Goal: Task Accomplishment & Management: Use online tool/utility

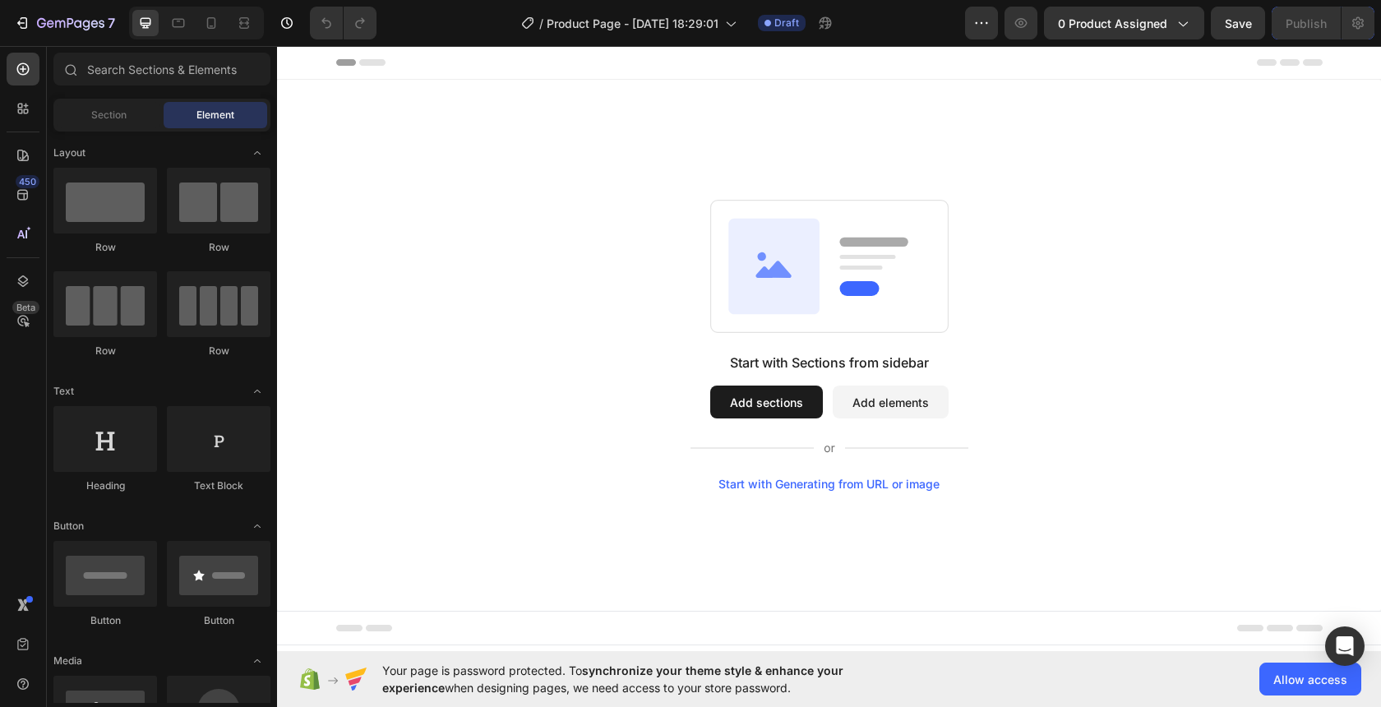
click at [750, 400] on button "Add sections" at bounding box center [766, 402] width 113 height 33
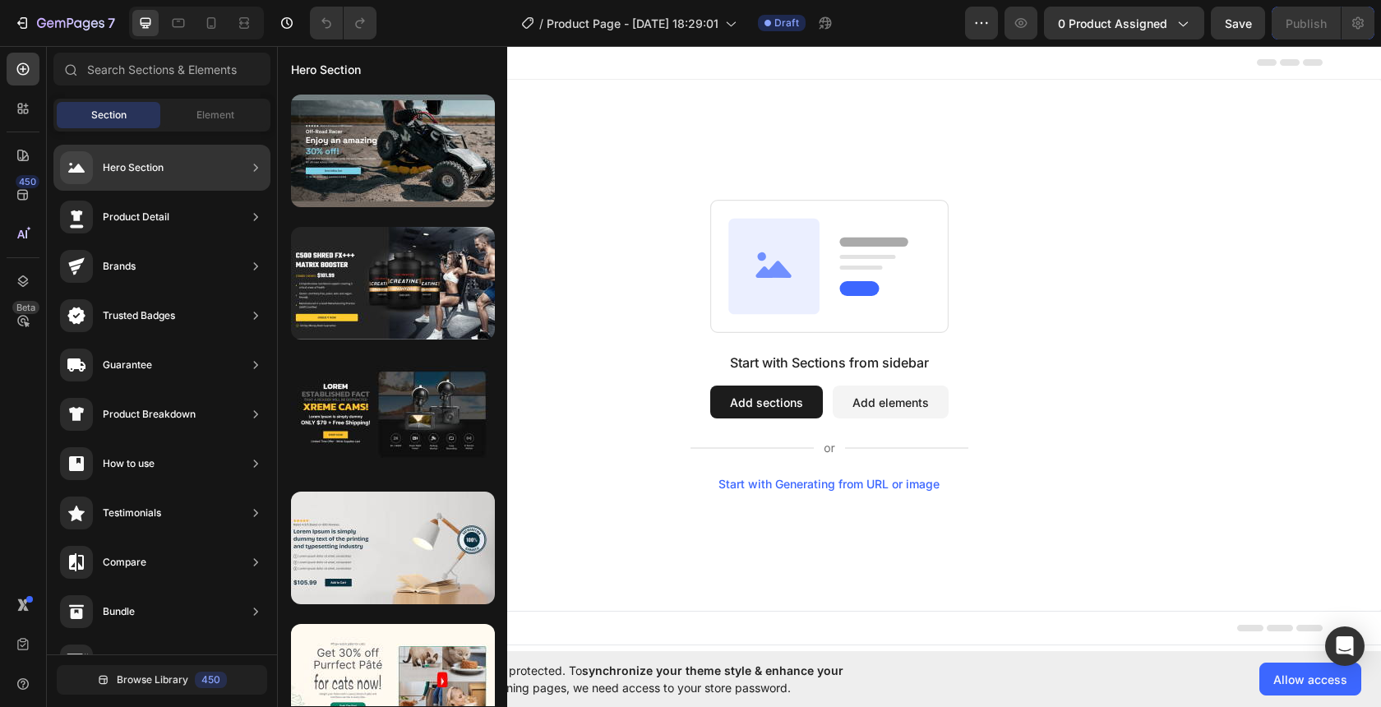
click at [184, 168] on div "Hero Section" at bounding box center [161, 168] width 217 height 46
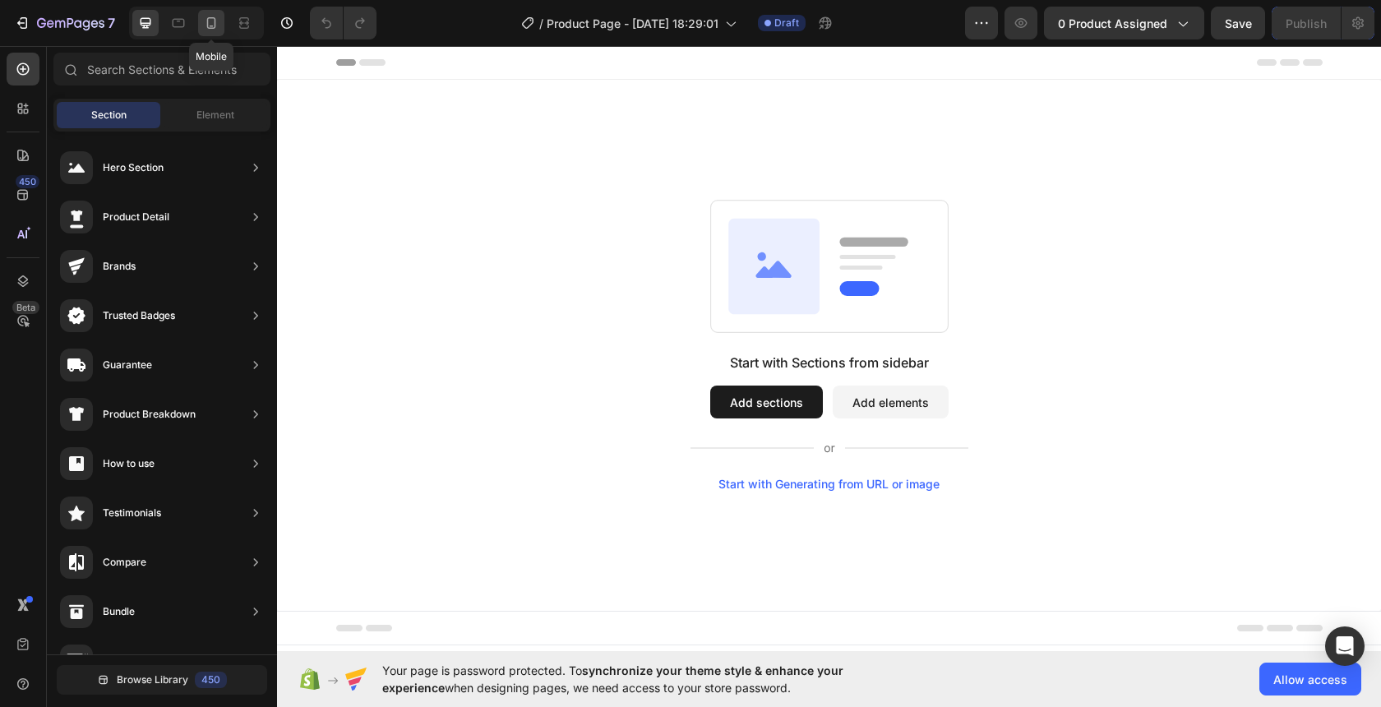
click at [208, 25] on icon at bounding box center [211, 23] width 16 height 16
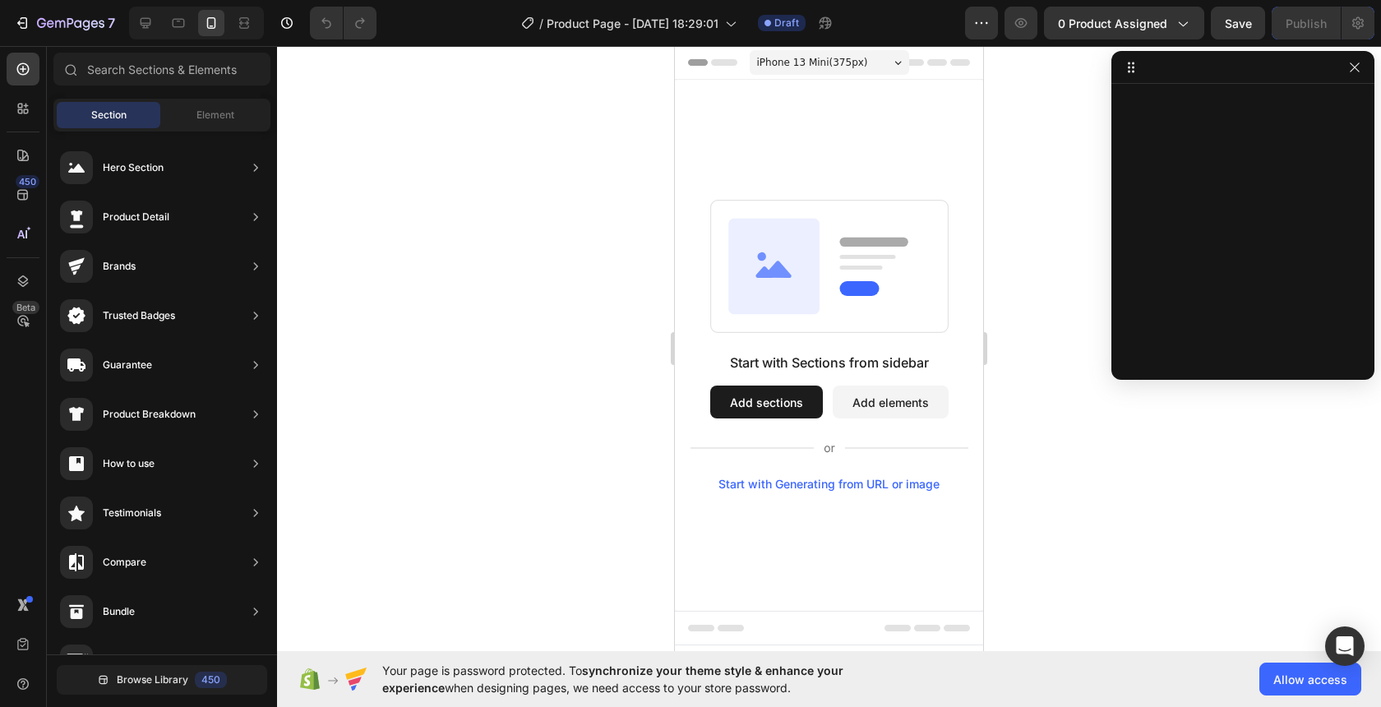
click at [768, 408] on button "Add sections" at bounding box center [766, 402] width 113 height 33
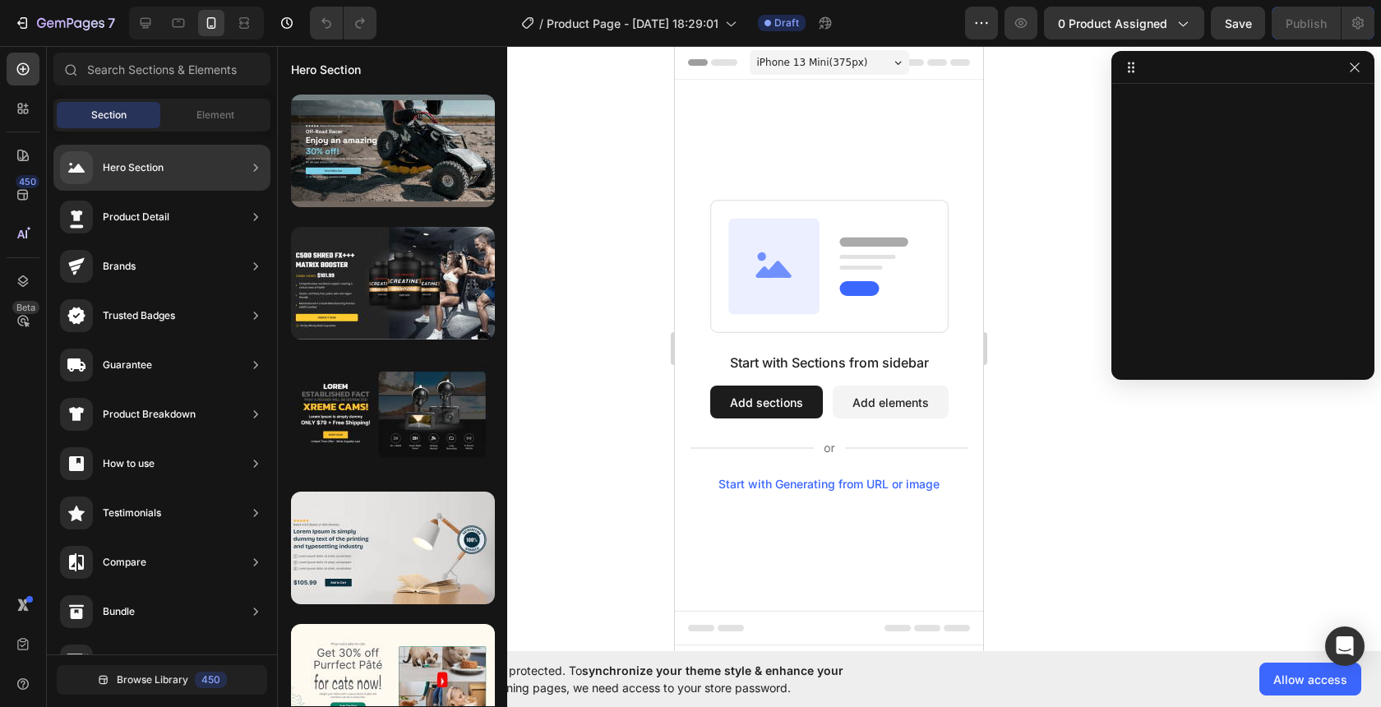
click at [173, 163] on div "Hero Section" at bounding box center [161, 168] width 217 height 46
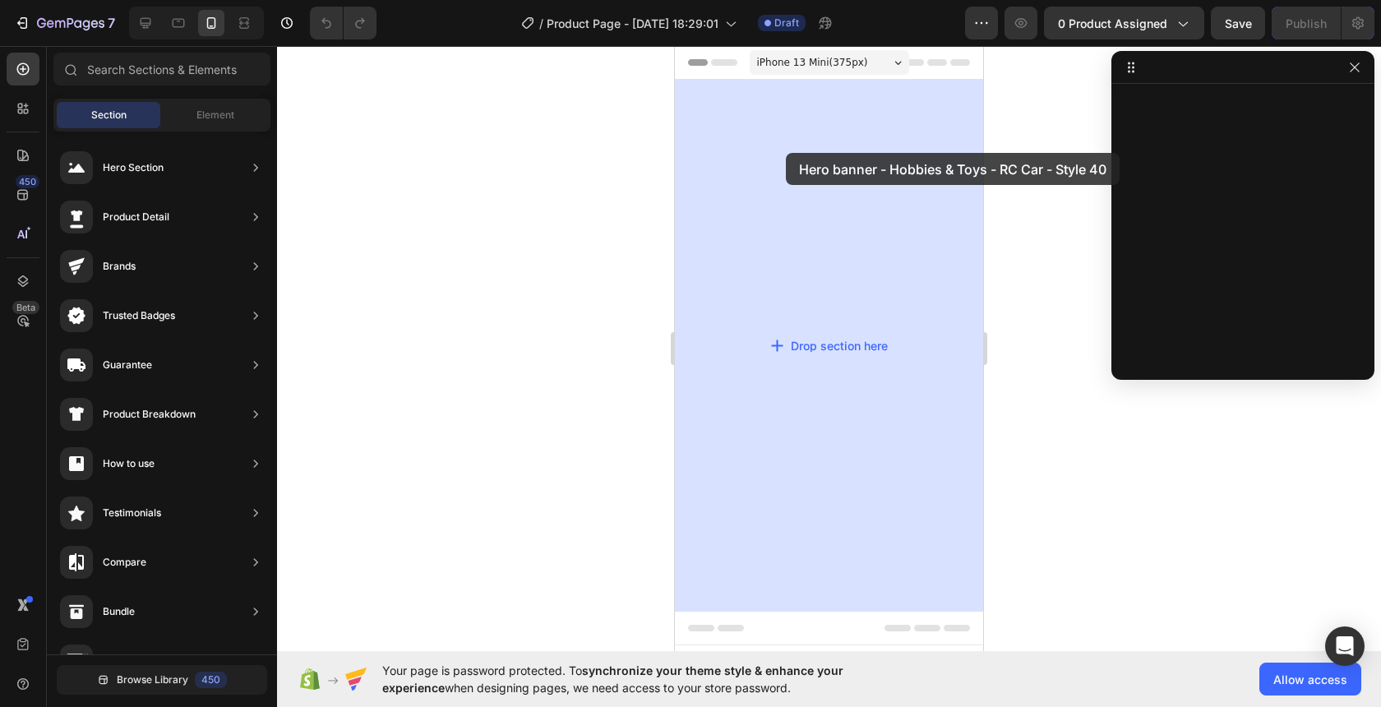
drag, startPoint x: 1003, startPoint y: 200, endPoint x: 784, endPoint y: 153, distance: 223.7
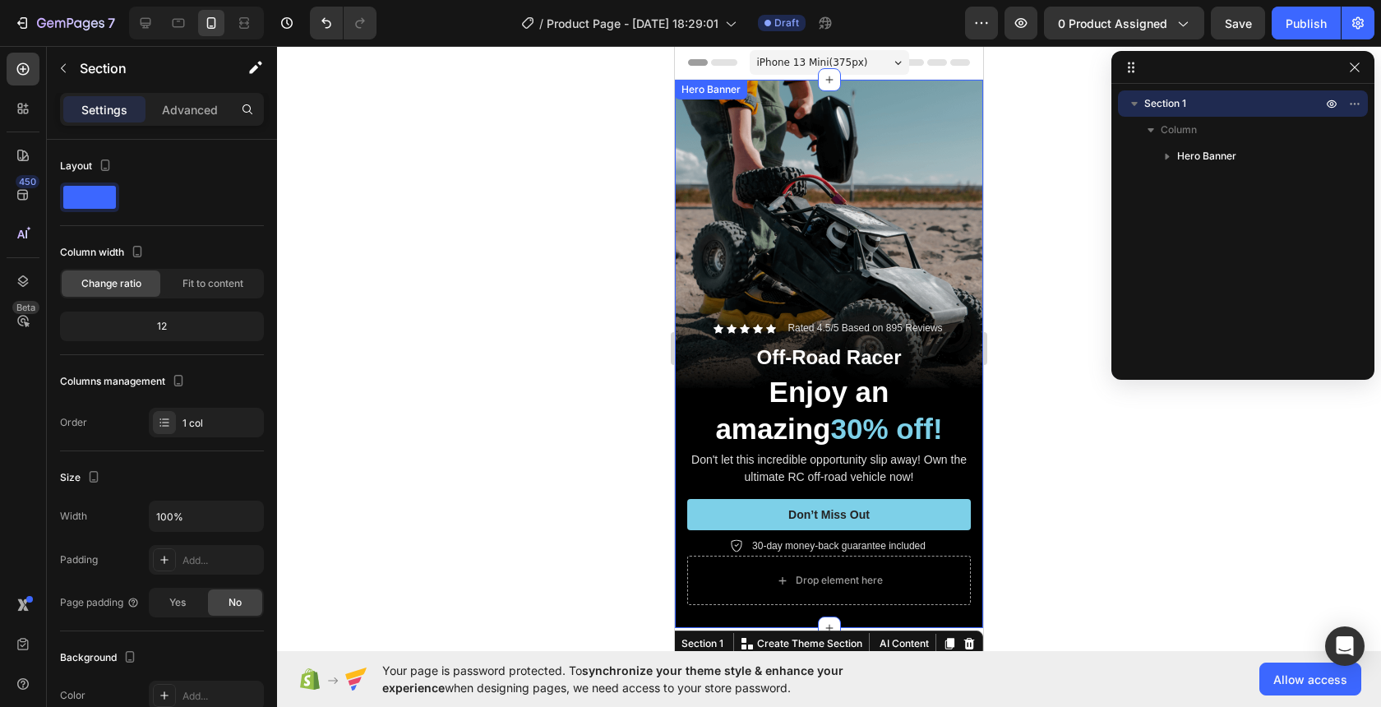
click at [848, 267] on div "Background Image" at bounding box center [829, 354] width 308 height 548
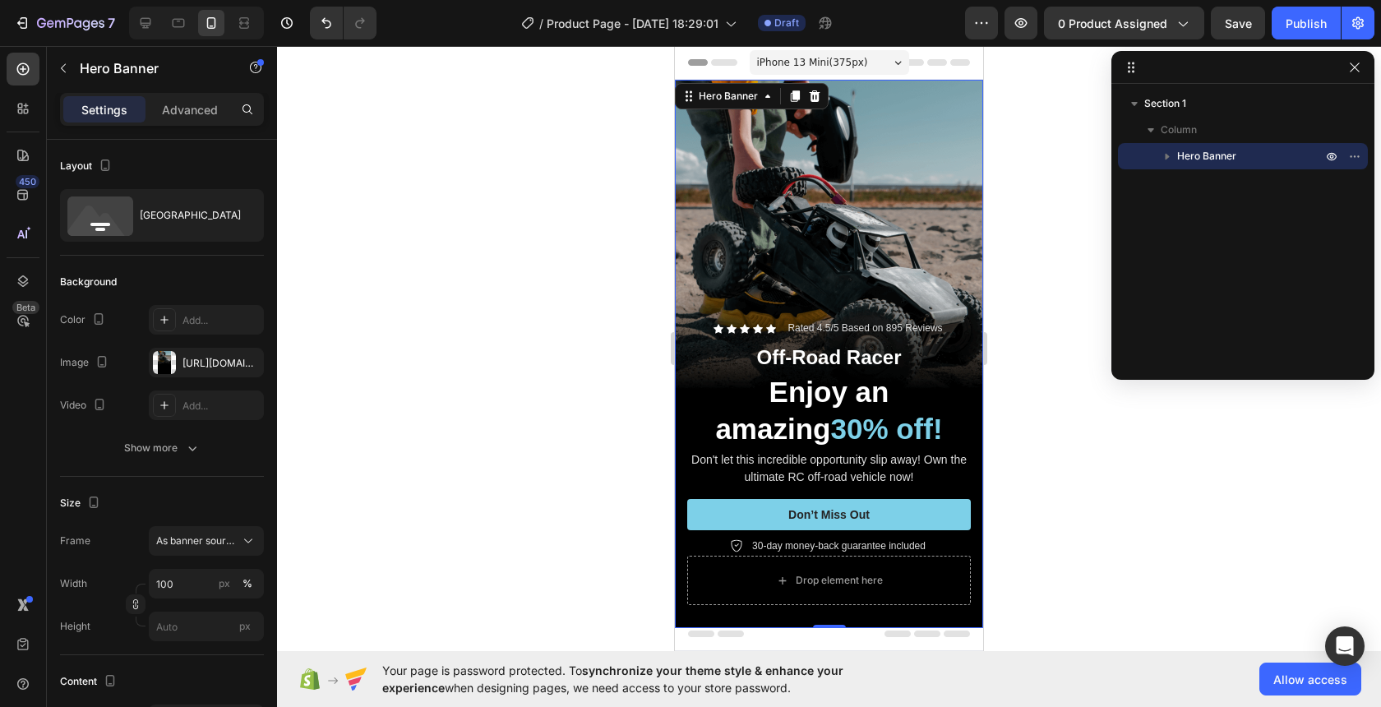
click at [895, 257] on div "Background Image" at bounding box center [829, 354] width 308 height 548
click at [791, 380] on h2 "Enjoy an amazing 30% off!" at bounding box center [829, 411] width 284 height 78
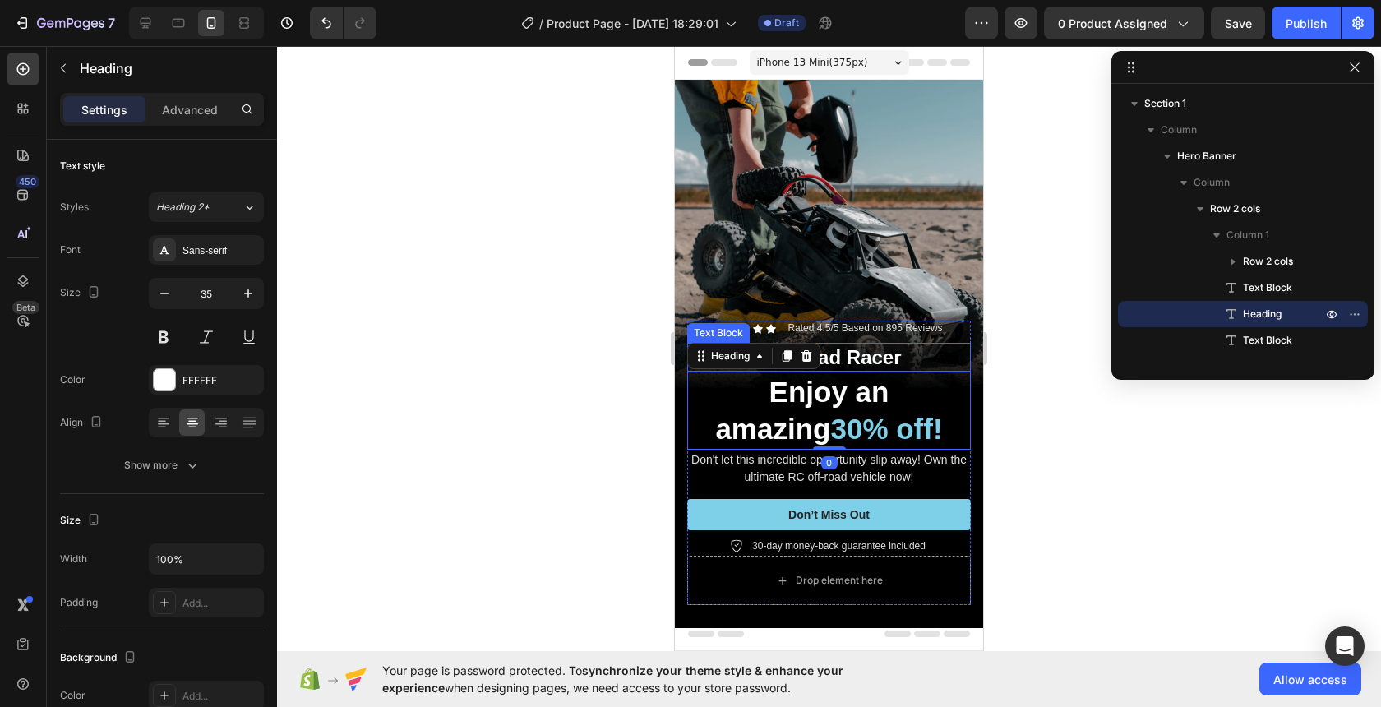
click at [897, 364] on p "Off-Road Racer" at bounding box center [829, 356] width 280 height 25
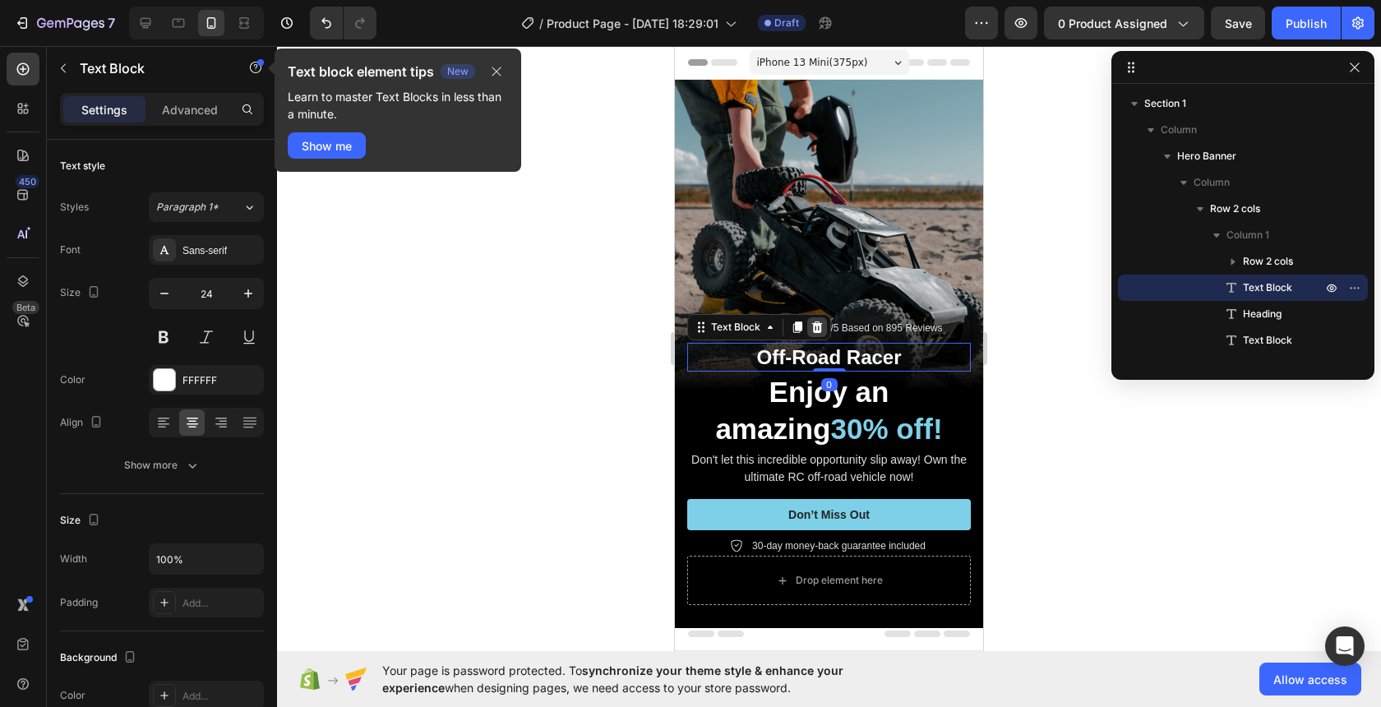
click at [811, 319] on div at bounding box center [817, 327] width 20 height 20
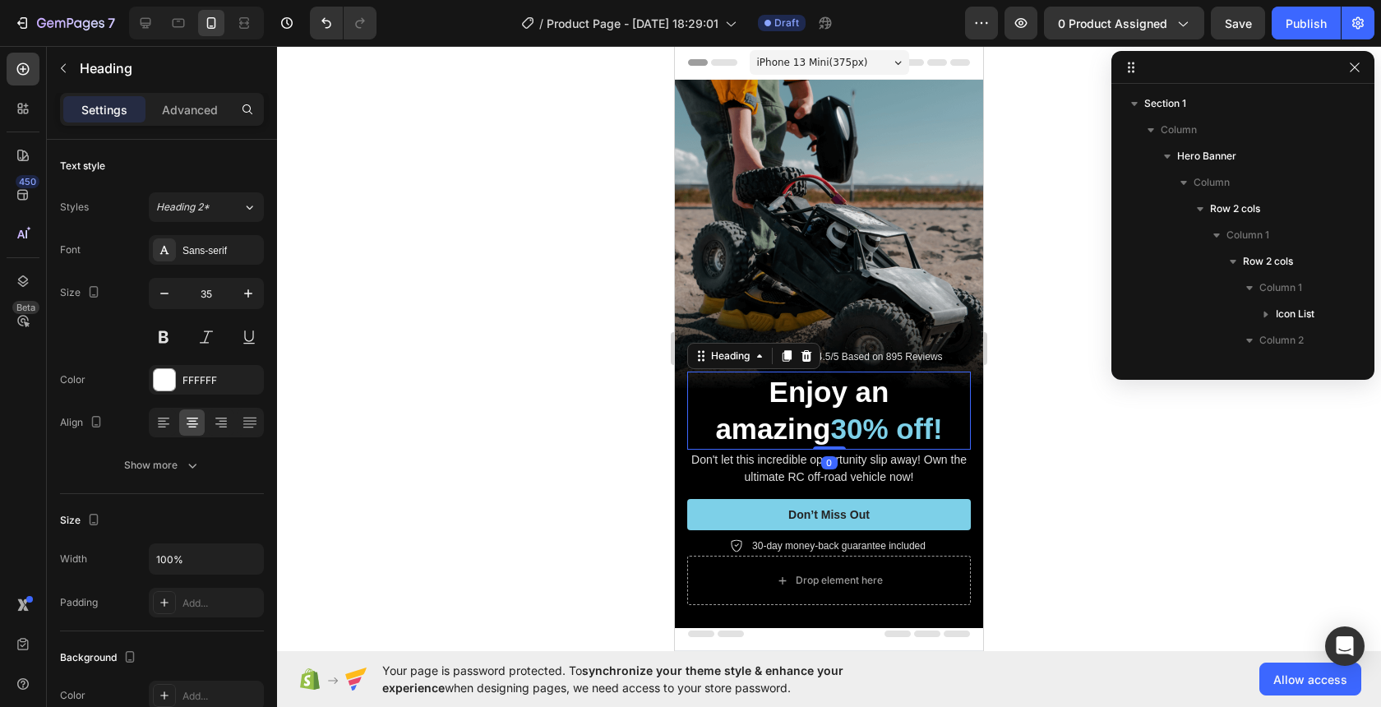
click at [839, 414] on span "30% off!" at bounding box center [886, 429] width 112 height 32
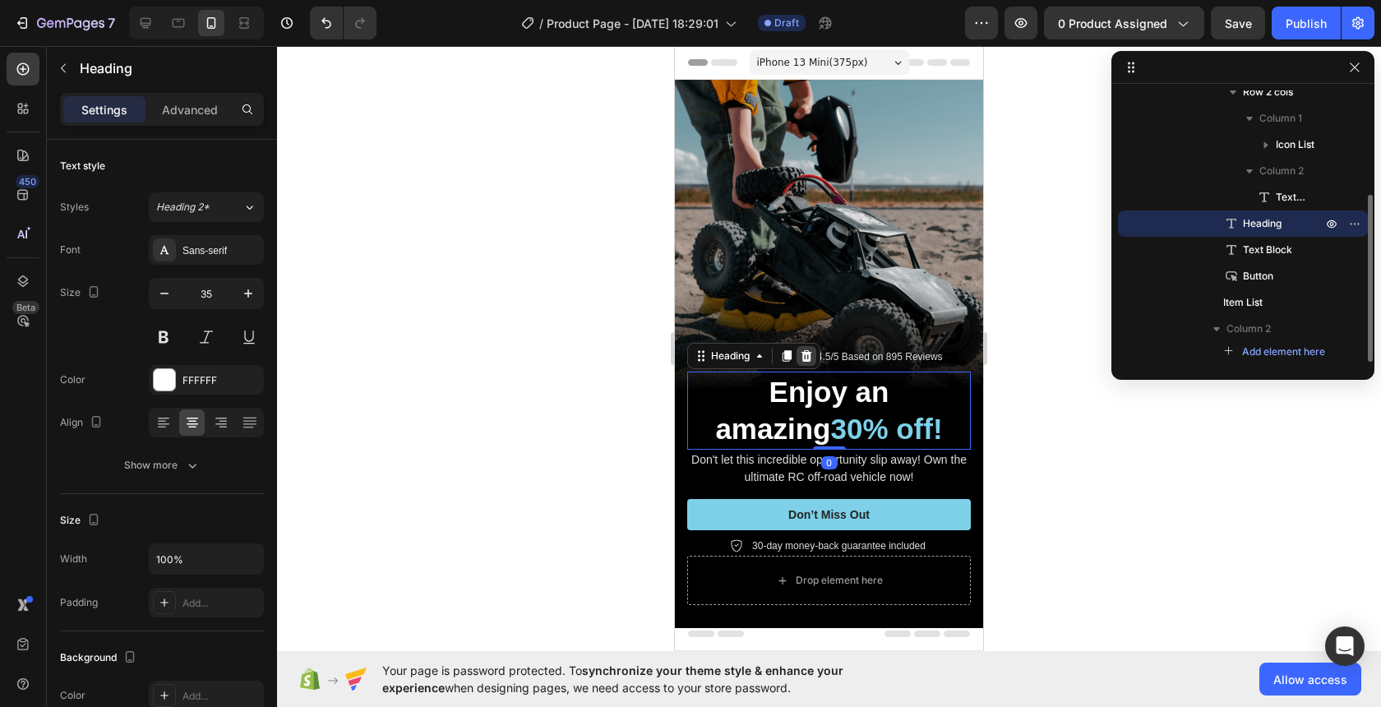
click at [804, 351] on icon at bounding box center [806, 355] width 13 height 13
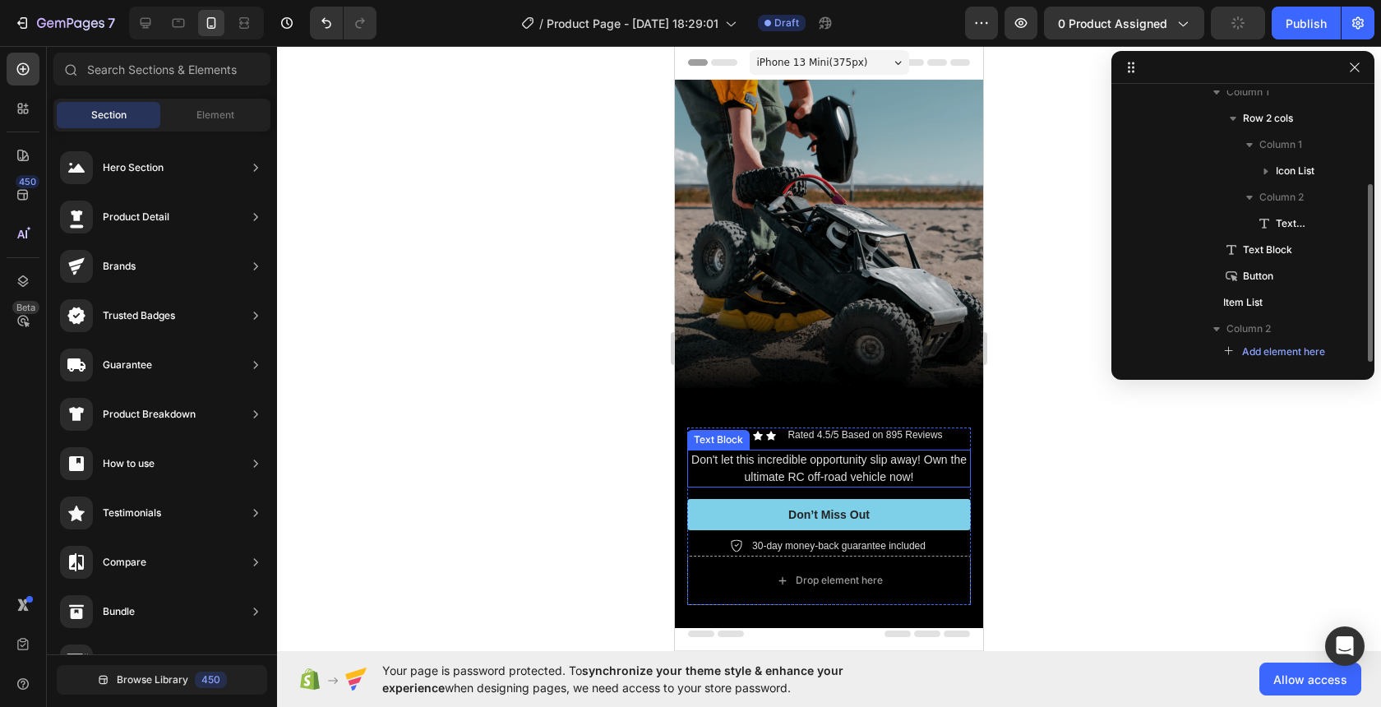
click at [853, 482] on p "Don't let this incredible opportunity slip away! Own the ultimate RC off-road v…" at bounding box center [829, 468] width 280 height 35
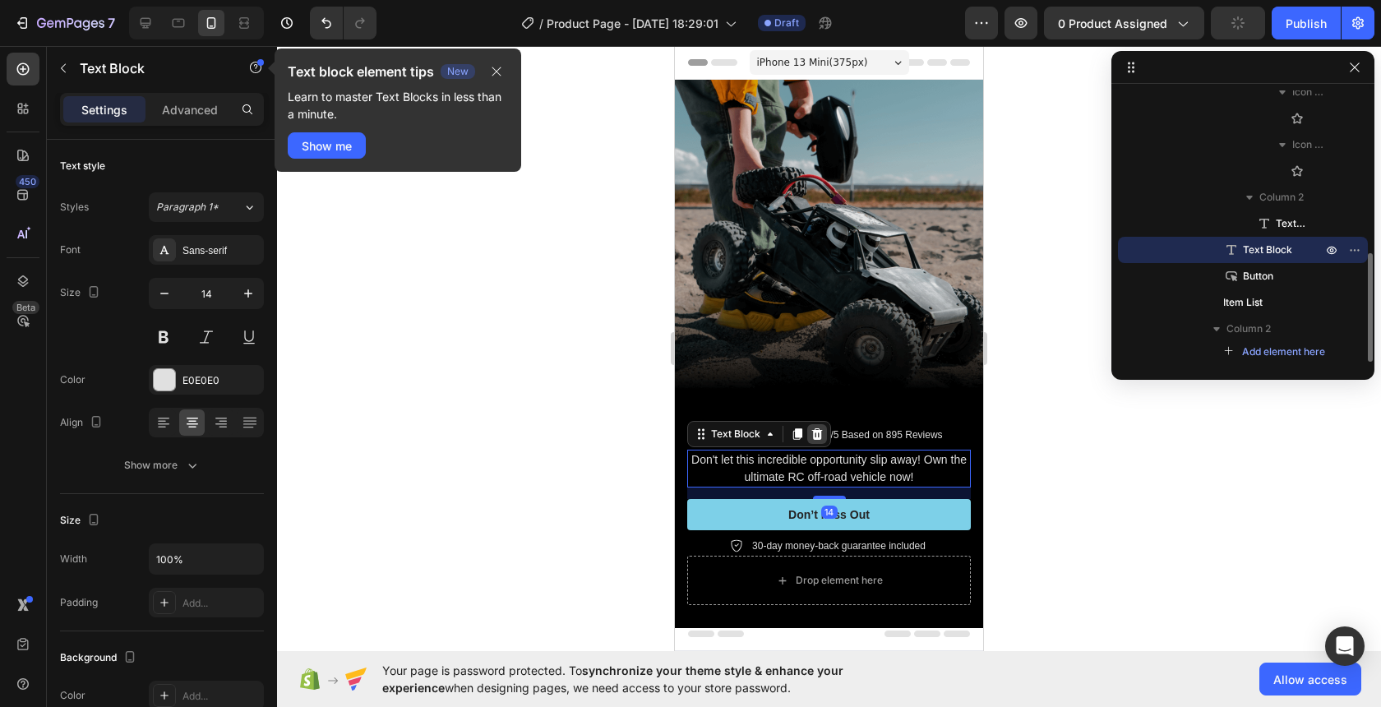
click at [815, 437] on icon at bounding box center [817, 434] width 13 height 13
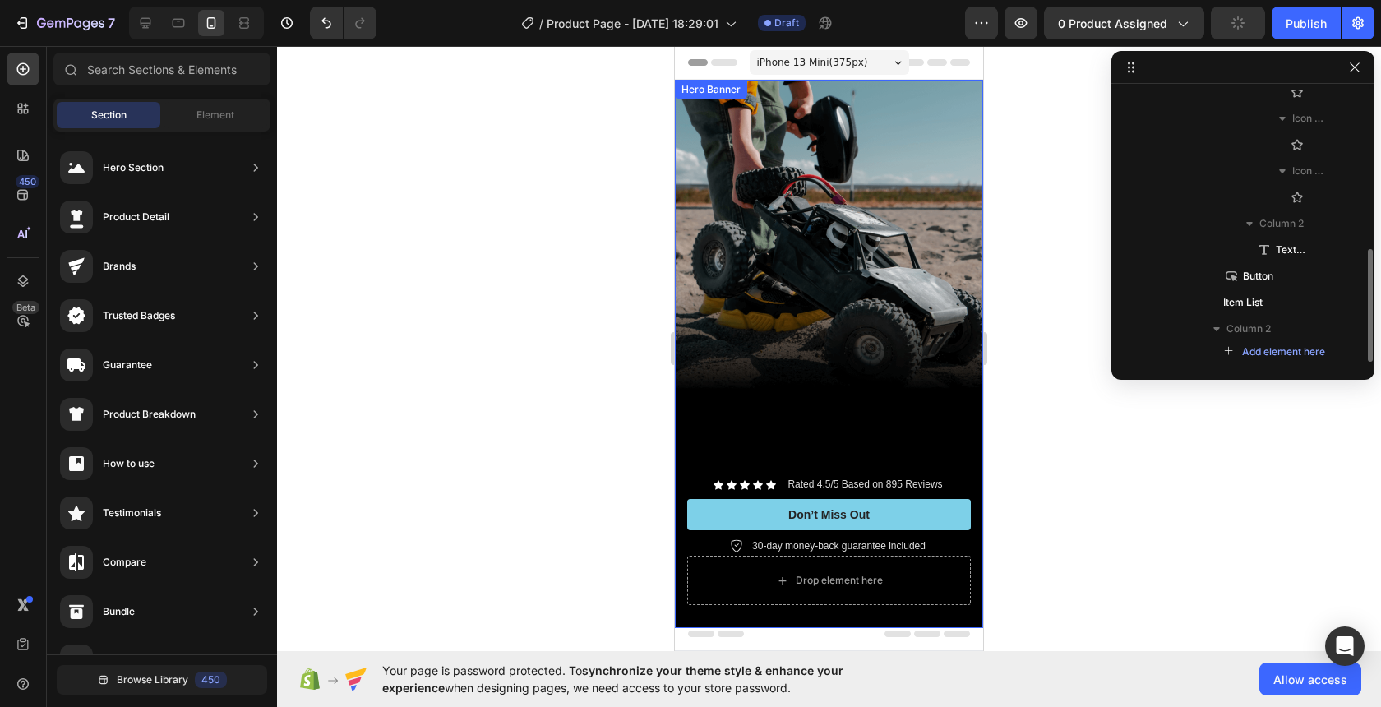
click at [839, 483] on p "Rated 4.5/5 Based on 895 Reviews" at bounding box center [865, 485] width 155 height 13
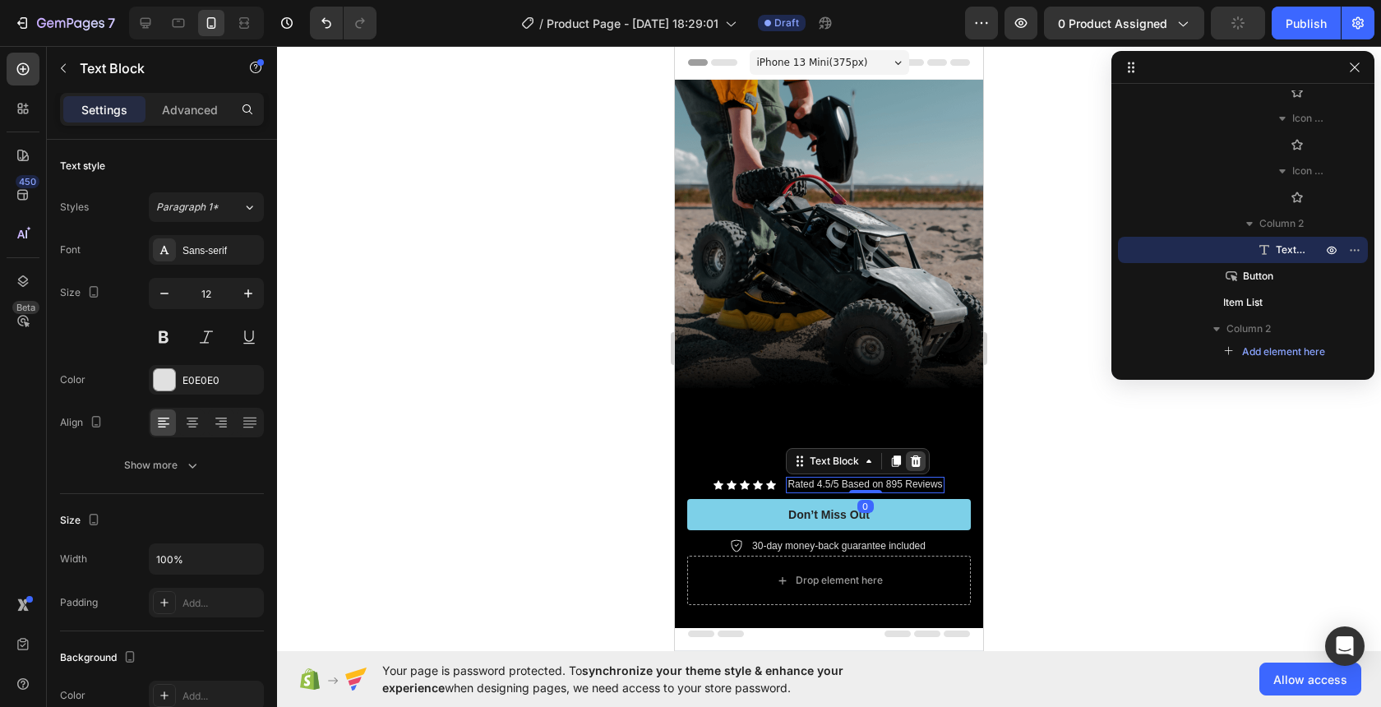
click at [918, 466] on icon at bounding box center [916, 461] width 11 height 12
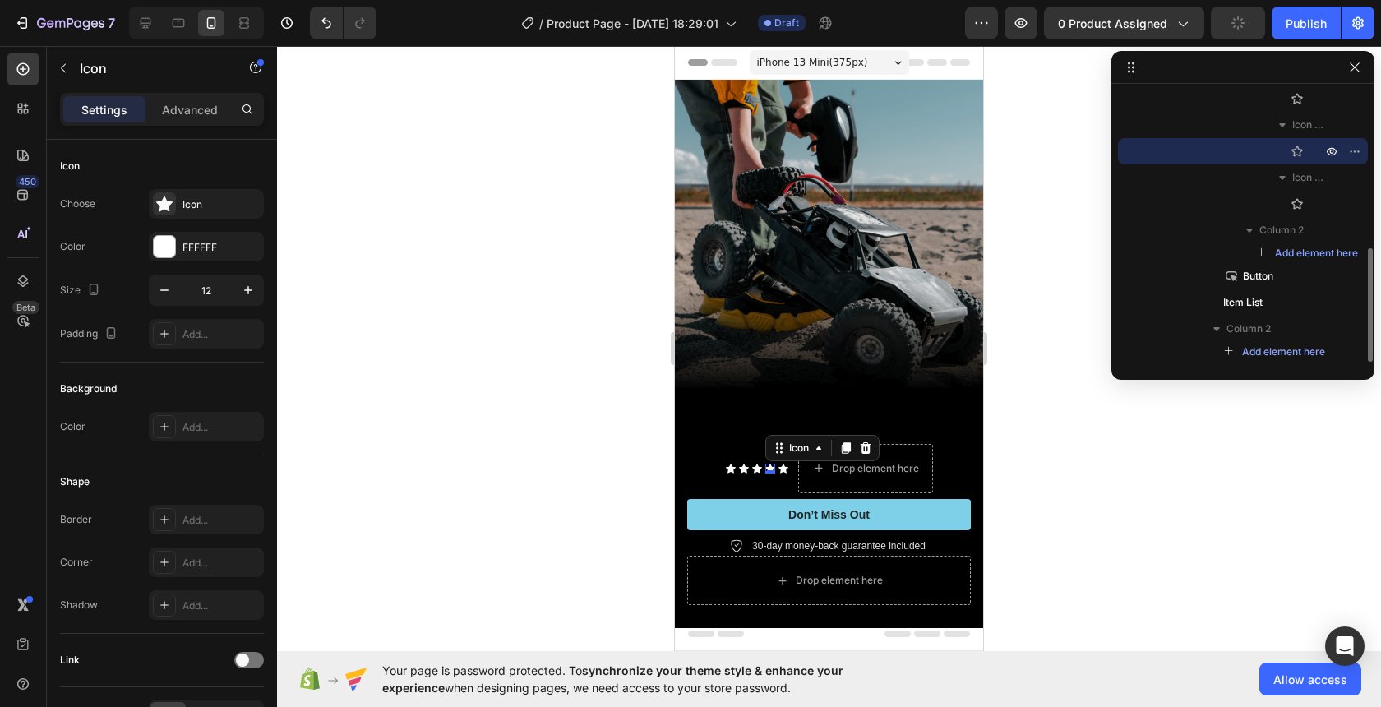
click at [773, 469] on div "Icon 0" at bounding box center [770, 469] width 10 height 10
click at [857, 448] on div at bounding box center [866, 448] width 20 height 20
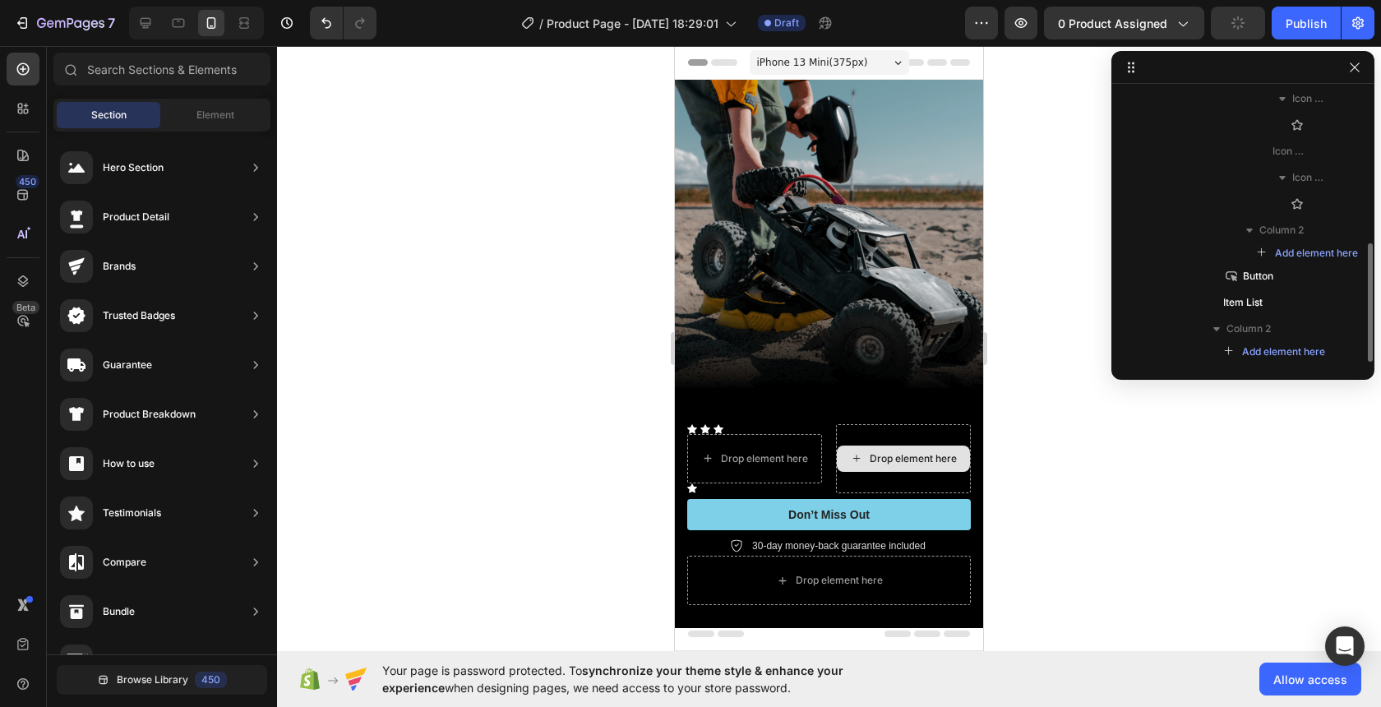
scroll to position [347, 0]
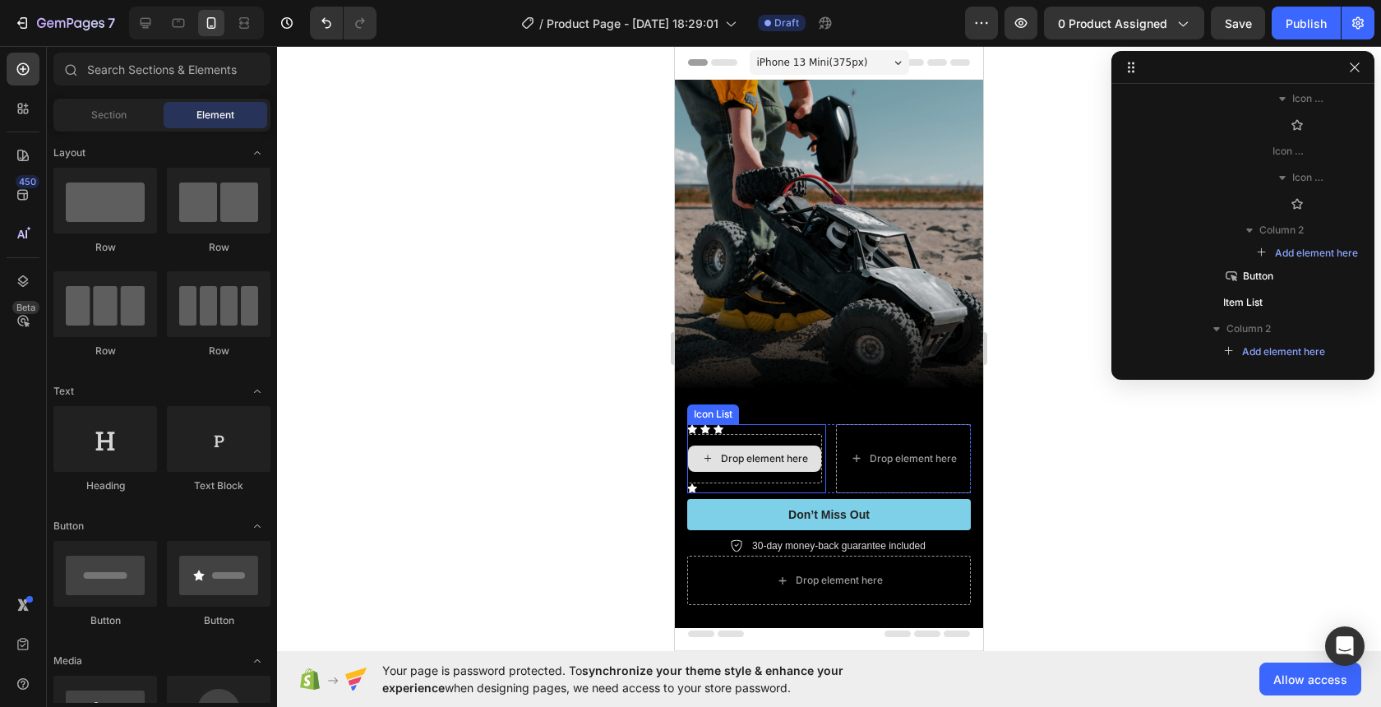
click at [747, 434] on div "Drop element here" at bounding box center [754, 458] width 135 height 49
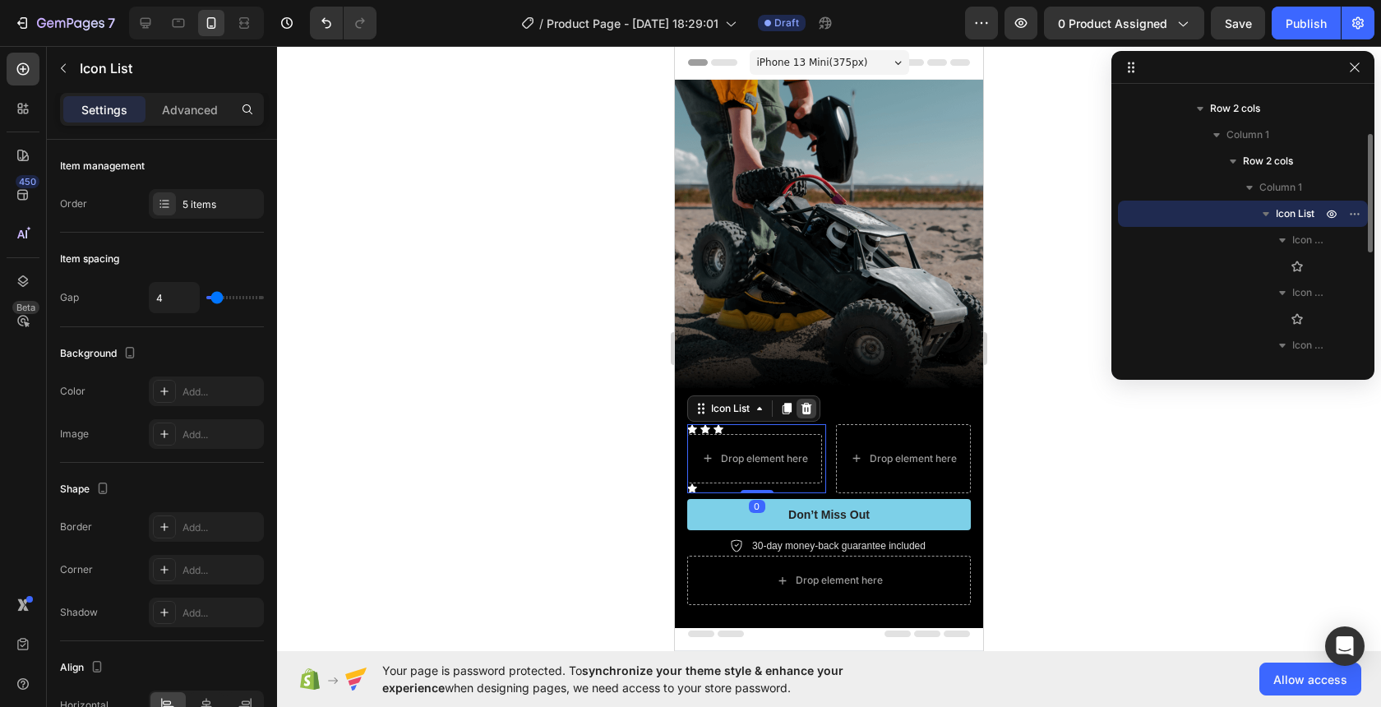
click at [806, 407] on icon at bounding box center [806, 408] width 13 height 13
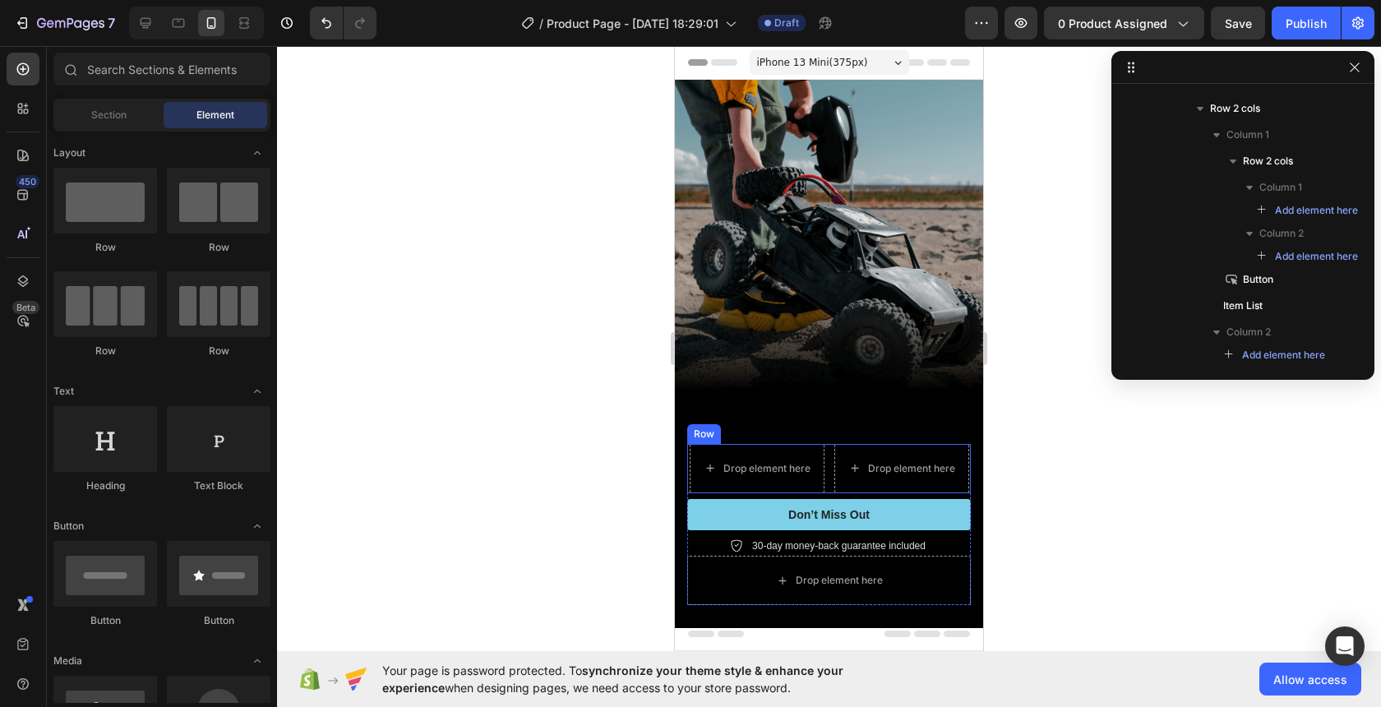
click at [833, 444] on div "Drop element here Drop element here Row" at bounding box center [829, 468] width 284 height 49
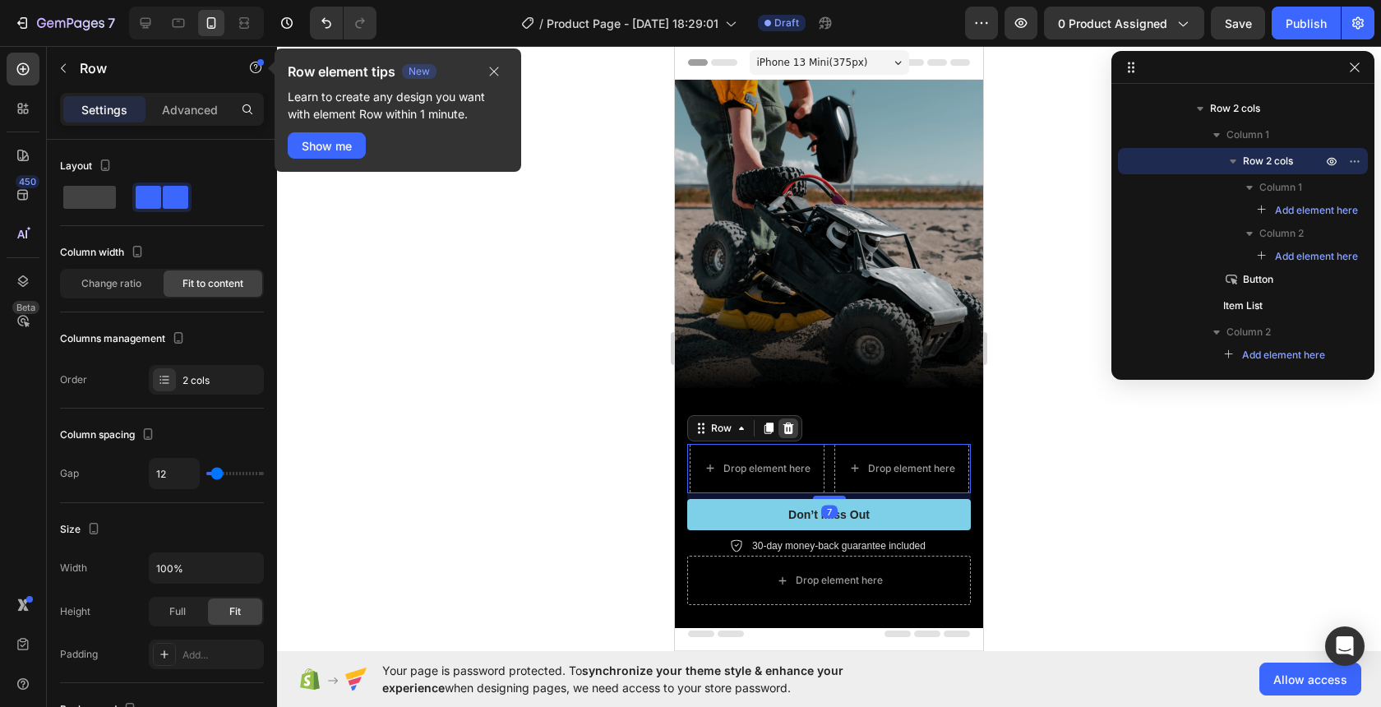
click at [790, 425] on icon at bounding box center [789, 429] width 11 height 12
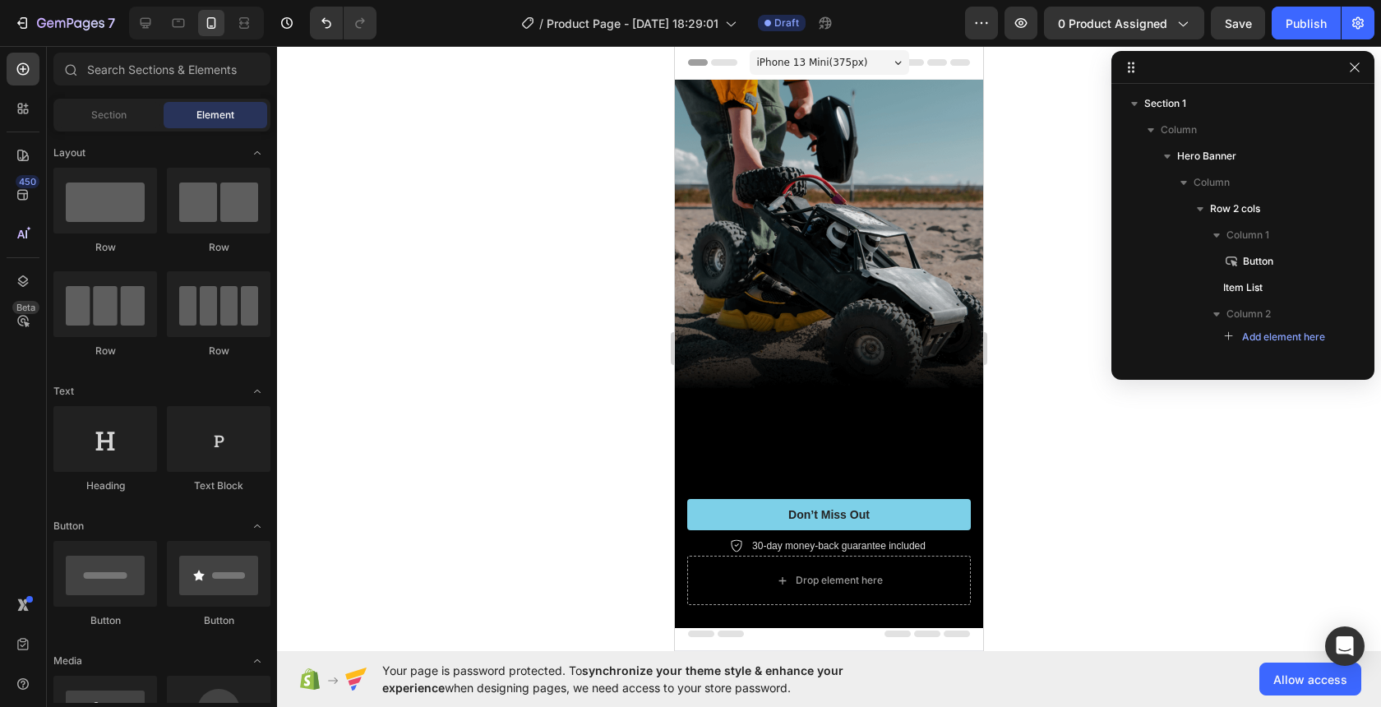
scroll to position [0, 0]
click at [731, 518] on button "Don’t Miss Out" at bounding box center [829, 514] width 284 height 31
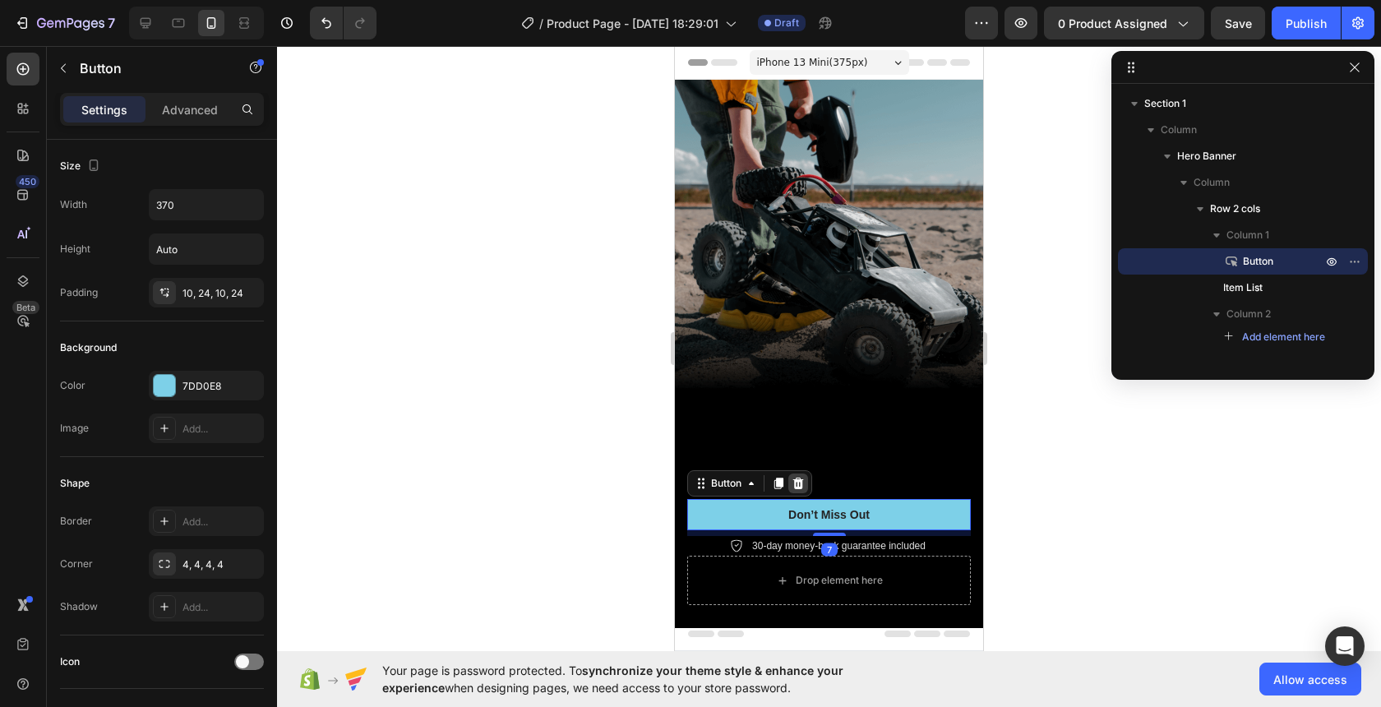
click at [797, 488] on icon at bounding box center [798, 484] width 11 height 12
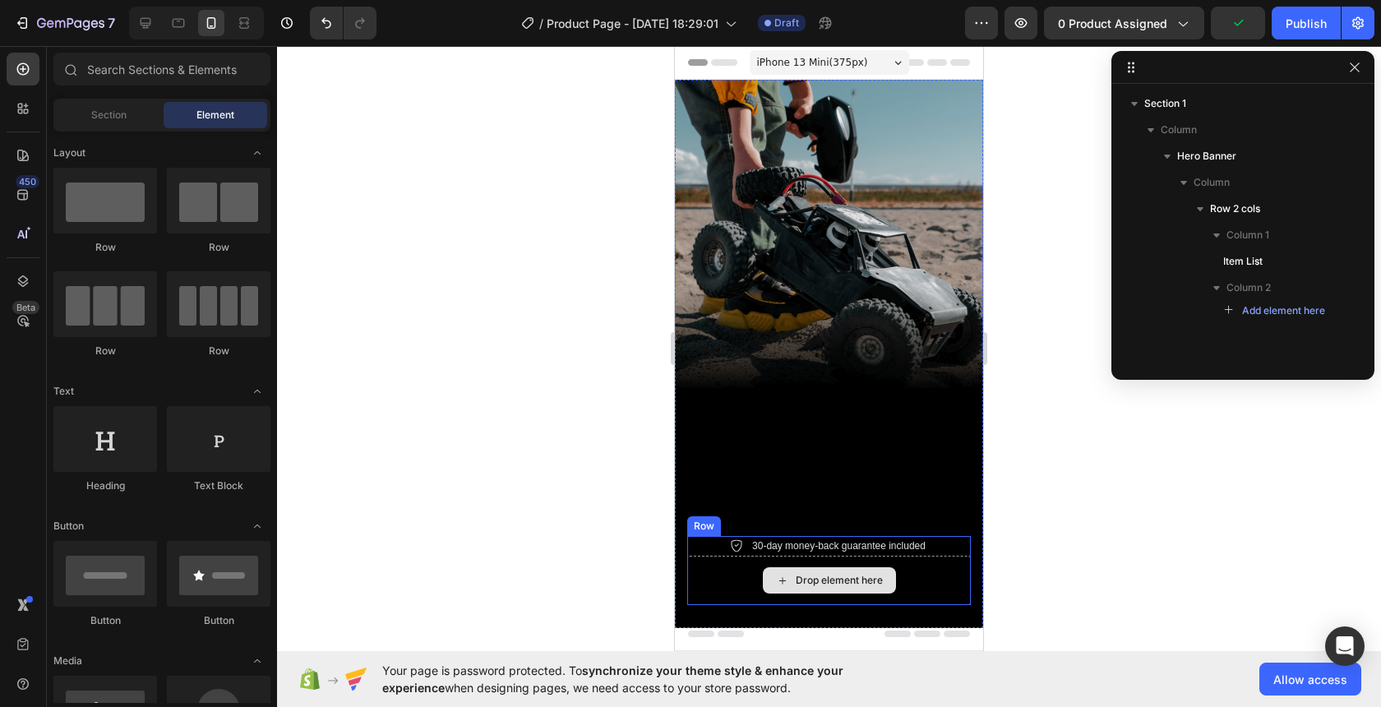
click at [771, 590] on div "Drop element here" at bounding box center [829, 580] width 133 height 26
click at [733, 569] on div "Drop element here" at bounding box center [829, 580] width 284 height 49
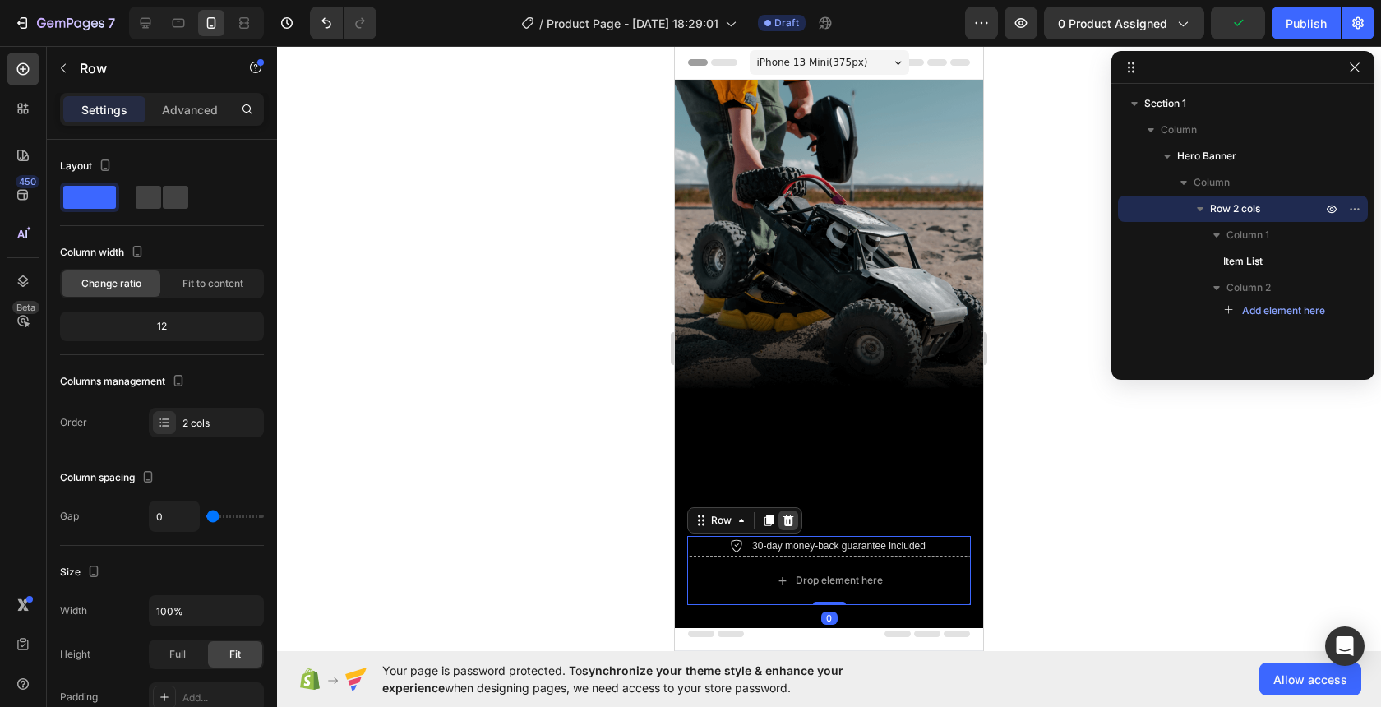
click at [789, 518] on icon at bounding box center [789, 521] width 11 height 12
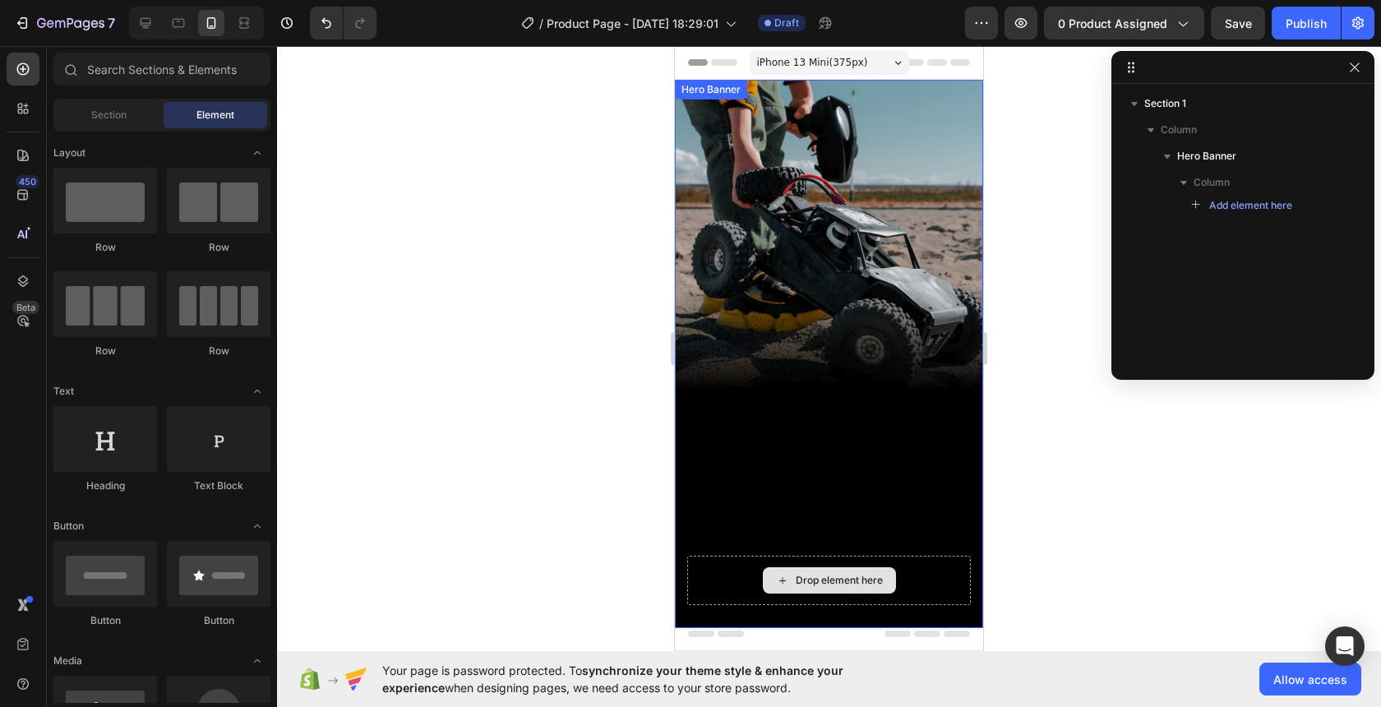
click at [744, 574] on div "Drop element here" at bounding box center [829, 580] width 284 height 49
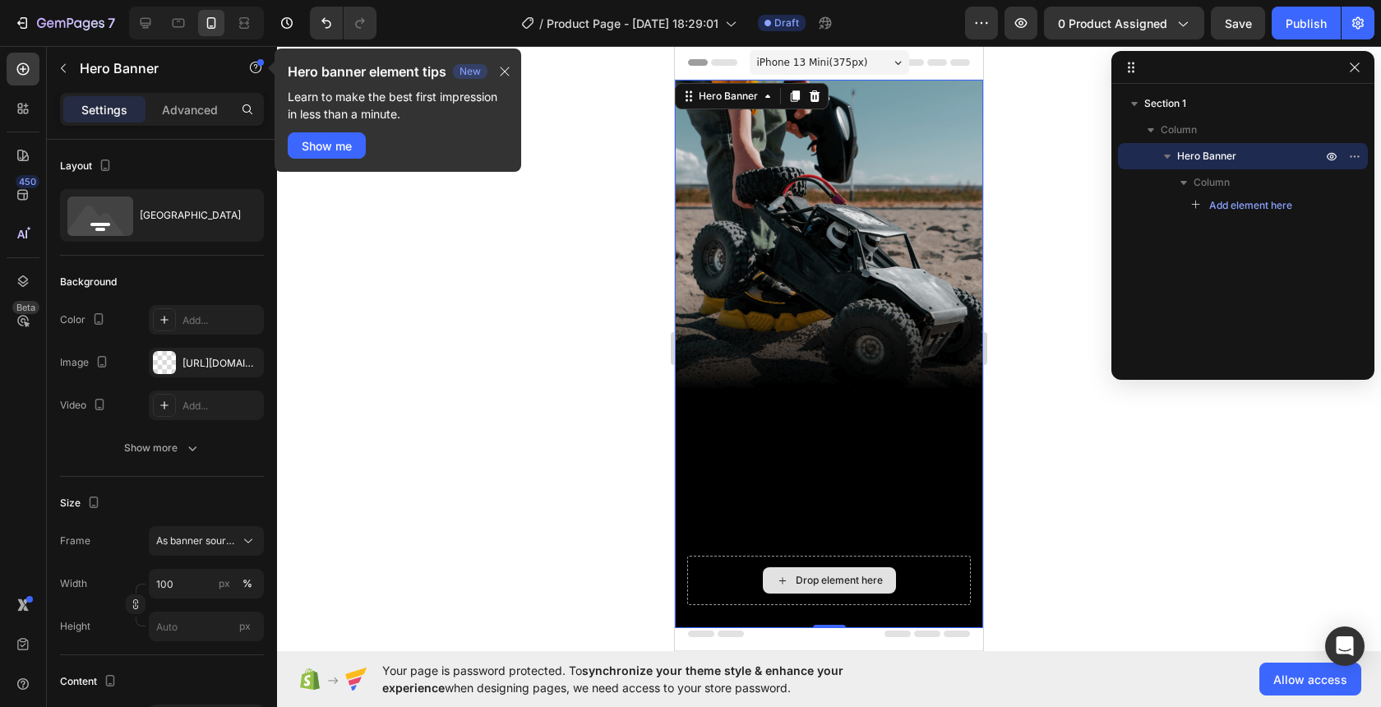
click at [731, 594] on div "Drop element here" at bounding box center [829, 580] width 284 height 49
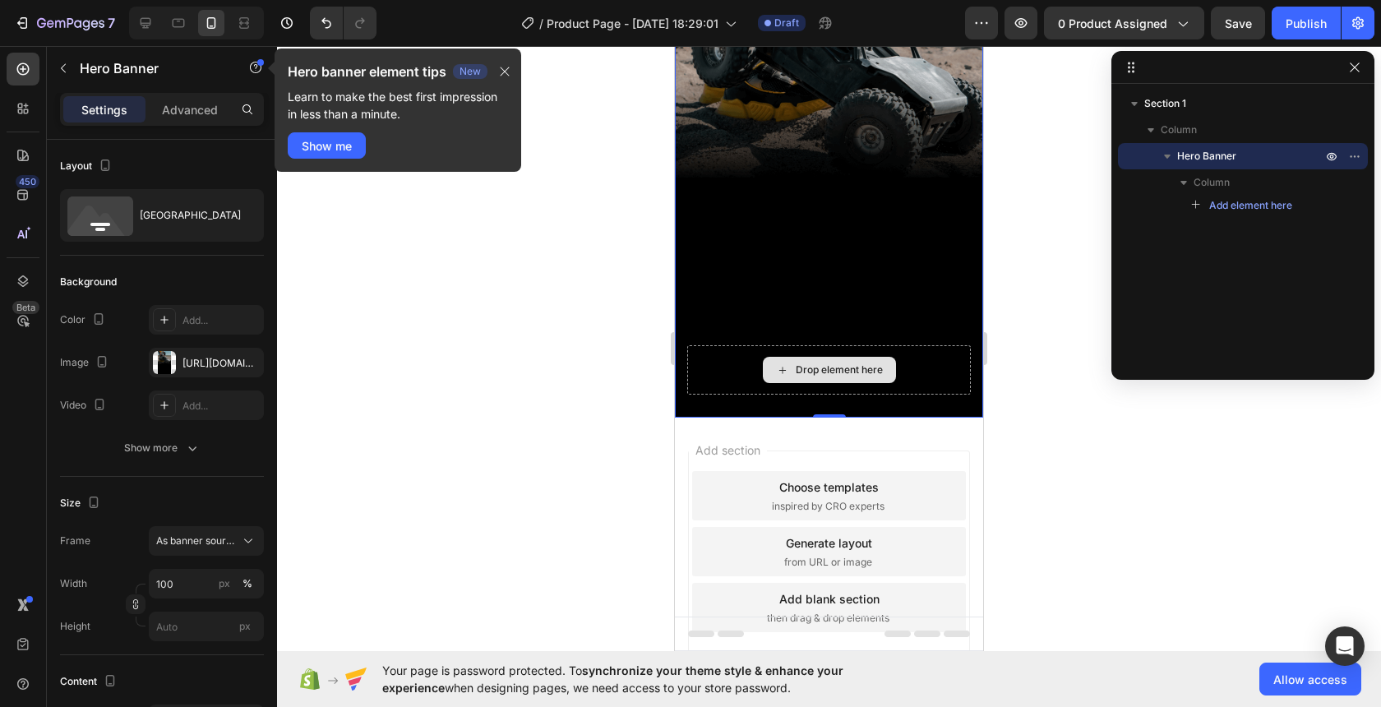
scroll to position [220, 0]
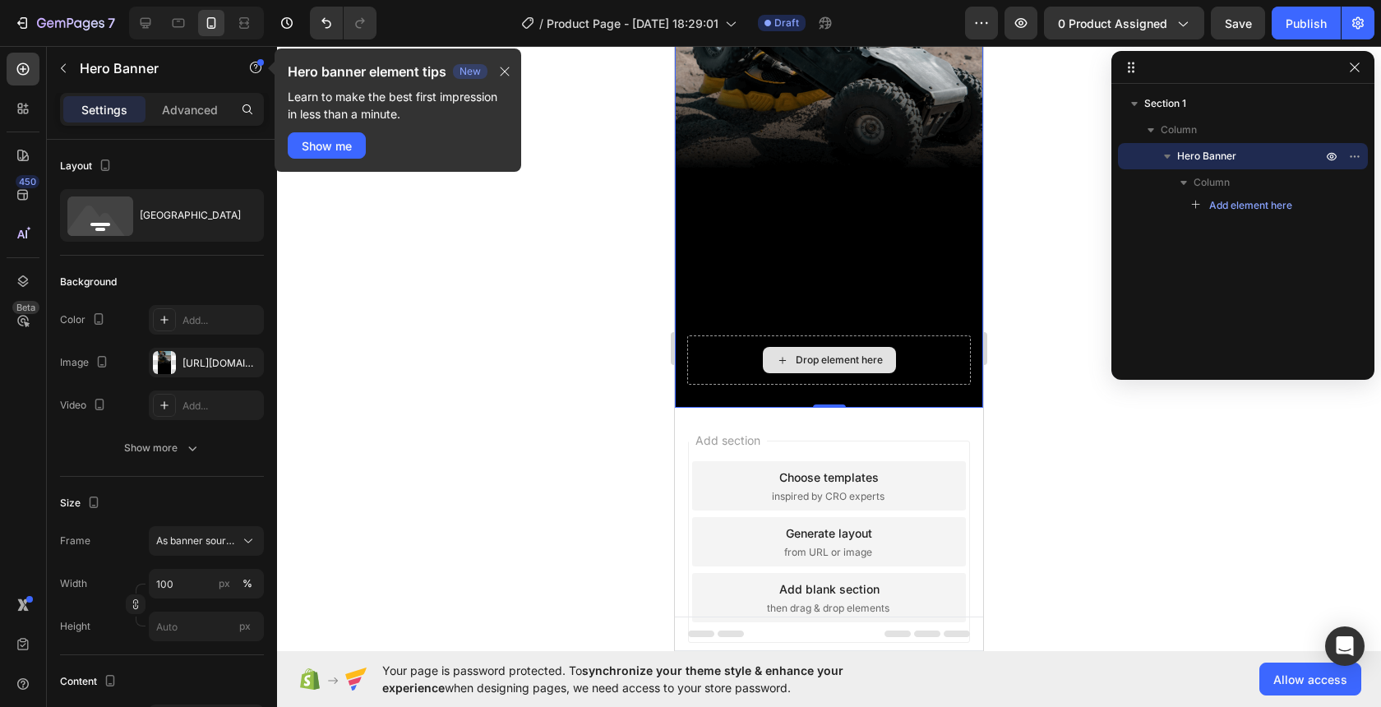
click at [720, 351] on div "Drop element here" at bounding box center [829, 359] width 284 height 49
click at [788, 257] on div "Background Image" at bounding box center [829, 133] width 308 height 548
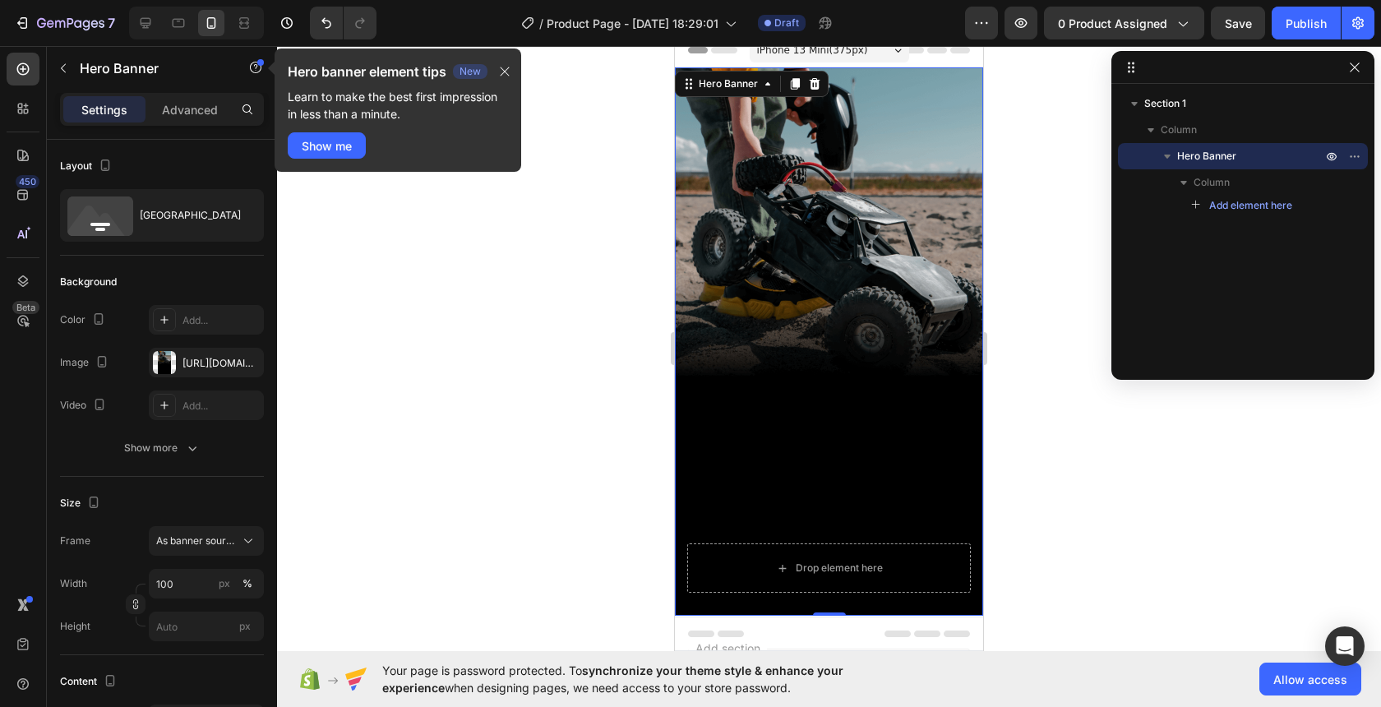
scroll to position [0, 0]
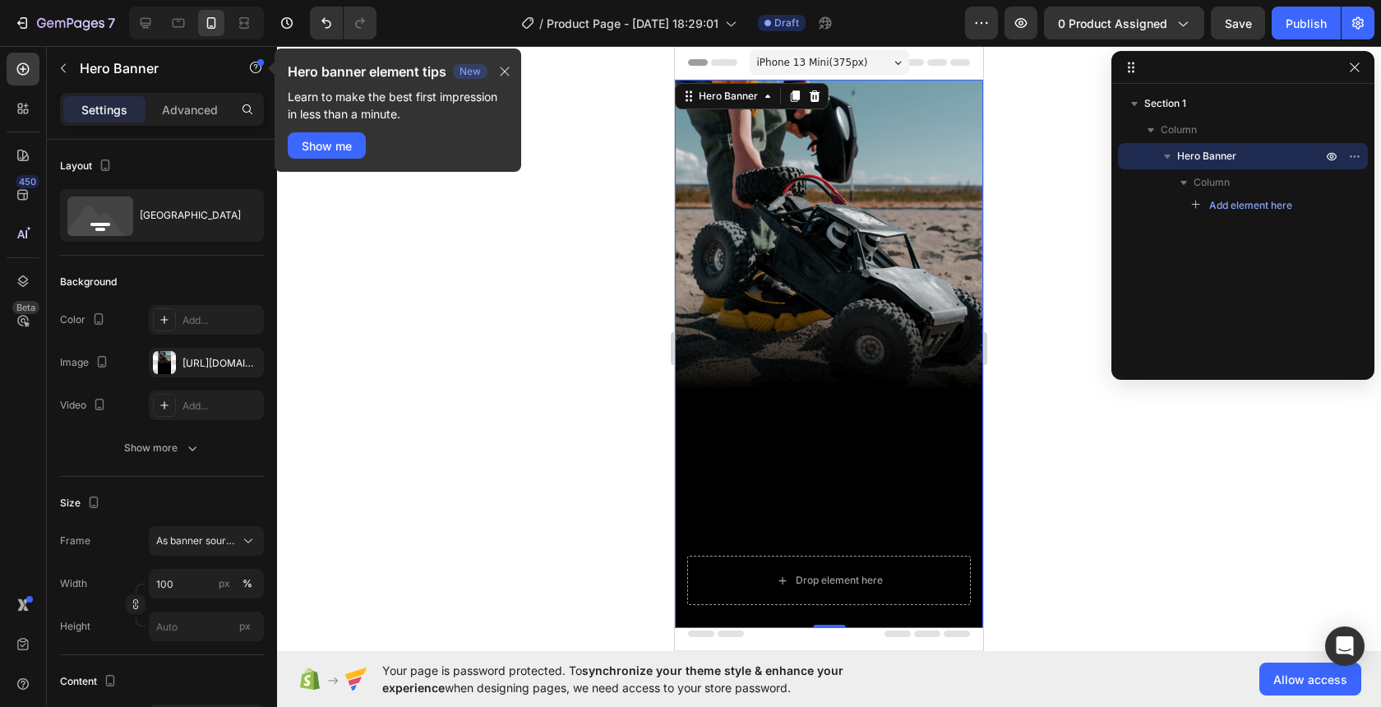
click at [870, 252] on div "Background Image" at bounding box center [829, 354] width 308 height 548
click at [249, 360] on icon "button" at bounding box center [246, 362] width 13 height 13
type input "Auto"
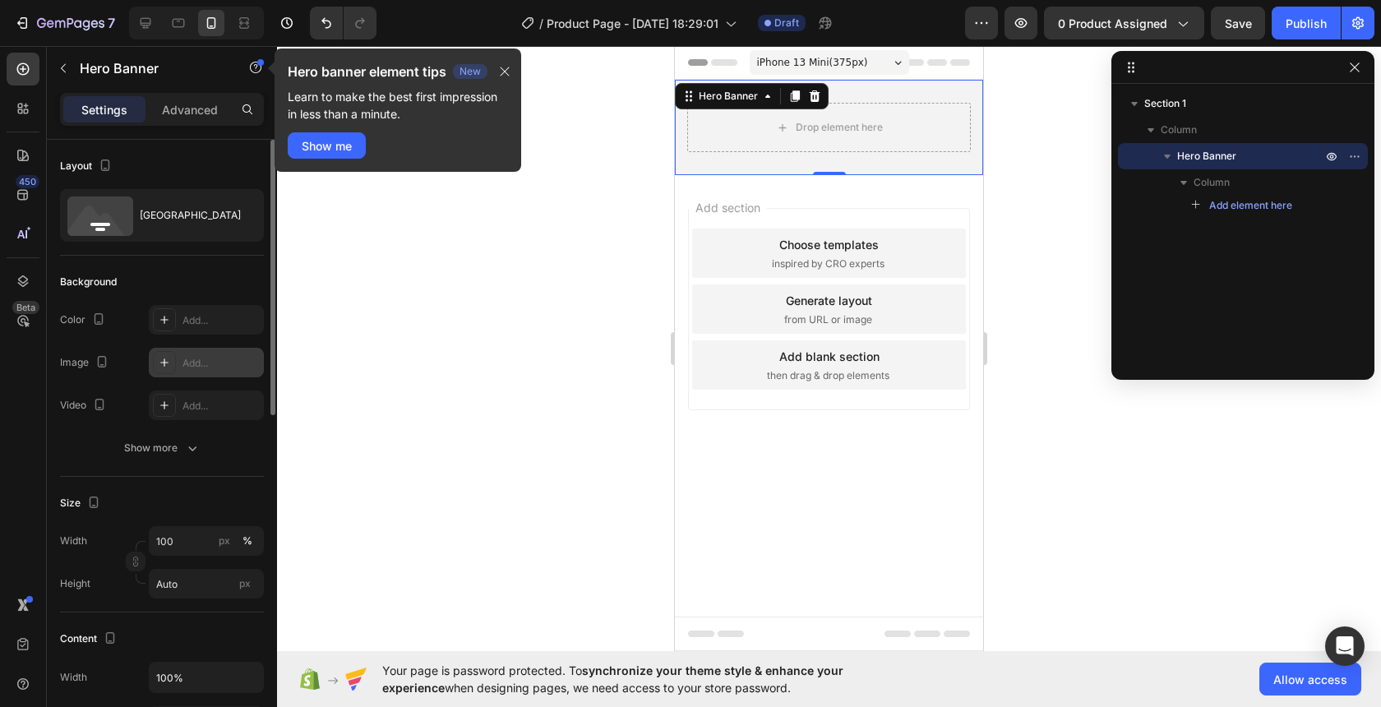
click at [209, 351] on div "Add..." at bounding box center [206, 363] width 115 height 30
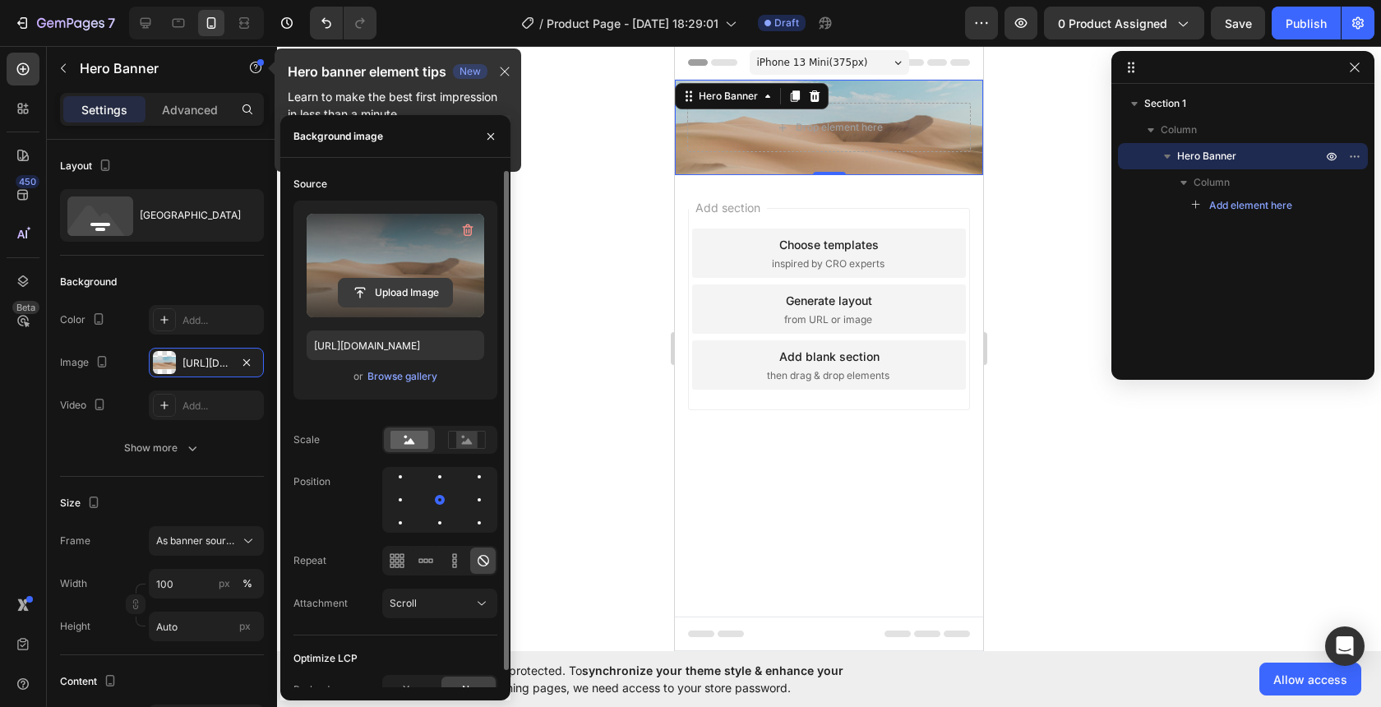
click at [414, 298] on input "file" at bounding box center [395, 293] width 113 height 28
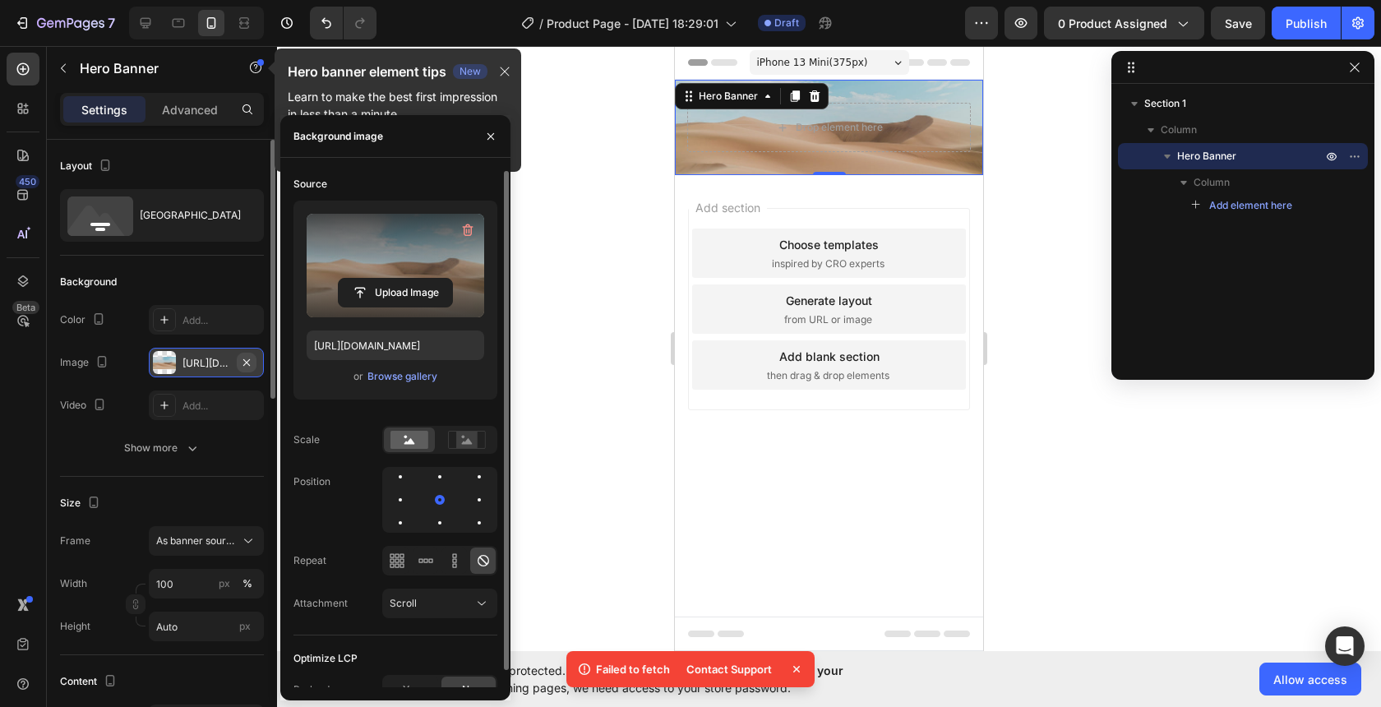
click at [249, 363] on icon "button" at bounding box center [246, 362] width 13 height 13
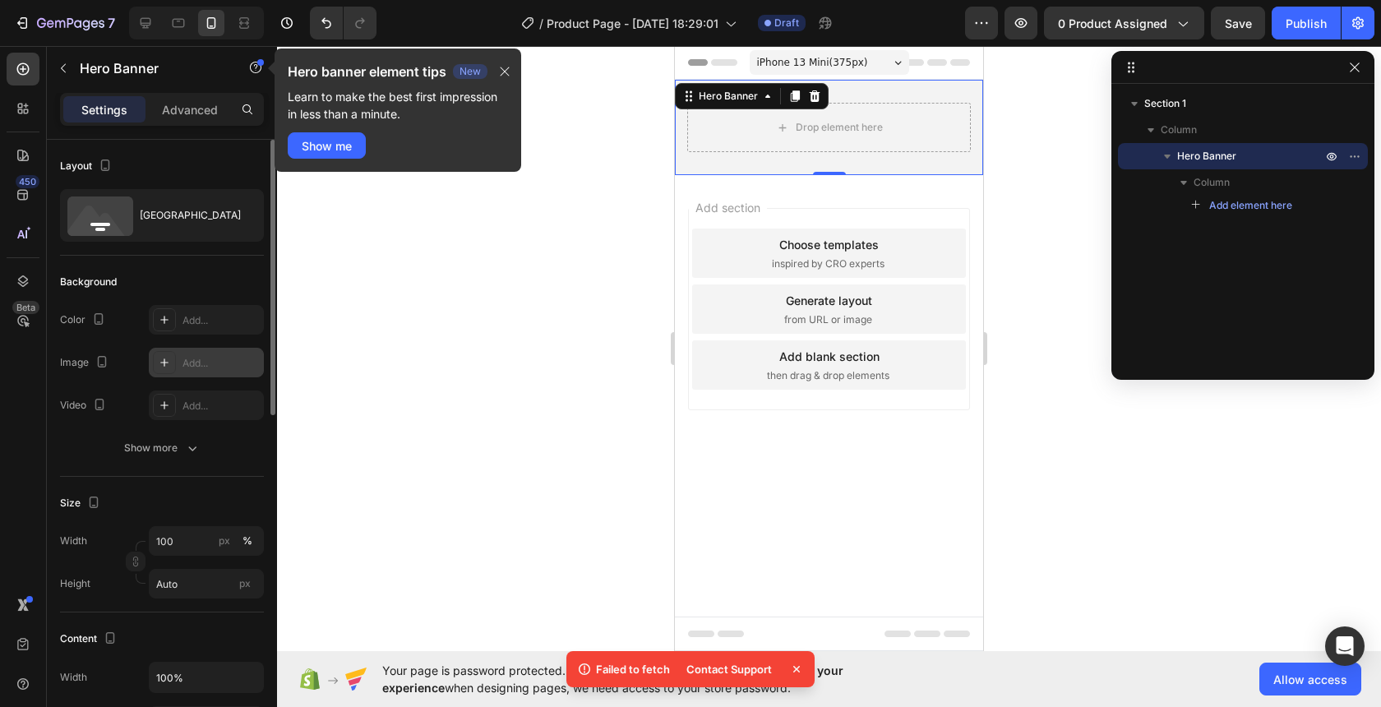
click at [162, 362] on icon at bounding box center [164, 362] width 8 height 8
type input "[URL][DOMAIN_NAME]"
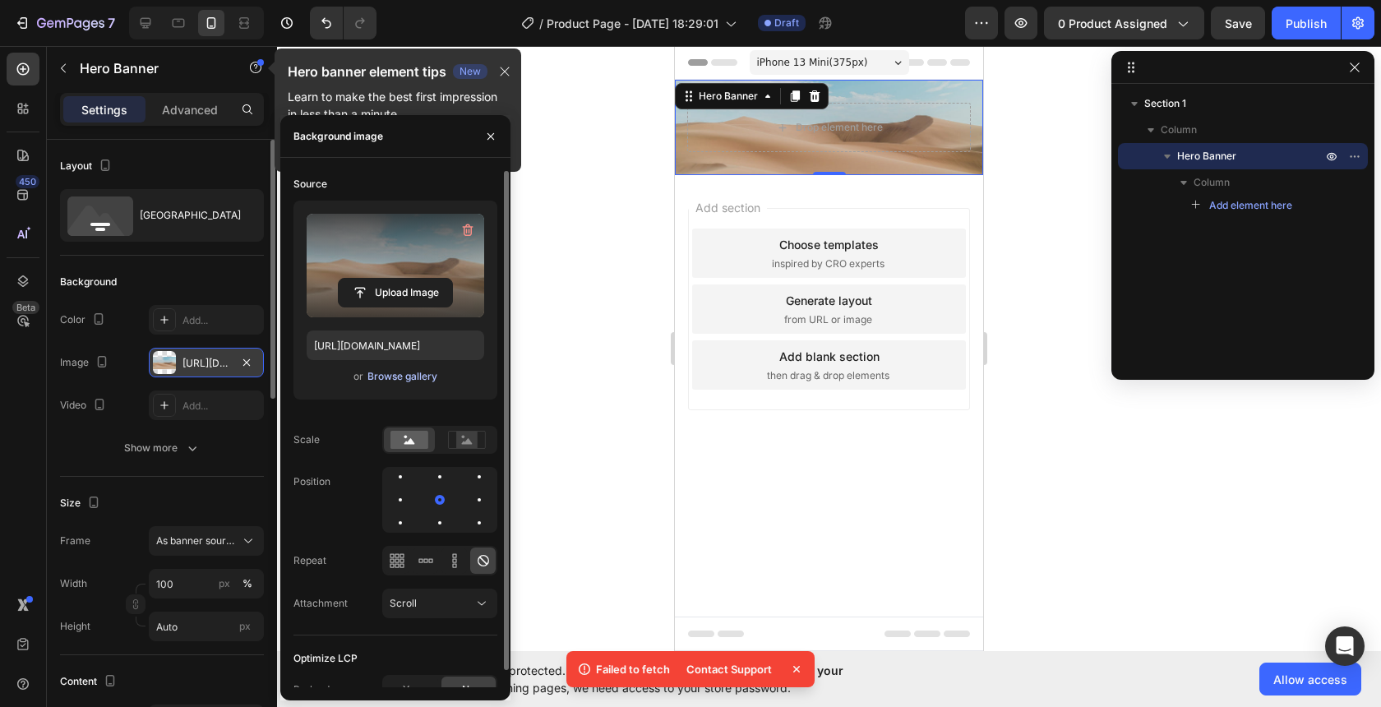
click at [412, 374] on div "Browse gallery" at bounding box center [403, 376] width 70 height 15
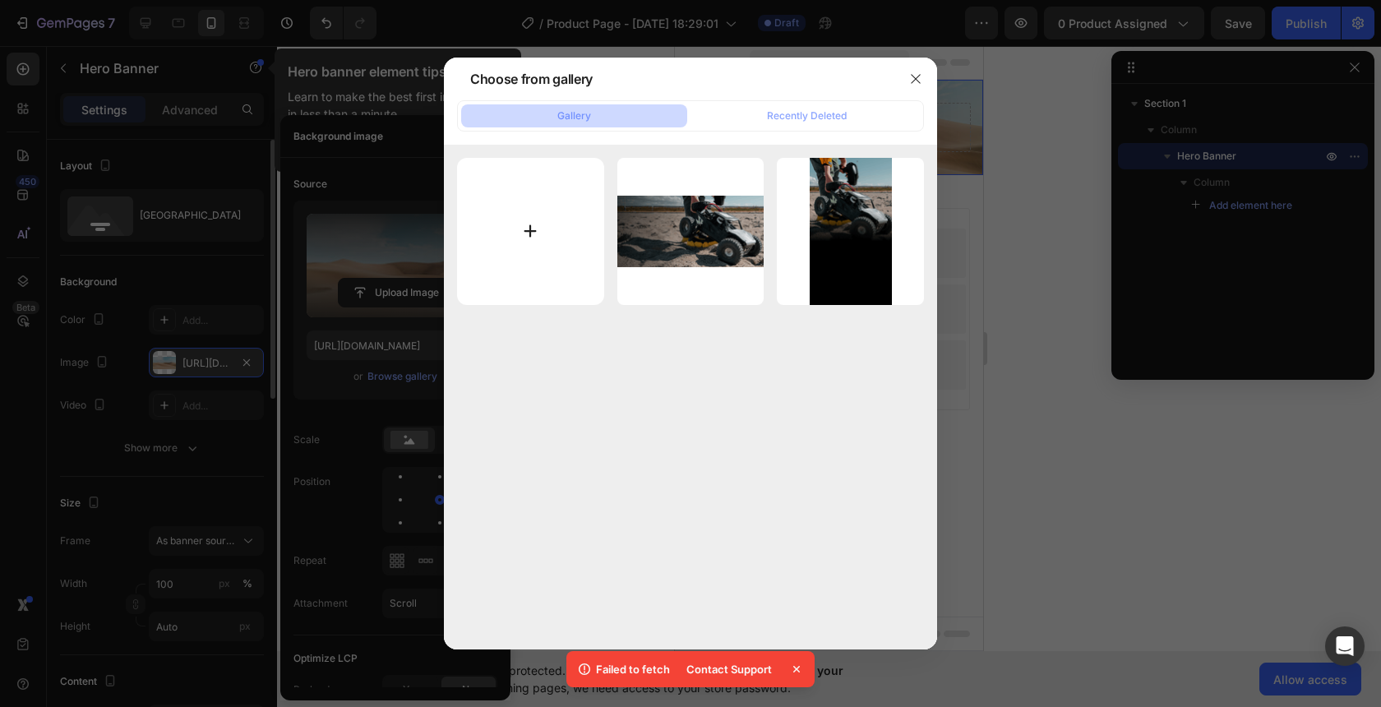
click at [531, 226] on input "file" at bounding box center [530, 231] width 147 height 147
type input "C:\fakepath\IMAGEN 2.png"
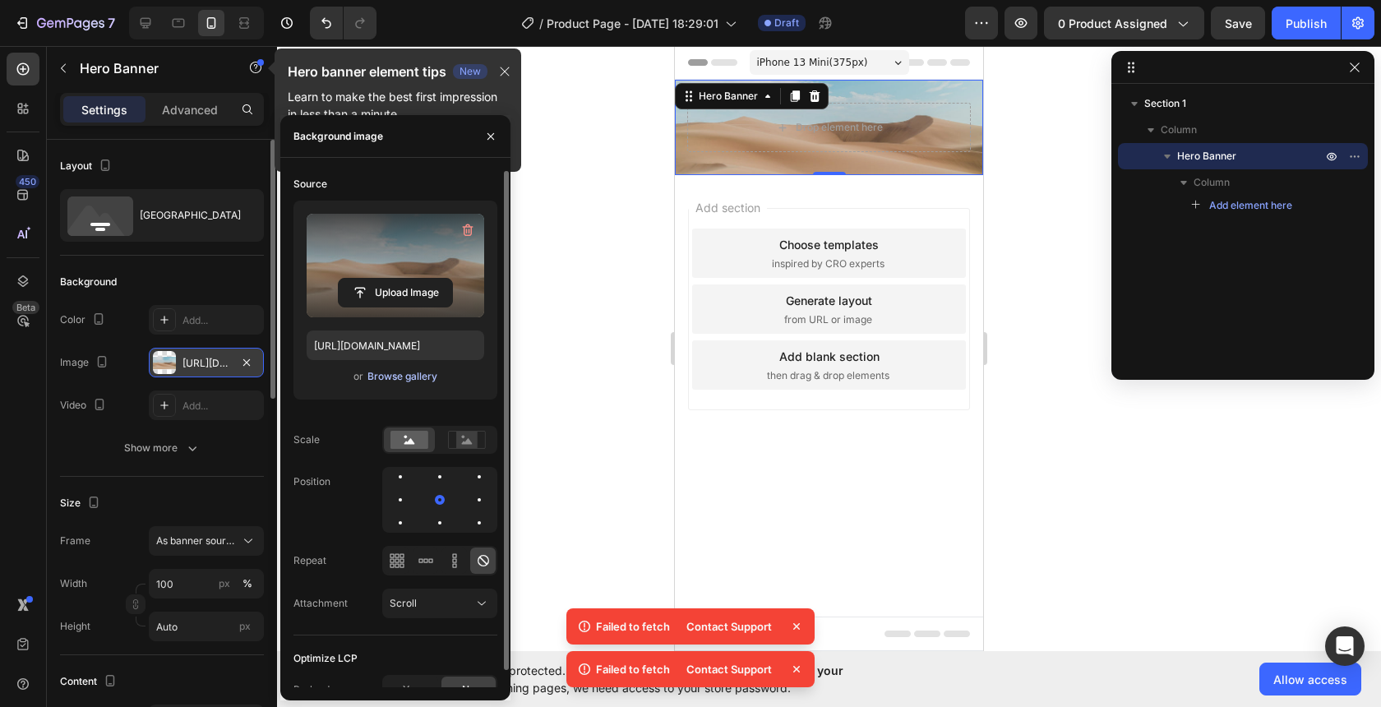
click at [407, 375] on div "Browse gallery" at bounding box center [403, 376] width 70 height 15
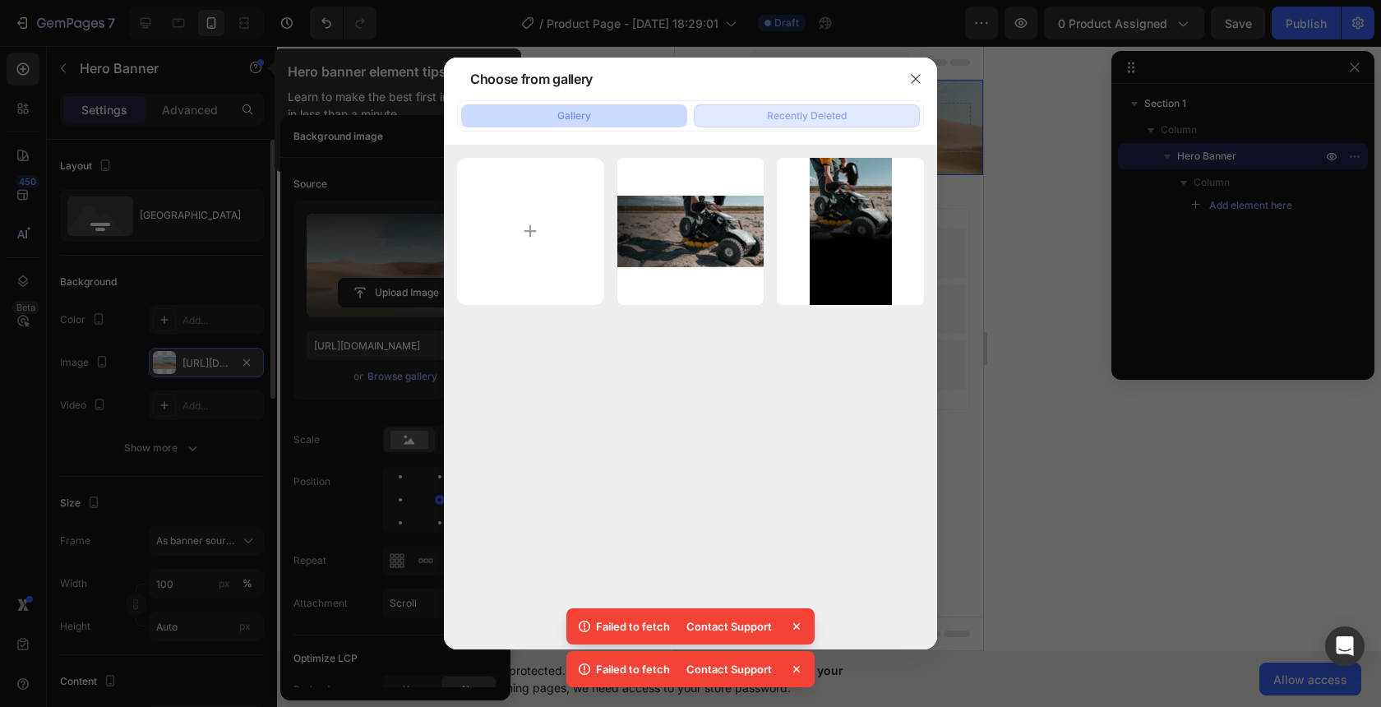
click at [806, 119] on div "Recently Deleted" at bounding box center [807, 116] width 80 height 15
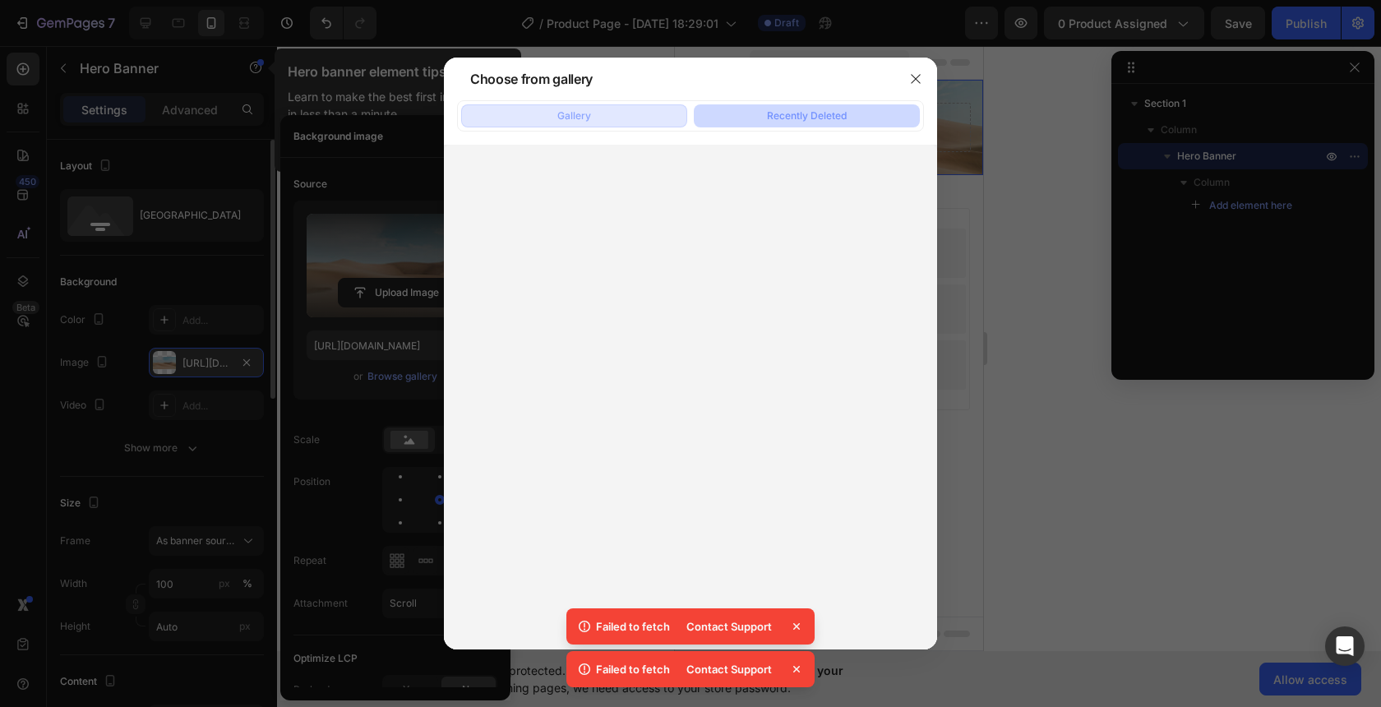
click at [594, 115] on button "Gallery" at bounding box center [574, 115] width 226 height 23
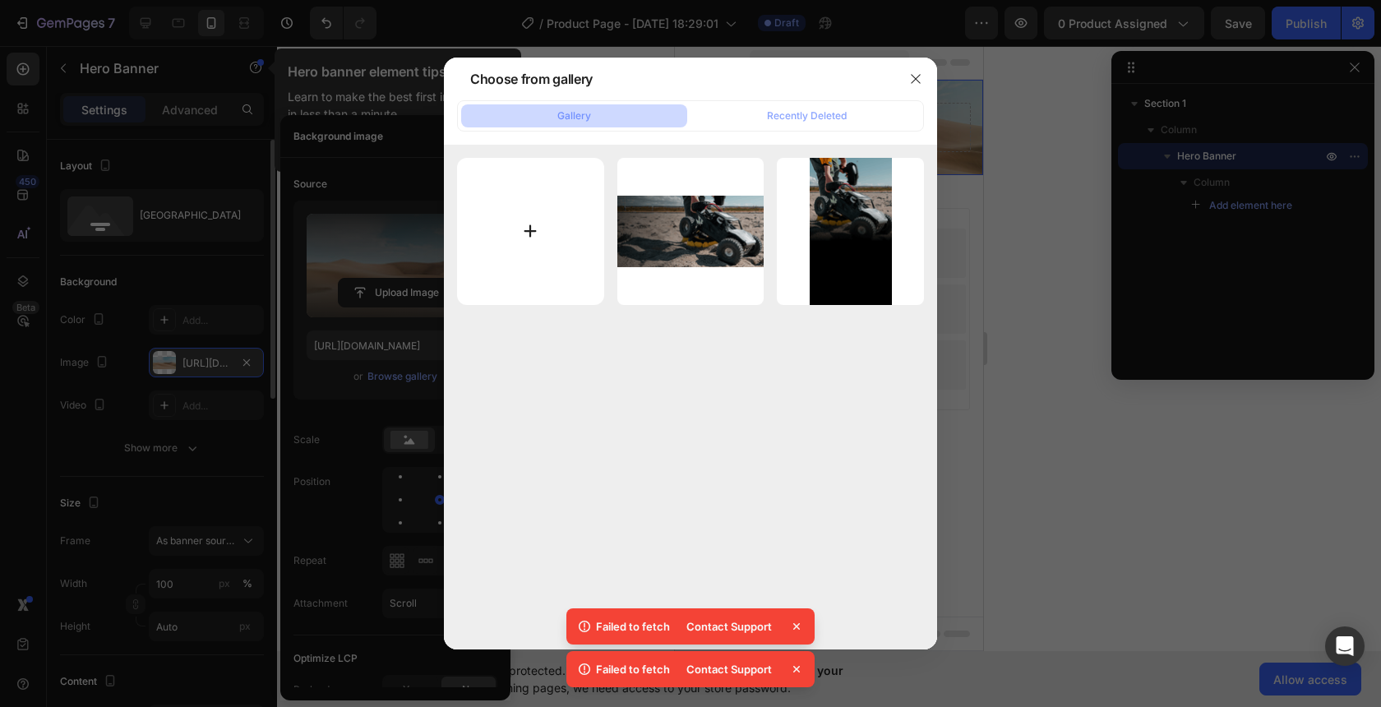
click at [542, 231] on input "file" at bounding box center [530, 231] width 147 height 147
type input "C:\fakepath\IMAGEN 3.png"
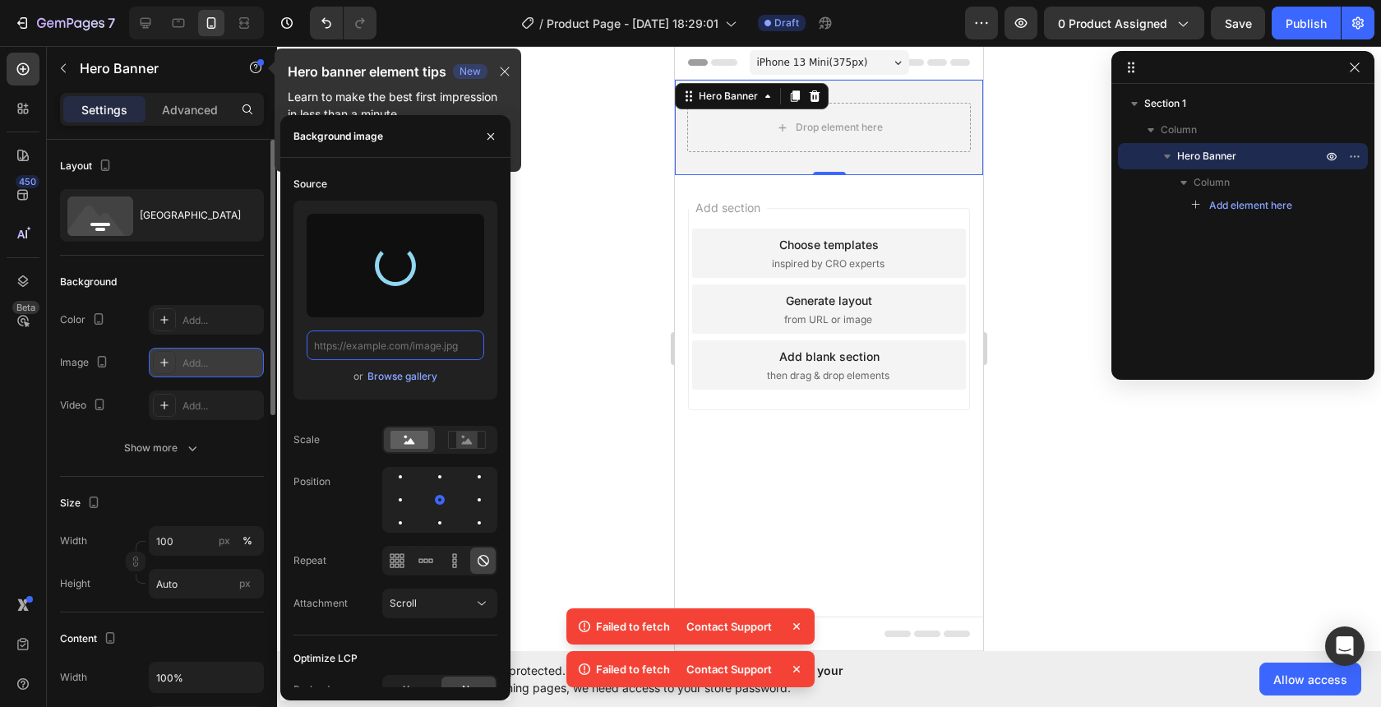
type input "[URL][DOMAIN_NAME]"
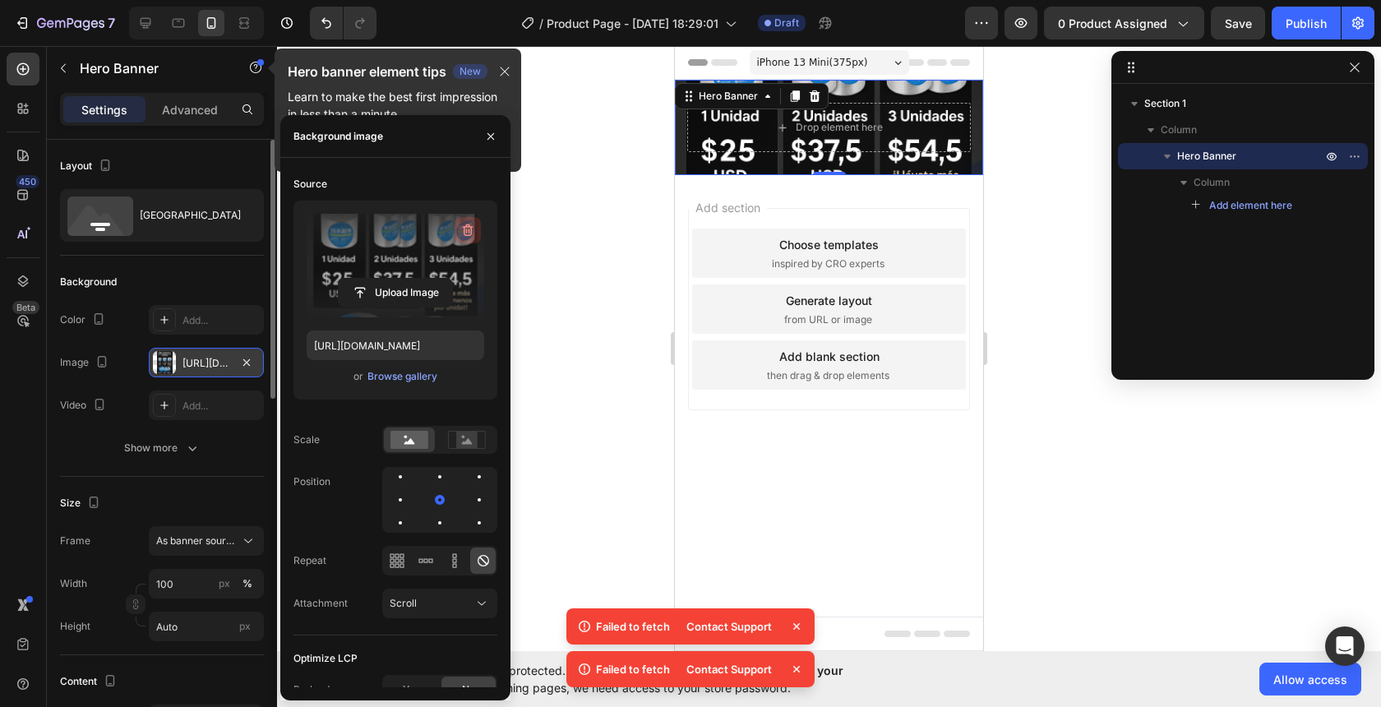
click at [460, 227] on icon "button" at bounding box center [468, 230] width 16 height 16
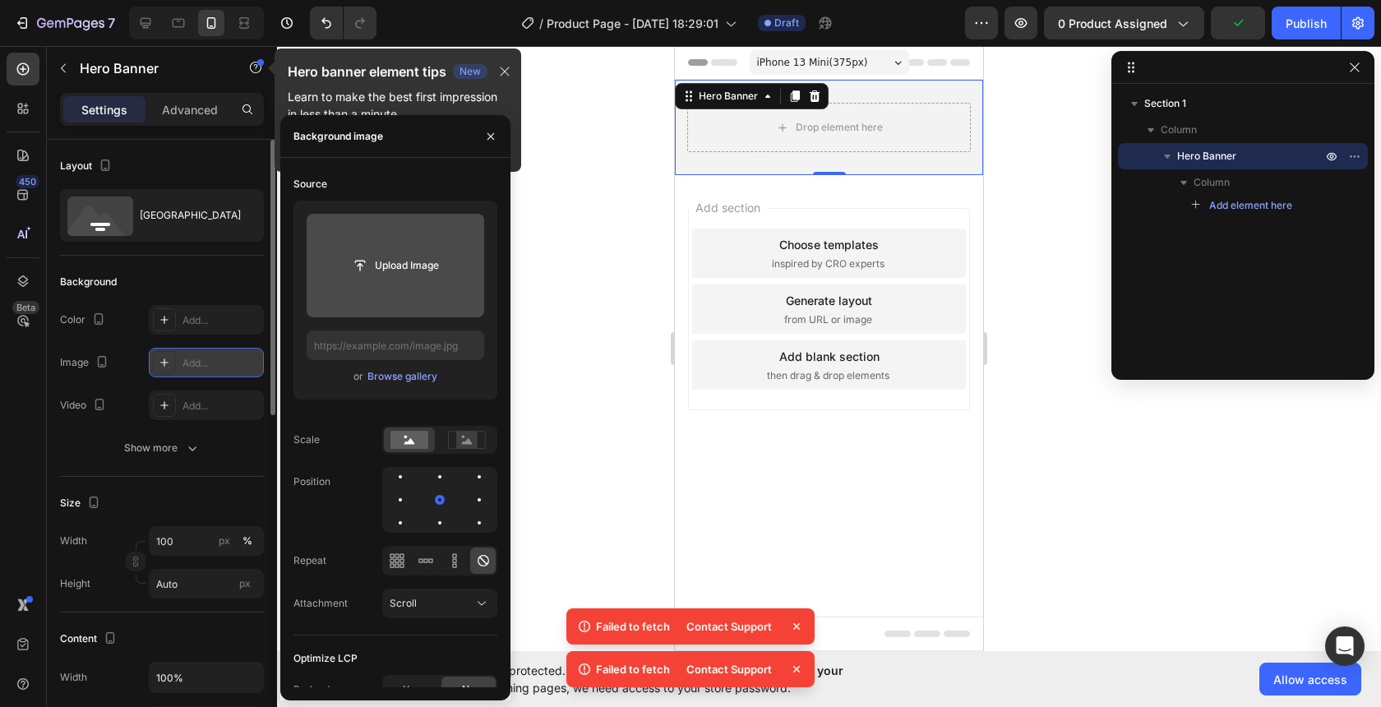
click at [403, 260] on input "file" at bounding box center [395, 266] width 113 height 28
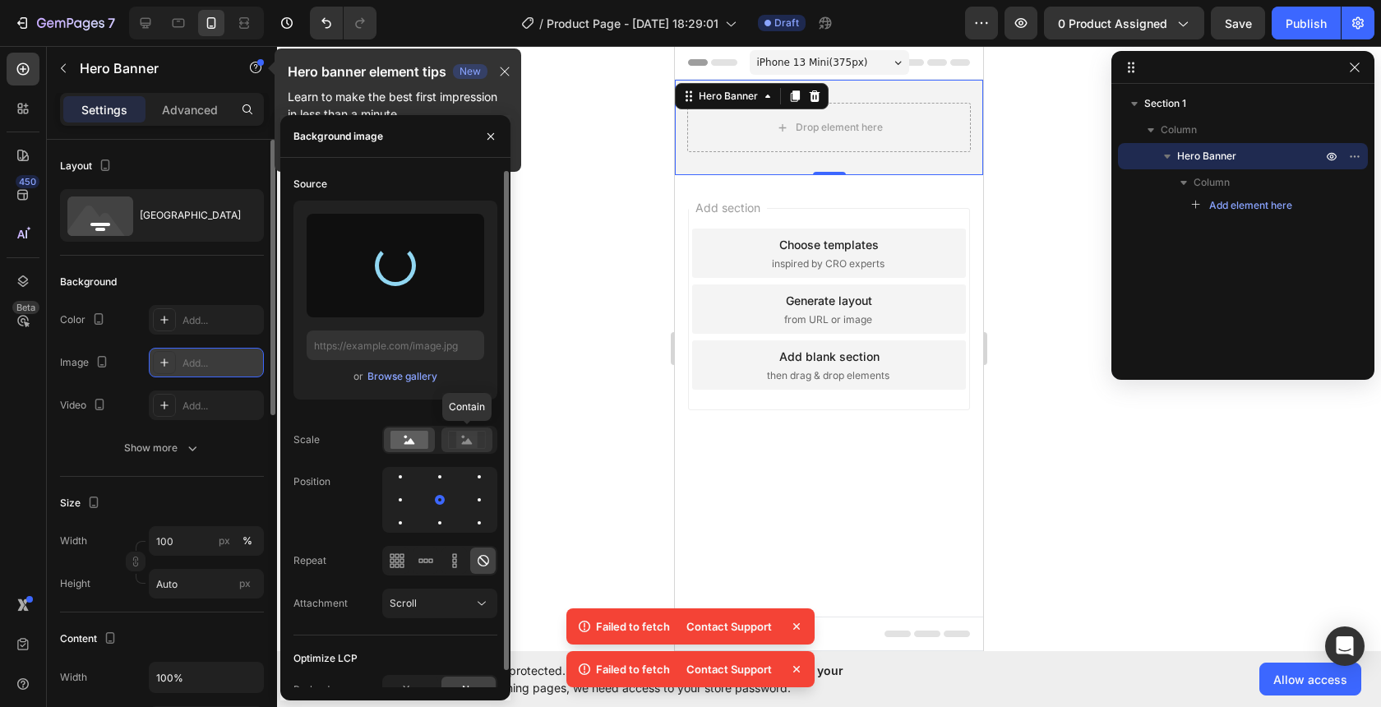
type input "[URL][DOMAIN_NAME]"
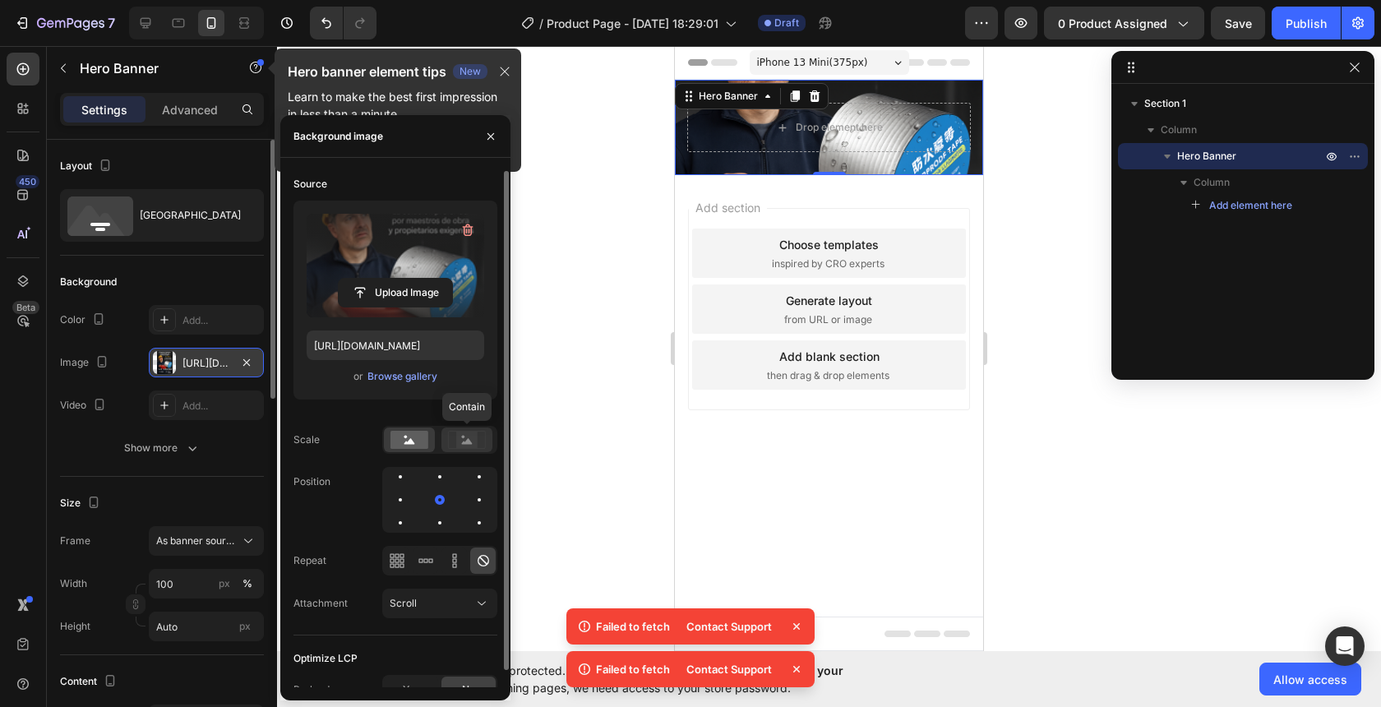
click at [471, 432] on rect at bounding box center [466, 440] width 21 height 16
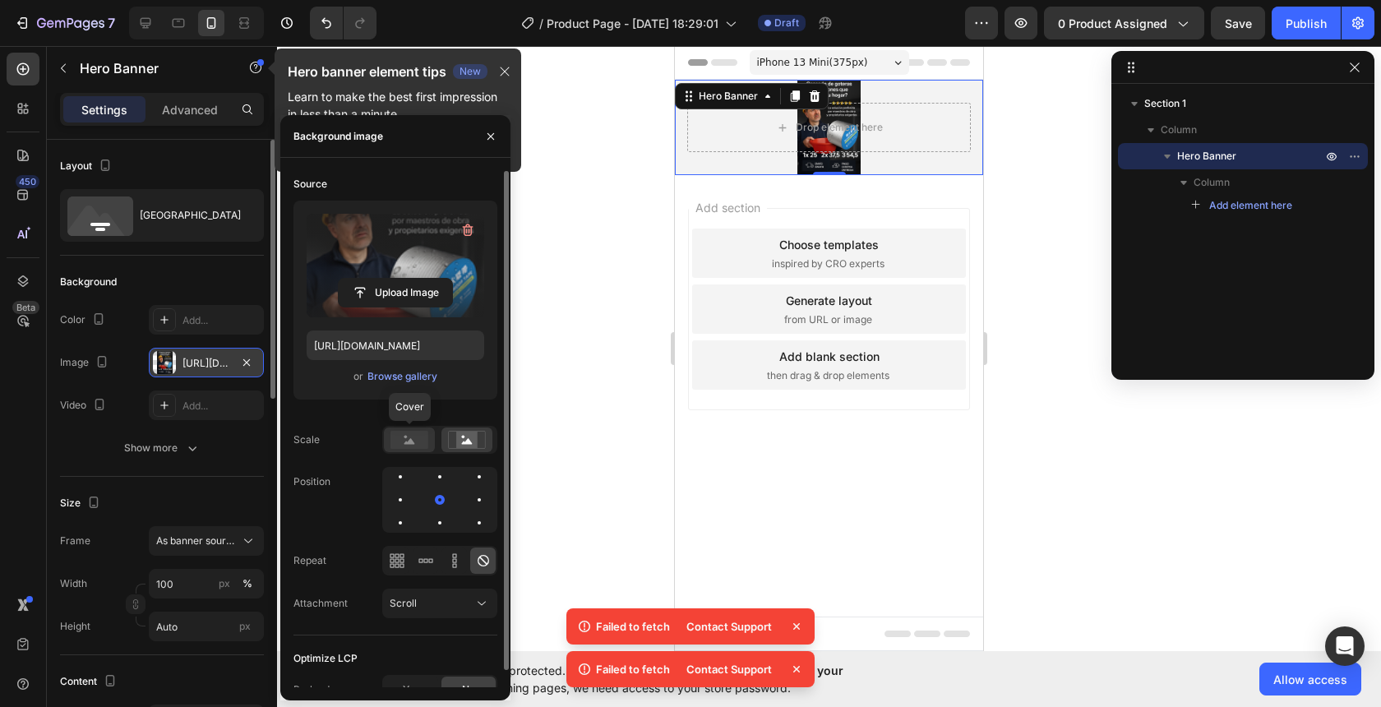
click at [402, 439] on rect at bounding box center [410, 440] width 38 height 18
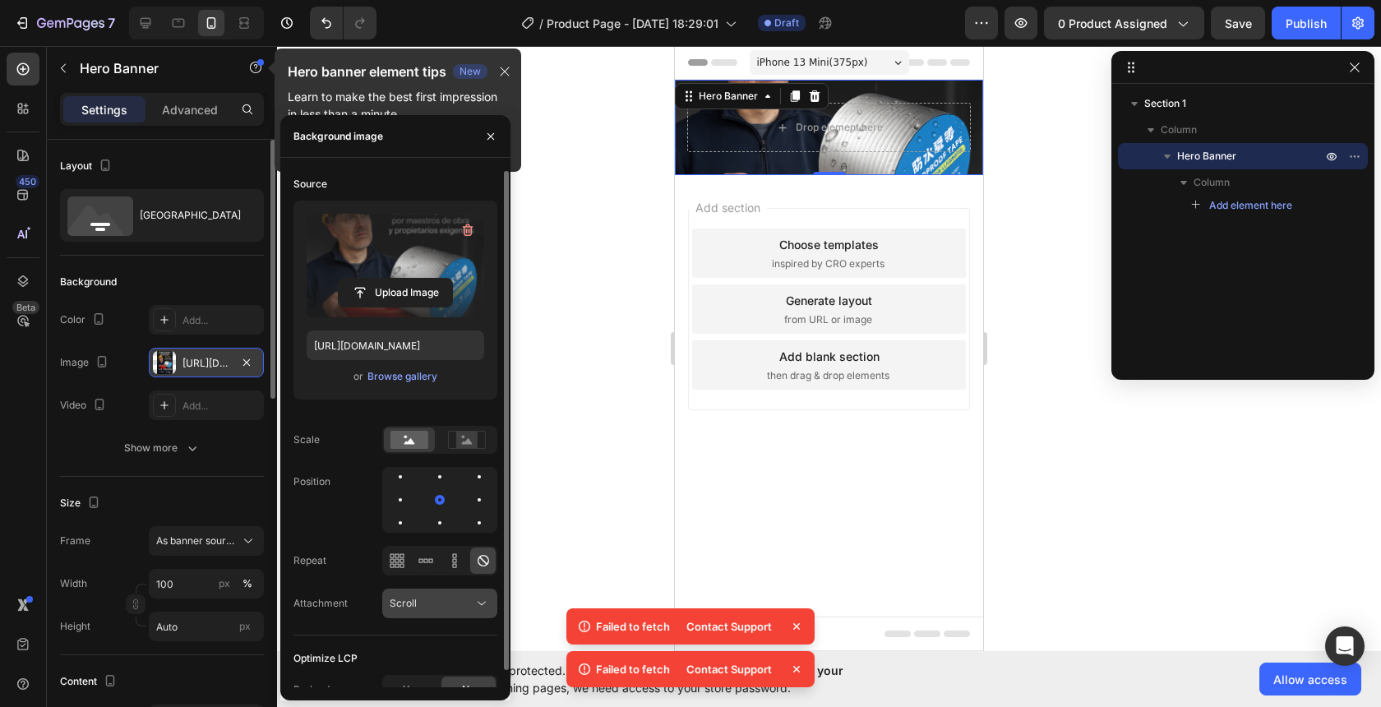
click at [428, 599] on div "Scroll" at bounding box center [432, 603] width 84 height 15
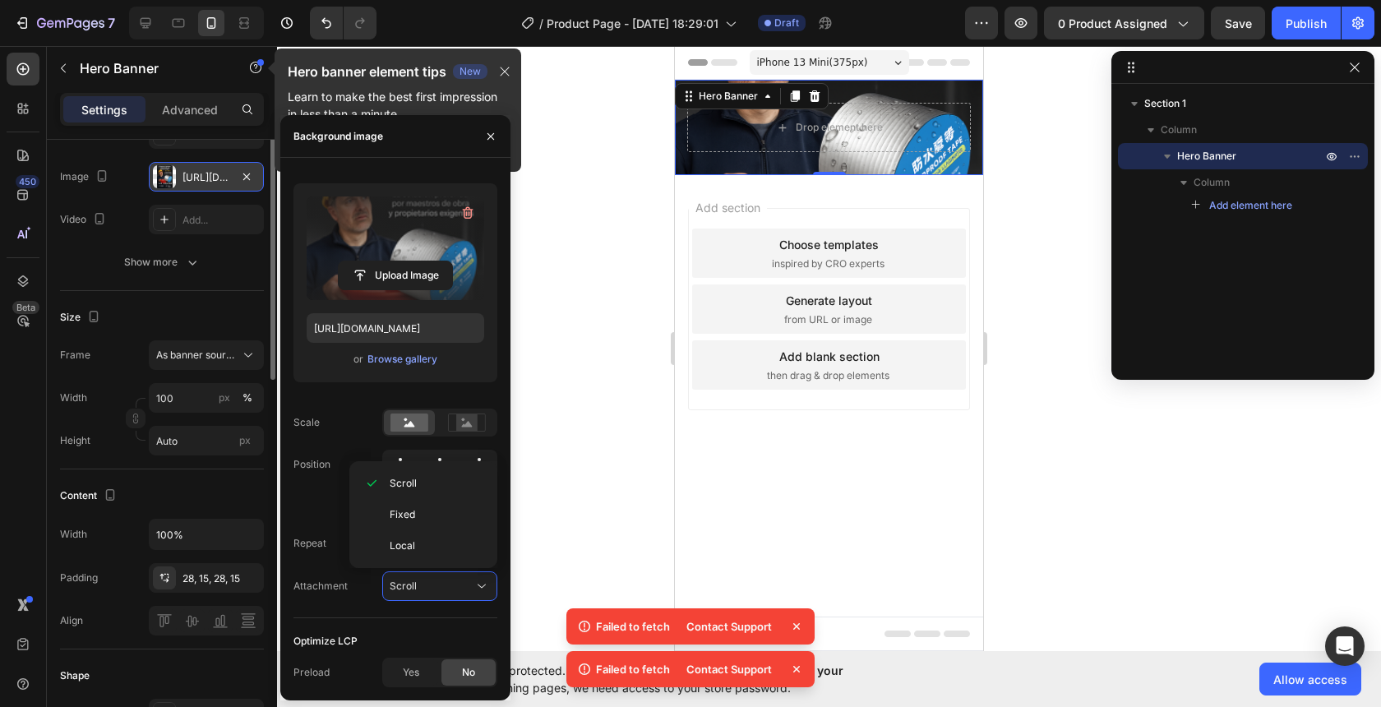
scroll to position [196, 0]
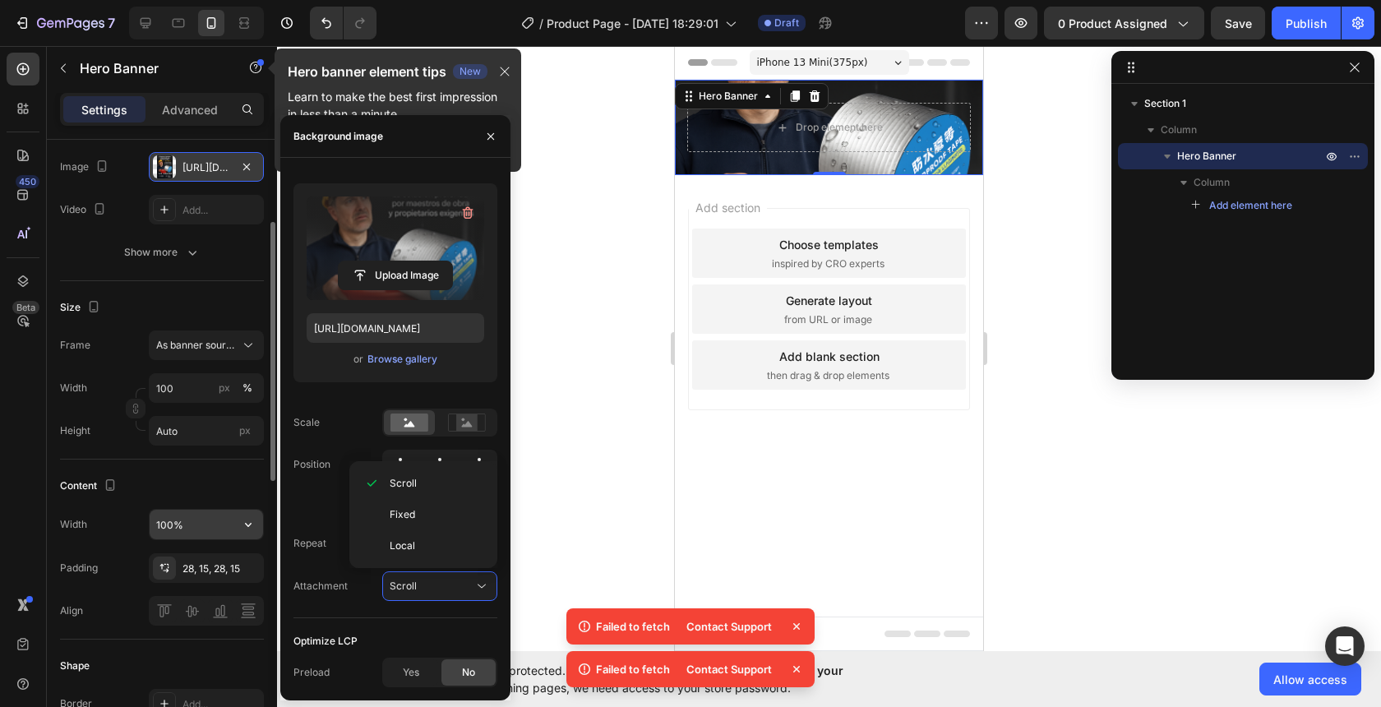
click at [194, 520] on input "100%" at bounding box center [206, 525] width 113 height 30
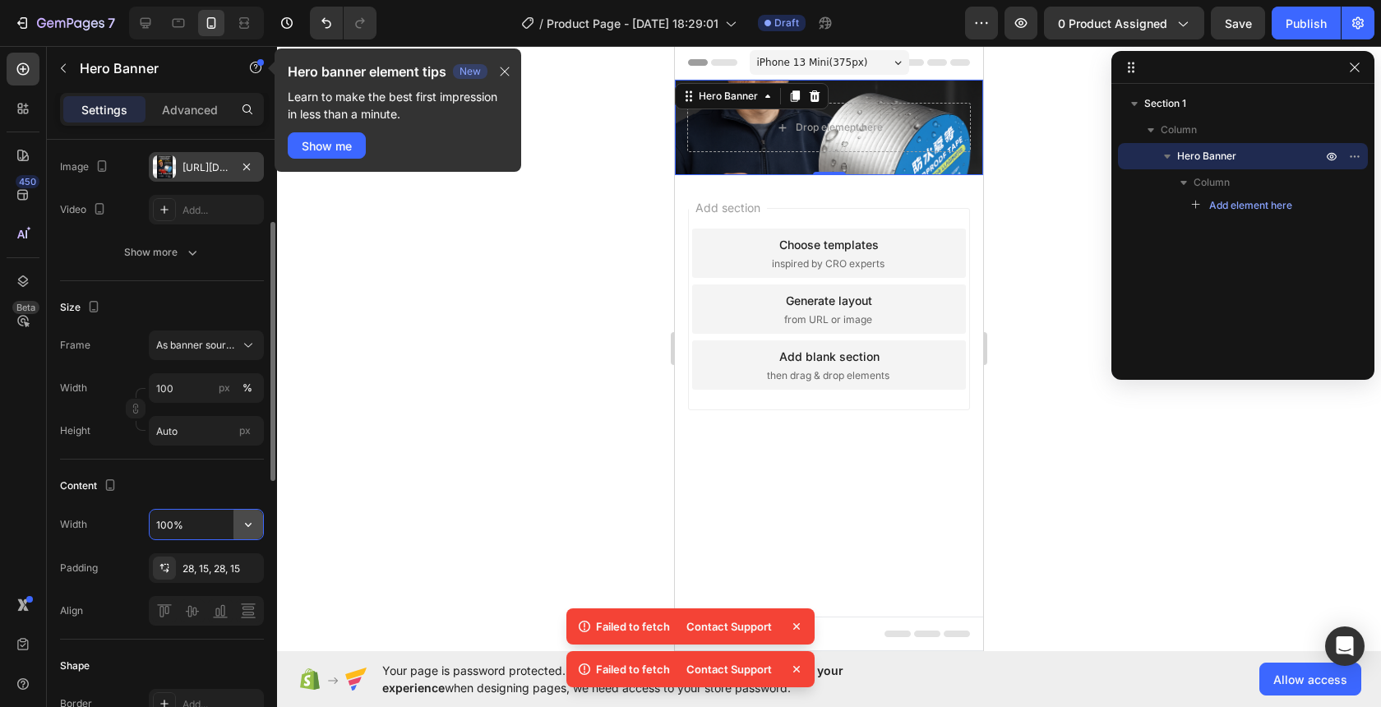
click at [243, 531] on icon "button" at bounding box center [248, 524] width 16 height 16
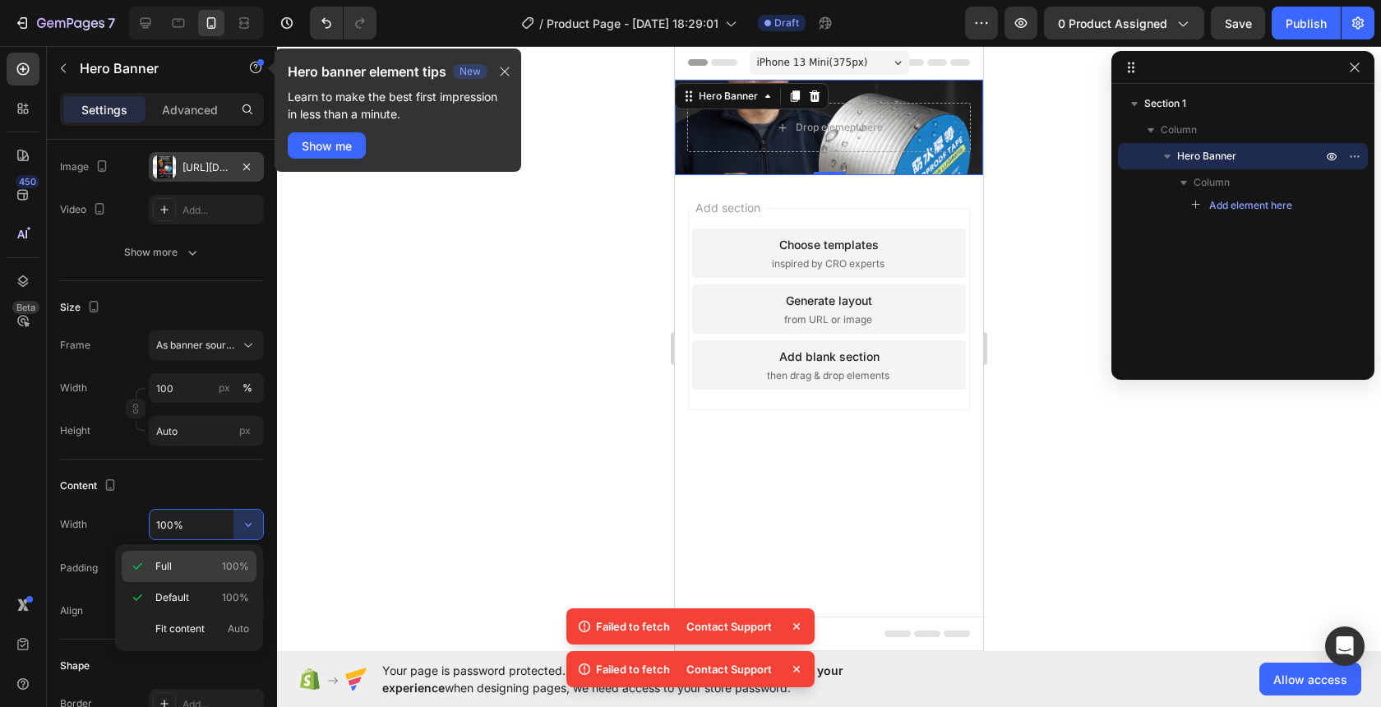
click at [189, 566] on p "Full 100%" at bounding box center [202, 566] width 94 height 15
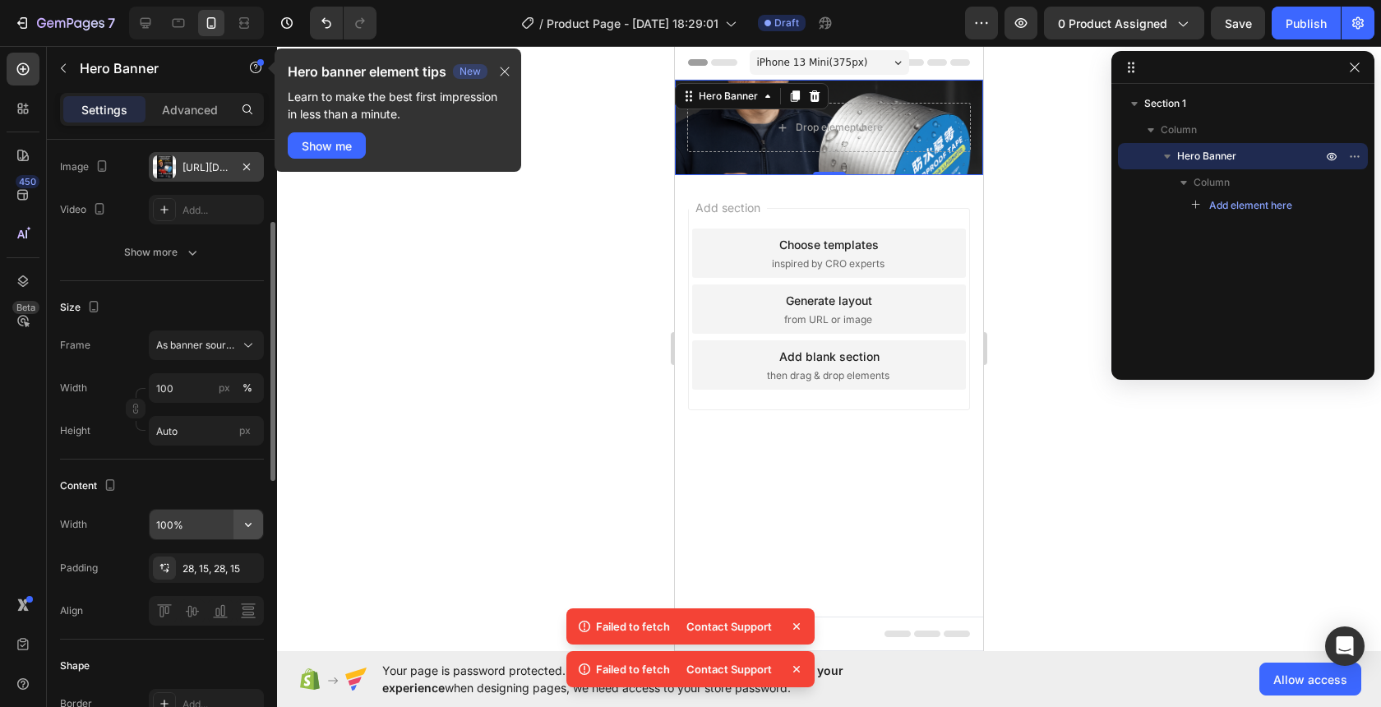
click at [242, 513] on button "button" at bounding box center [248, 525] width 30 height 30
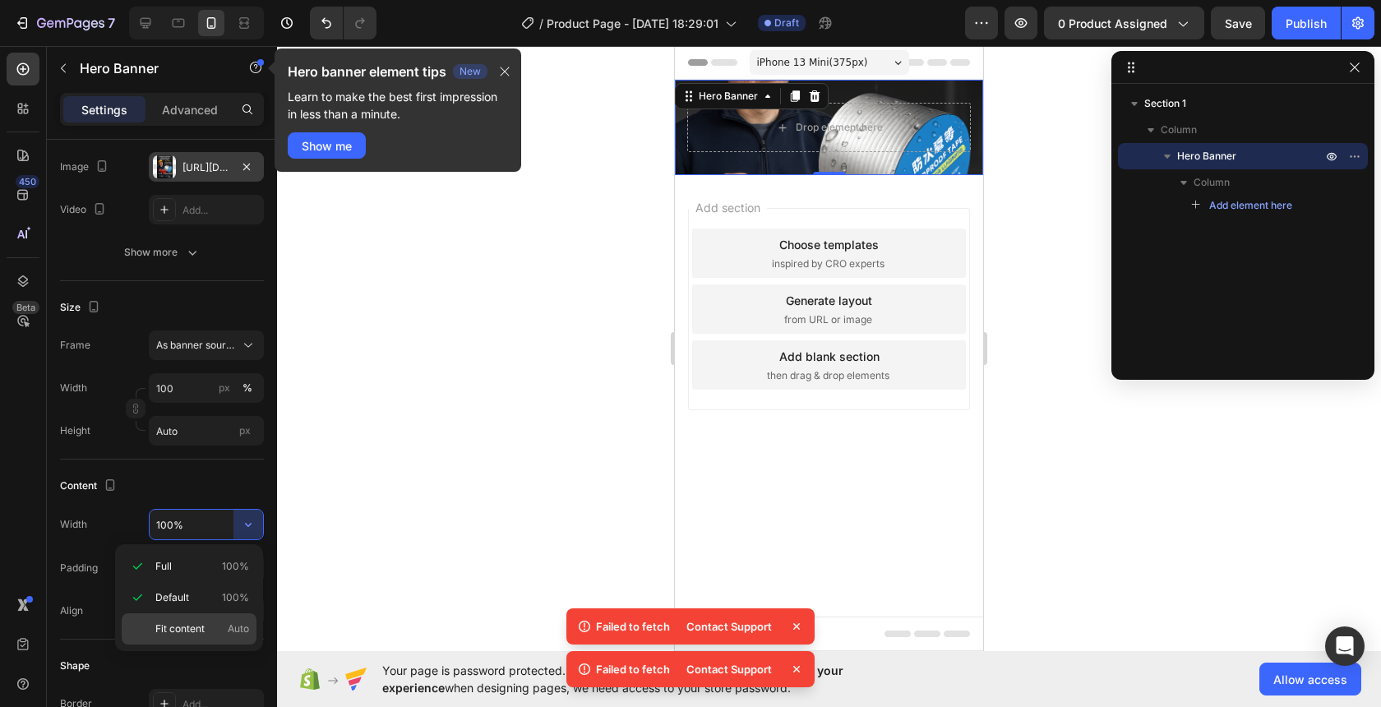
click at [157, 625] on span "Fit content" at bounding box center [179, 629] width 49 height 15
type input "Auto"
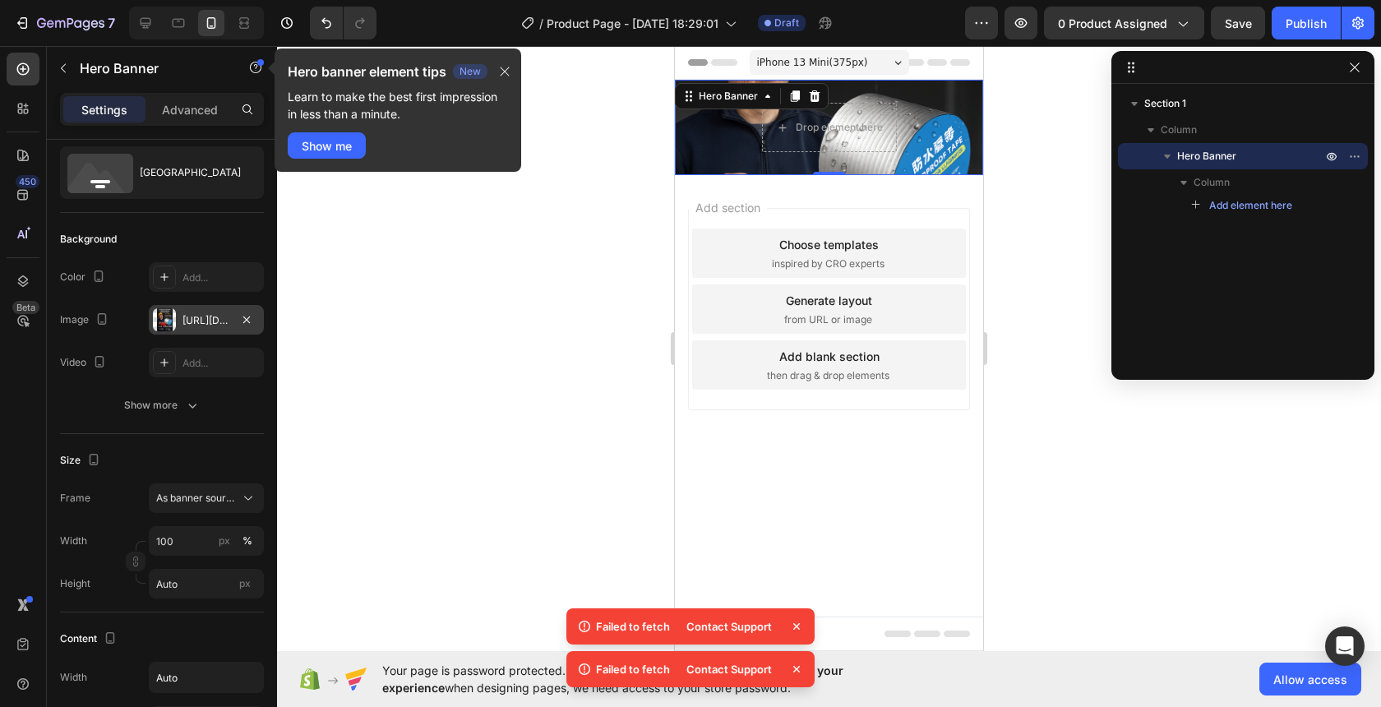
scroll to position [0, 0]
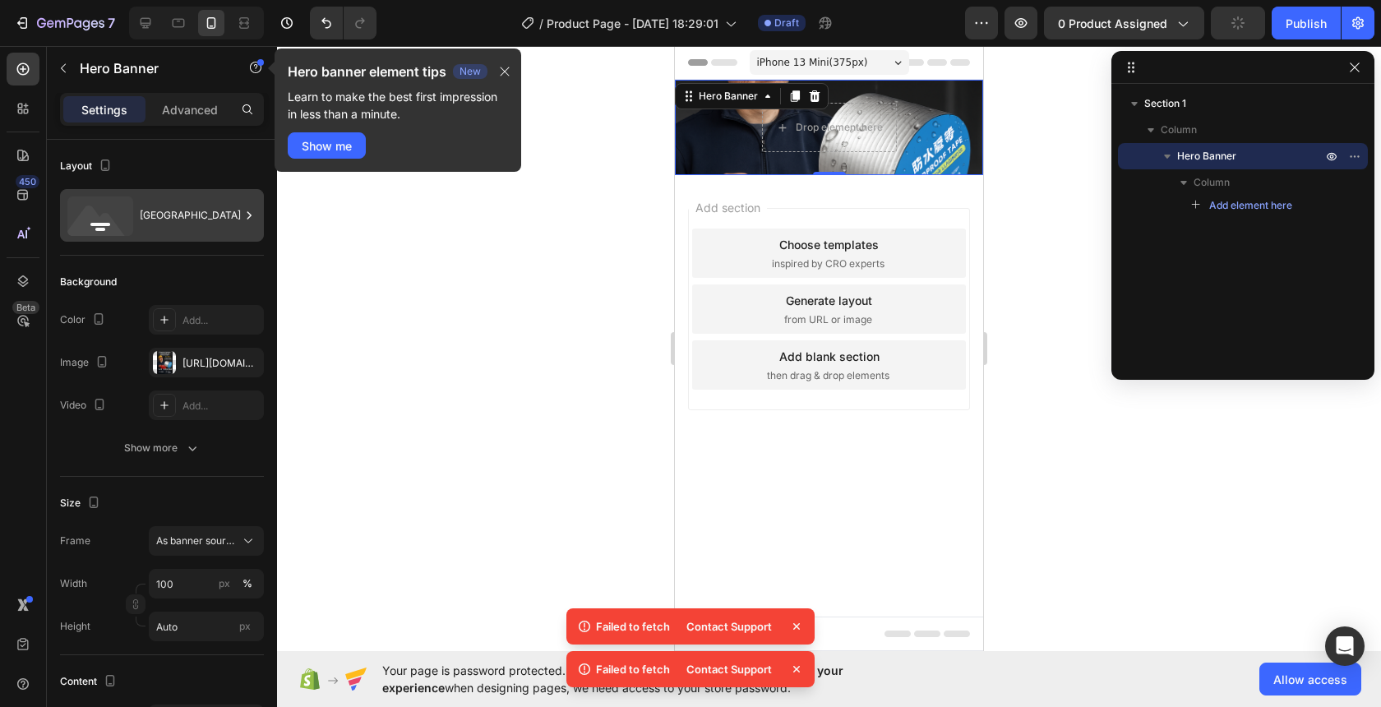
click at [199, 215] on div "[GEOGRAPHIC_DATA]" at bounding box center [190, 216] width 100 height 38
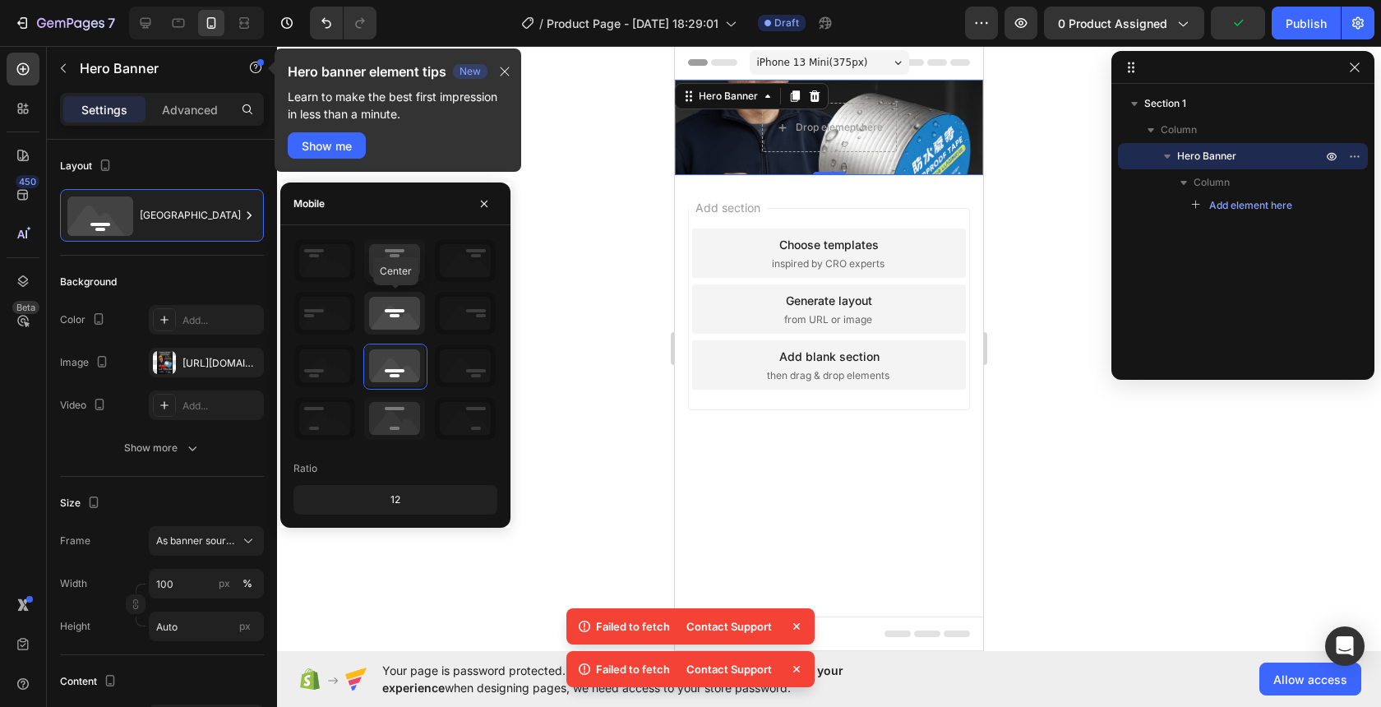
click at [383, 322] on icon at bounding box center [394, 313] width 61 height 43
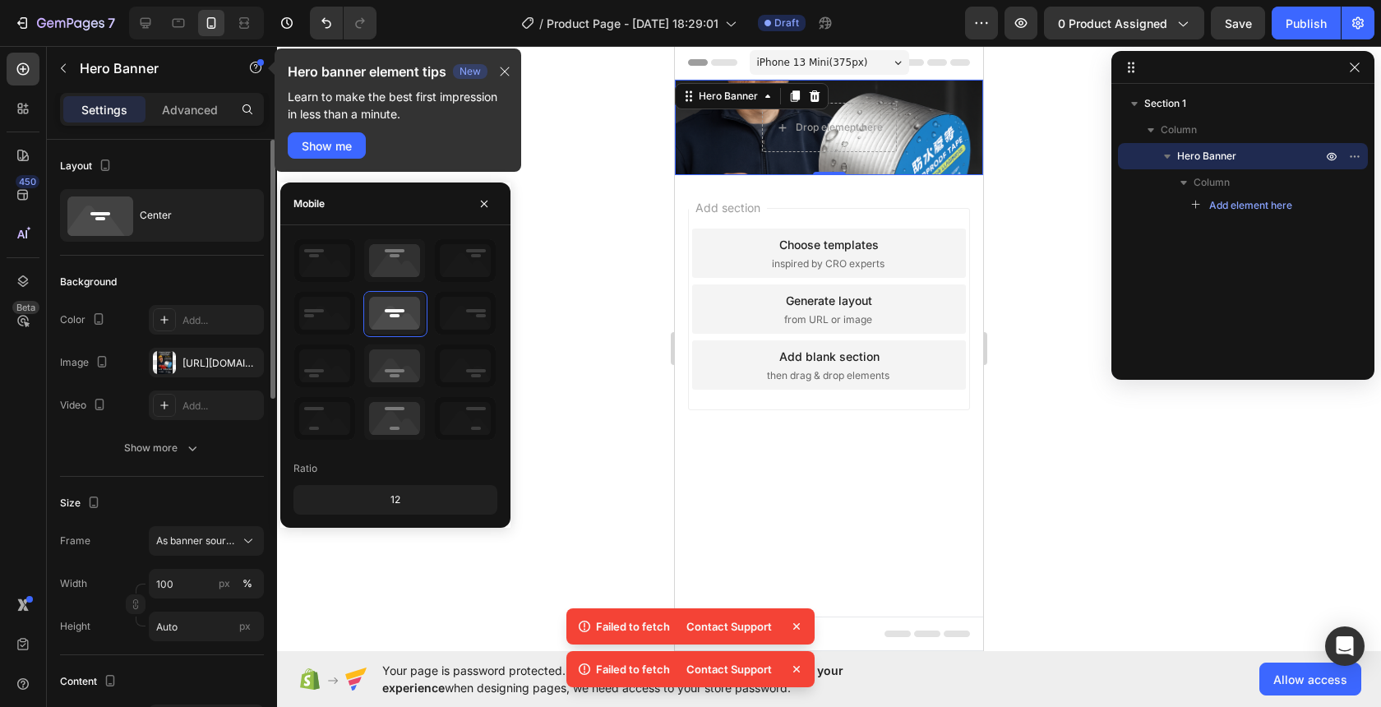
click at [190, 281] on div "Background" at bounding box center [162, 282] width 204 height 26
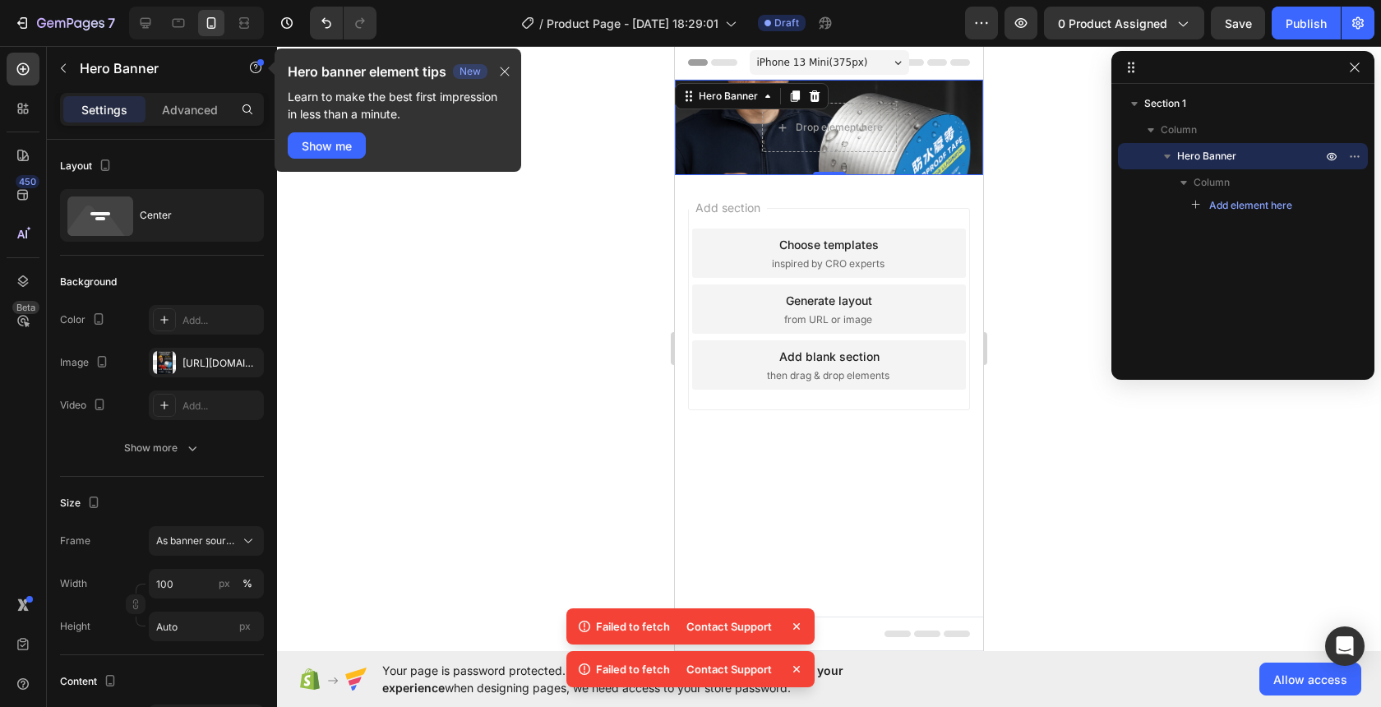
drag, startPoint x: 830, startPoint y: 170, endPoint x: 830, endPoint y: 179, distance: 9.0
click at [830, 175] on div "0" at bounding box center [829, 175] width 16 height 13
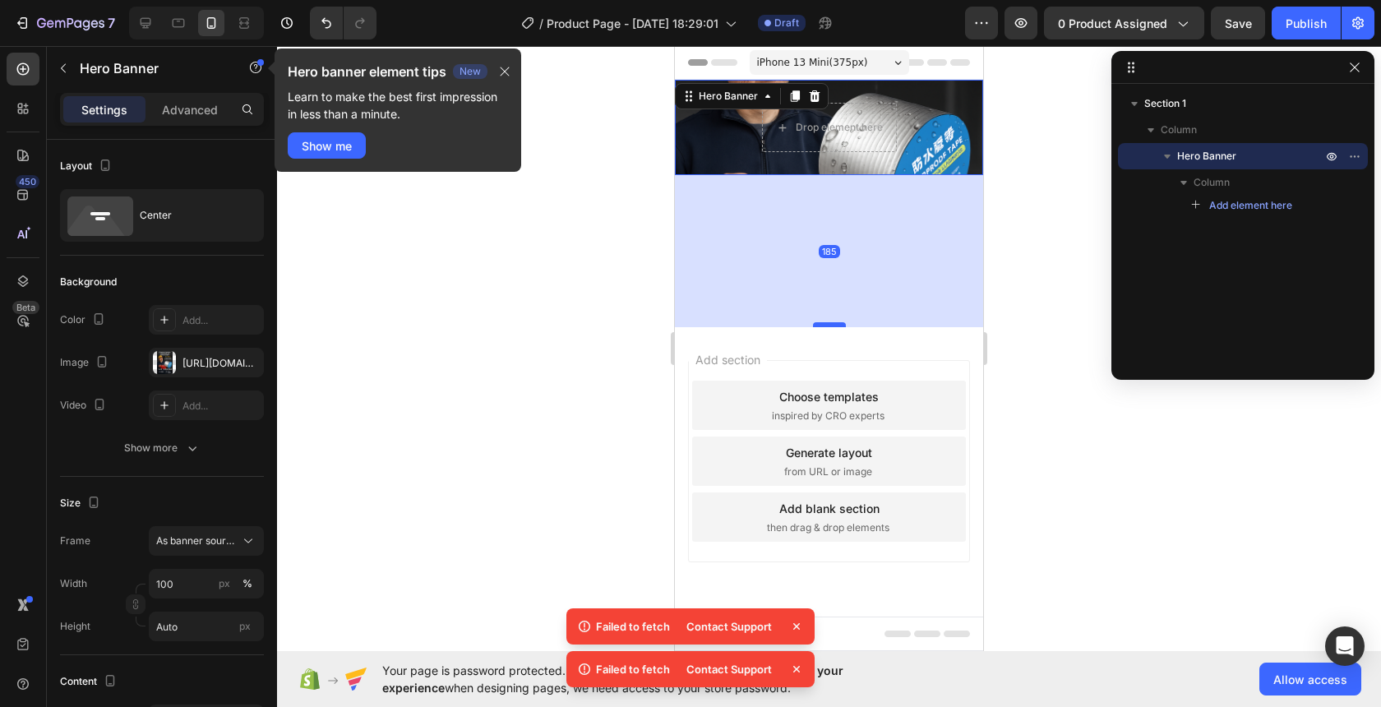
drag, startPoint x: 837, startPoint y: 173, endPoint x: 836, endPoint y: 344, distance: 171.0
click at [837, 327] on div at bounding box center [829, 324] width 33 height 5
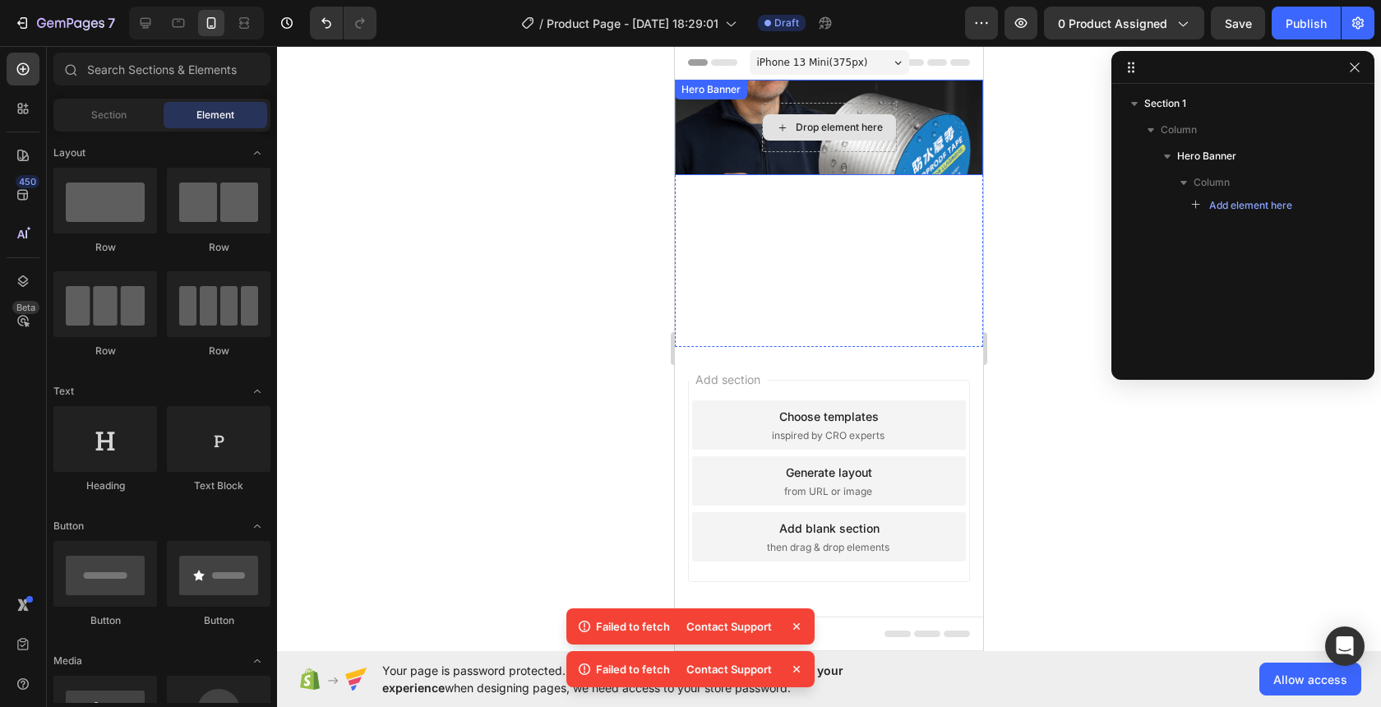
click at [836, 132] on div "Drop element here" at bounding box center [839, 127] width 87 height 13
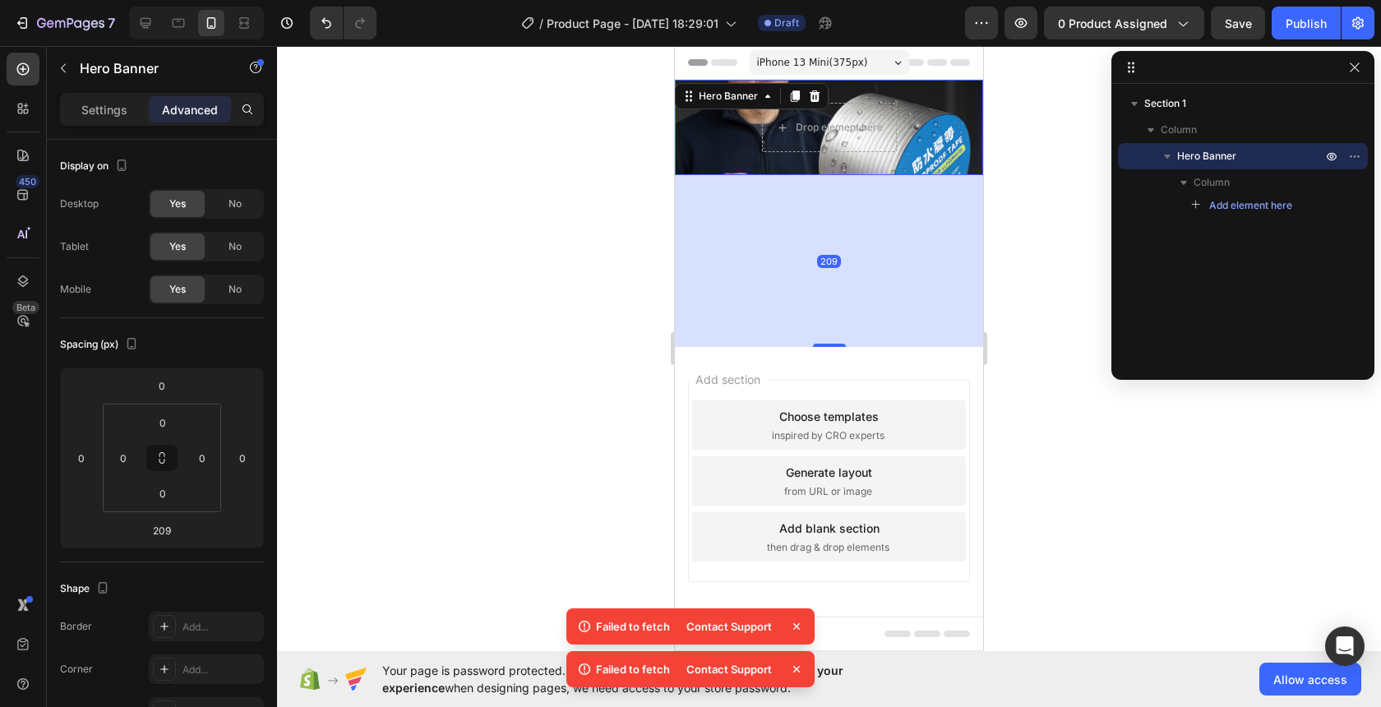
click at [936, 124] on div "Background Image" at bounding box center [829, 127] width 308 height 95
click at [854, 116] on div "Drop element here" at bounding box center [829, 127] width 133 height 26
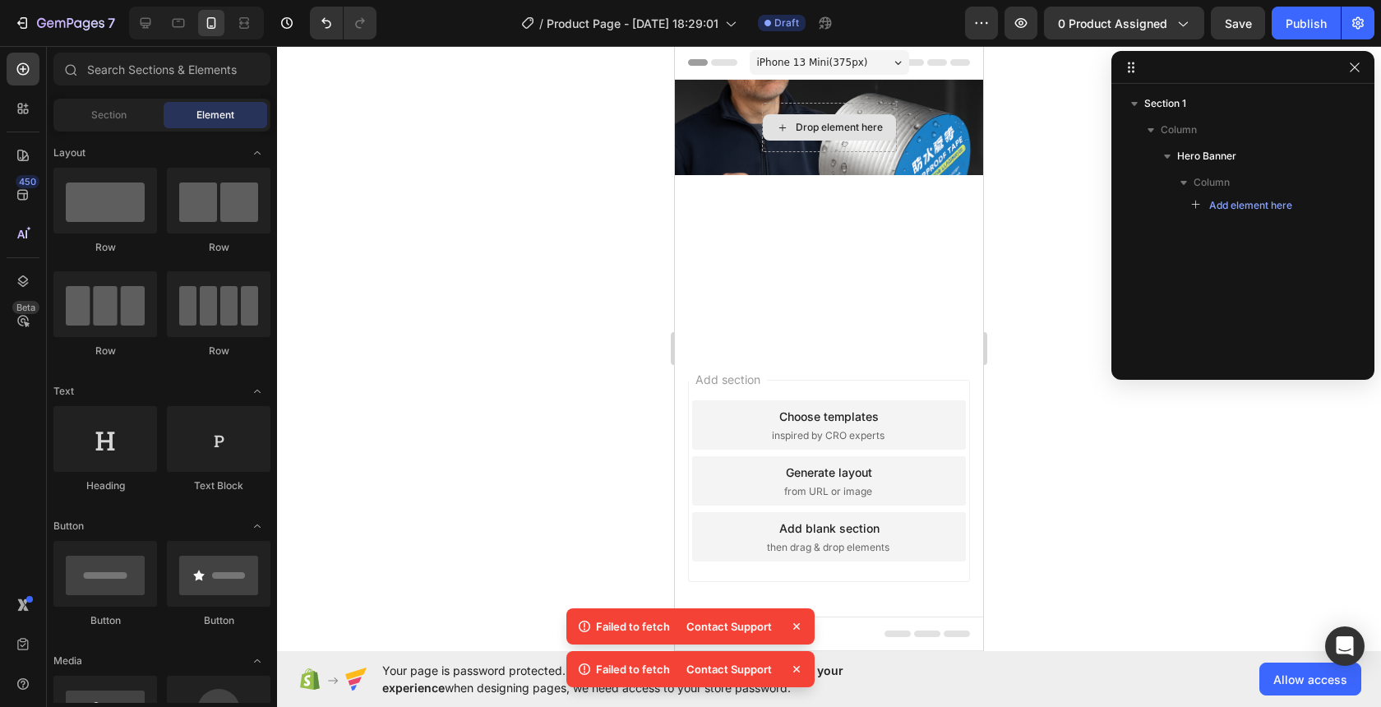
click at [917, 121] on div "Background Image" at bounding box center [829, 127] width 308 height 95
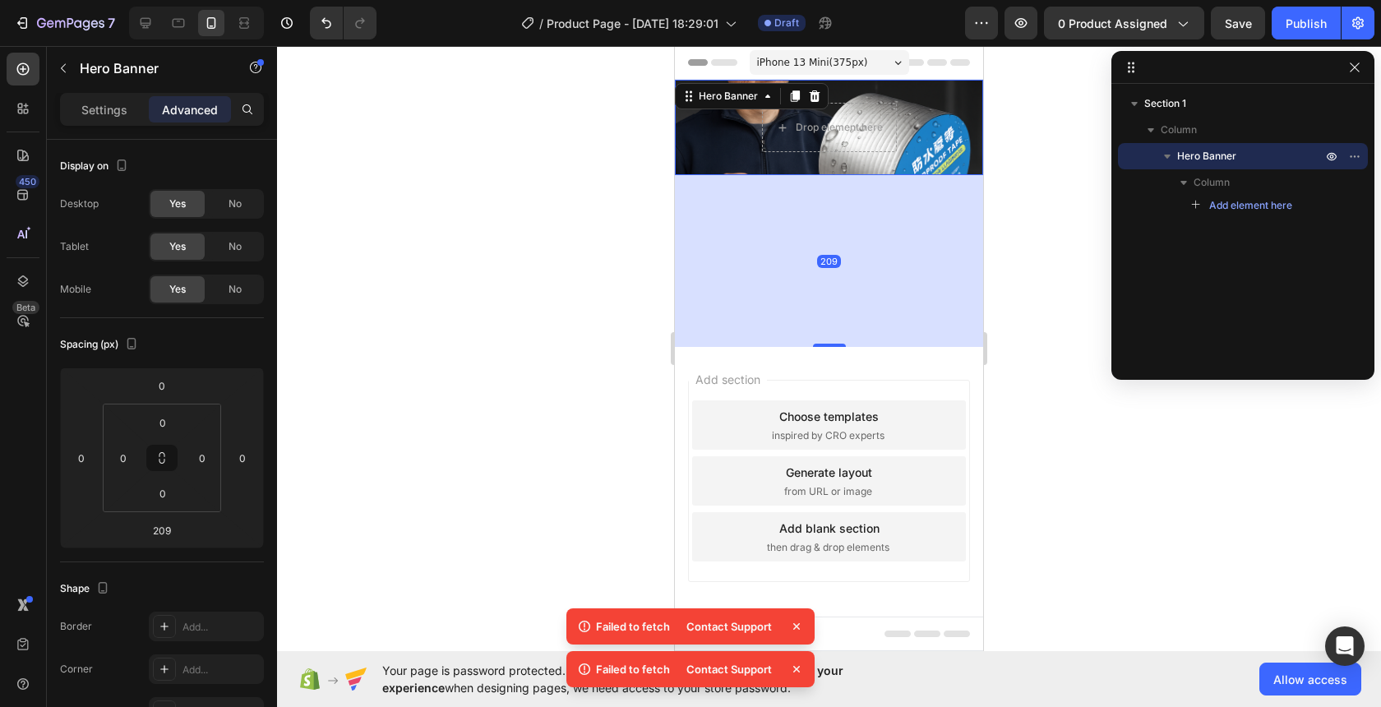
click at [804, 87] on div "Hero Banner" at bounding box center [752, 96] width 154 height 26
click at [811, 89] on div at bounding box center [815, 96] width 20 height 20
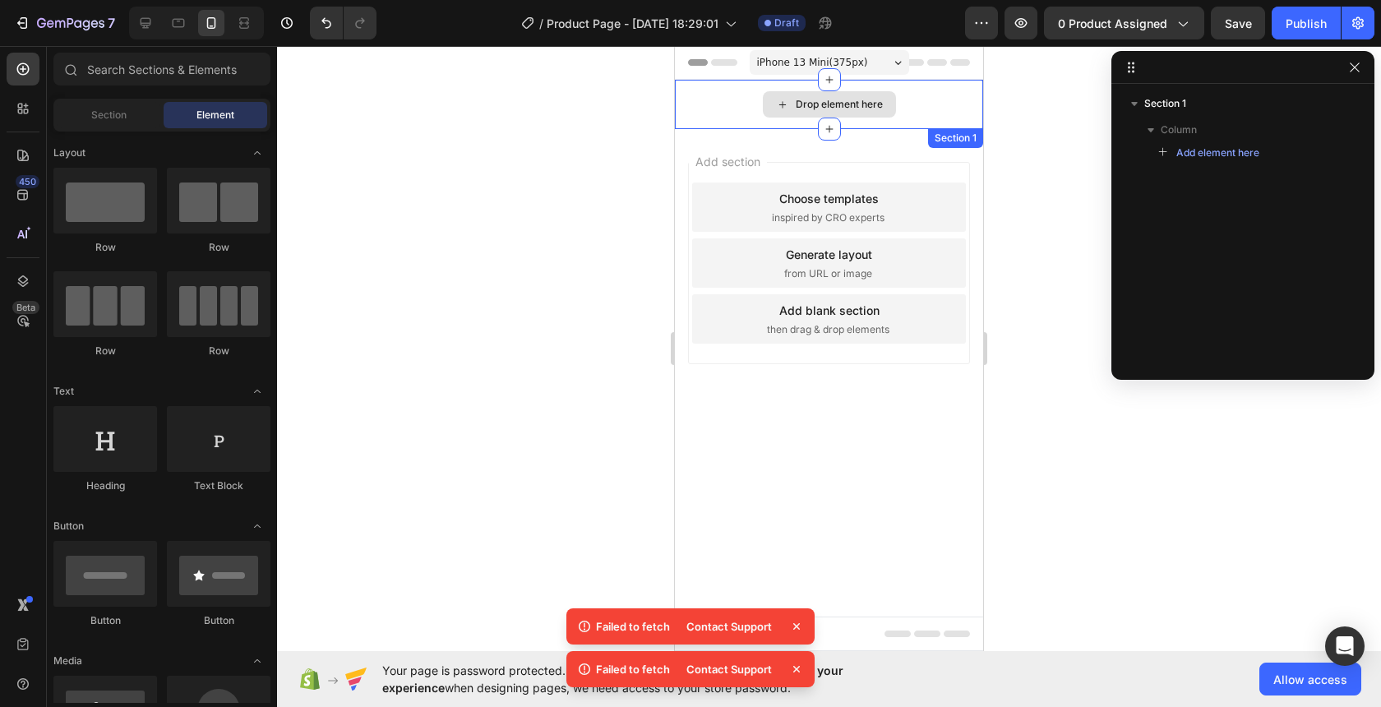
click at [816, 104] on div "Drop element here" at bounding box center [839, 104] width 87 height 13
click at [784, 96] on div "Drop element here" at bounding box center [829, 104] width 133 height 26
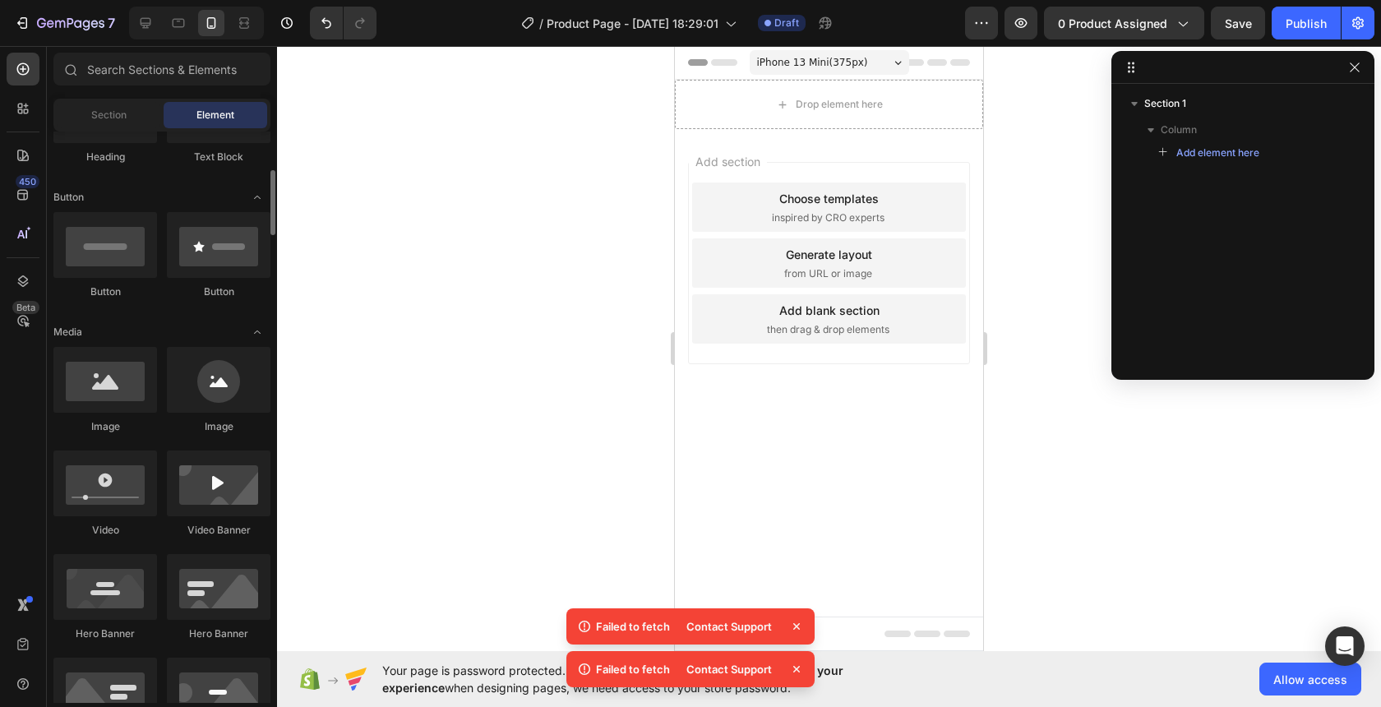
scroll to position [331, 0]
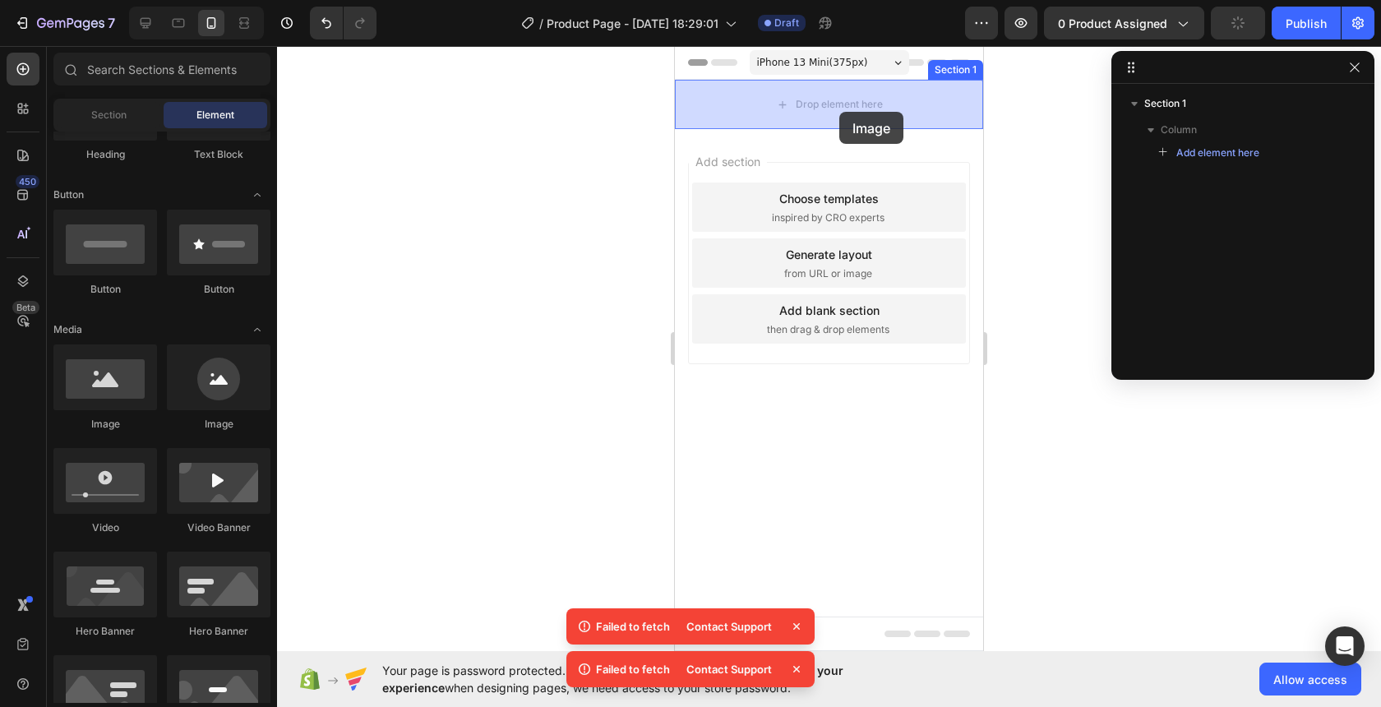
drag, startPoint x: 877, startPoint y: 437, endPoint x: 839, endPoint y: 105, distance: 333.6
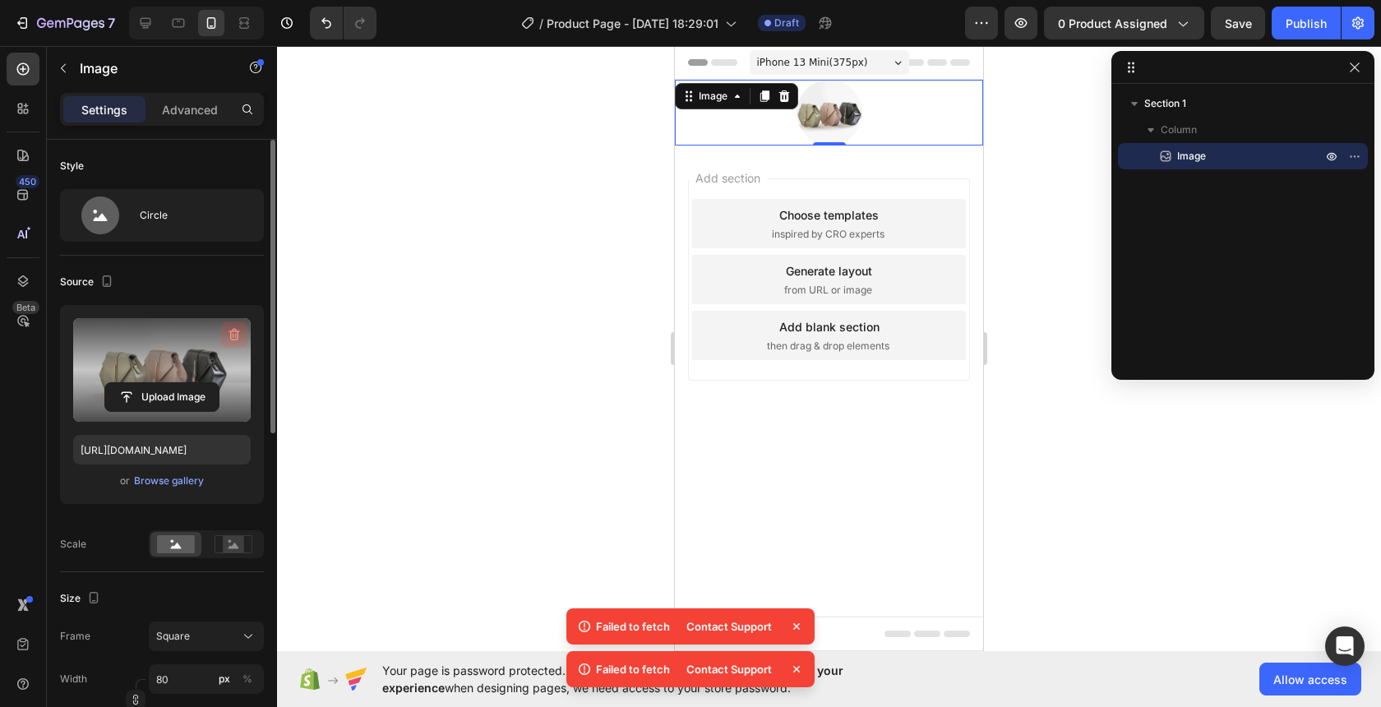
click at [229, 333] on icon "button" at bounding box center [234, 334] width 16 height 16
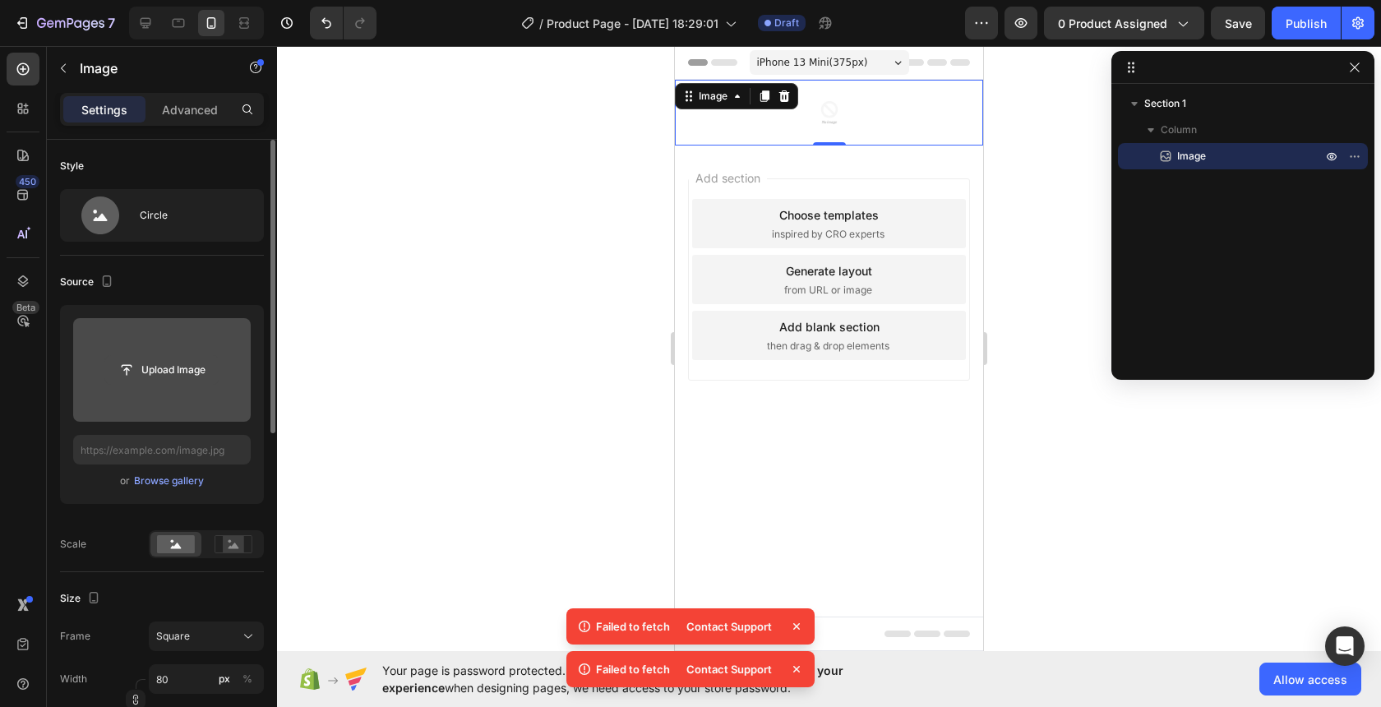
click at [167, 371] on input "file" at bounding box center [161, 370] width 113 height 28
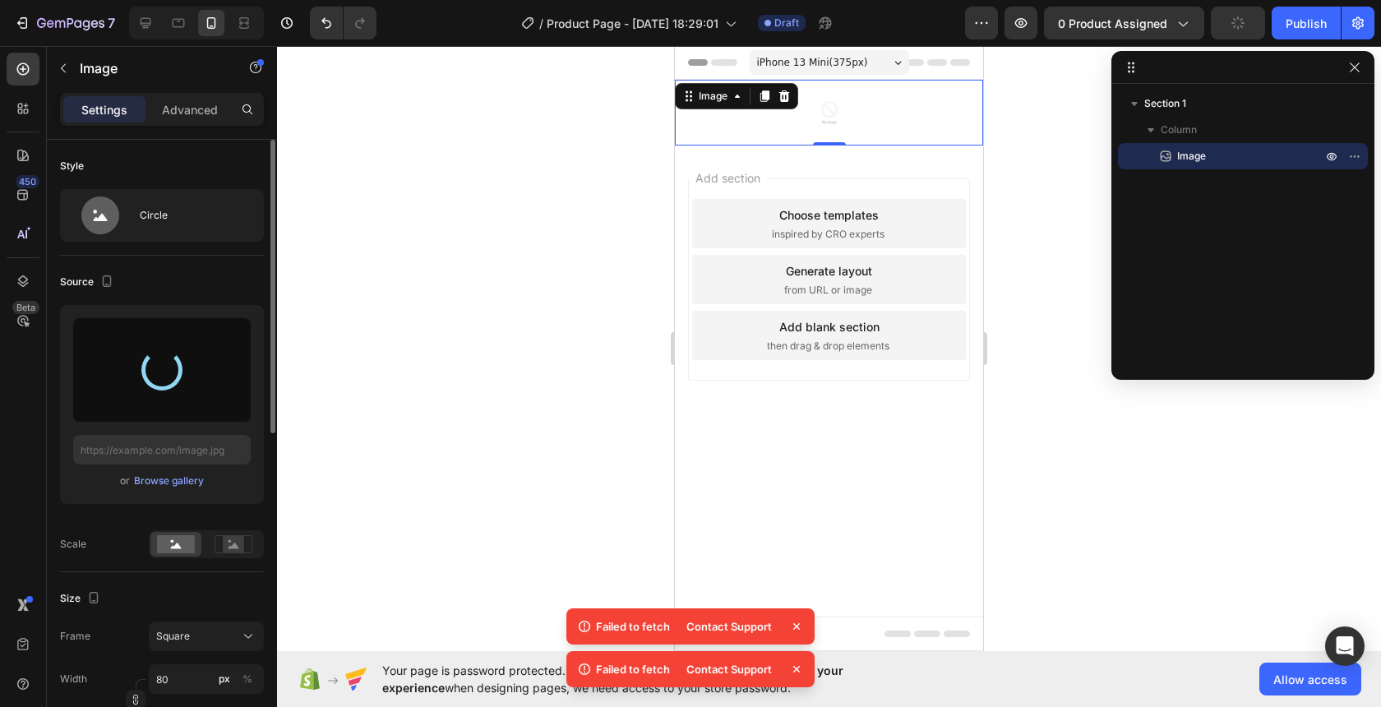
type input "[URL][DOMAIN_NAME]"
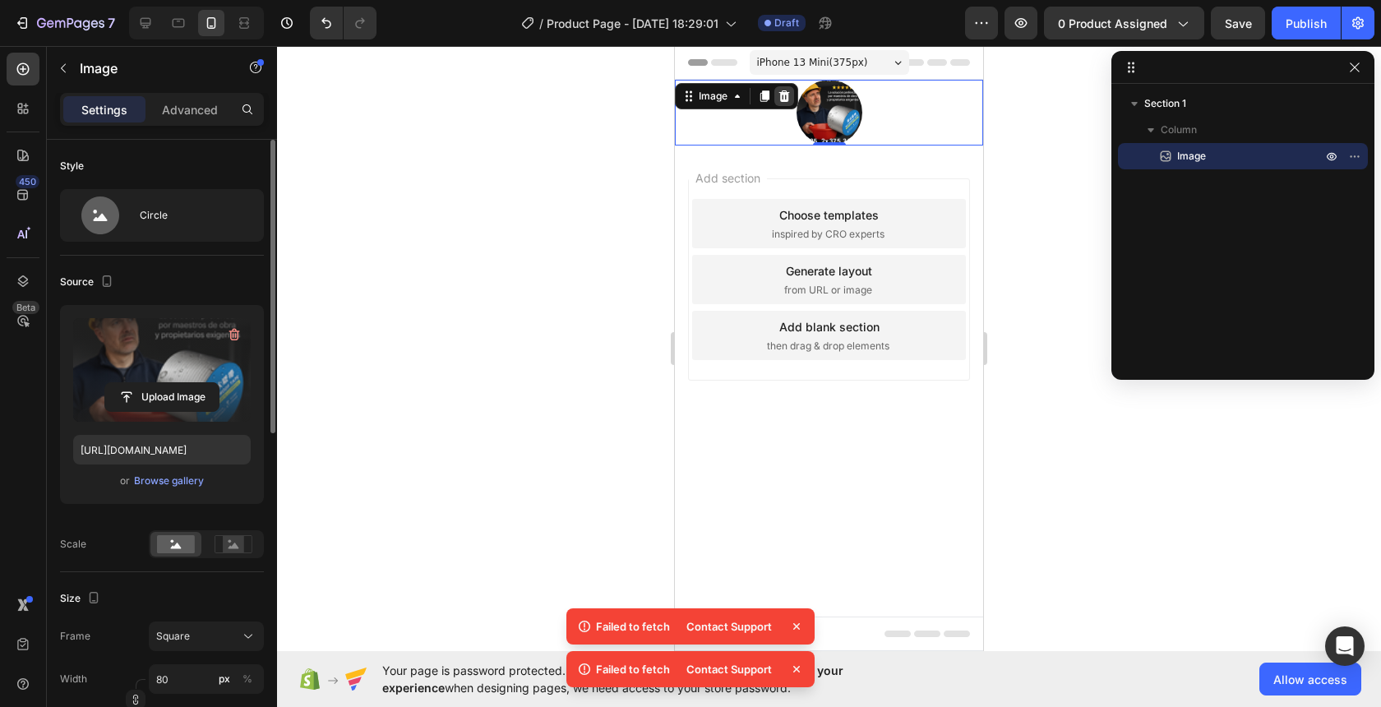
click at [788, 100] on icon at bounding box center [784, 96] width 13 height 13
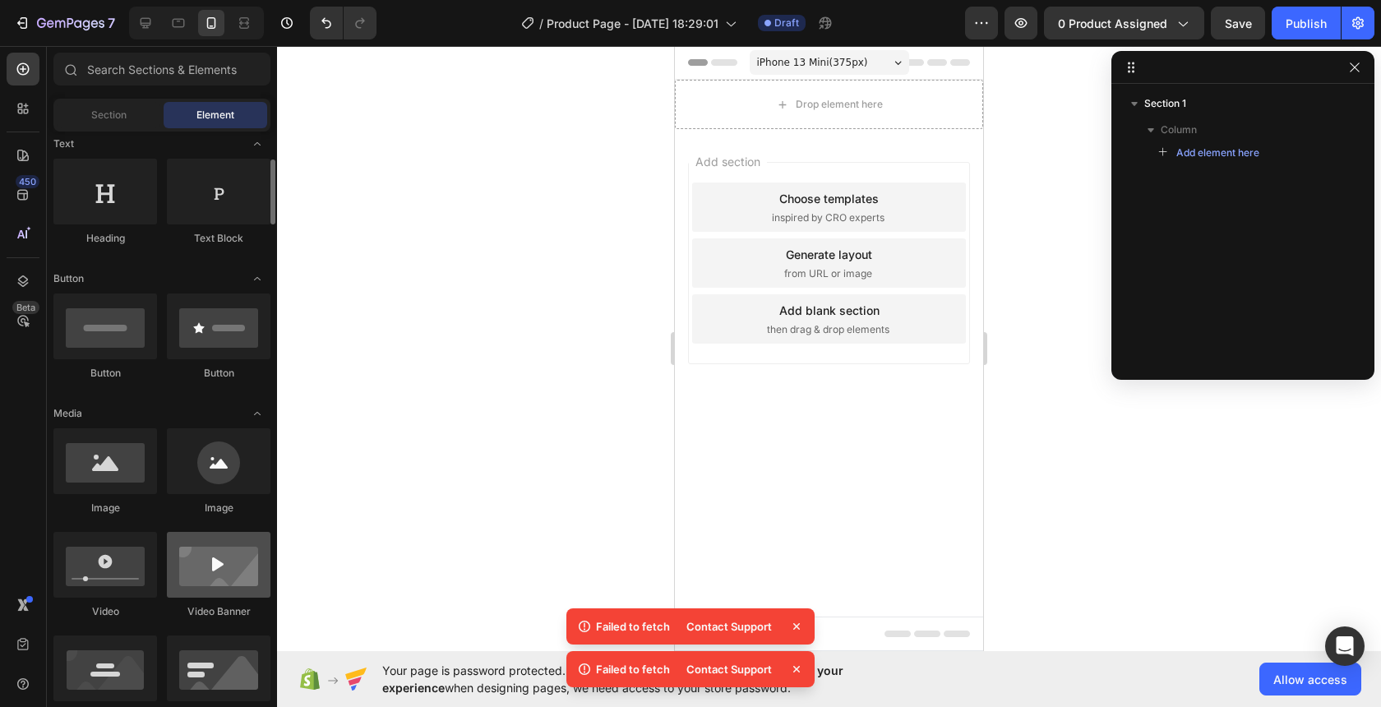
scroll to position [249, 0]
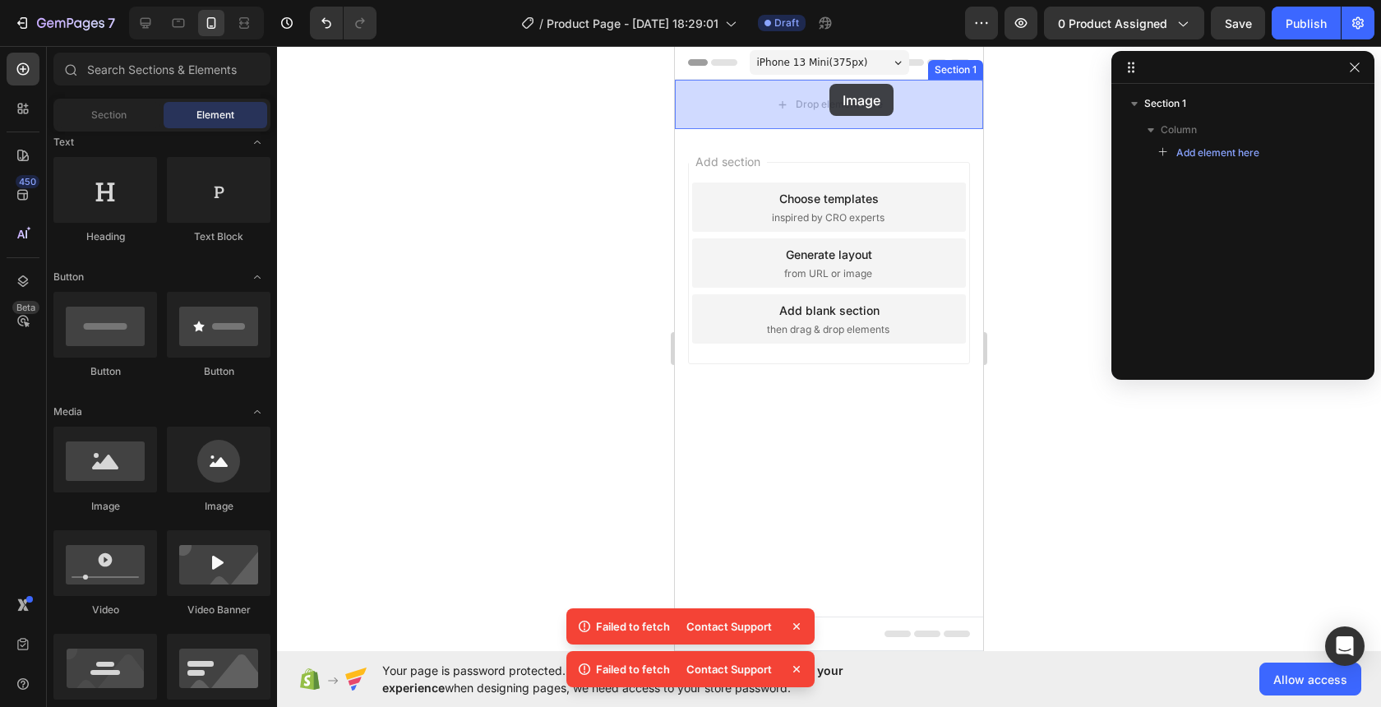
drag, startPoint x: 786, startPoint y: 529, endPoint x: 830, endPoint y: 91, distance: 440.5
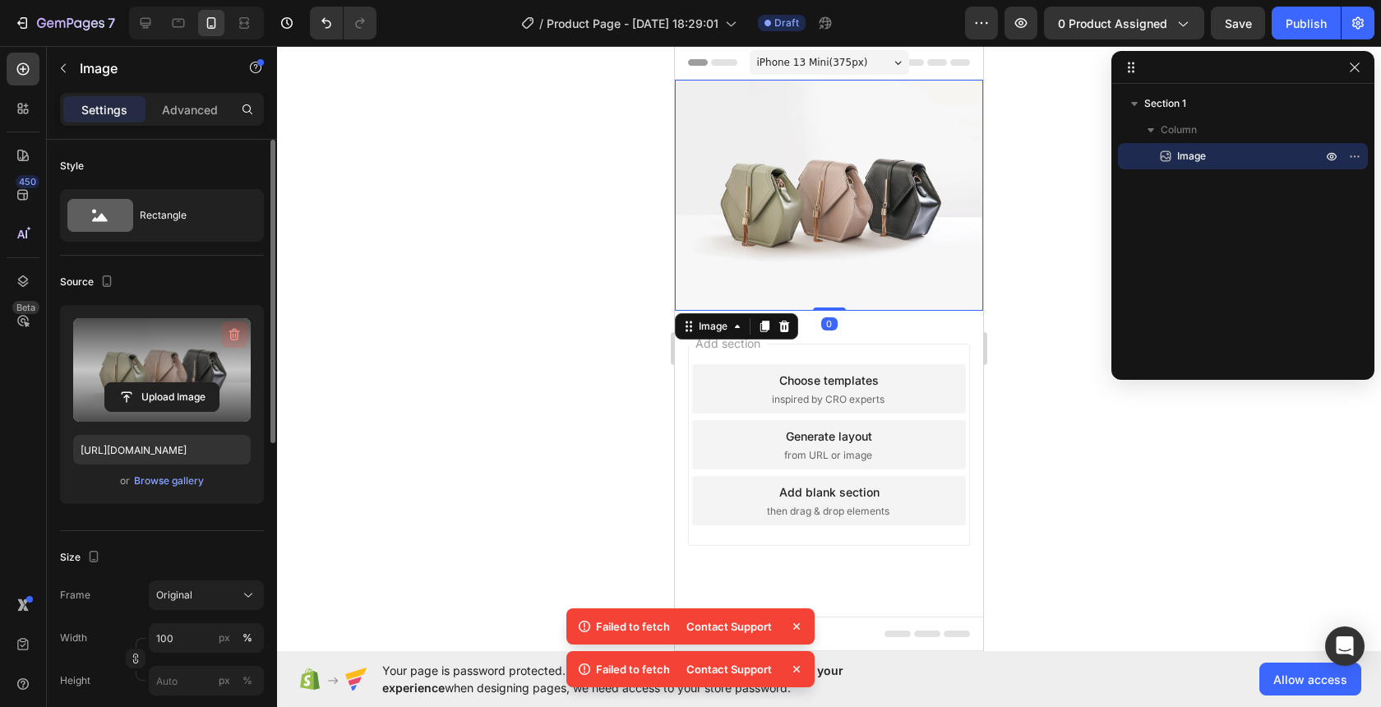
click at [236, 338] on icon "button" at bounding box center [234, 334] width 16 height 16
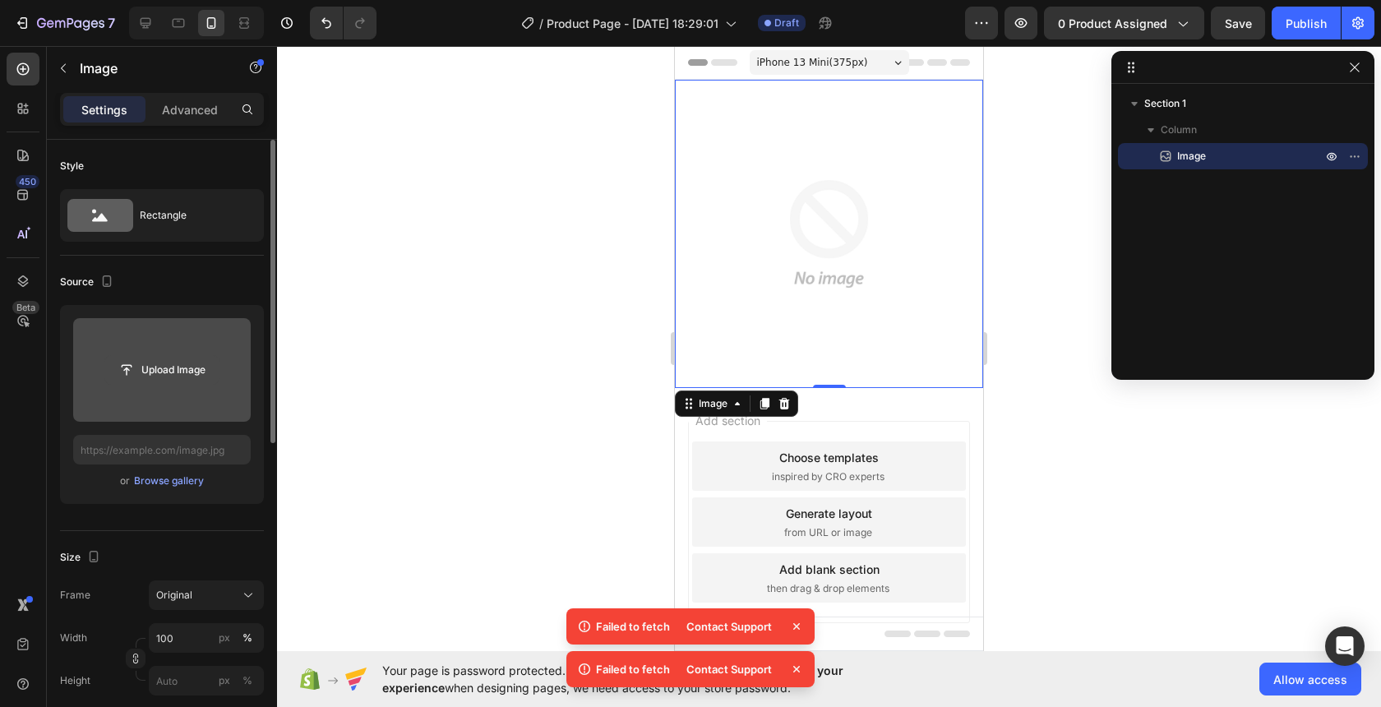
click at [180, 370] on input "file" at bounding box center [161, 370] width 113 height 28
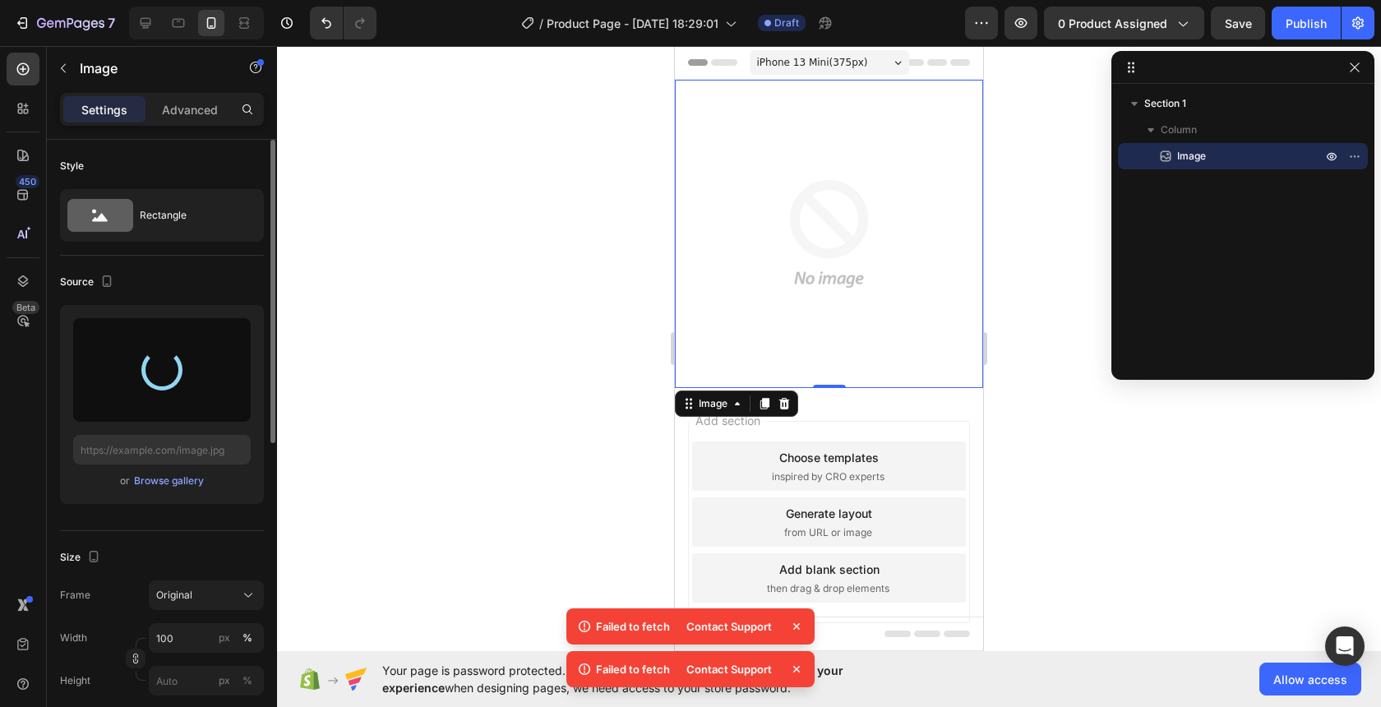
type input "[URL][DOMAIN_NAME]"
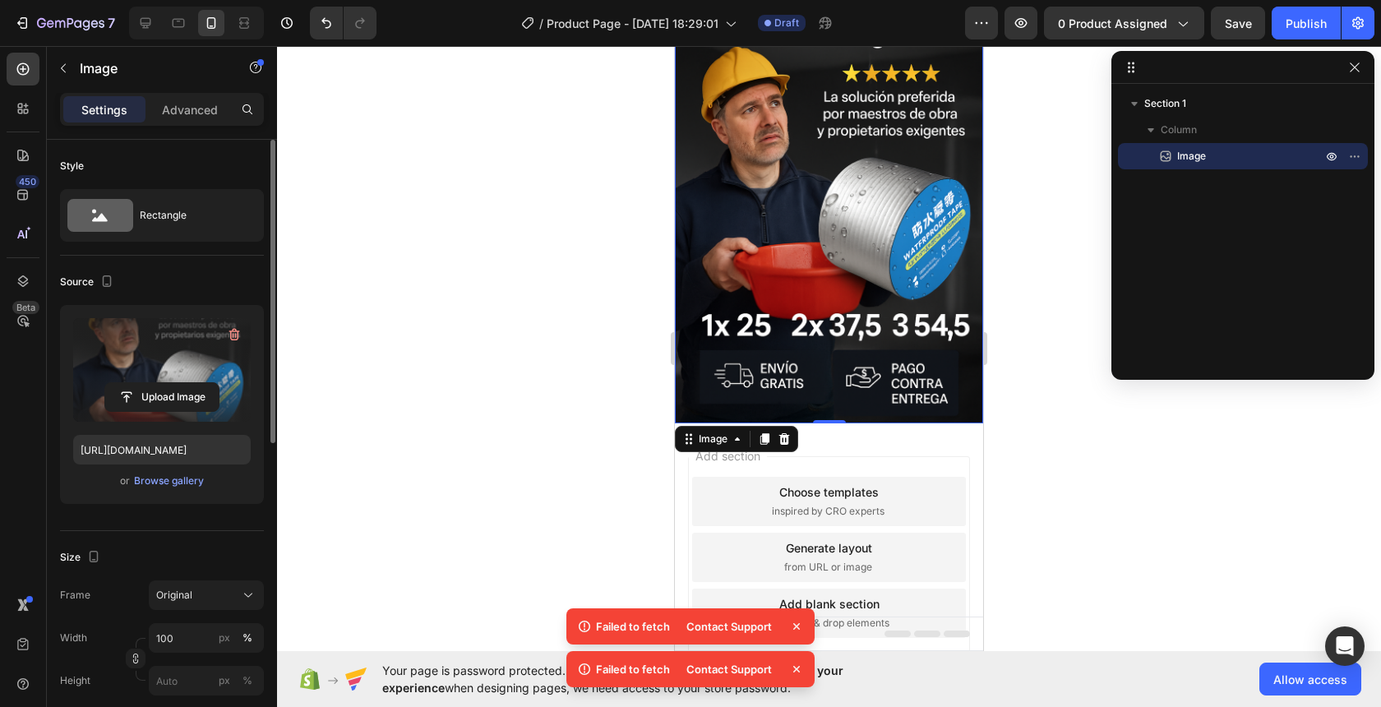
scroll to position [0, 0]
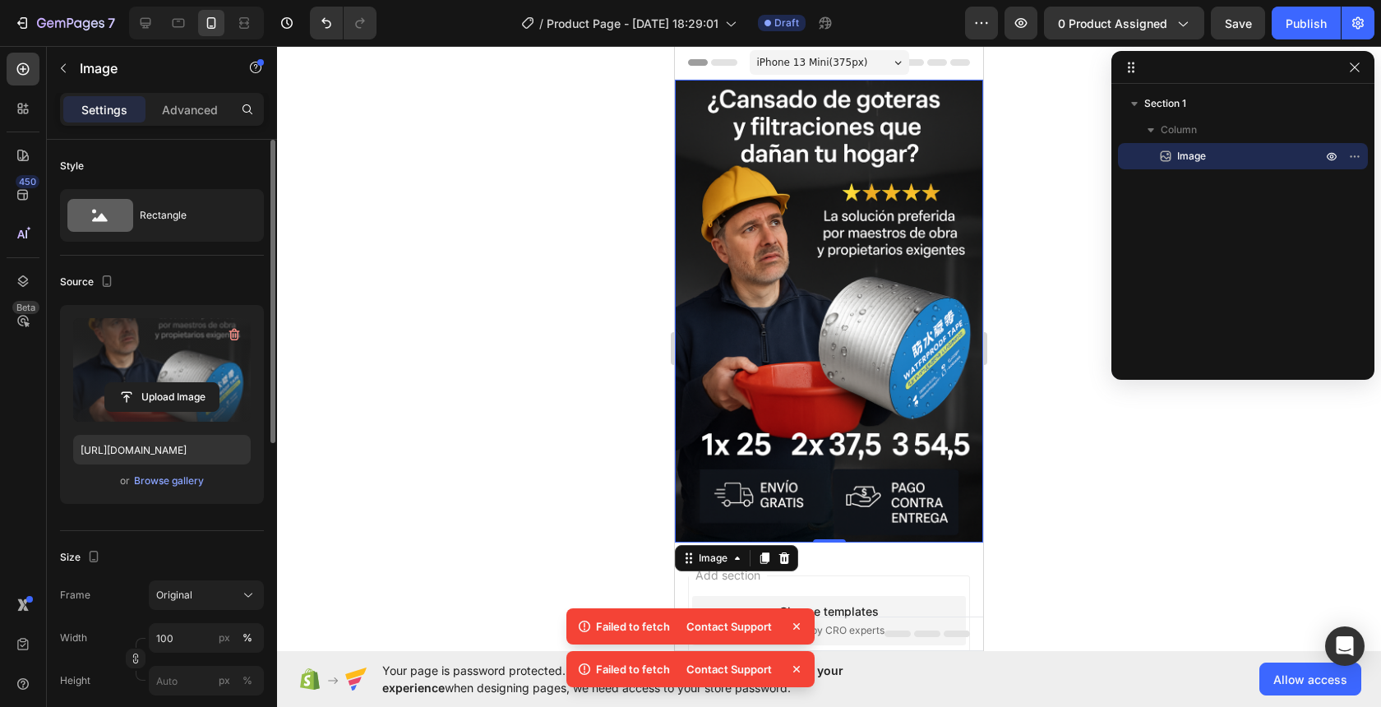
click at [905, 327] on img at bounding box center [829, 311] width 308 height 463
click at [767, 100] on icon at bounding box center [765, 96] width 9 height 12
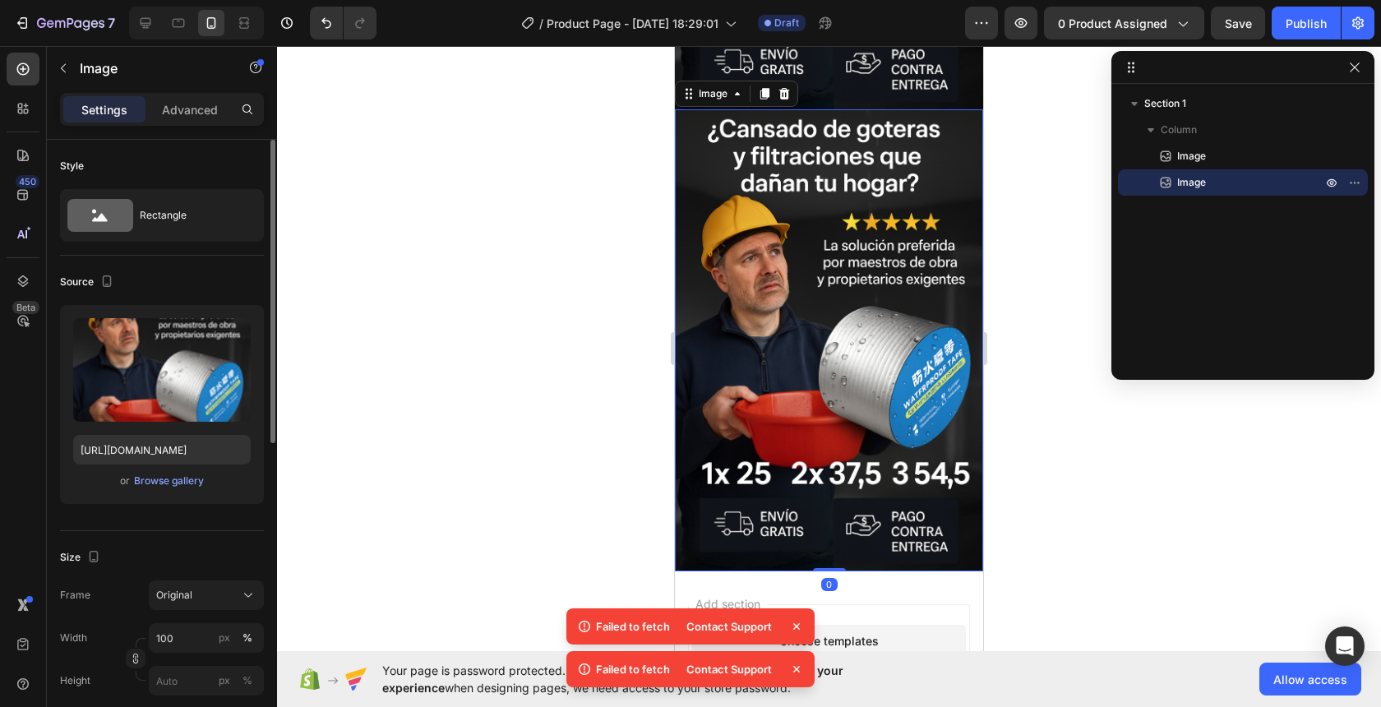
scroll to position [438, 0]
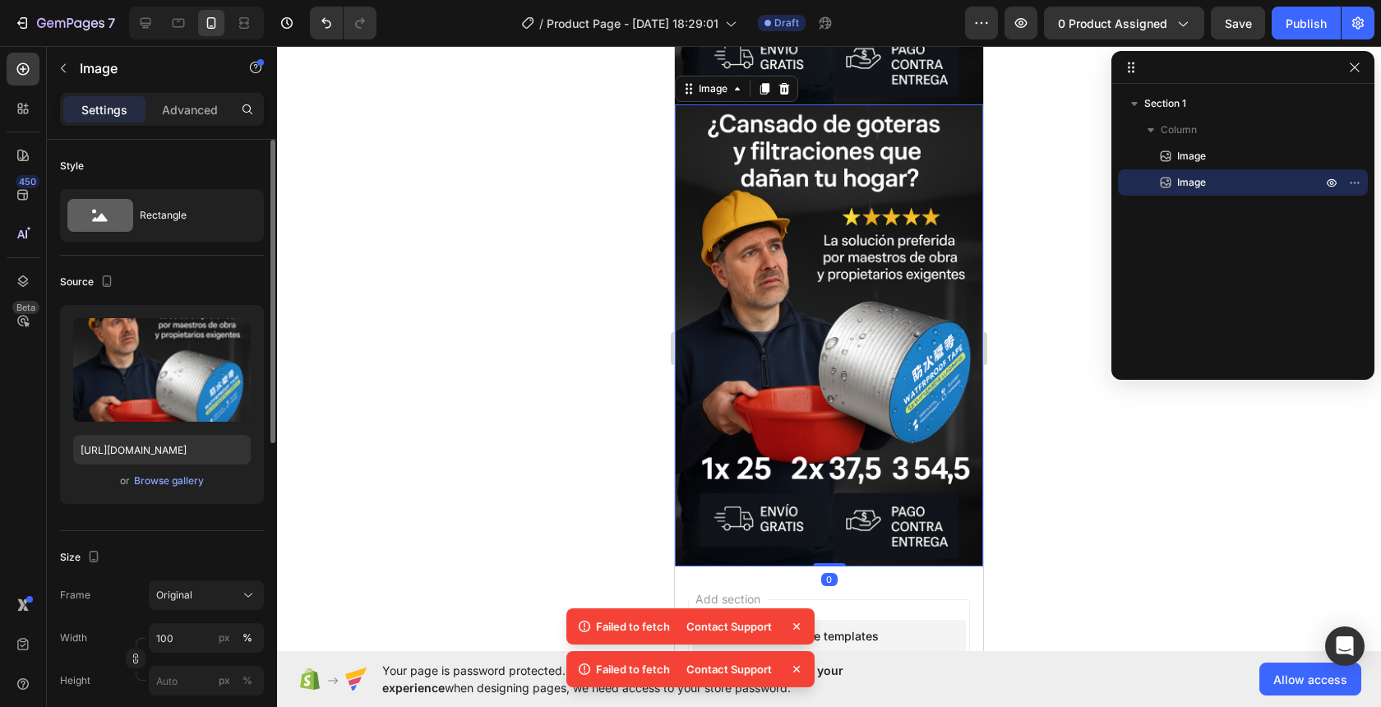
click at [811, 265] on img at bounding box center [829, 335] width 308 height 463
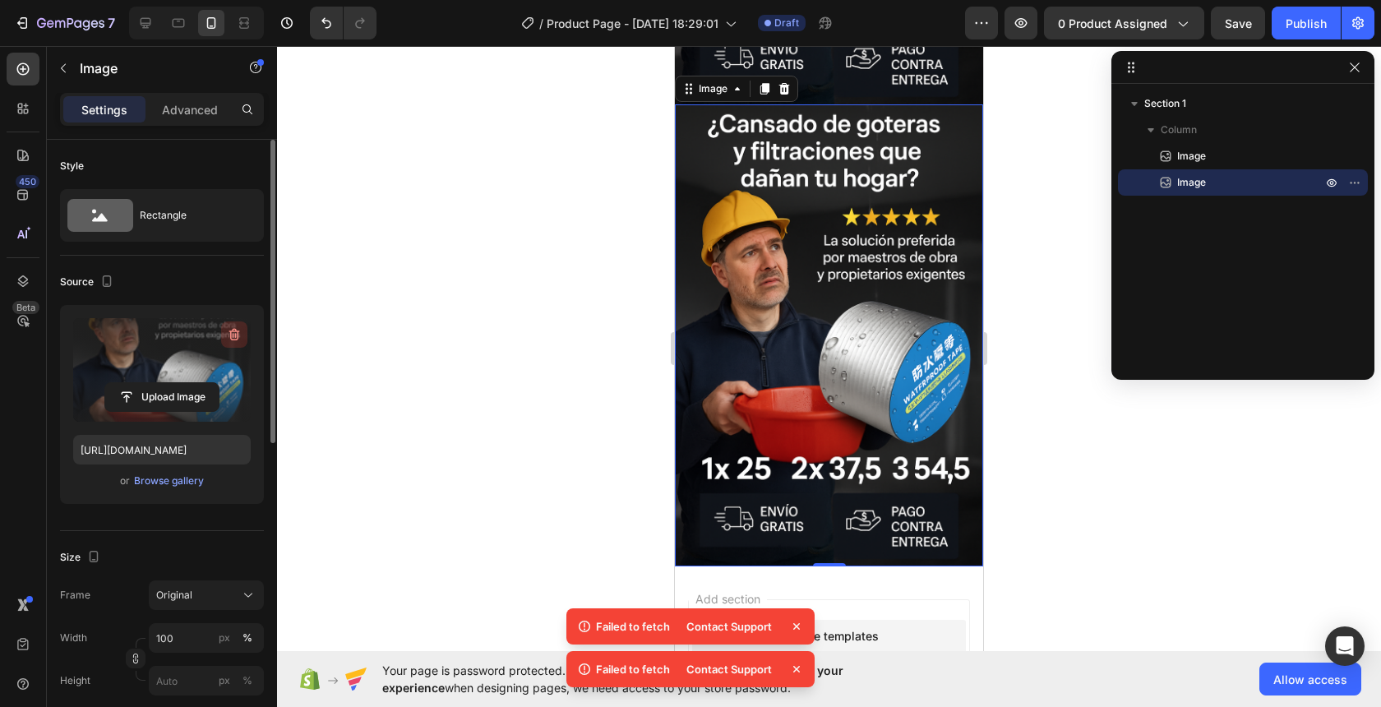
click at [232, 335] on icon "button" at bounding box center [234, 334] width 16 height 16
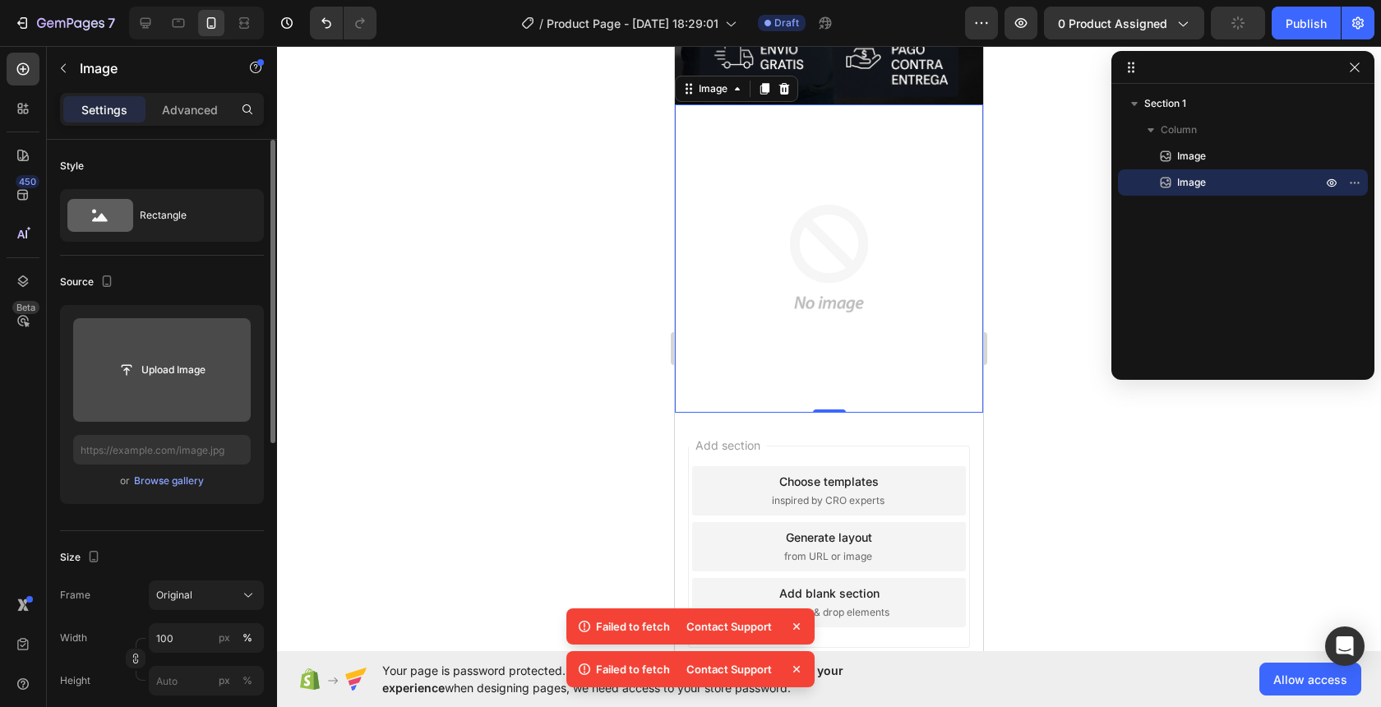
click at [172, 379] on input "file" at bounding box center [161, 370] width 113 height 28
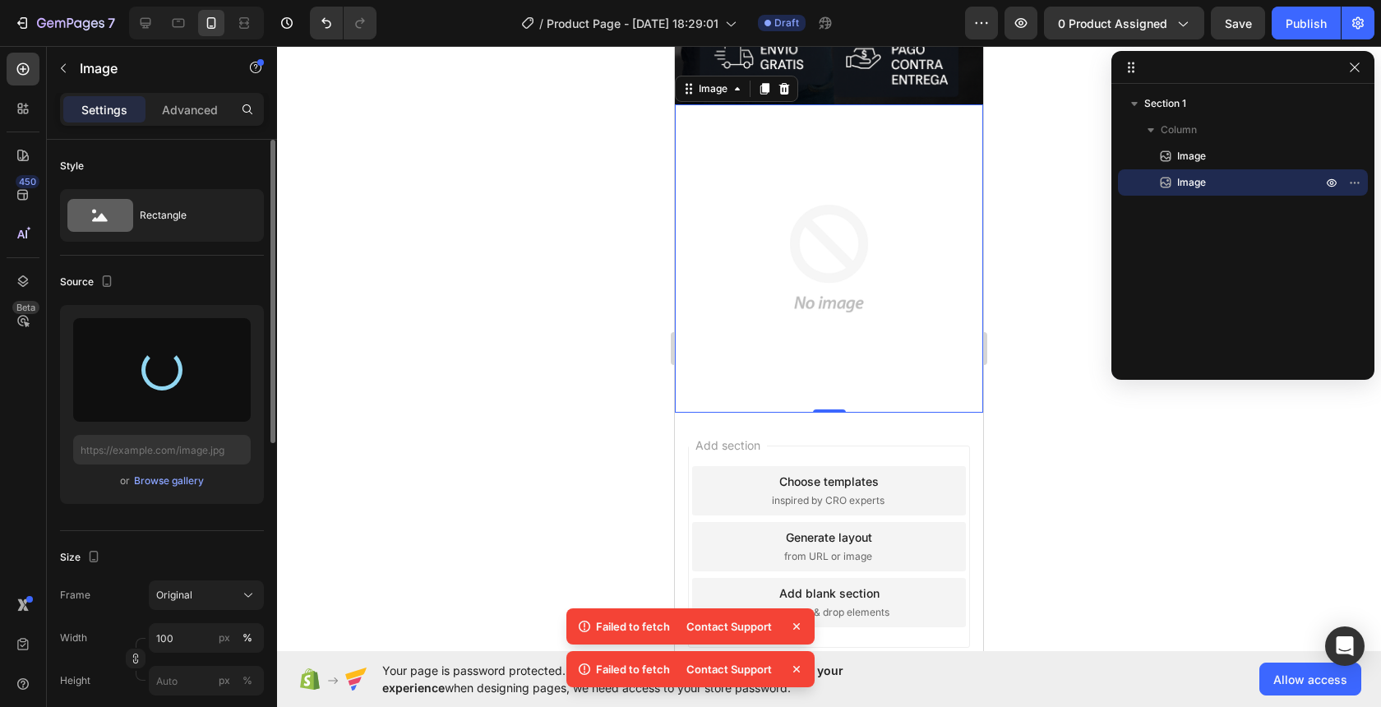
type input "[URL][DOMAIN_NAME]"
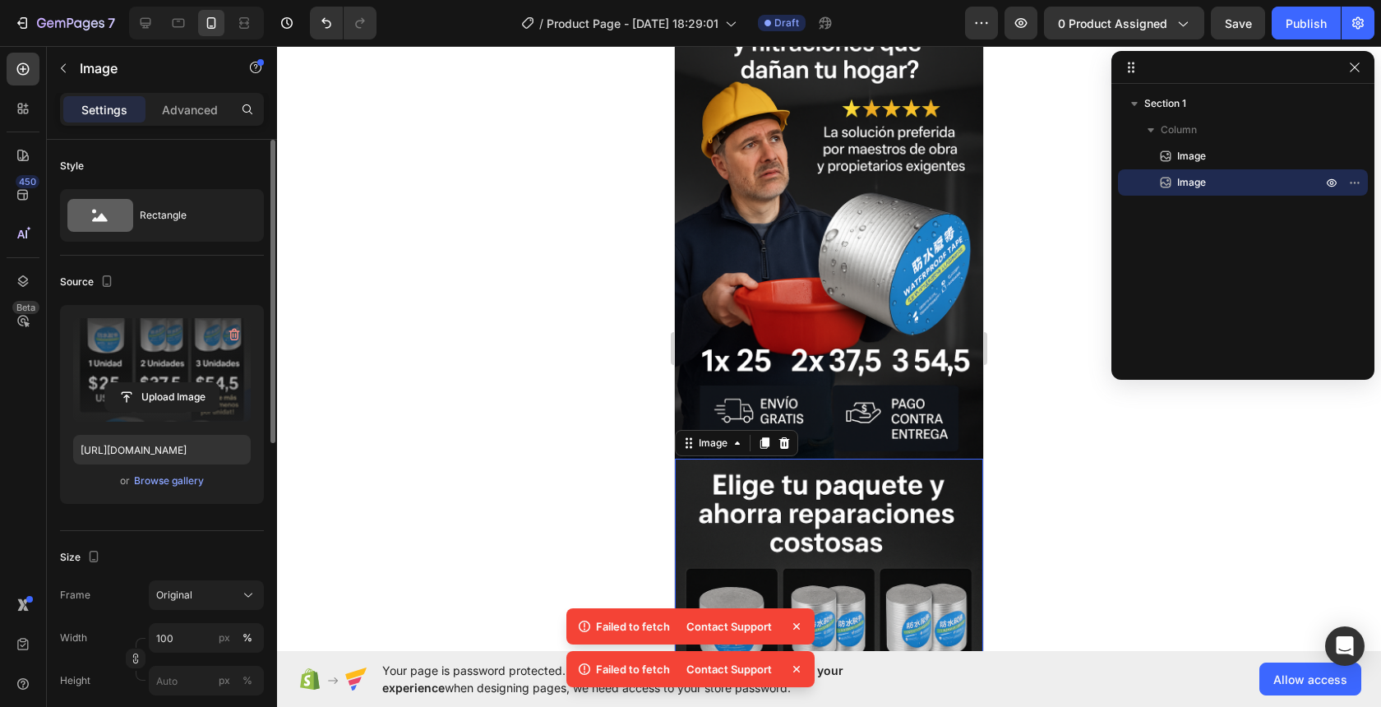
scroll to position [90, 0]
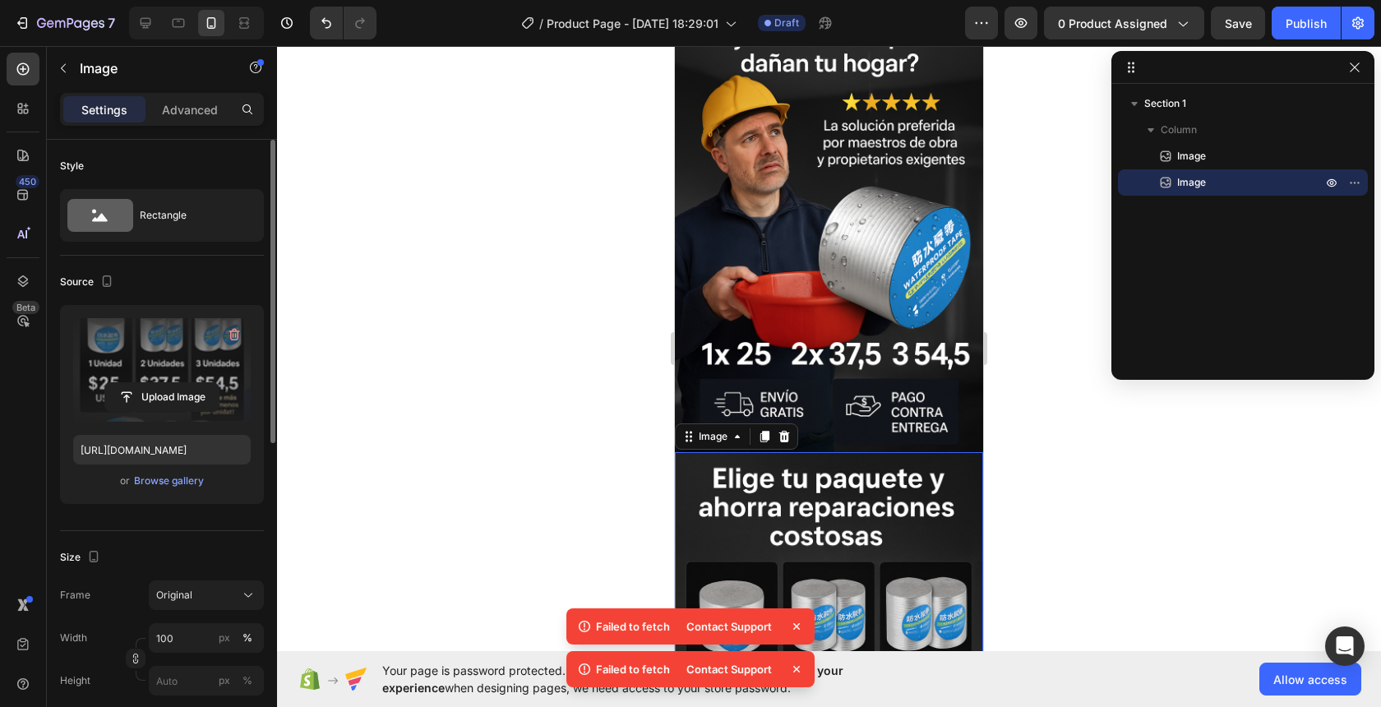
click at [1047, 384] on div at bounding box center [829, 376] width 1104 height 661
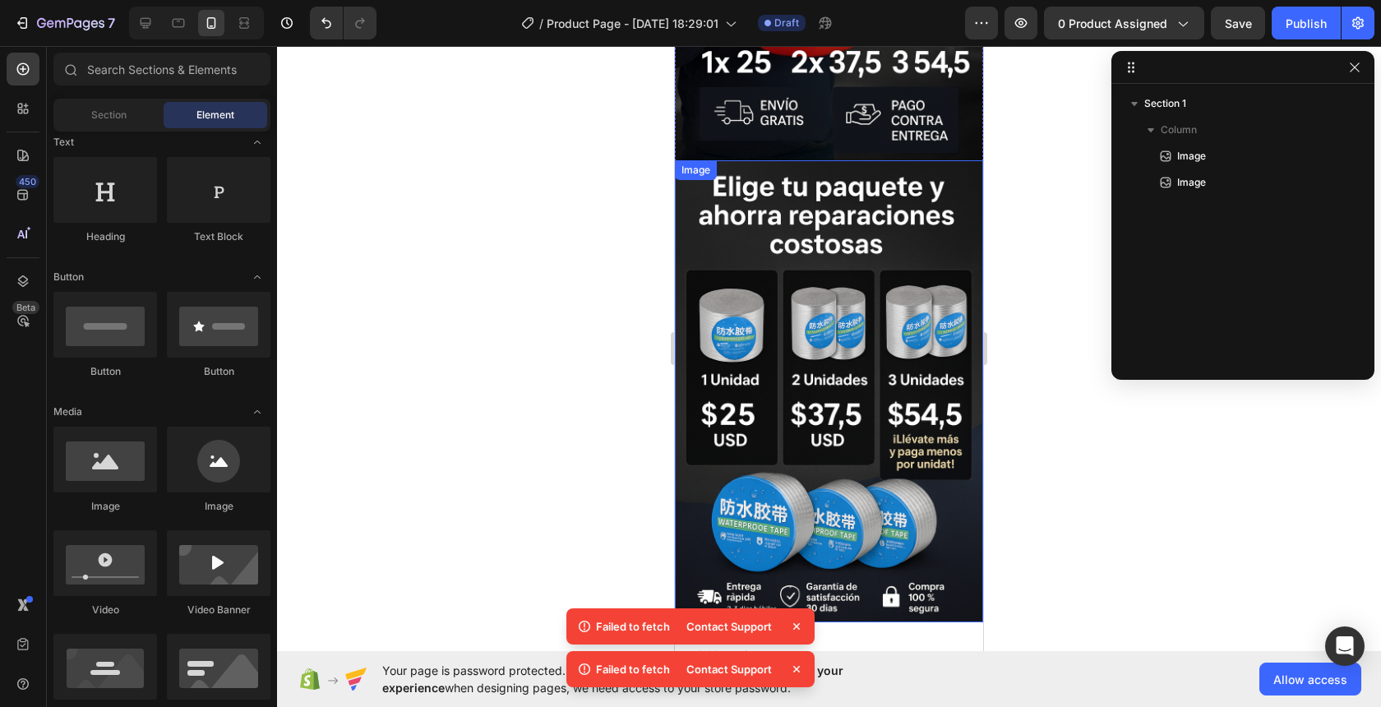
scroll to position [383, 0]
click at [793, 178] on img at bounding box center [829, 391] width 308 height 463
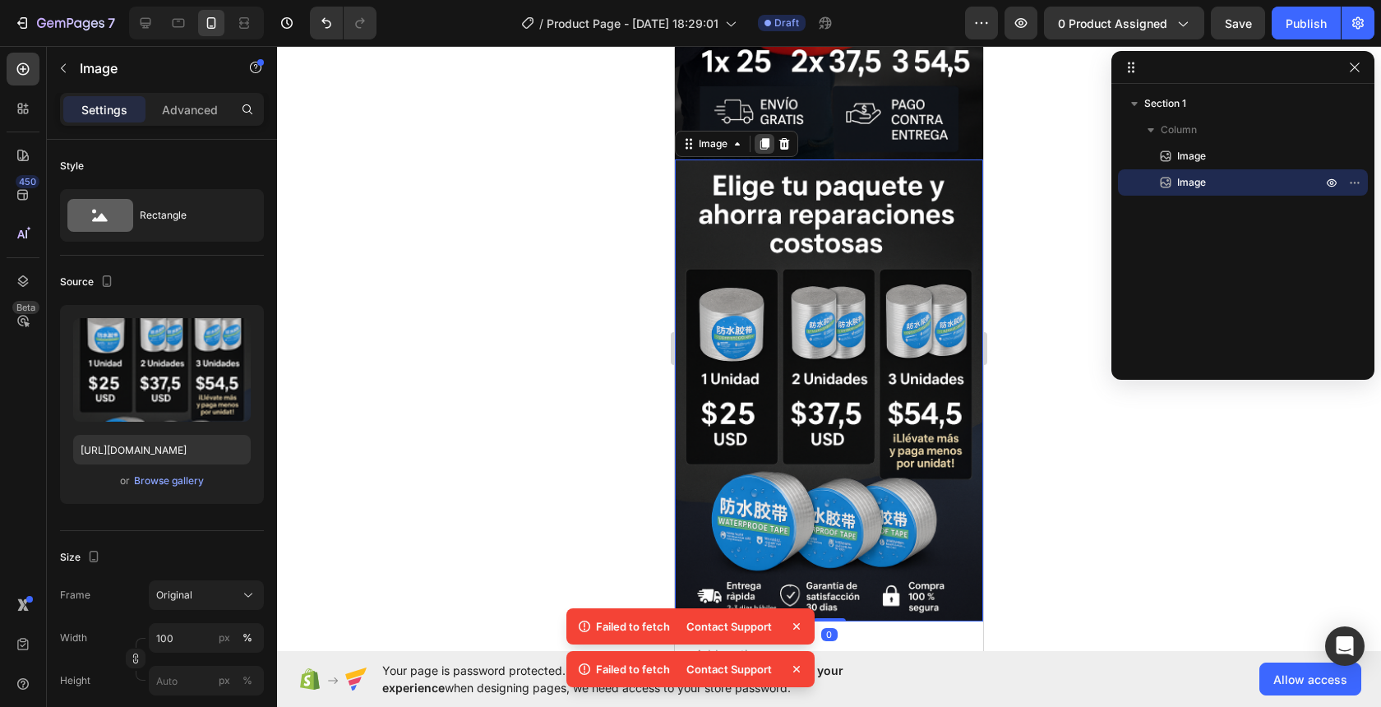
click at [760, 141] on icon at bounding box center [764, 143] width 13 height 13
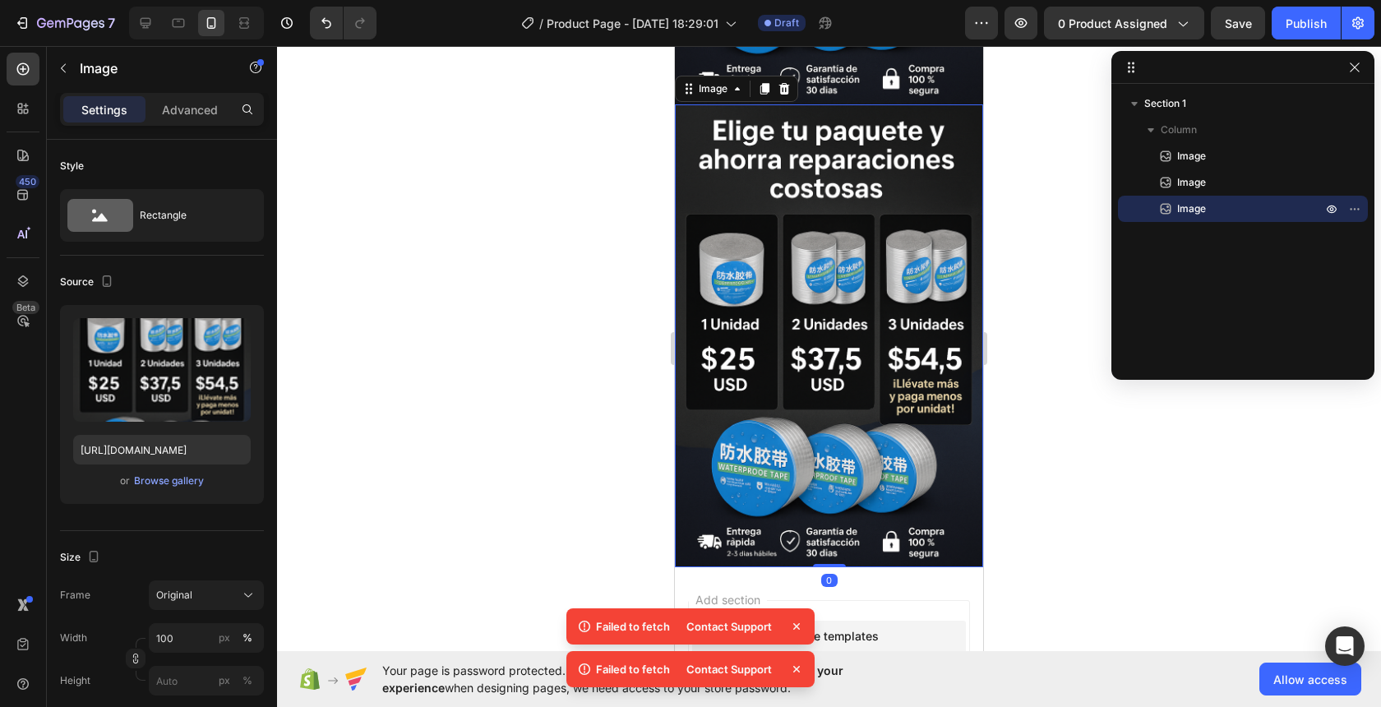
scroll to position [901, 0]
click at [819, 423] on img at bounding box center [829, 335] width 308 height 463
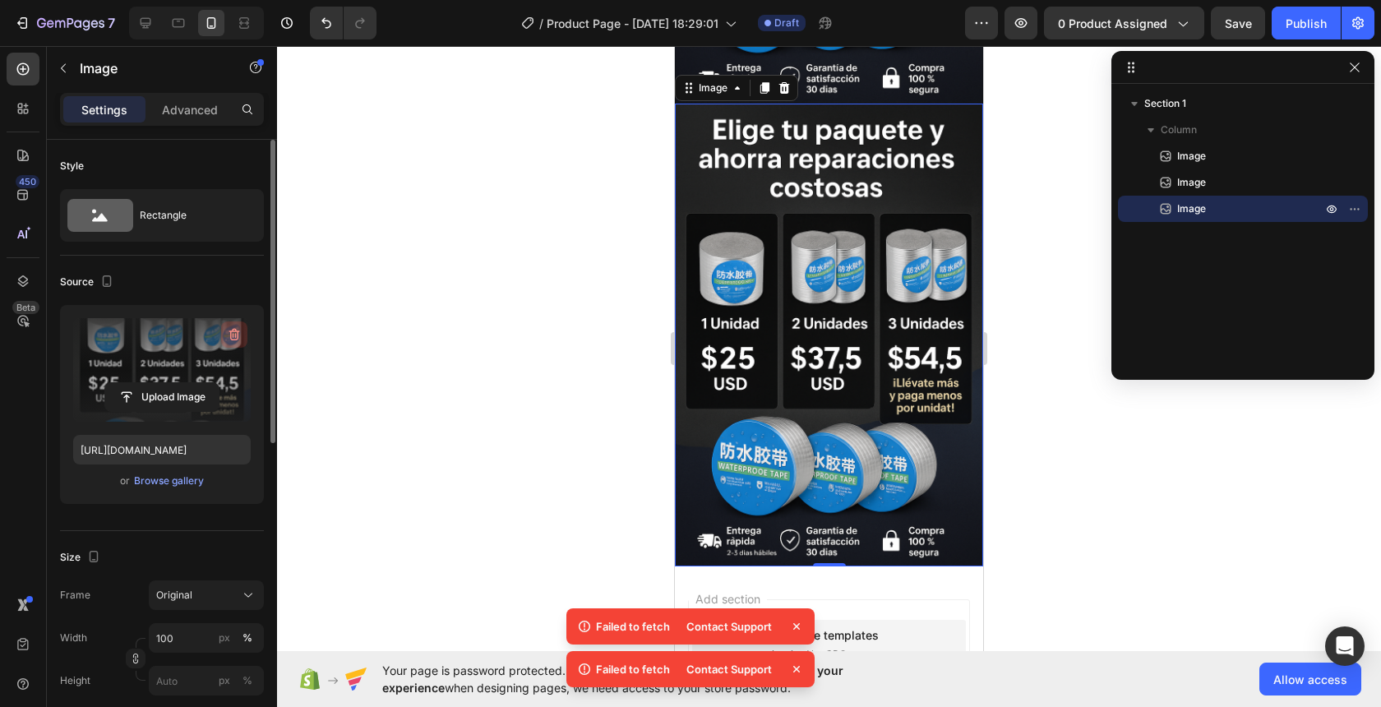
click at [233, 336] on icon "button" at bounding box center [234, 335] width 2 height 5
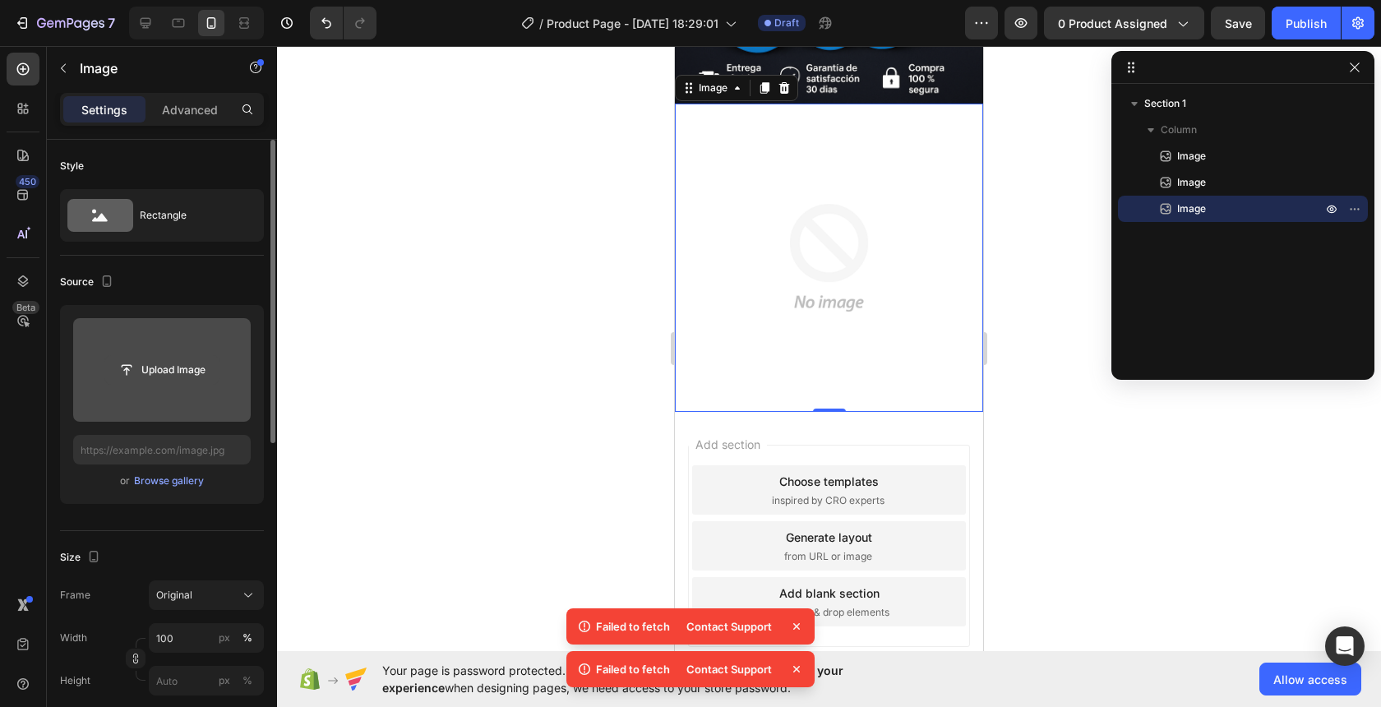
click at [184, 372] on input "file" at bounding box center [161, 370] width 113 height 28
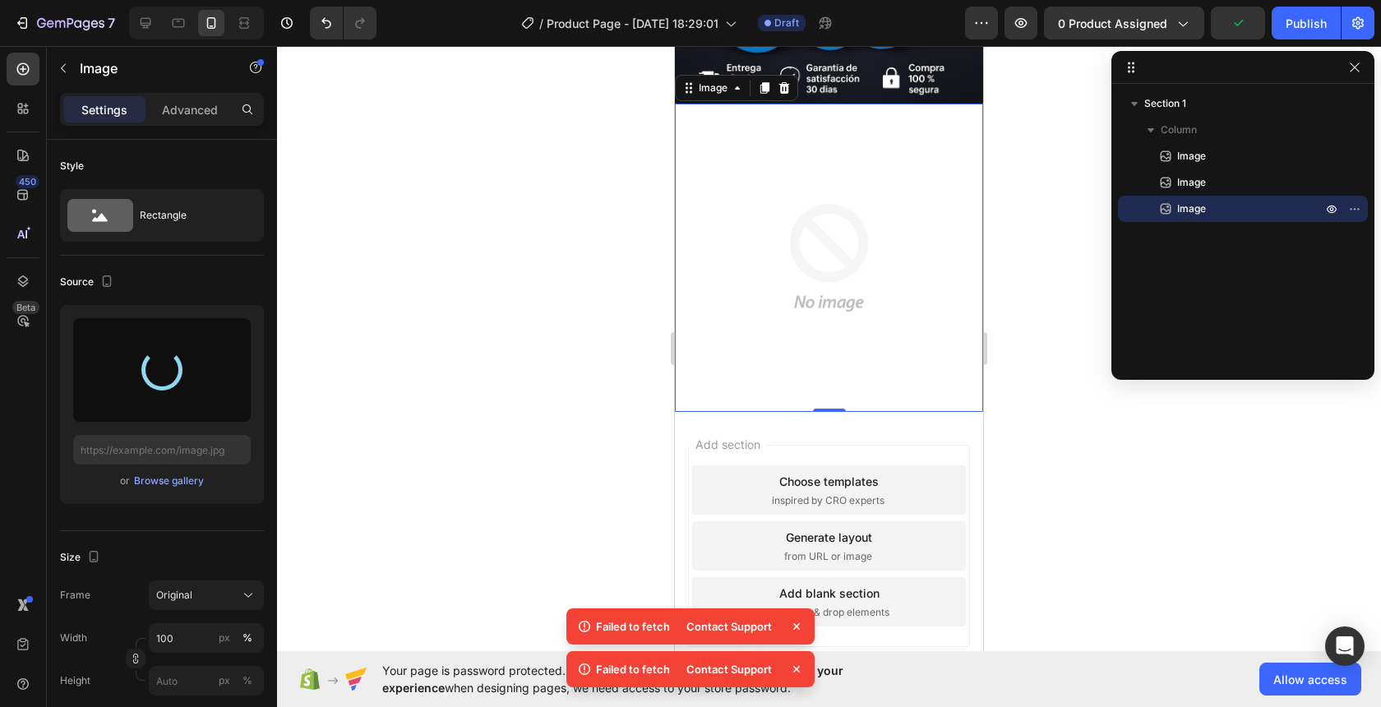
type input "[URL][DOMAIN_NAME]"
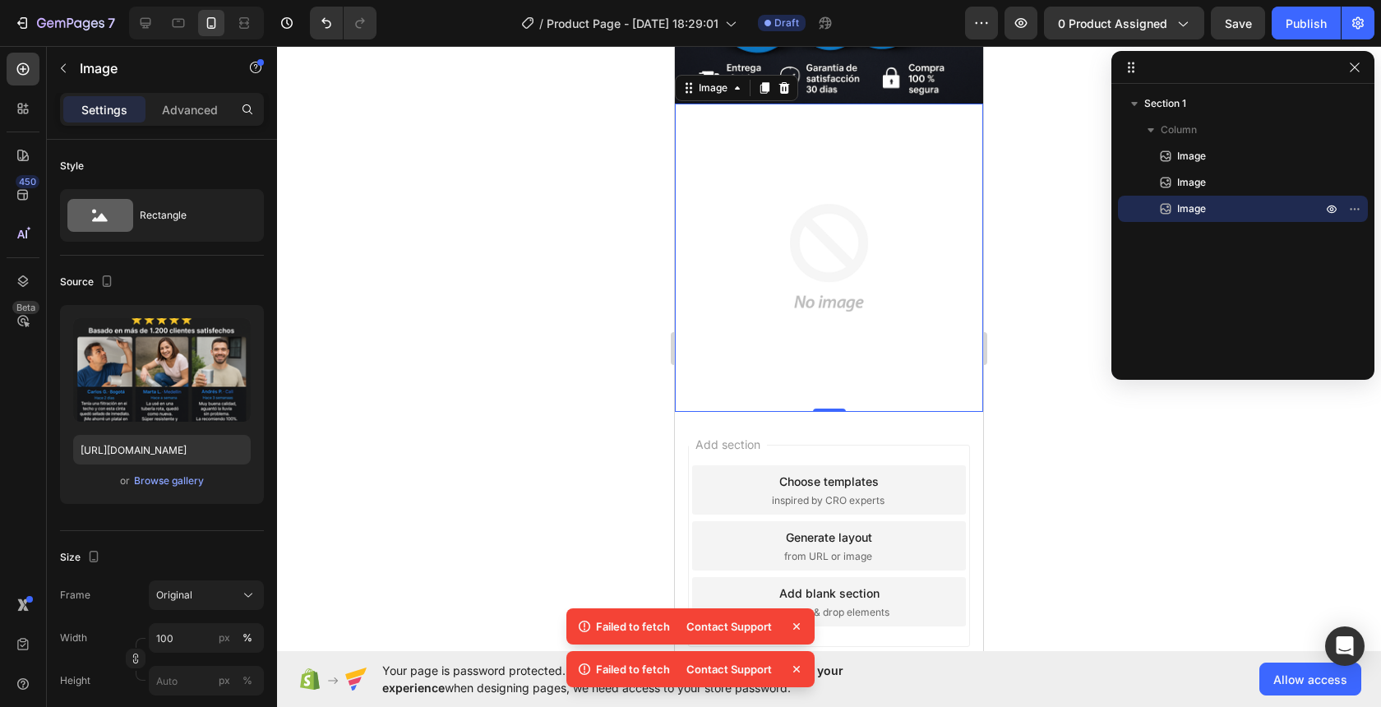
scroll to position [770, 0]
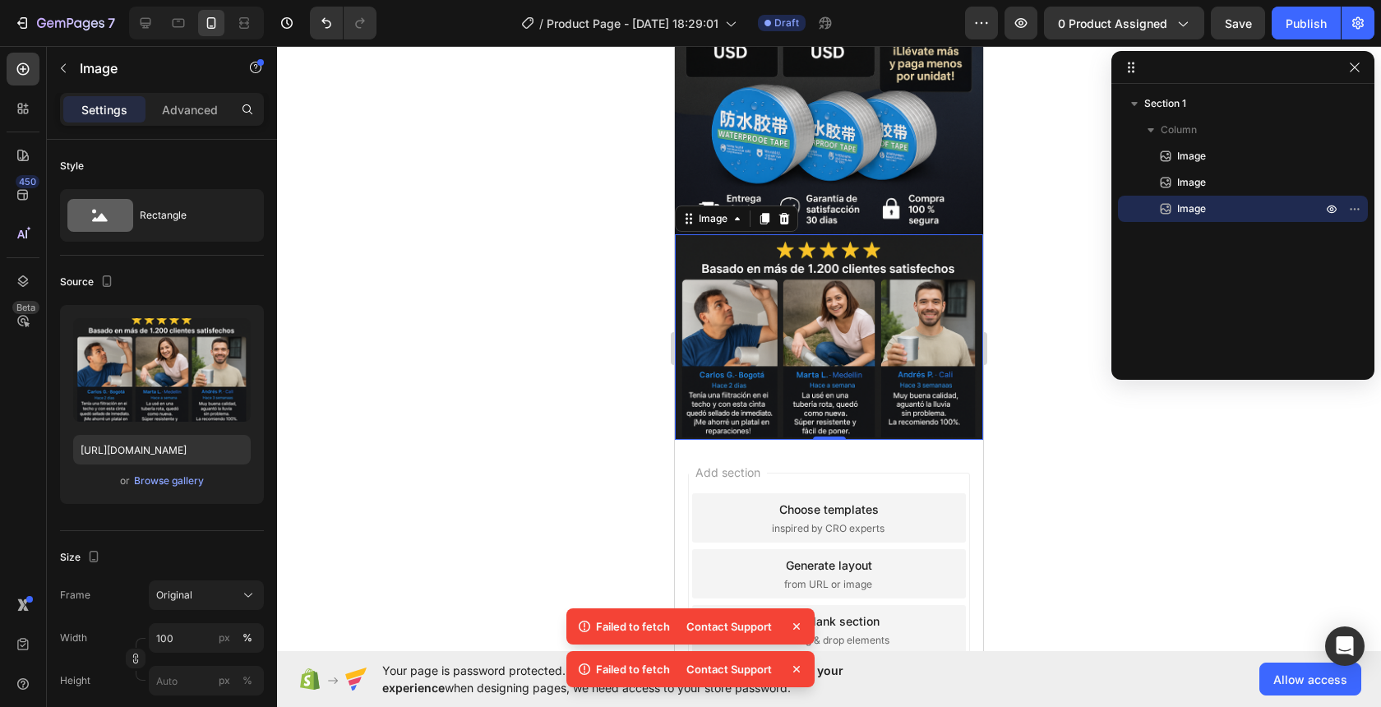
click at [869, 306] on img at bounding box center [829, 337] width 308 height 206
click at [603, 380] on div at bounding box center [829, 376] width 1104 height 661
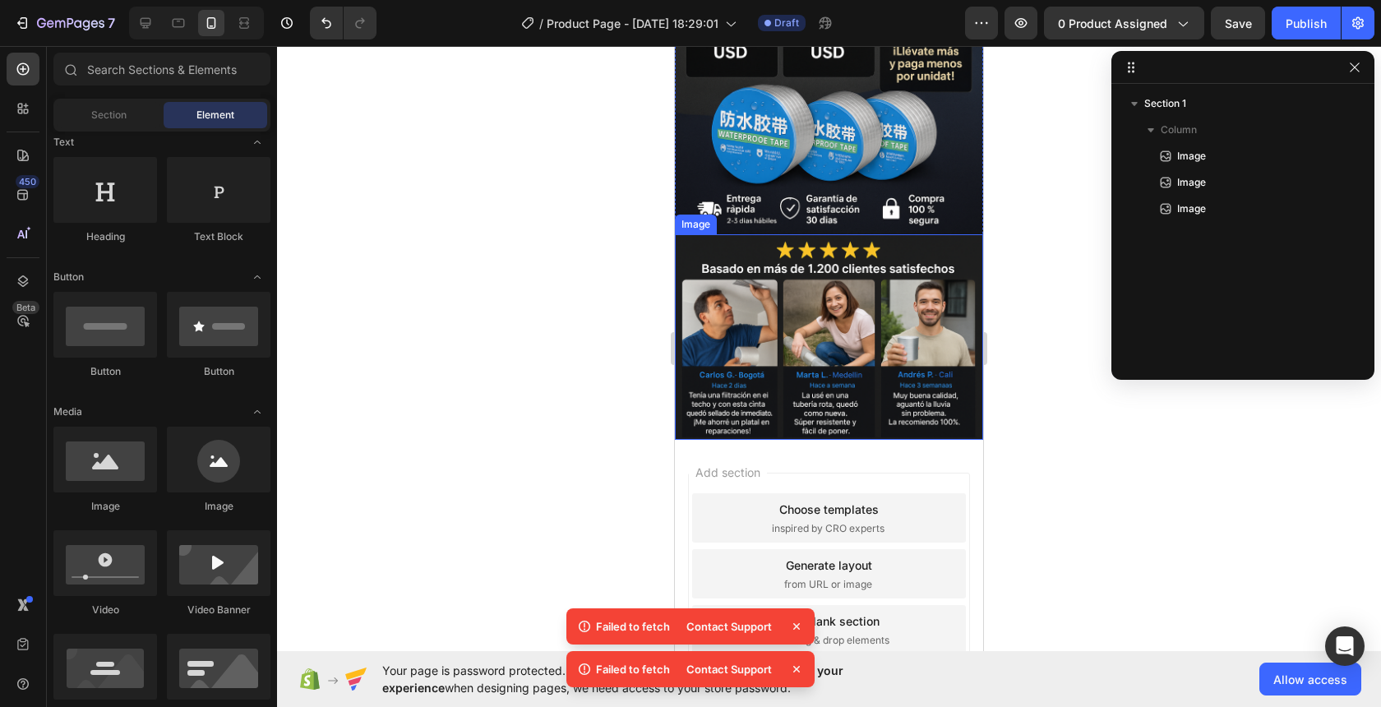
click at [839, 355] on img at bounding box center [829, 337] width 308 height 206
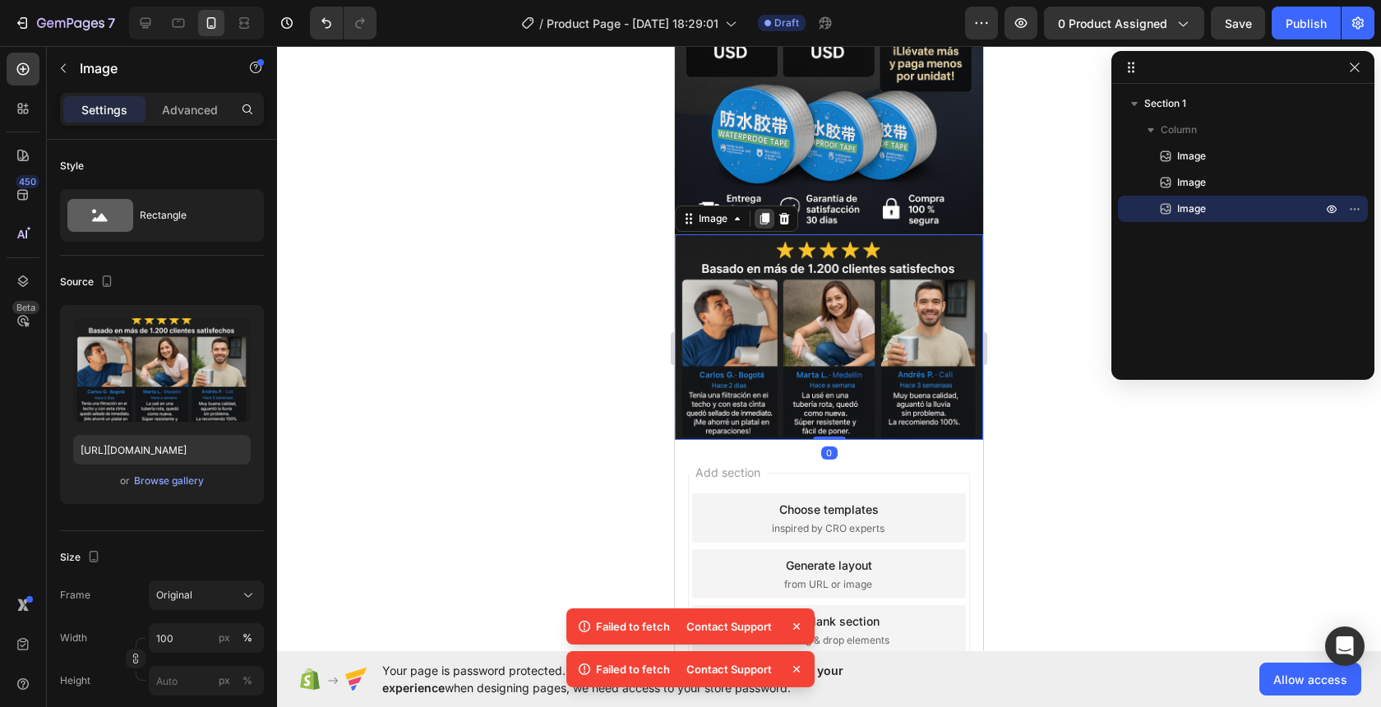
click at [765, 220] on icon at bounding box center [765, 219] width 9 height 12
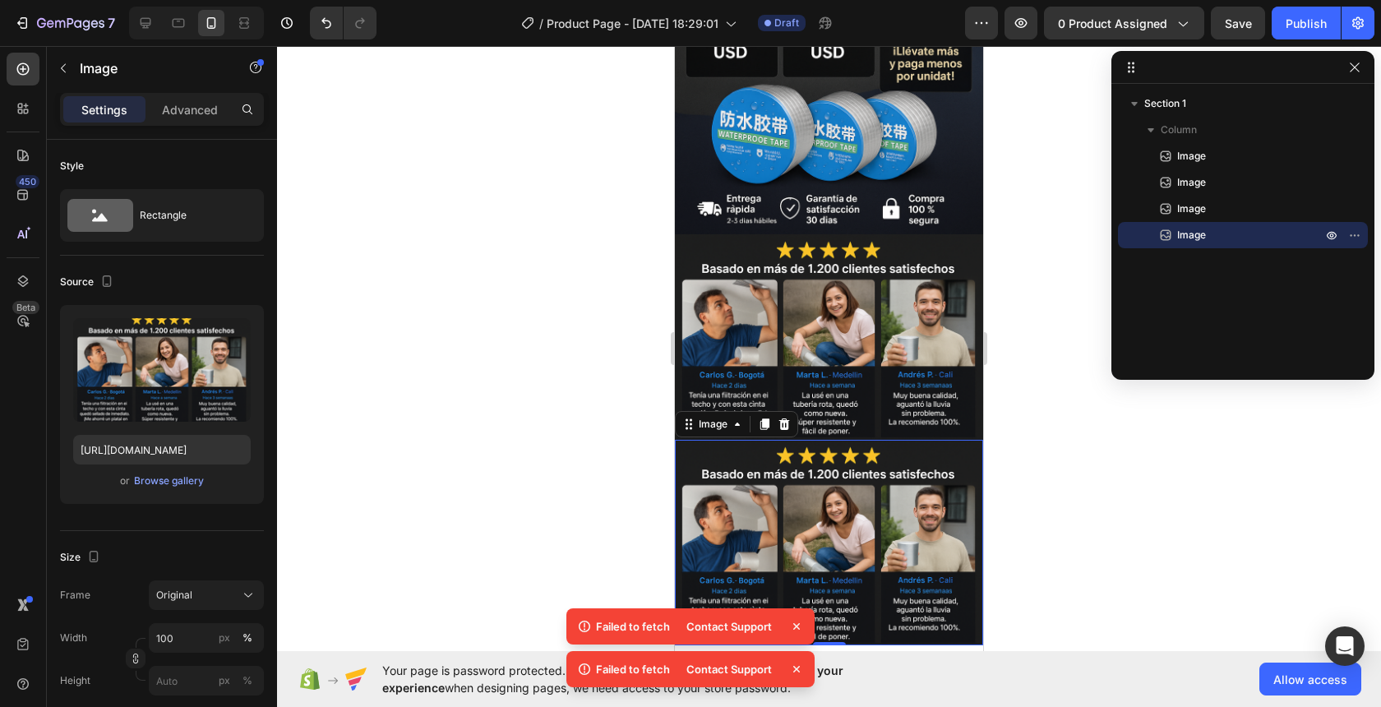
click at [777, 486] on img at bounding box center [829, 543] width 308 height 206
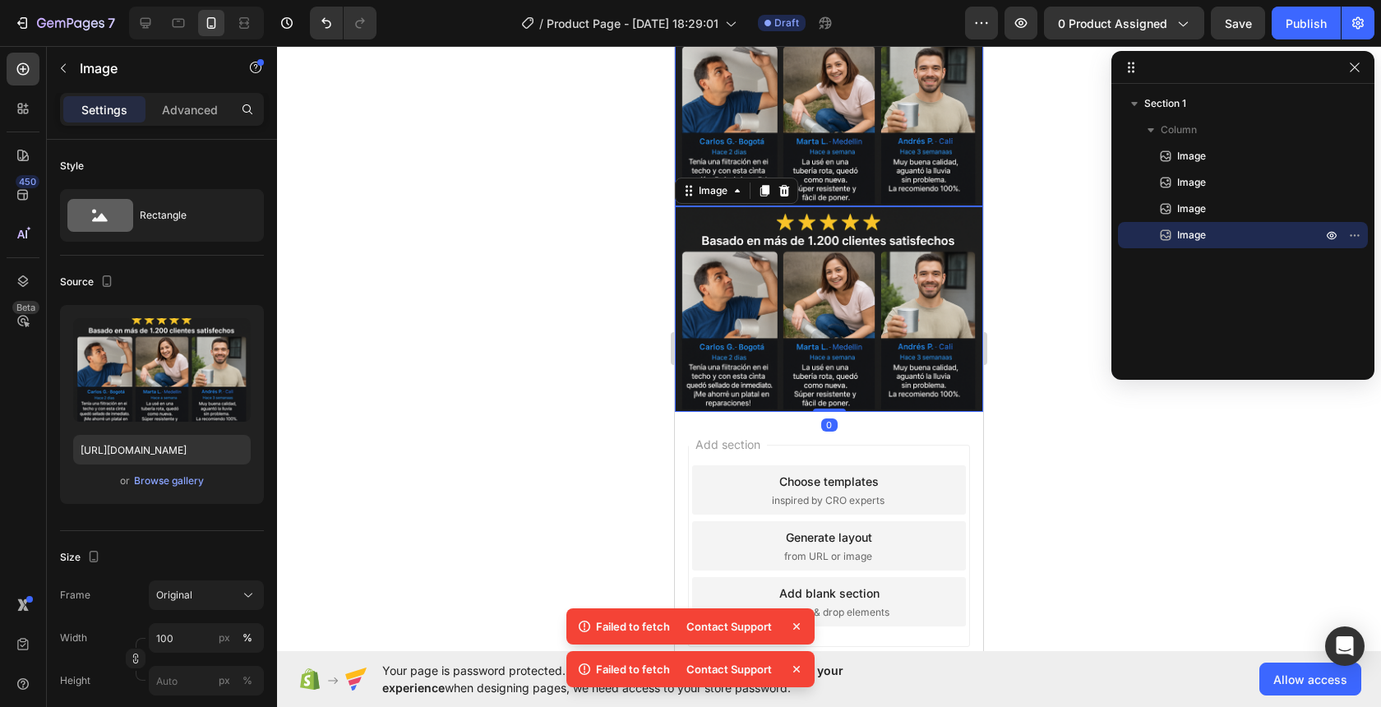
scroll to position [1006, 0]
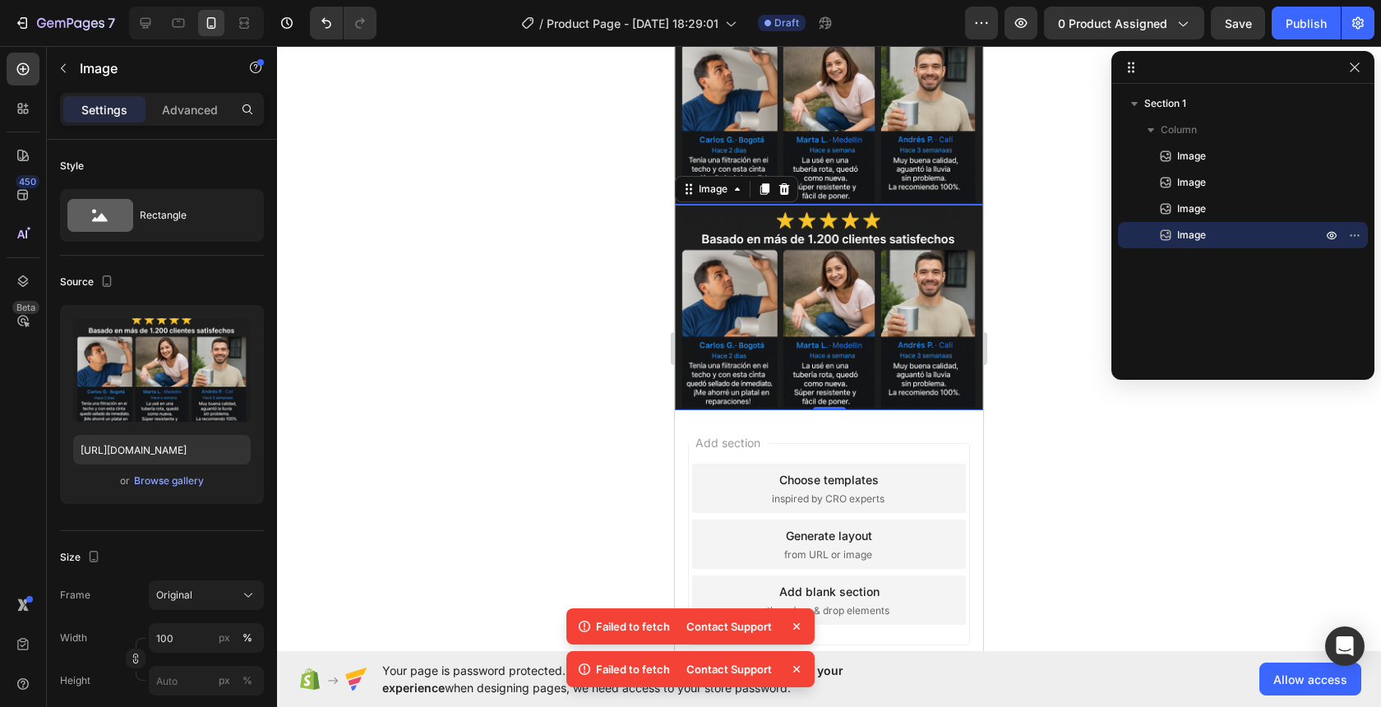
click at [807, 284] on img at bounding box center [829, 308] width 308 height 206
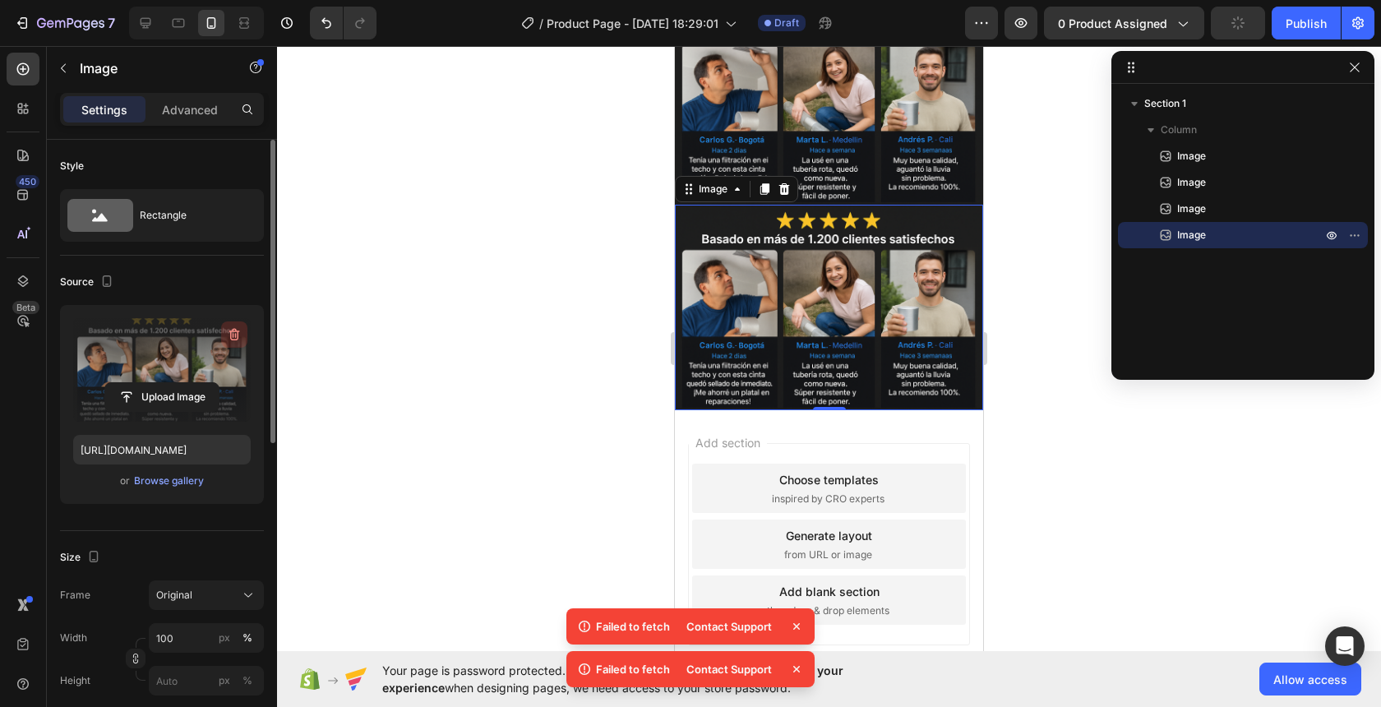
click at [240, 340] on icon "button" at bounding box center [234, 334] width 16 height 16
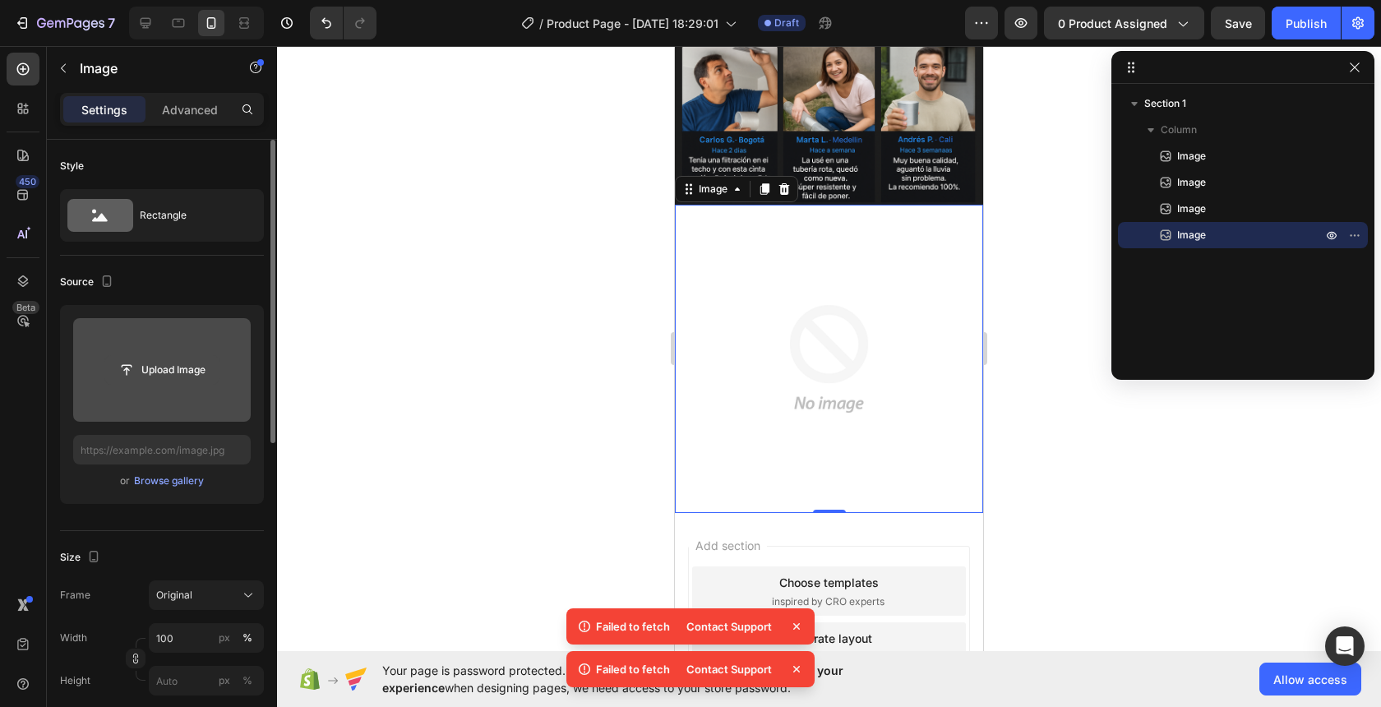
click at [163, 377] on input "file" at bounding box center [161, 370] width 113 height 28
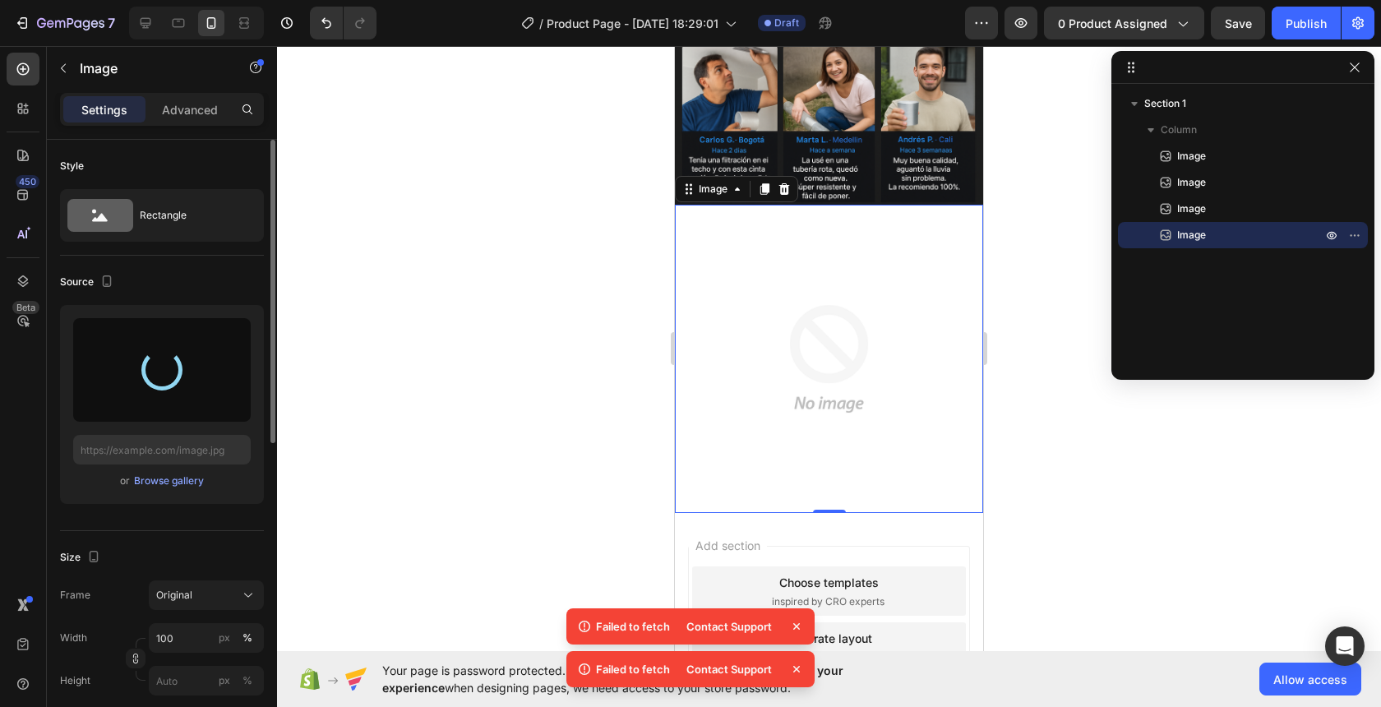
type input "[URL][DOMAIN_NAME]"
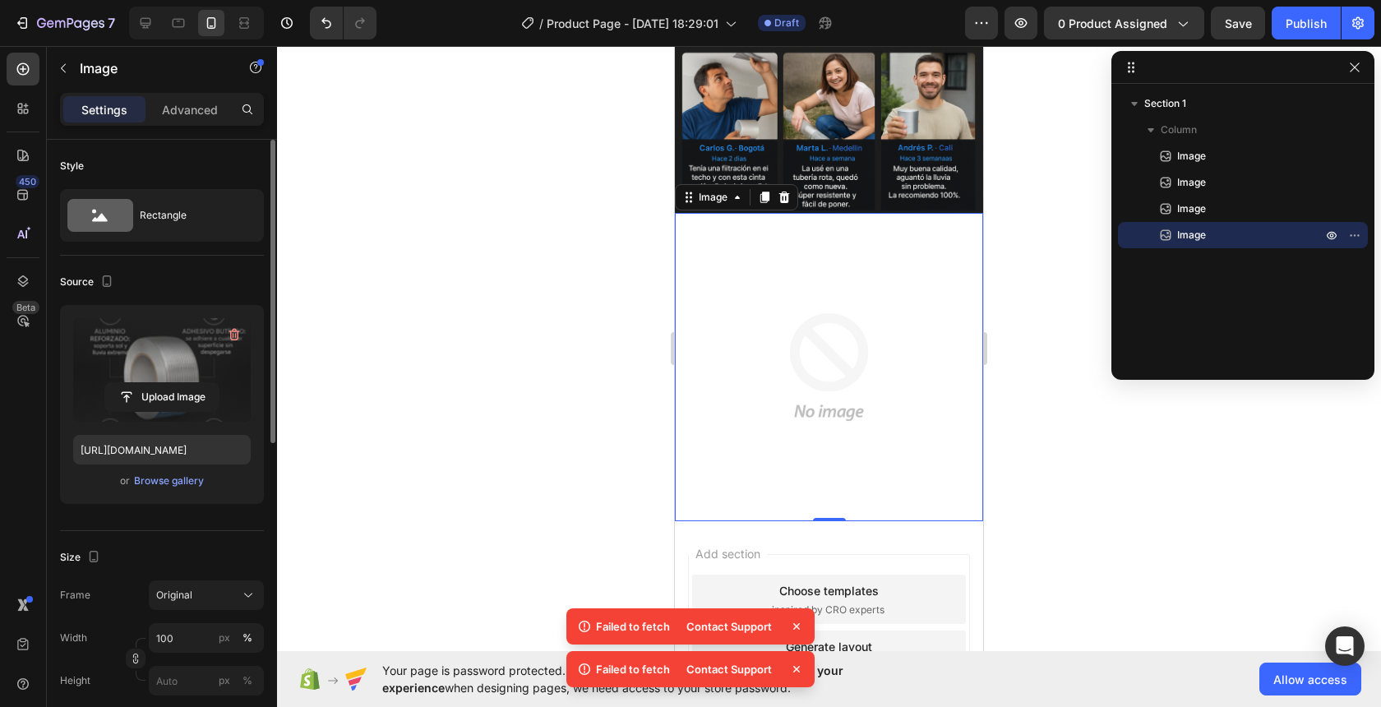
scroll to position [993, 0]
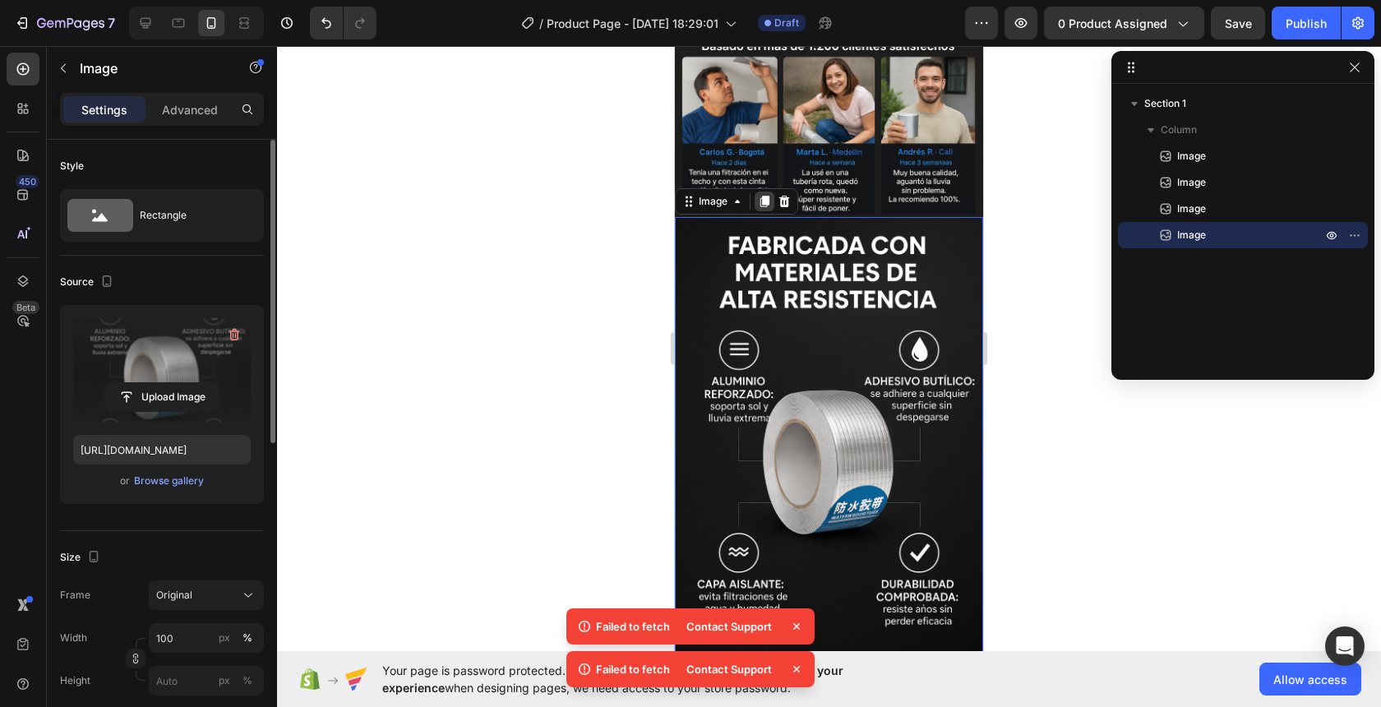
click at [763, 198] on icon at bounding box center [765, 202] width 9 height 12
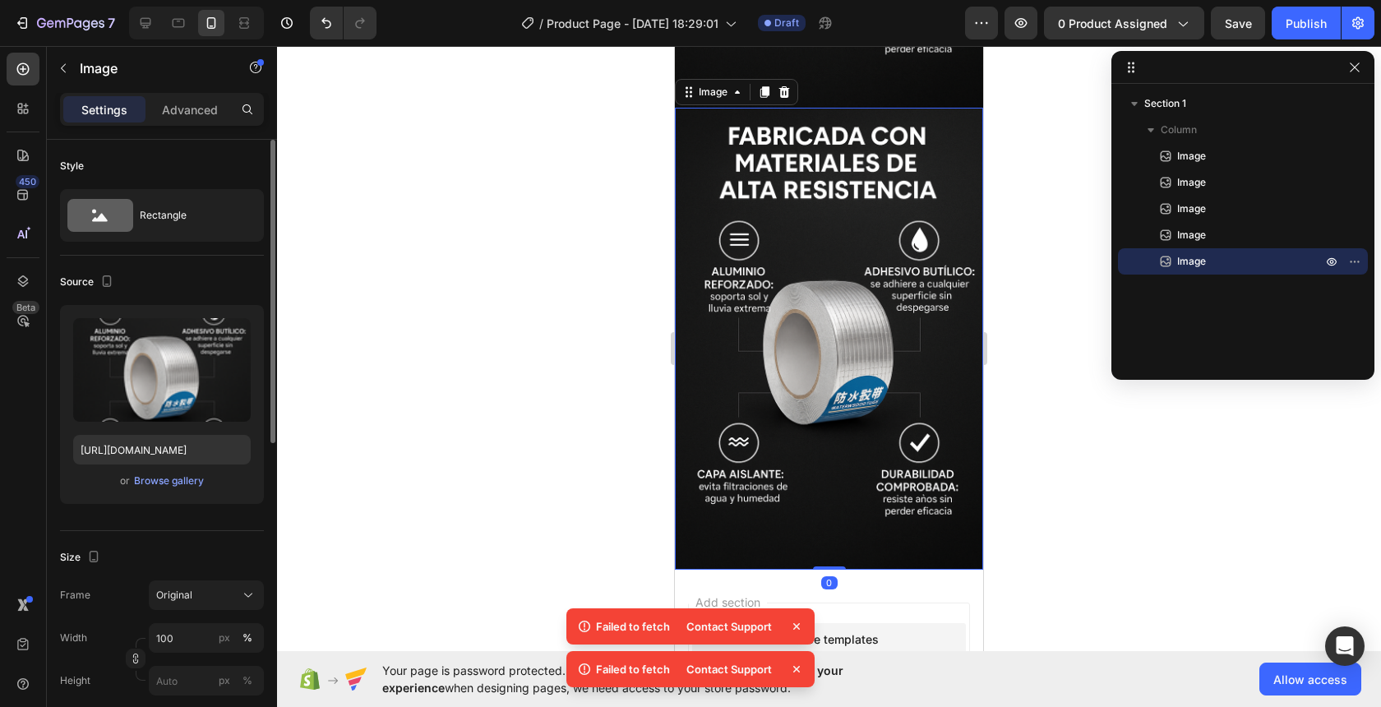
scroll to position [1569, 0]
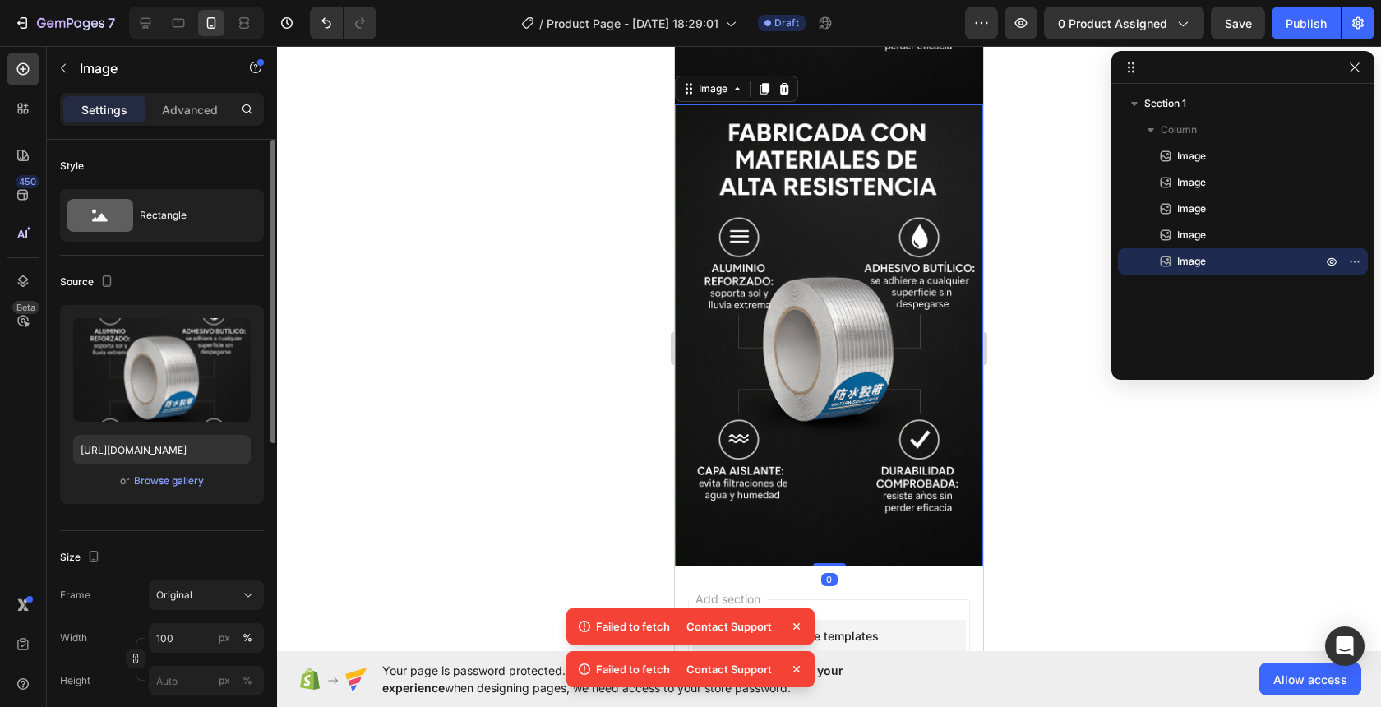
click at [754, 268] on img at bounding box center [829, 335] width 308 height 463
click at [236, 326] on button "button" at bounding box center [234, 334] width 26 height 26
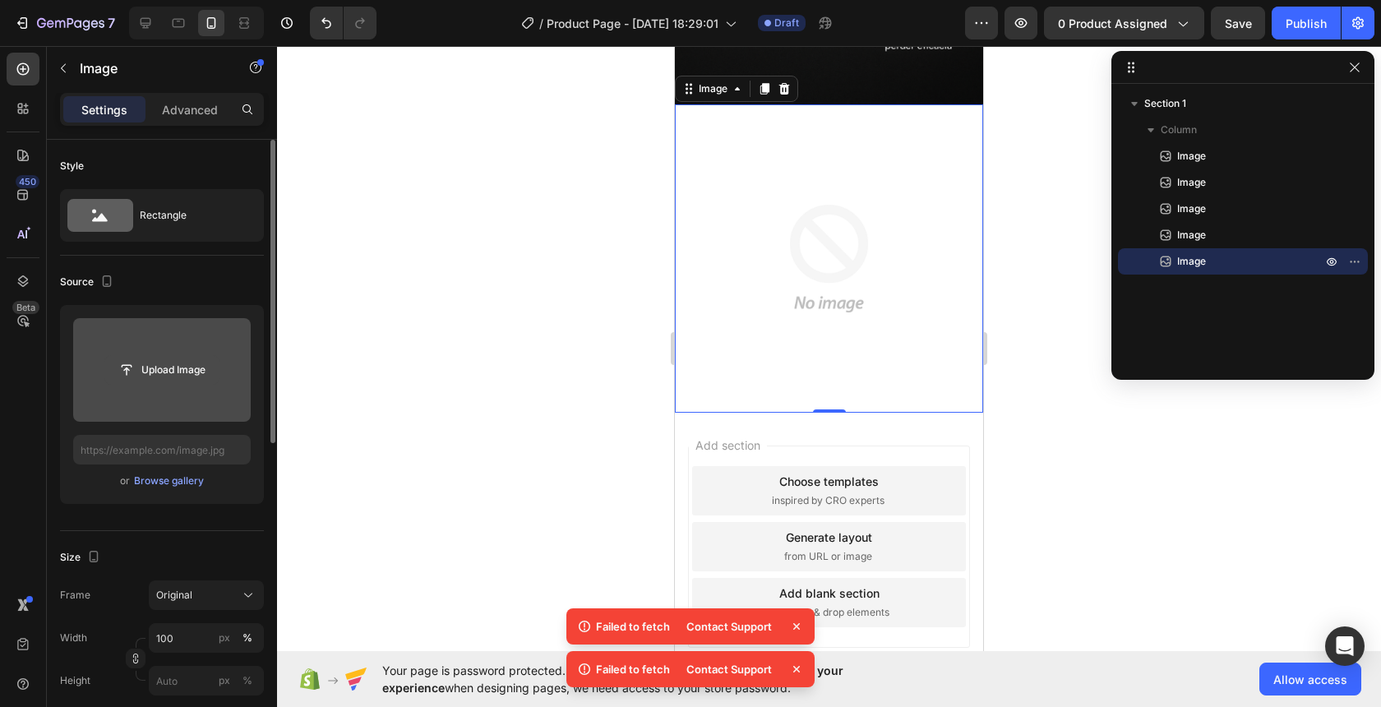
click at [173, 371] on input "file" at bounding box center [161, 370] width 113 height 28
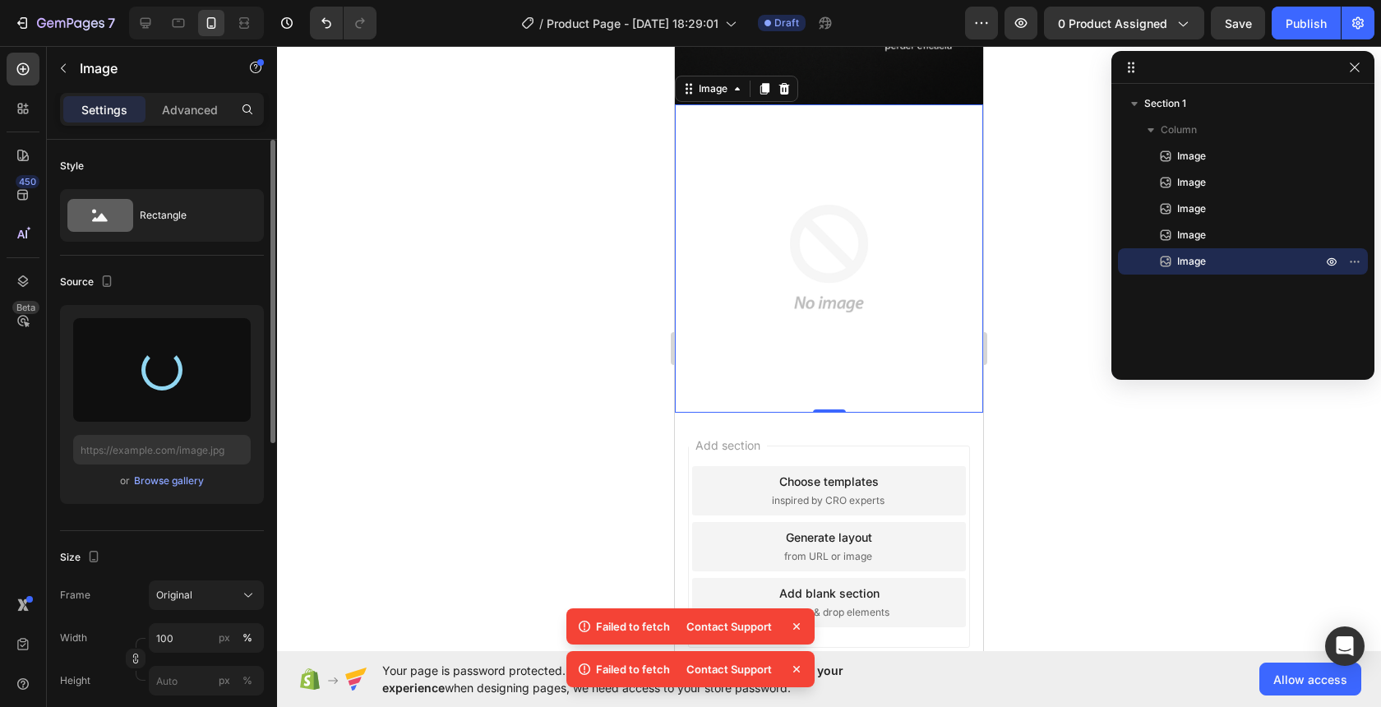
type input "[URL][DOMAIN_NAME]"
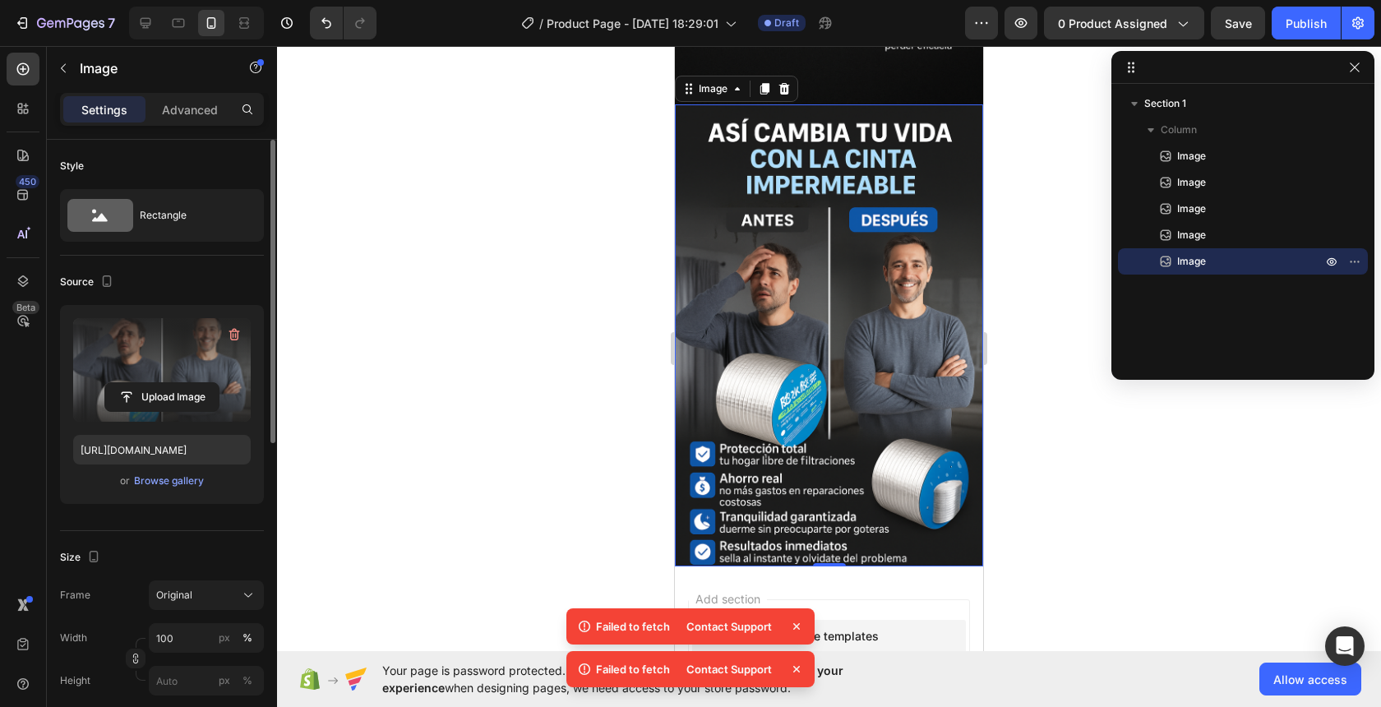
click at [832, 469] on img at bounding box center [829, 335] width 308 height 463
click at [762, 87] on icon at bounding box center [765, 89] width 9 height 12
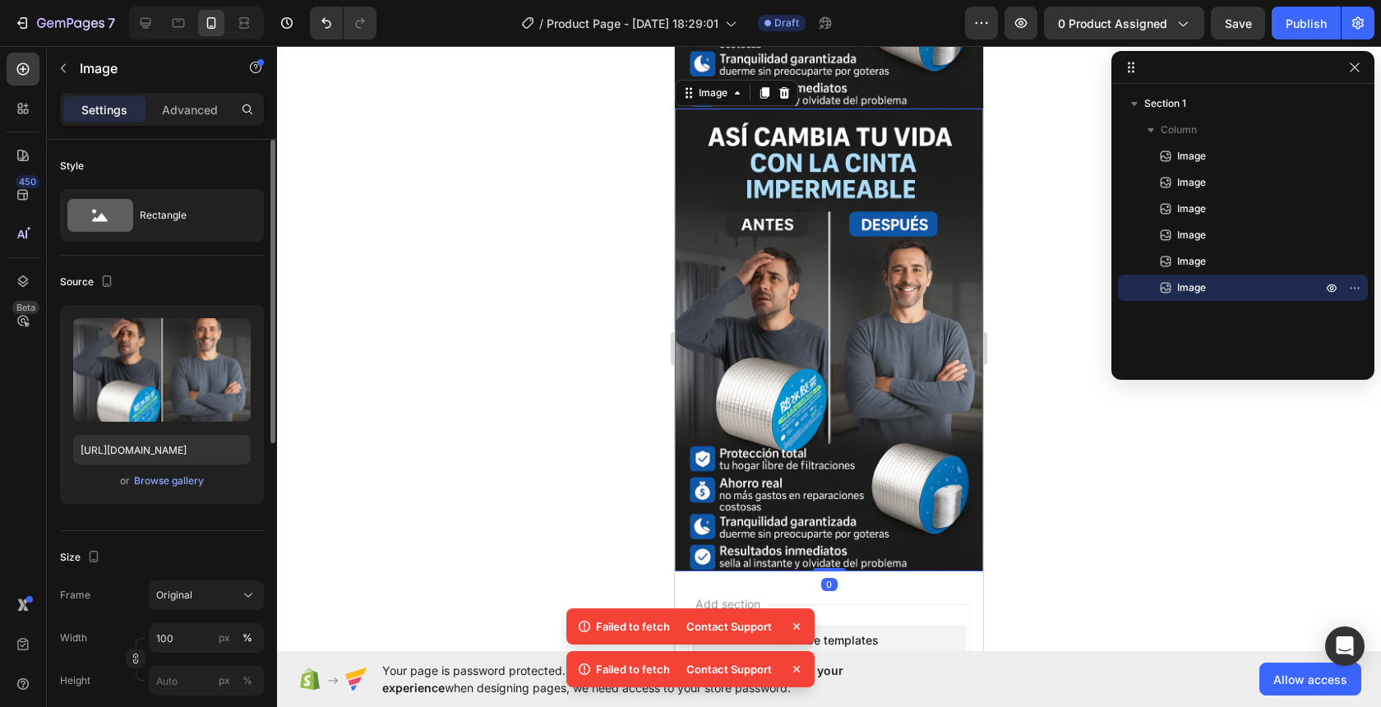
scroll to position [2032, 0]
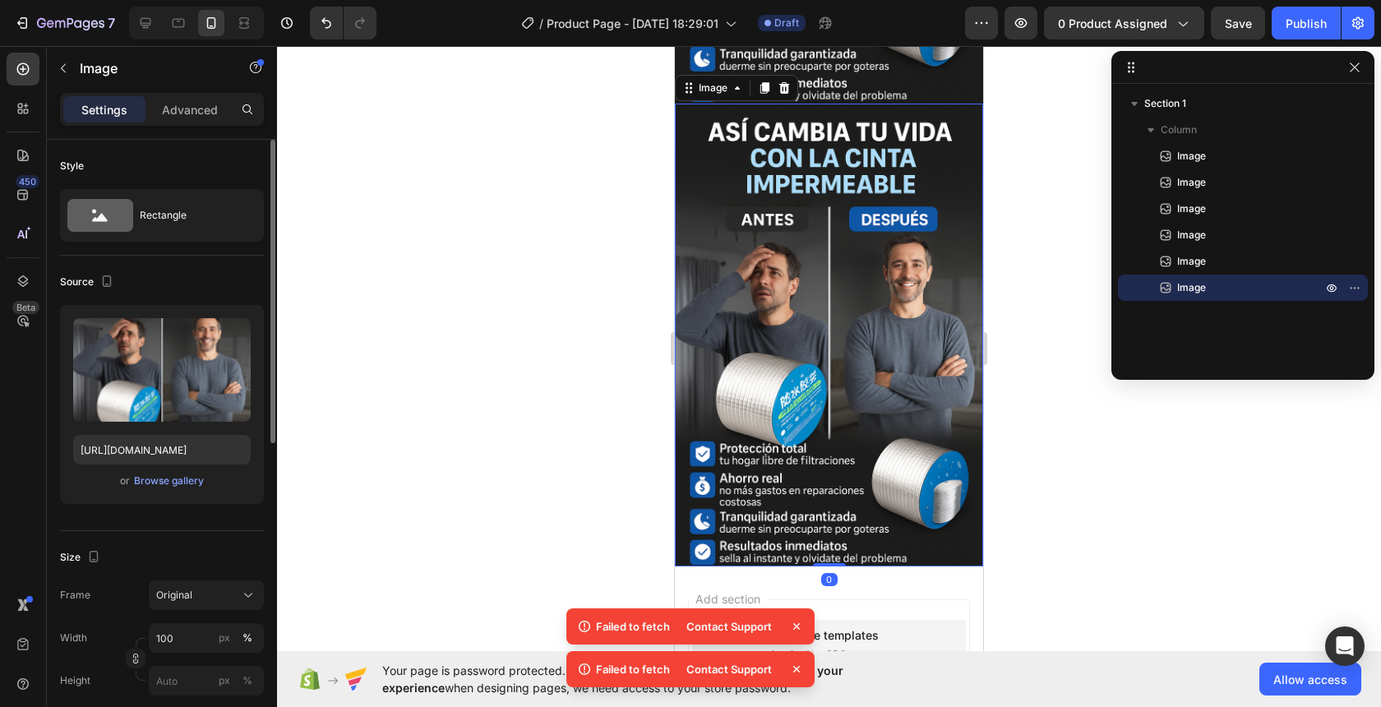
click at [779, 393] on img at bounding box center [829, 335] width 308 height 463
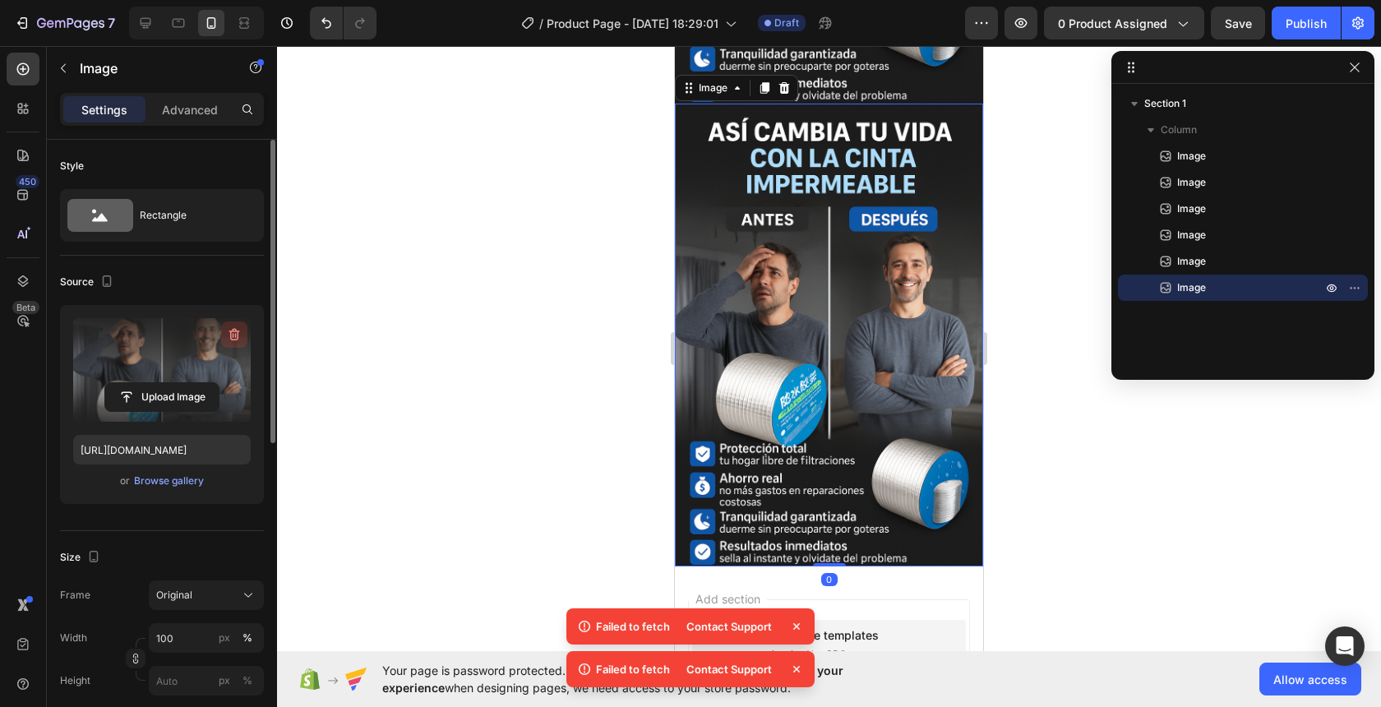
click at [229, 345] on button "button" at bounding box center [234, 334] width 26 height 26
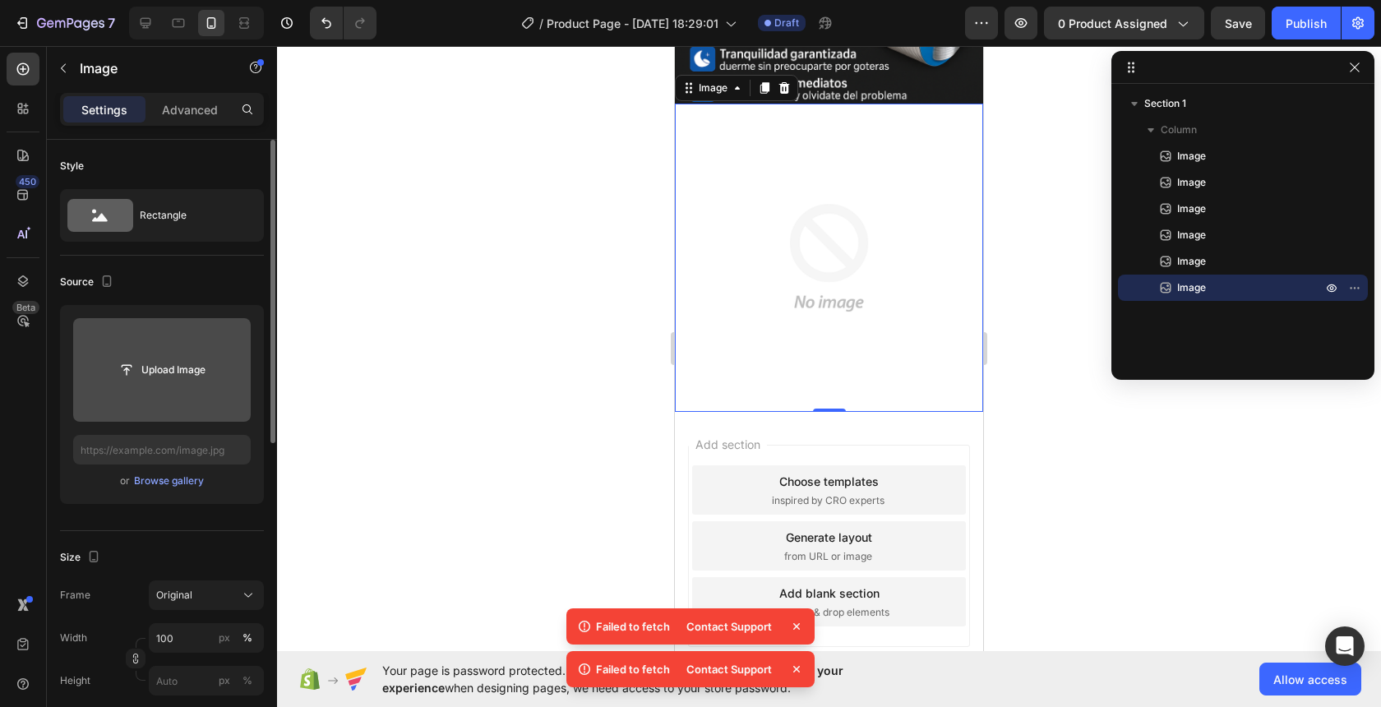
click at [187, 347] on input "file" at bounding box center [162, 370] width 178 height 104
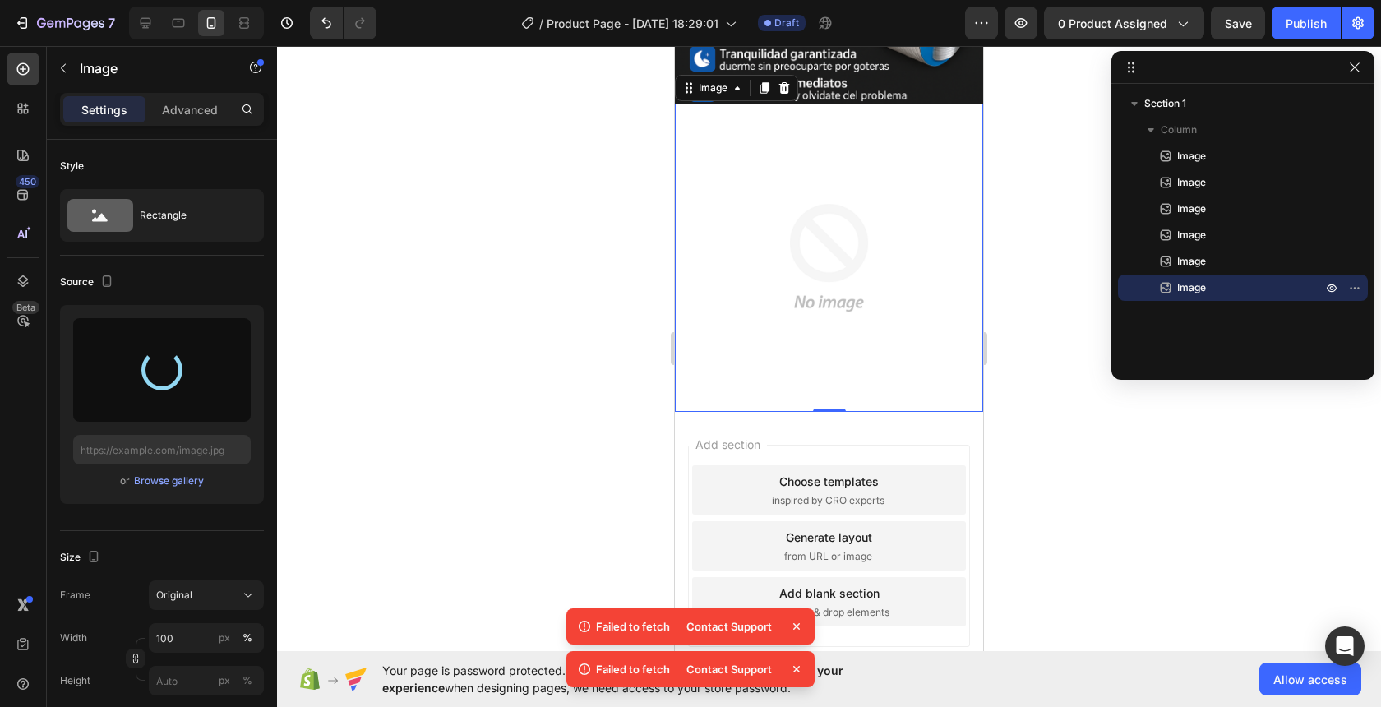
type input "[URL][DOMAIN_NAME]"
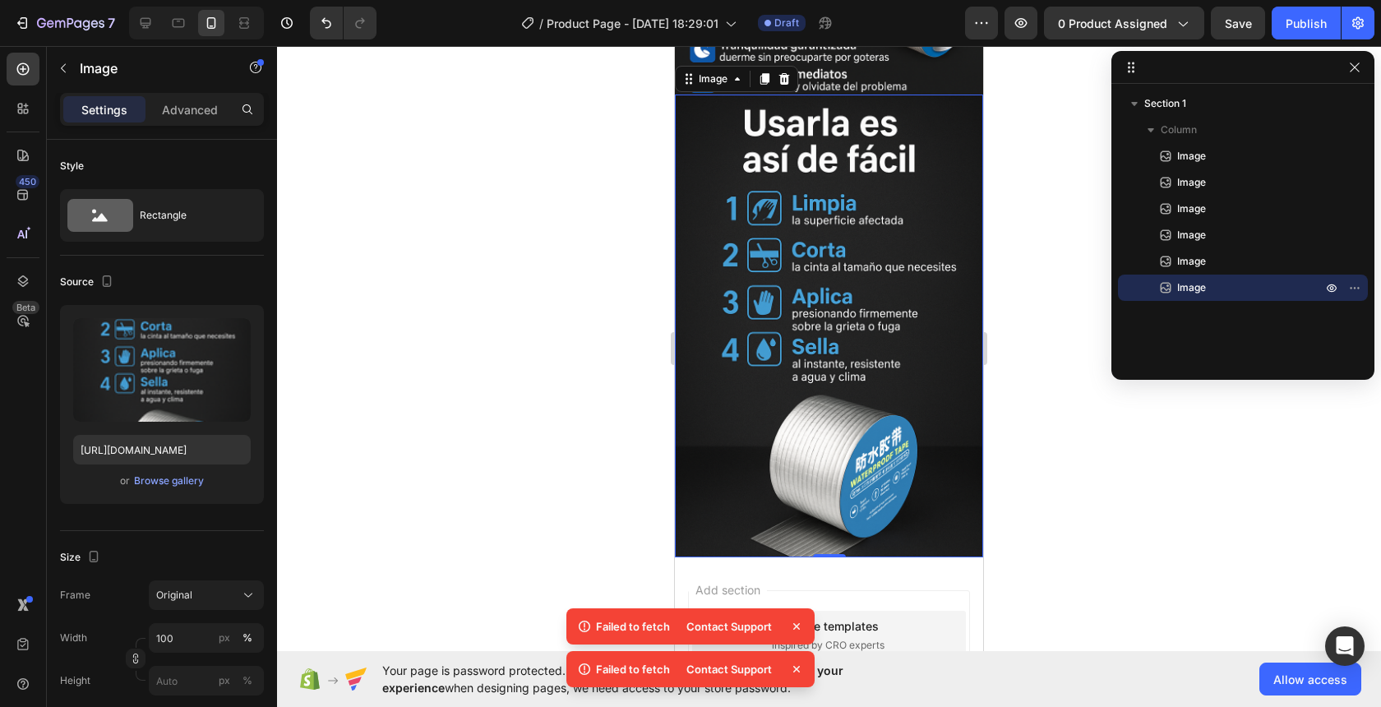
scroll to position [1974, 0]
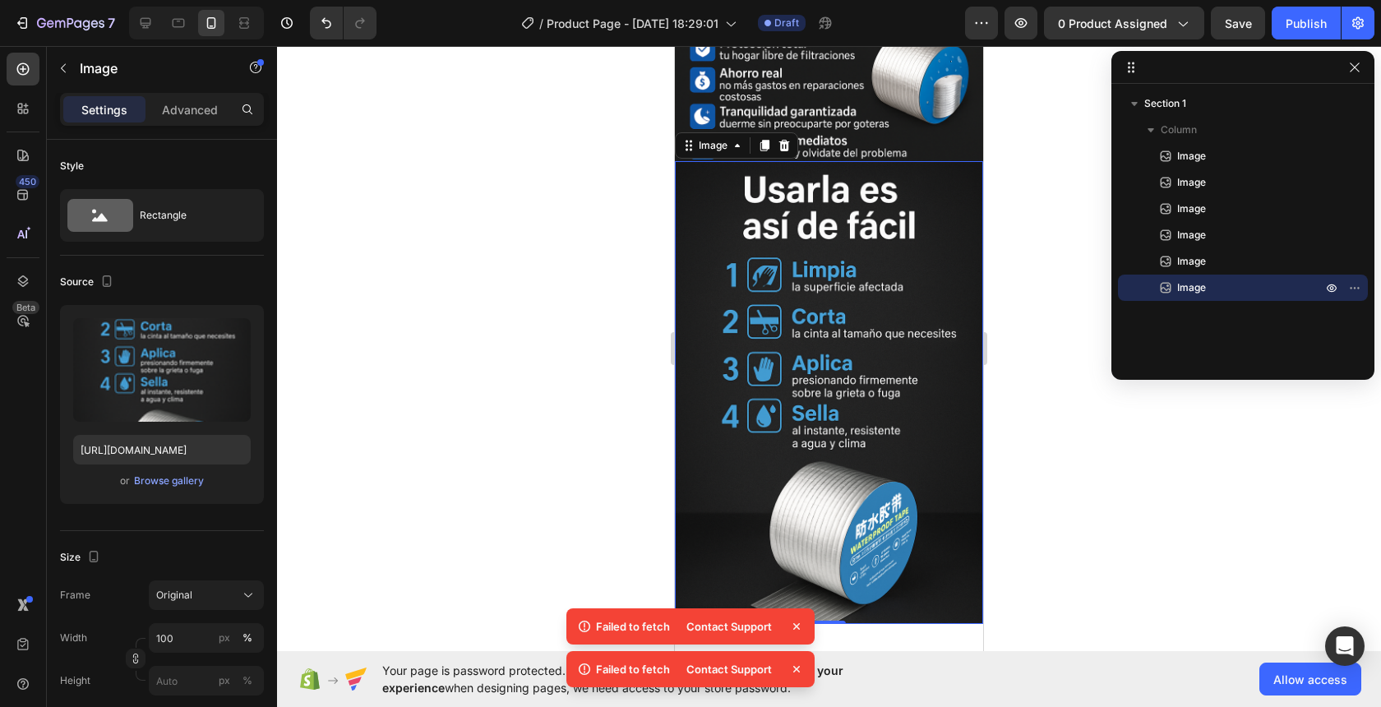
click at [876, 239] on img at bounding box center [829, 392] width 308 height 463
click at [760, 144] on icon at bounding box center [764, 145] width 13 height 13
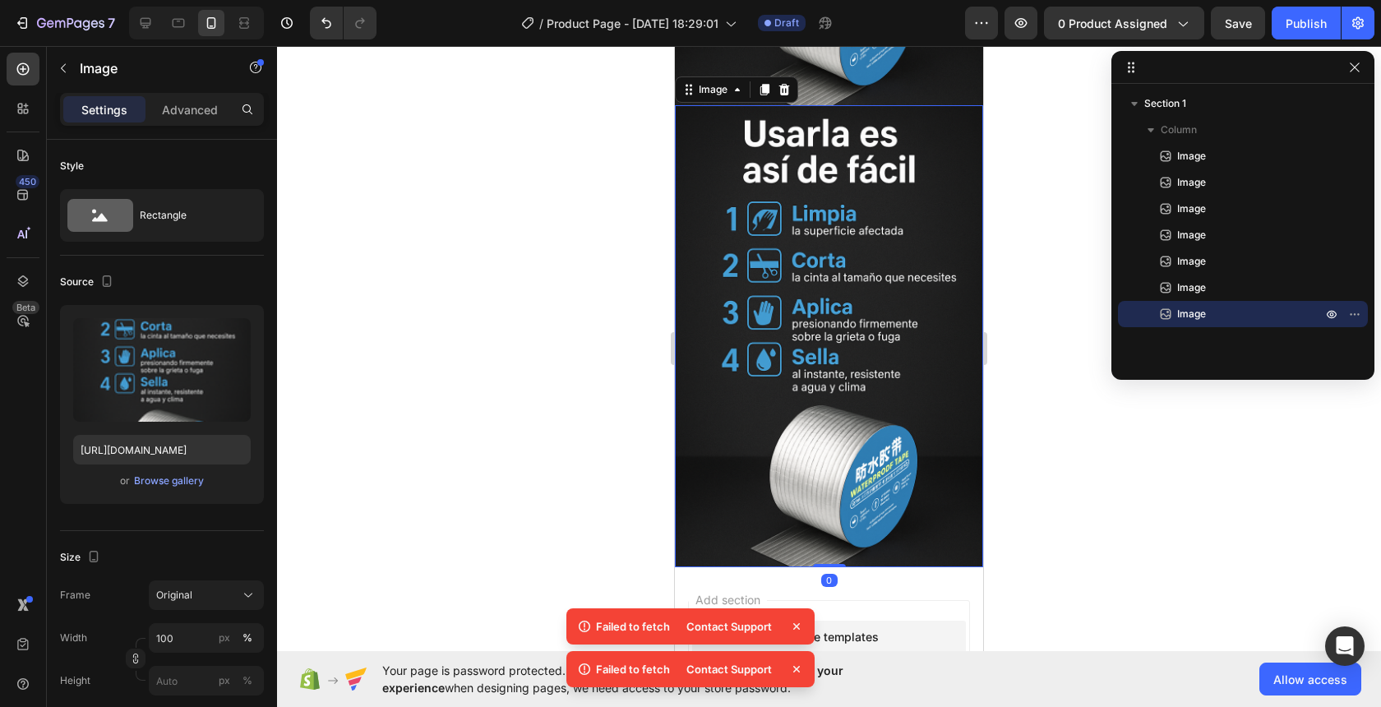
scroll to position [2494, 0]
click at [880, 435] on img at bounding box center [829, 335] width 308 height 463
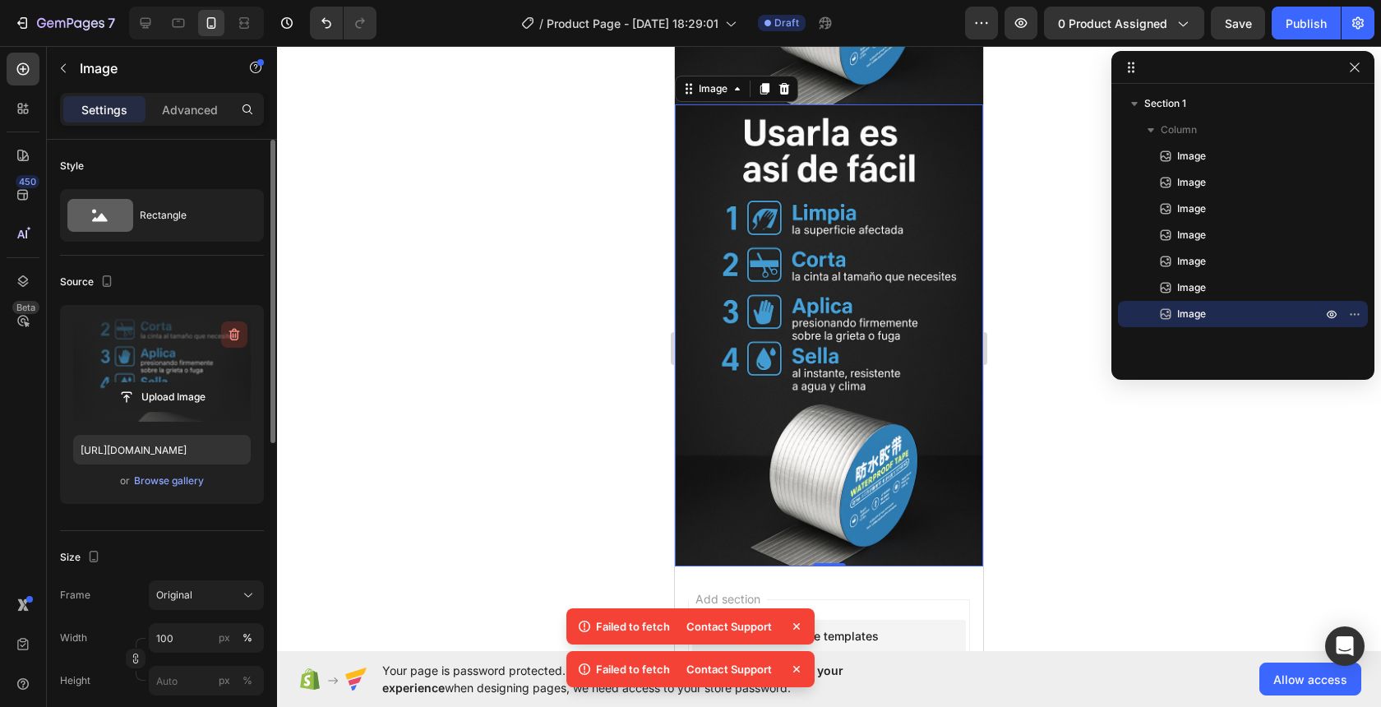
click at [235, 340] on icon "button" at bounding box center [234, 335] width 11 height 12
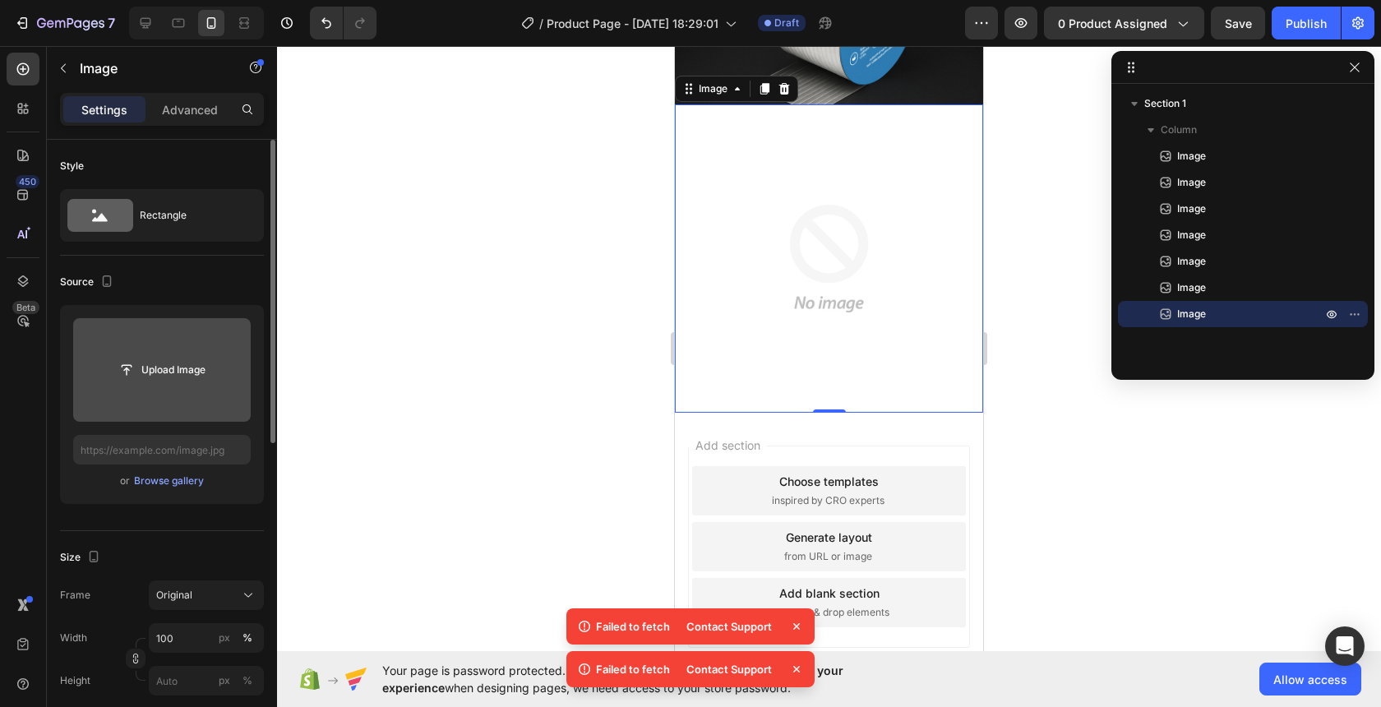
click at [932, 291] on img at bounding box center [829, 258] width 308 height 308
click at [158, 384] on button "Upload Image" at bounding box center [161, 370] width 115 height 30
click at [161, 370] on input "file" at bounding box center [161, 370] width 113 height 28
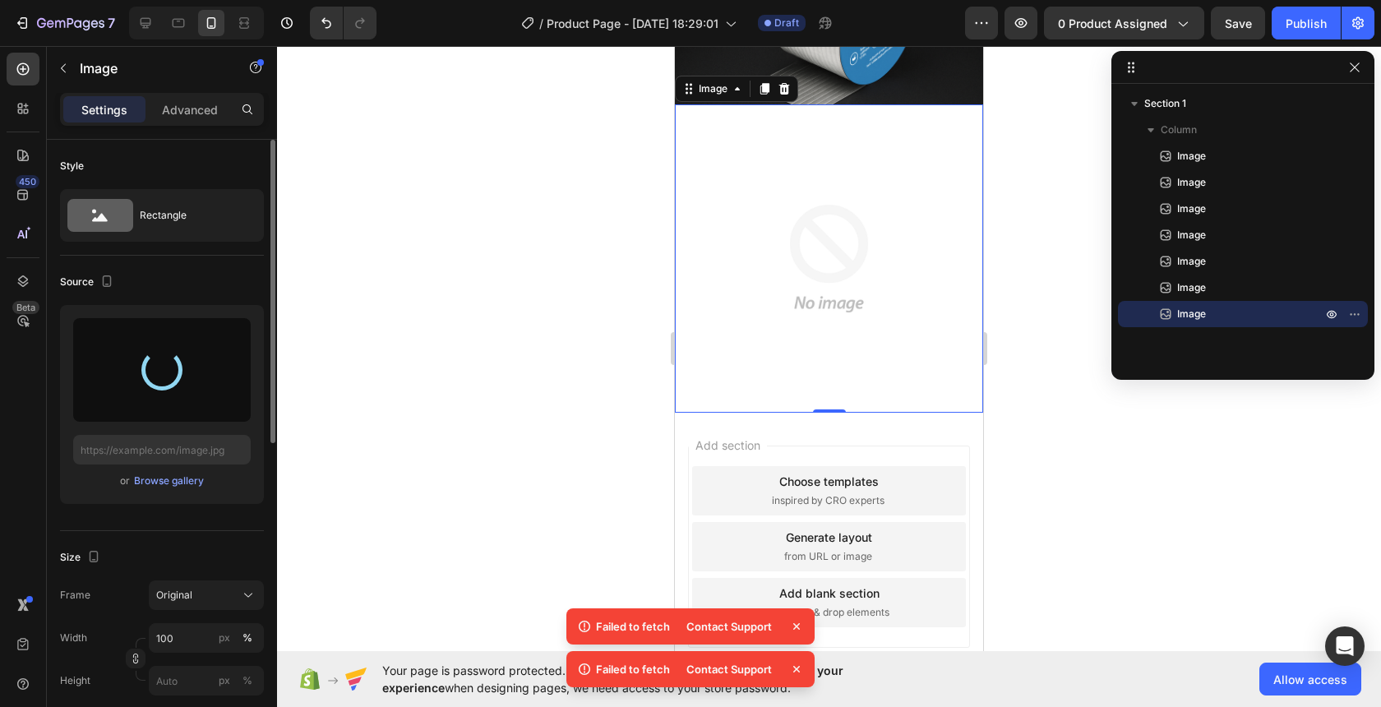
type input "[URL][DOMAIN_NAME]"
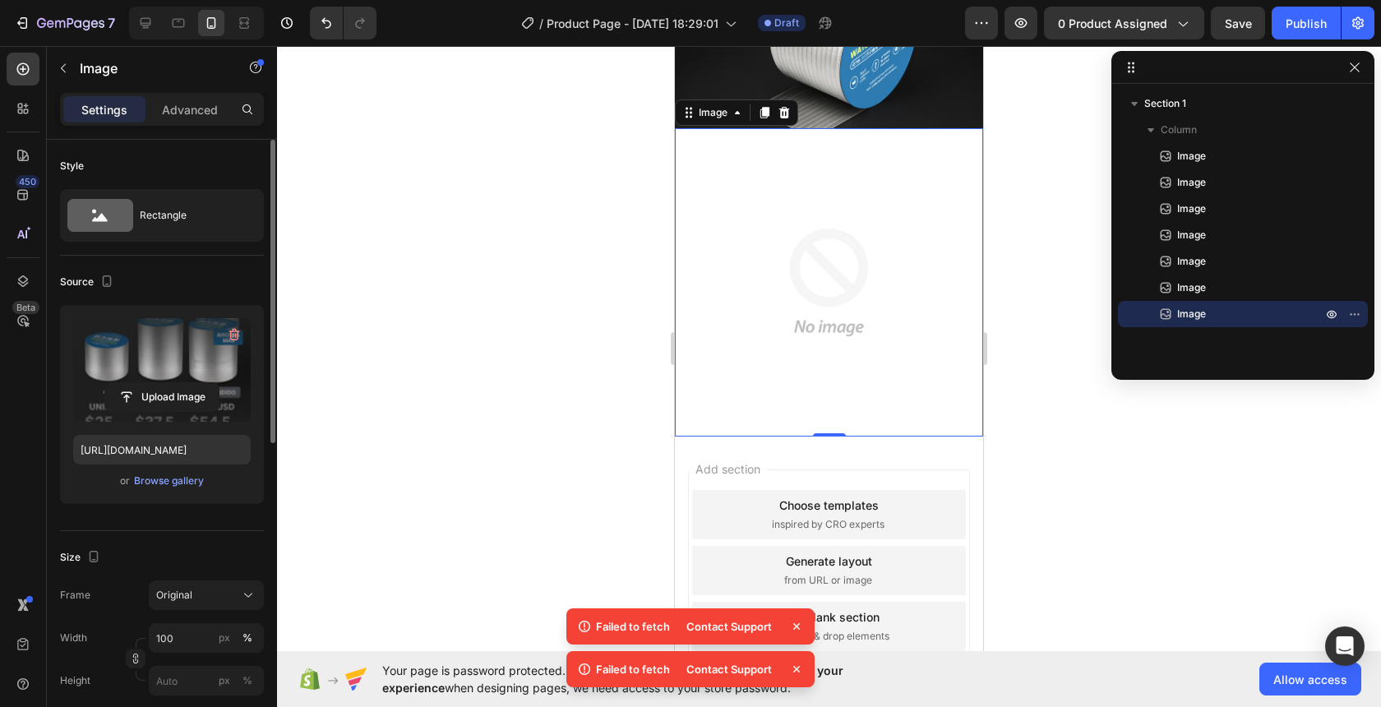
scroll to position [2467, 0]
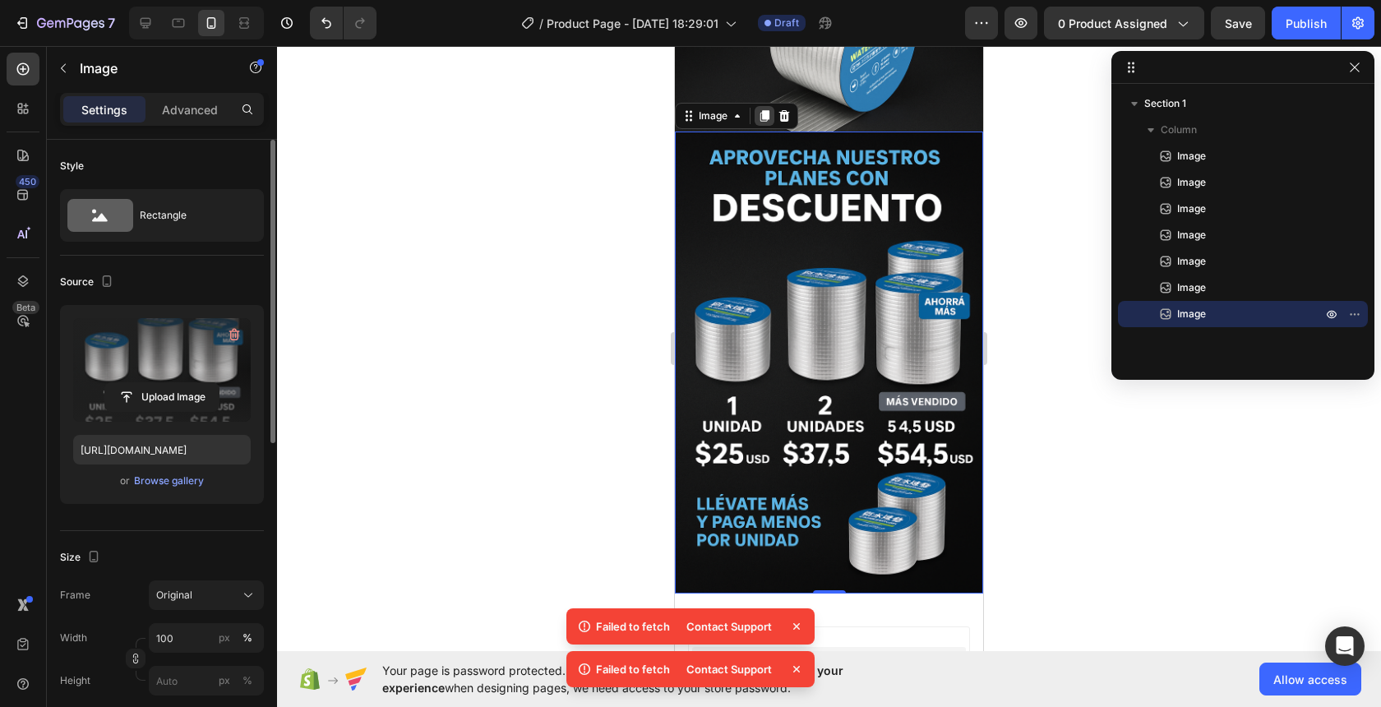
click at [770, 118] on icon at bounding box center [764, 115] width 13 height 13
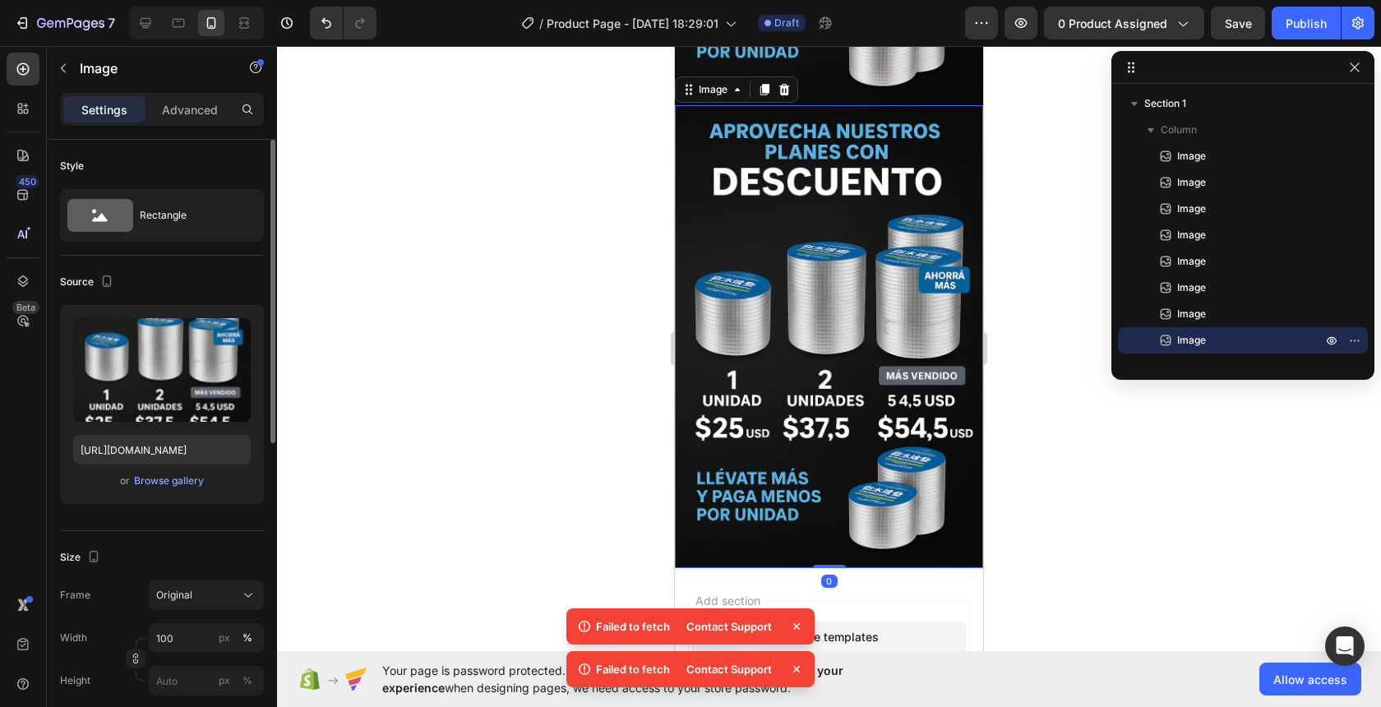
scroll to position [2957, 0]
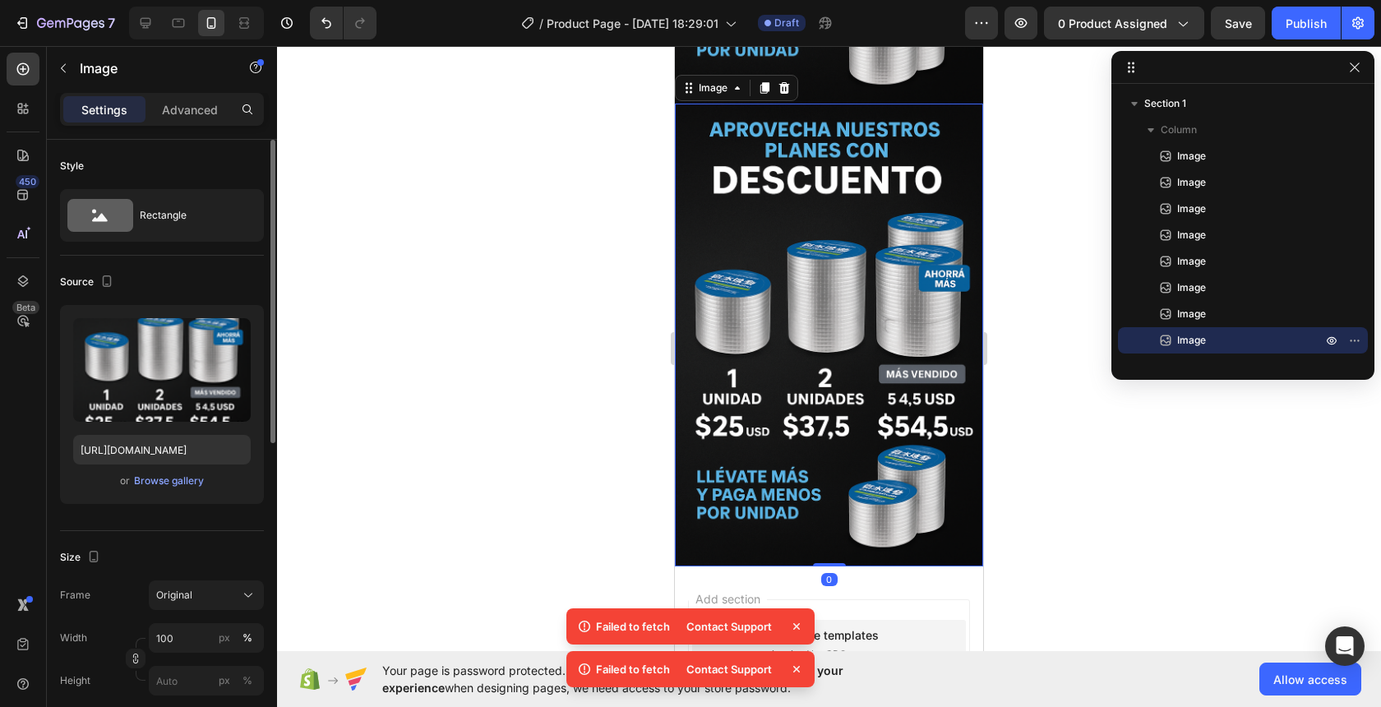
click at [883, 400] on img at bounding box center [829, 335] width 308 height 463
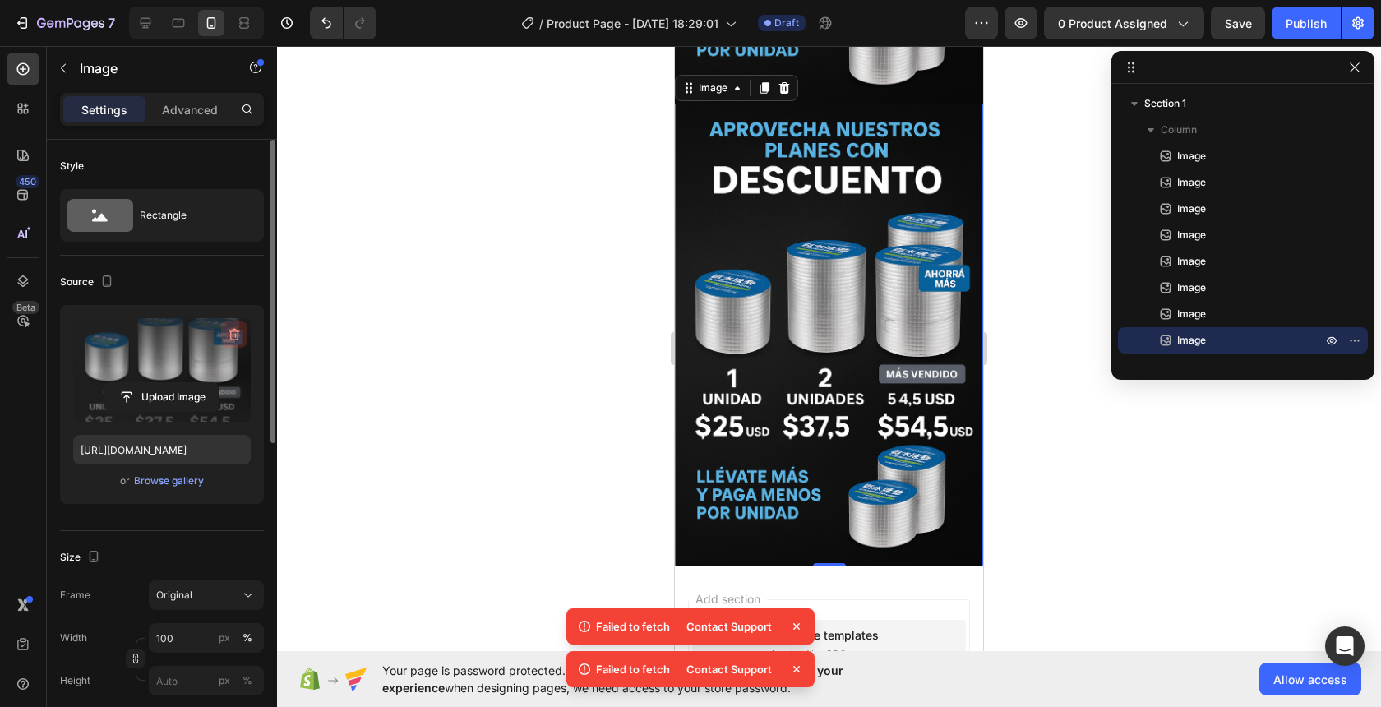
click at [233, 334] on icon "button" at bounding box center [234, 335] width 2 height 5
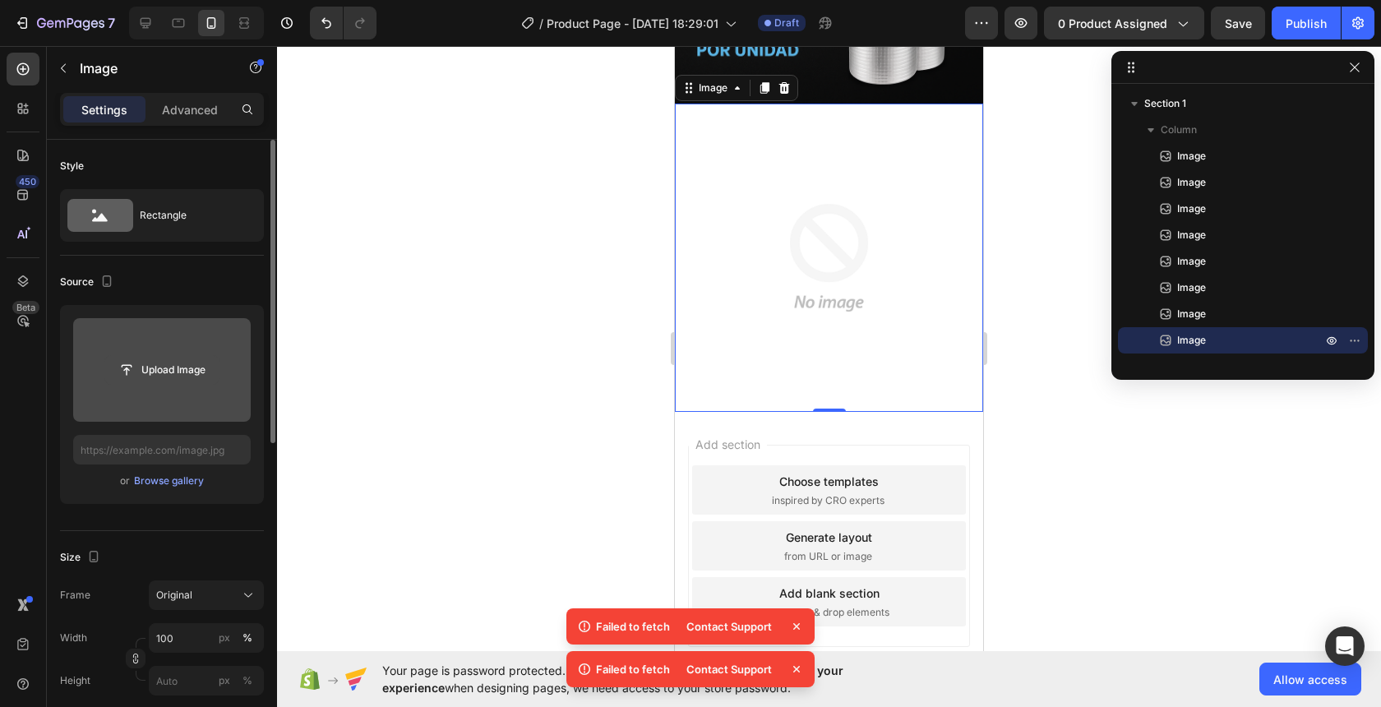
click at [191, 364] on input "file" at bounding box center [161, 370] width 113 height 28
click at [160, 369] on input "file" at bounding box center [161, 370] width 113 height 28
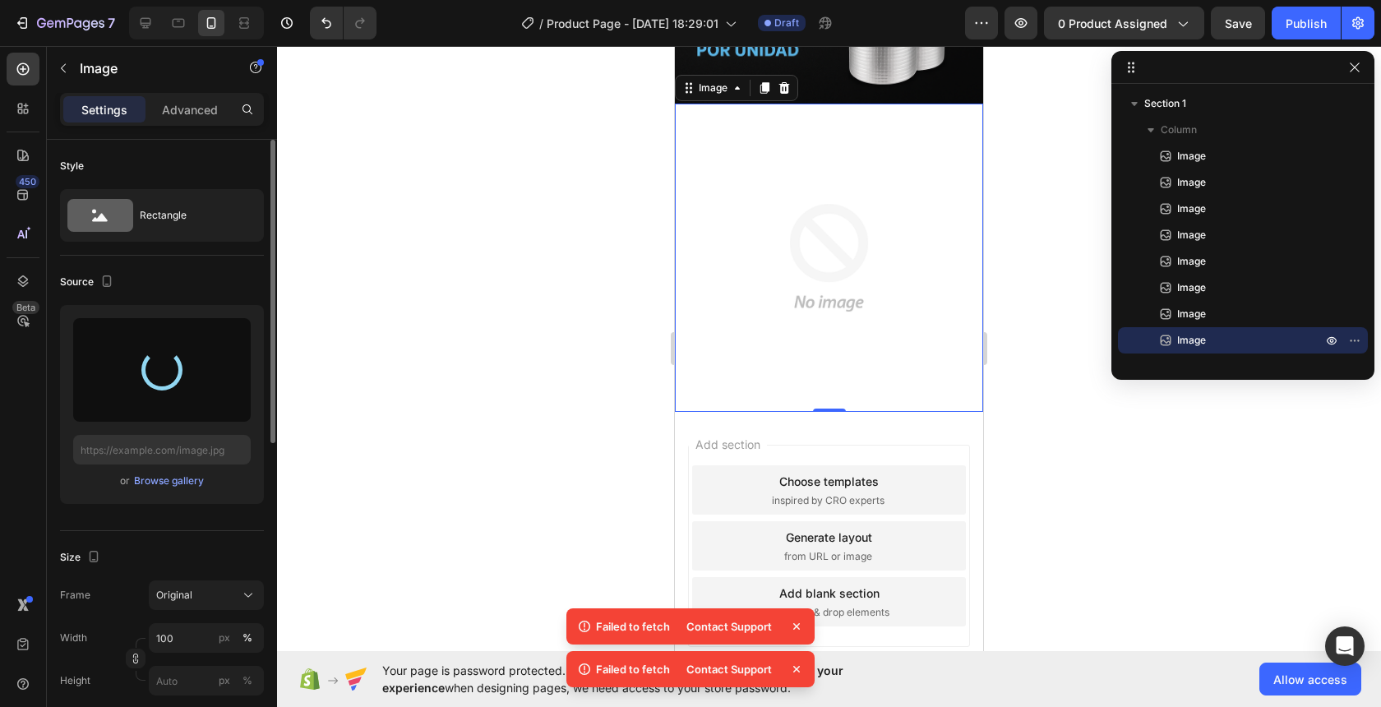
type input "[URL][DOMAIN_NAME]"
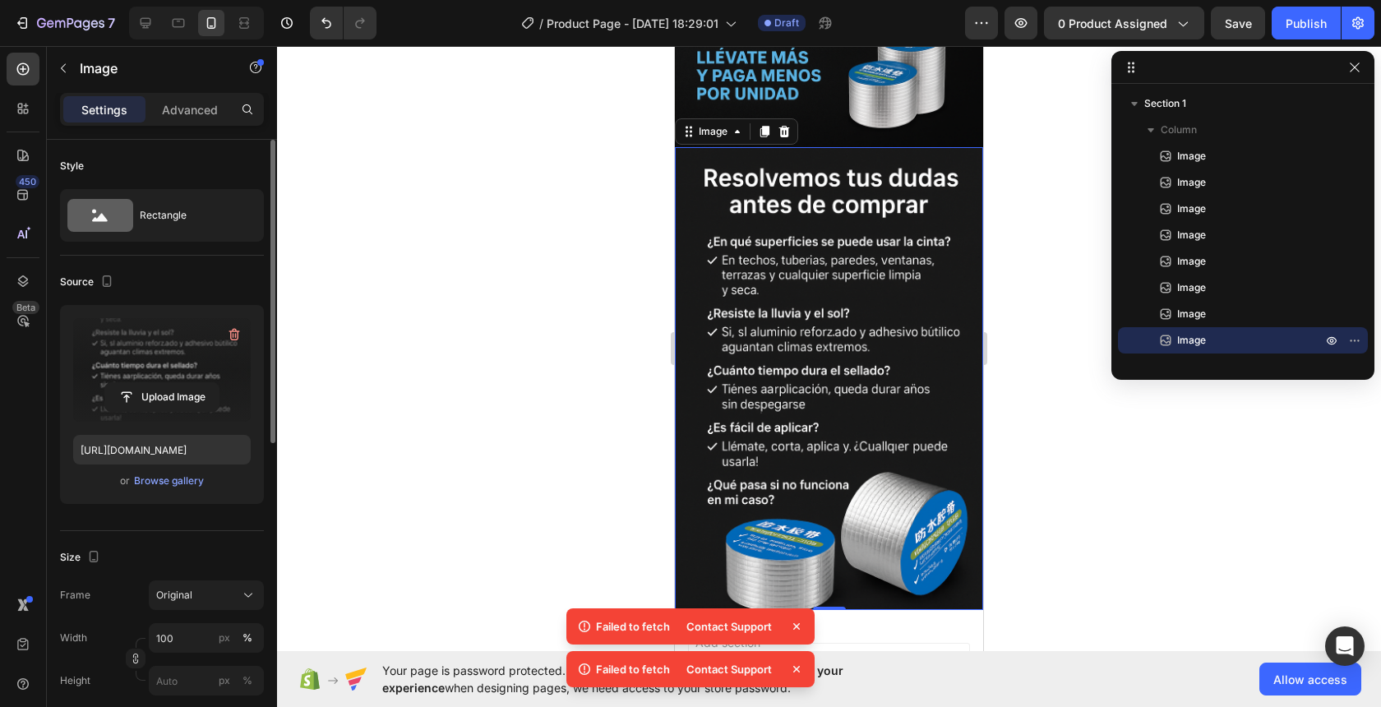
scroll to position [2906, 0]
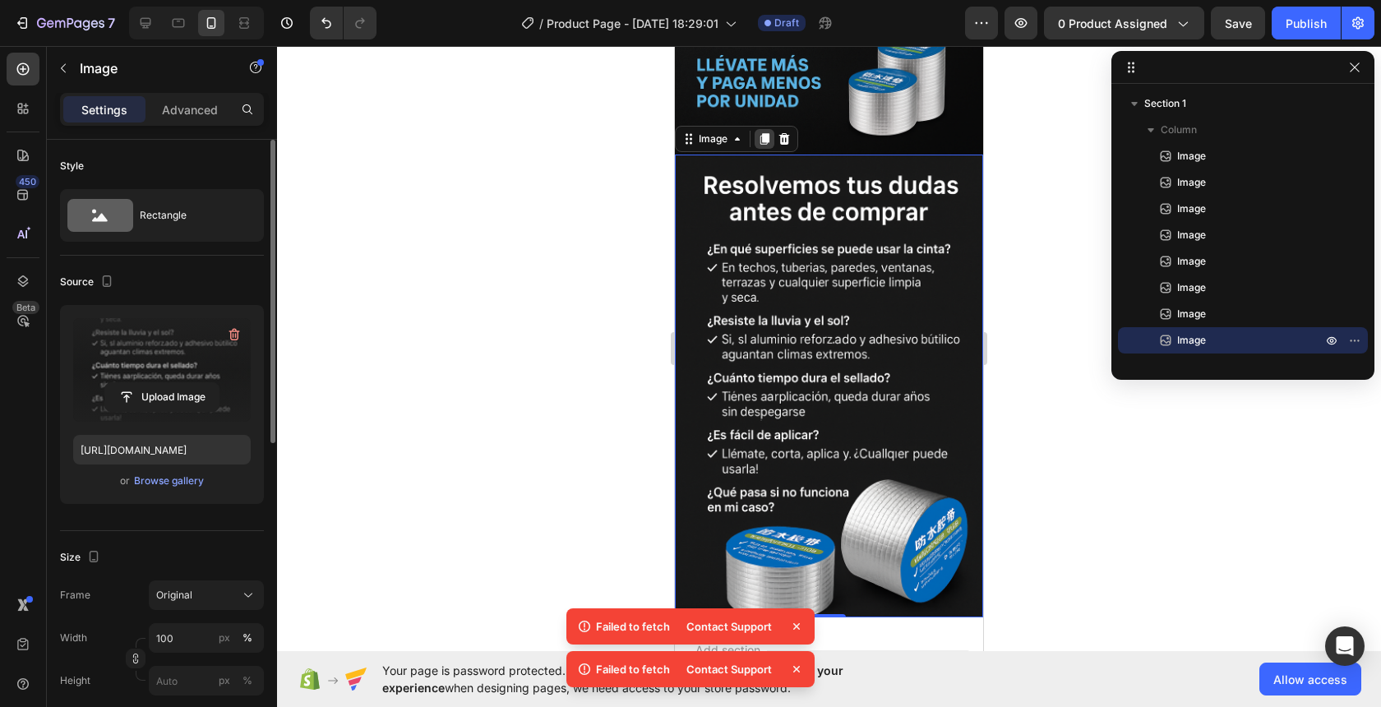
click at [768, 148] on div at bounding box center [765, 139] width 20 height 20
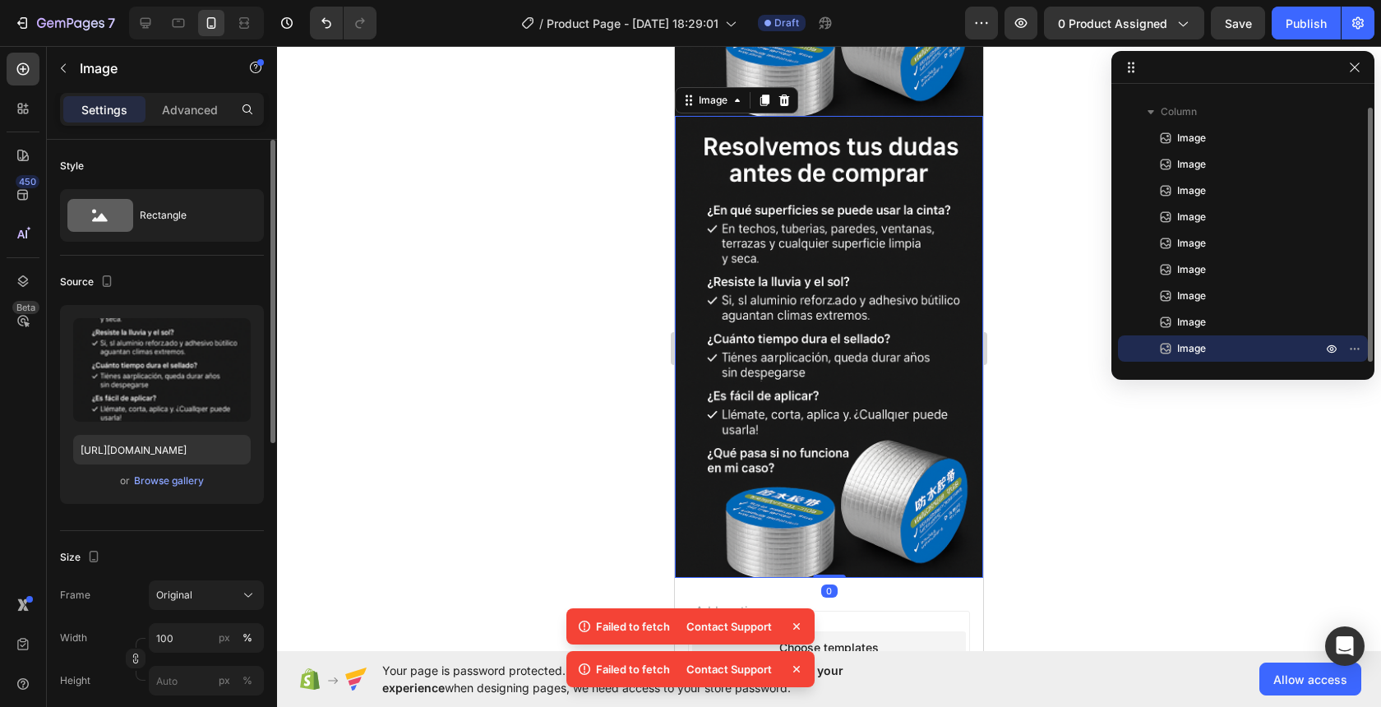
scroll to position [3419, 0]
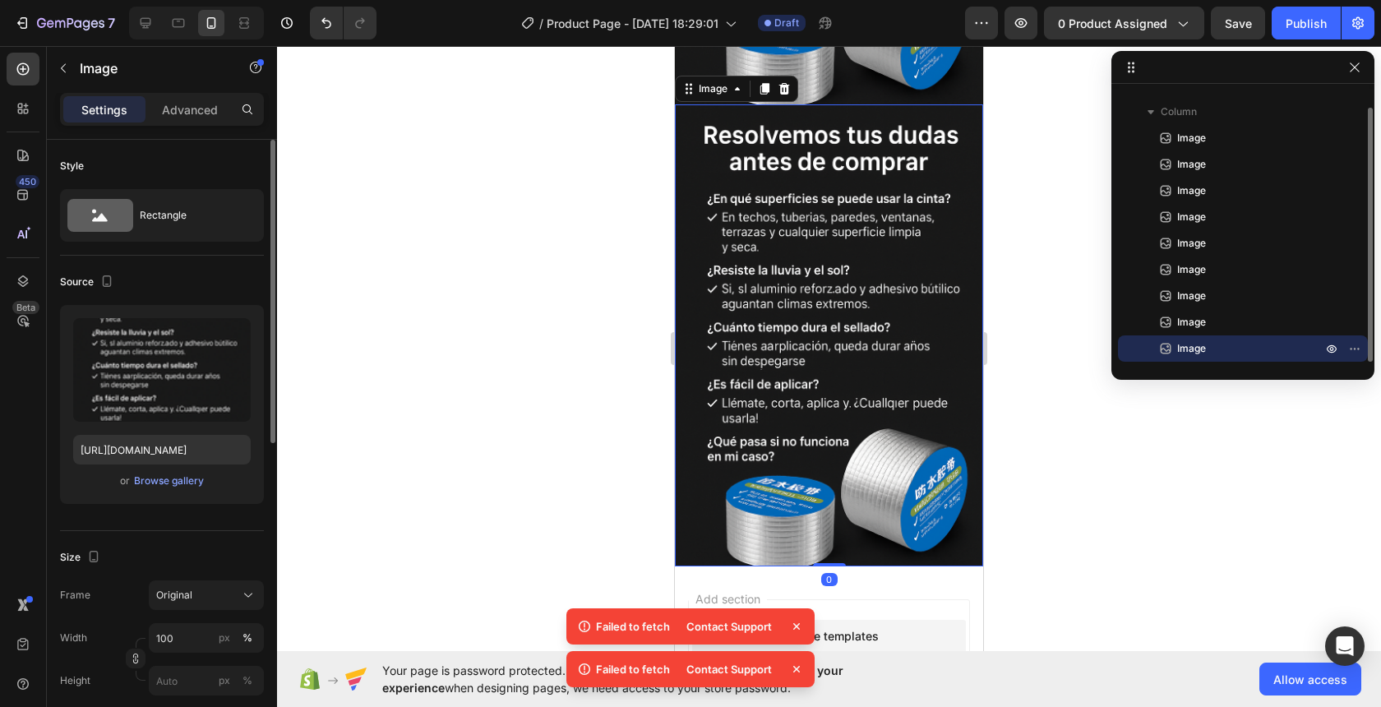
click at [816, 376] on img at bounding box center [829, 335] width 308 height 463
click at [238, 335] on icon "button" at bounding box center [234, 334] width 16 height 16
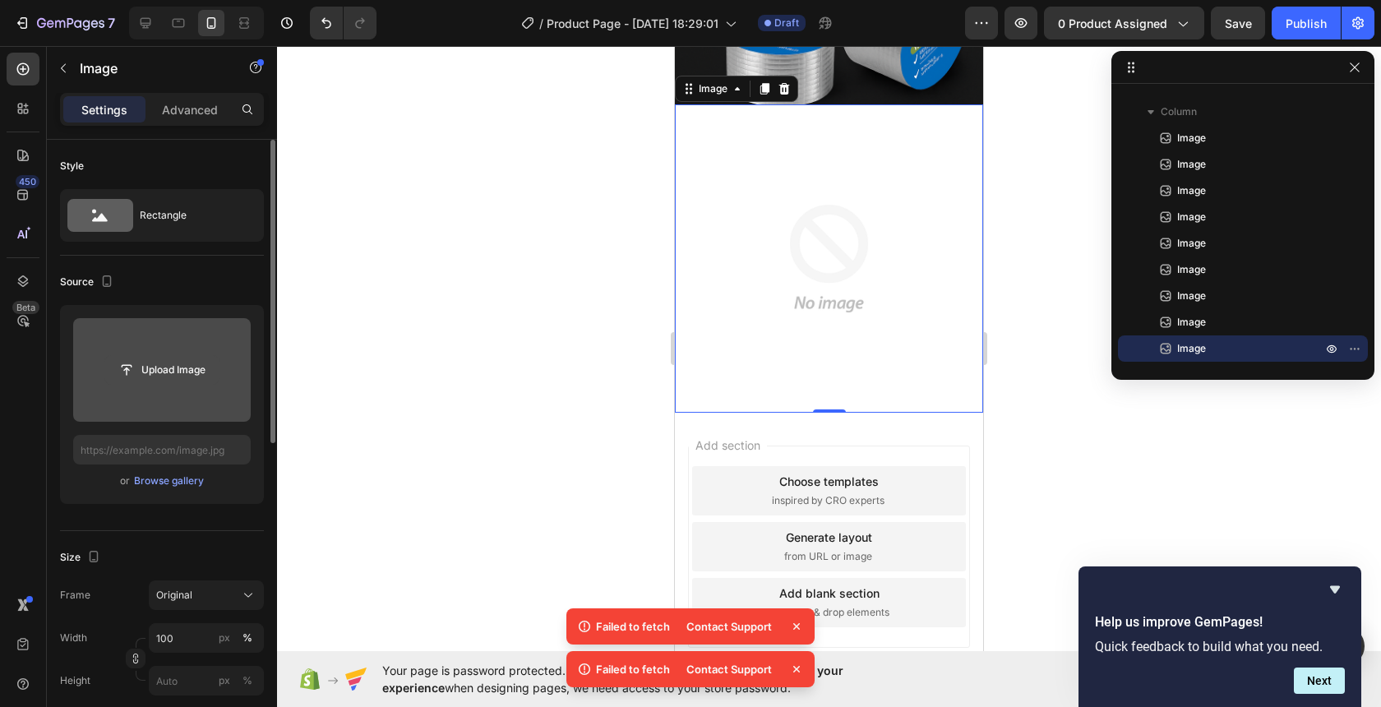
click at [147, 359] on input "file" at bounding box center [161, 370] width 113 height 28
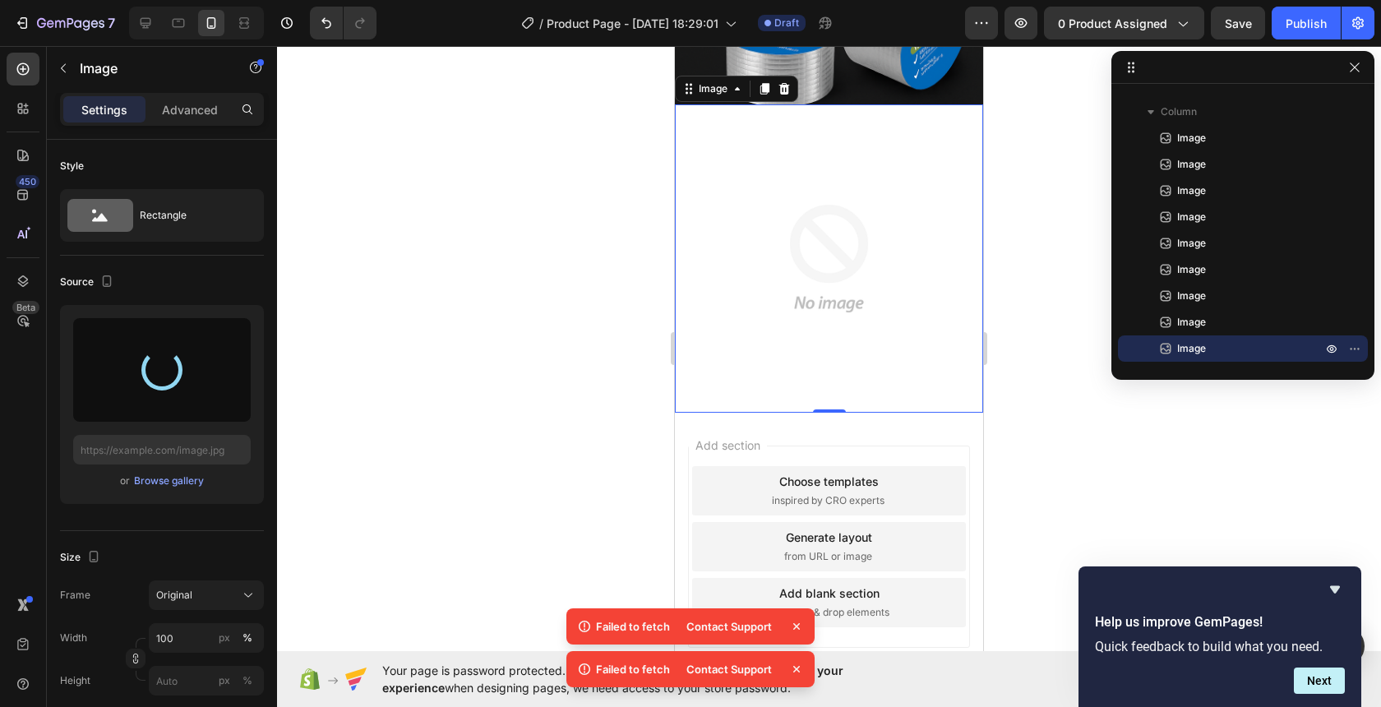
type input "[URL][DOMAIN_NAME]"
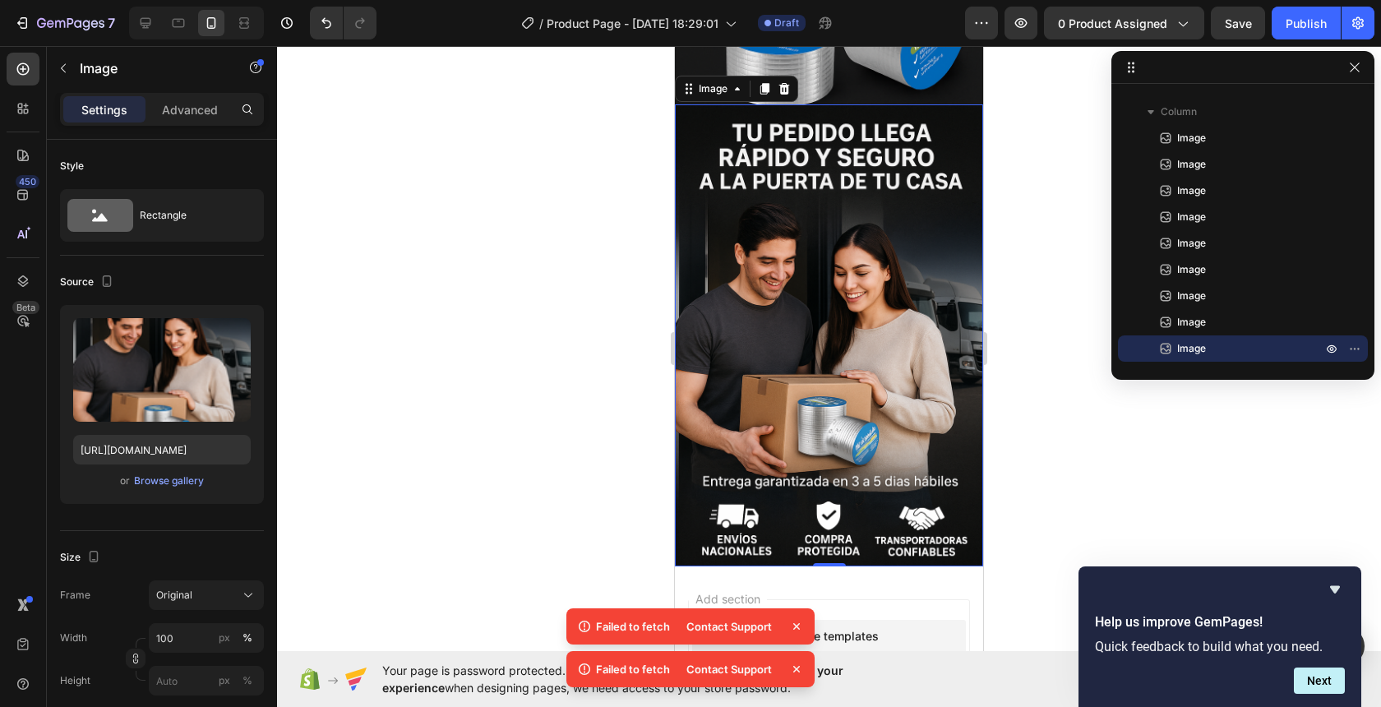
click at [879, 127] on img at bounding box center [829, 335] width 308 height 463
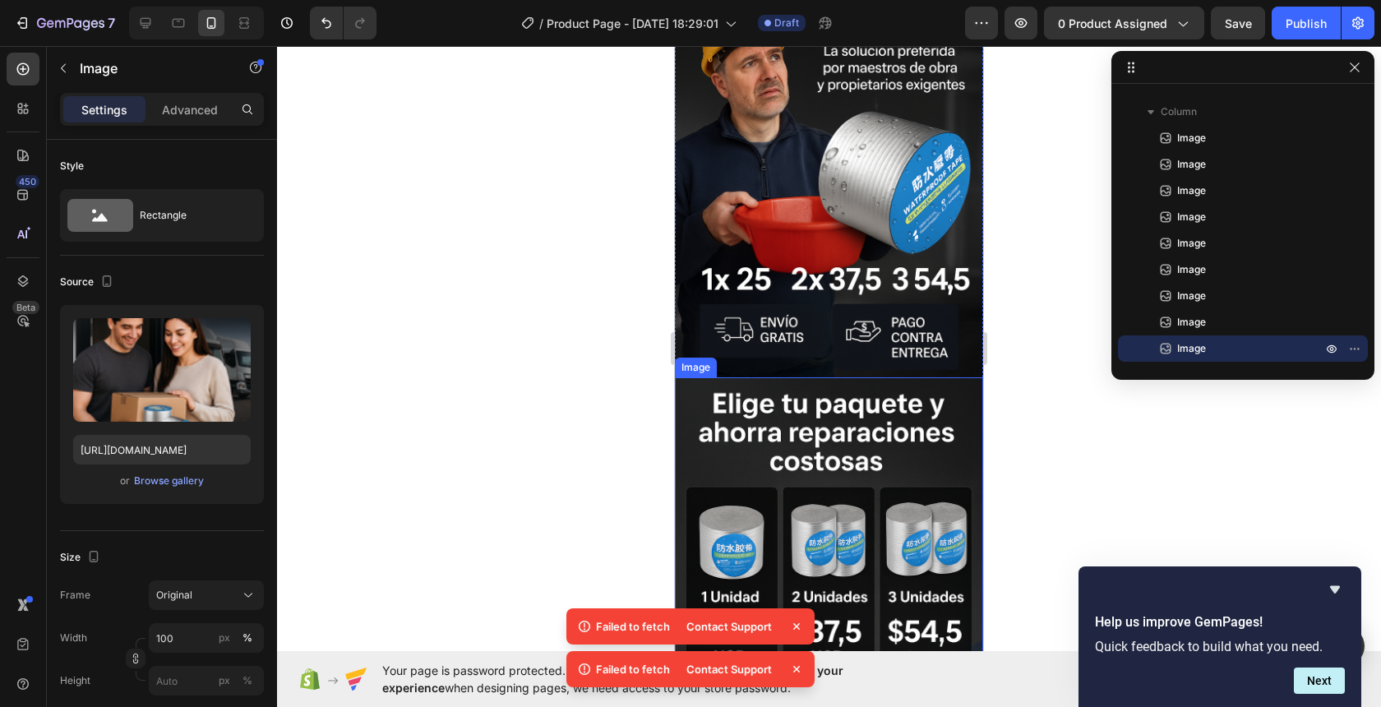
scroll to position [178, 0]
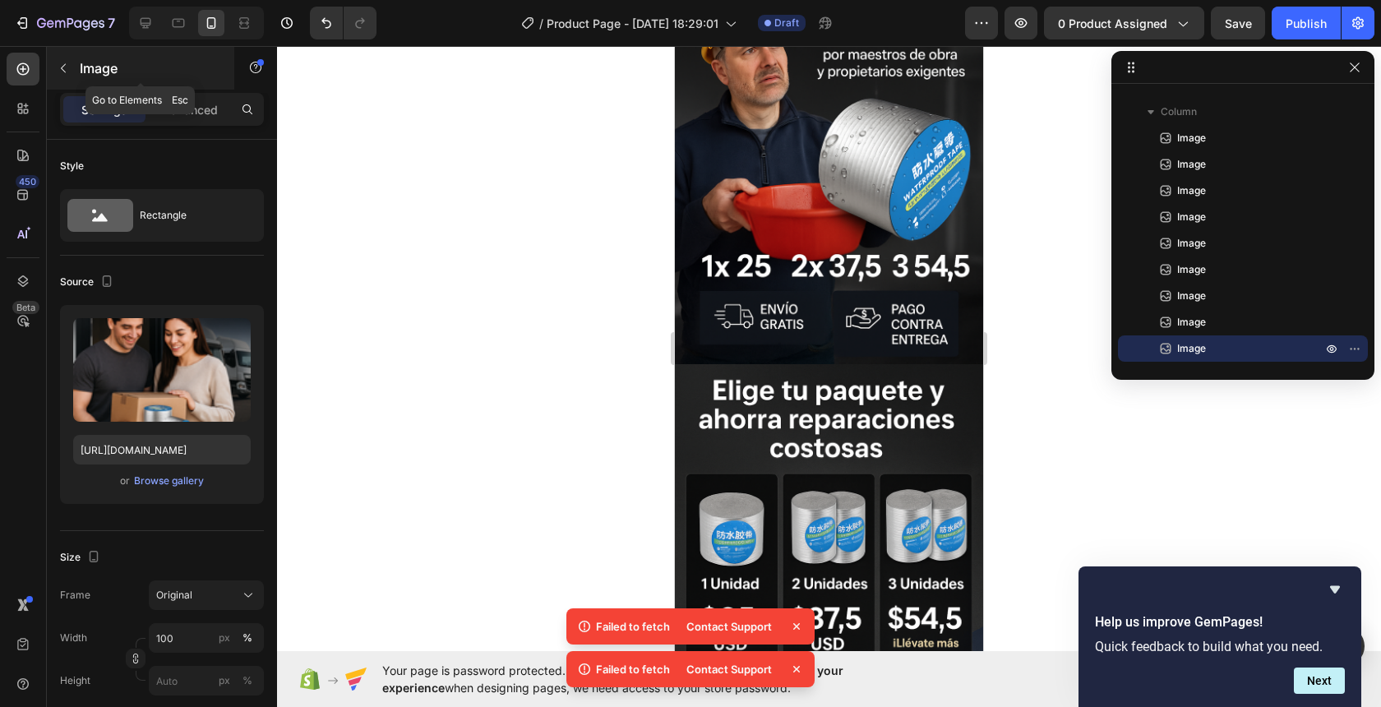
click at [72, 71] on button "button" at bounding box center [63, 68] width 26 height 26
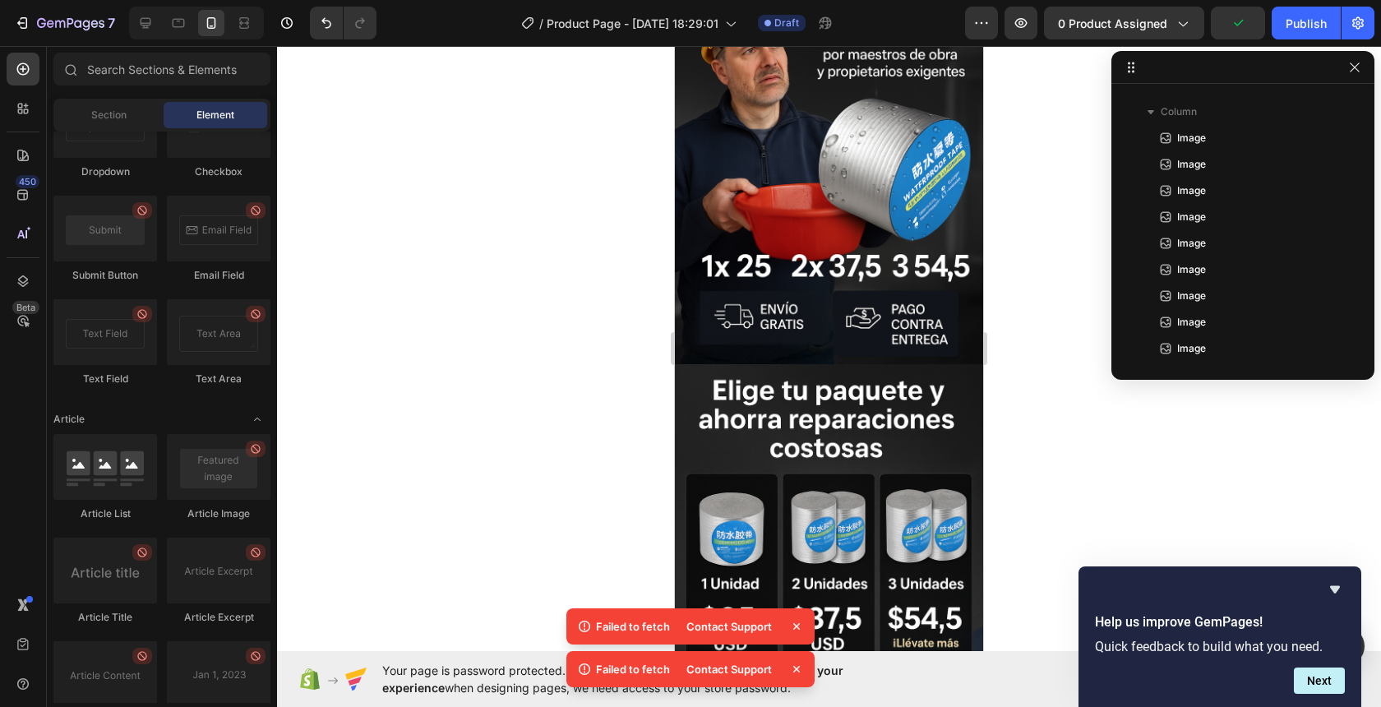
scroll to position [4410, 0]
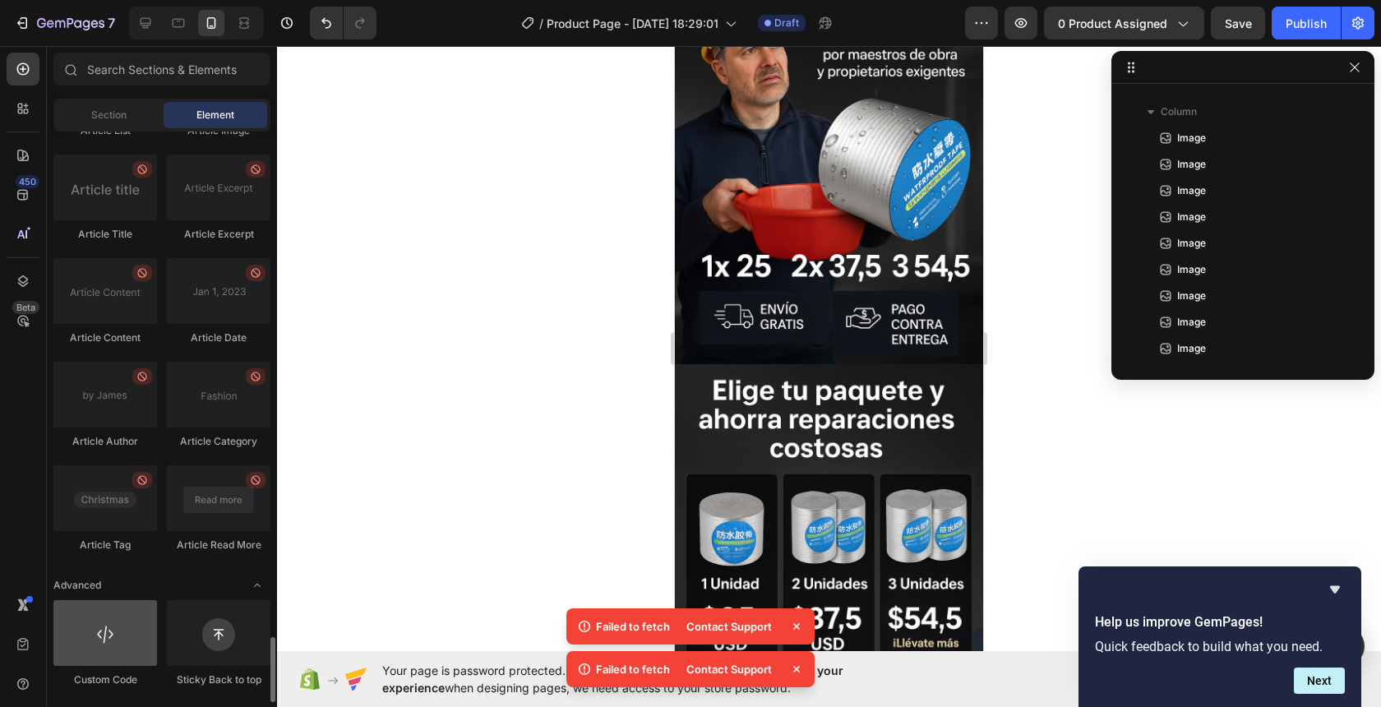
click at [105, 649] on div at bounding box center [105, 633] width 104 height 66
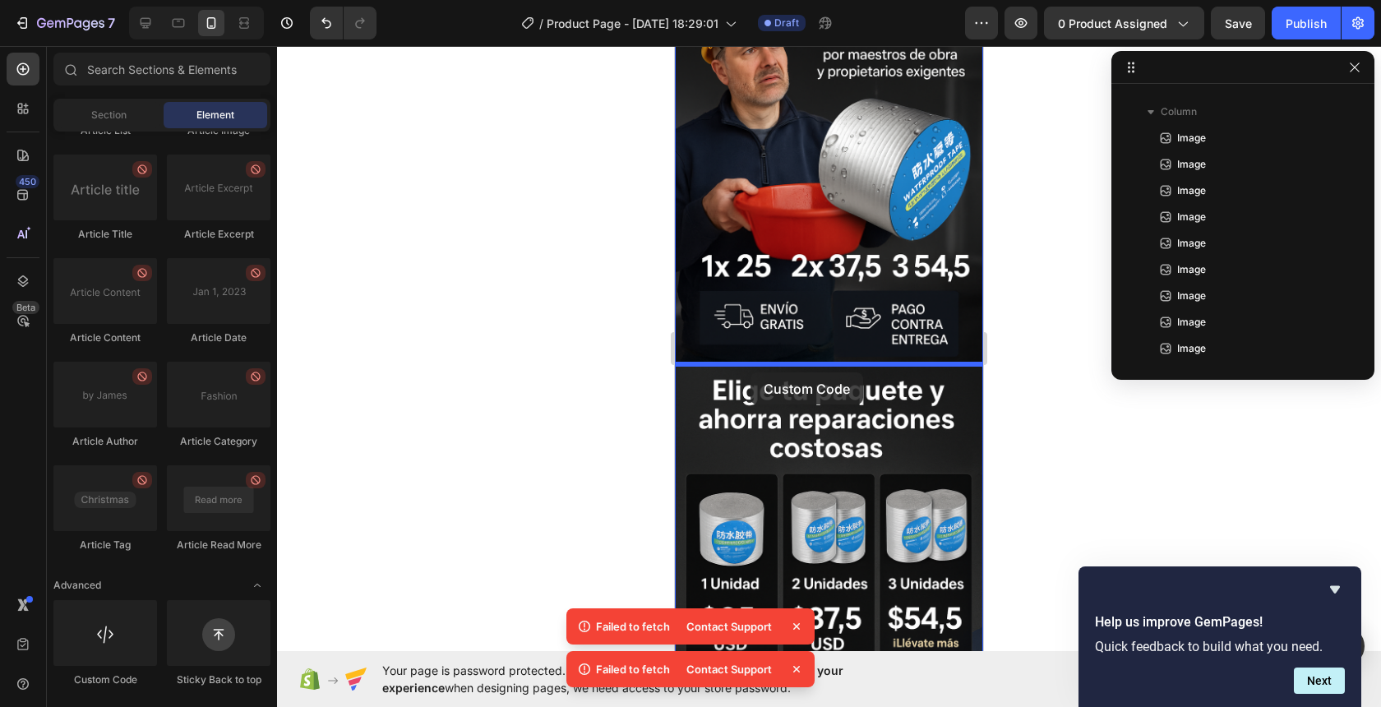
drag, startPoint x: 787, startPoint y: 691, endPoint x: 749, endPoint y: 372, distance: 321.2
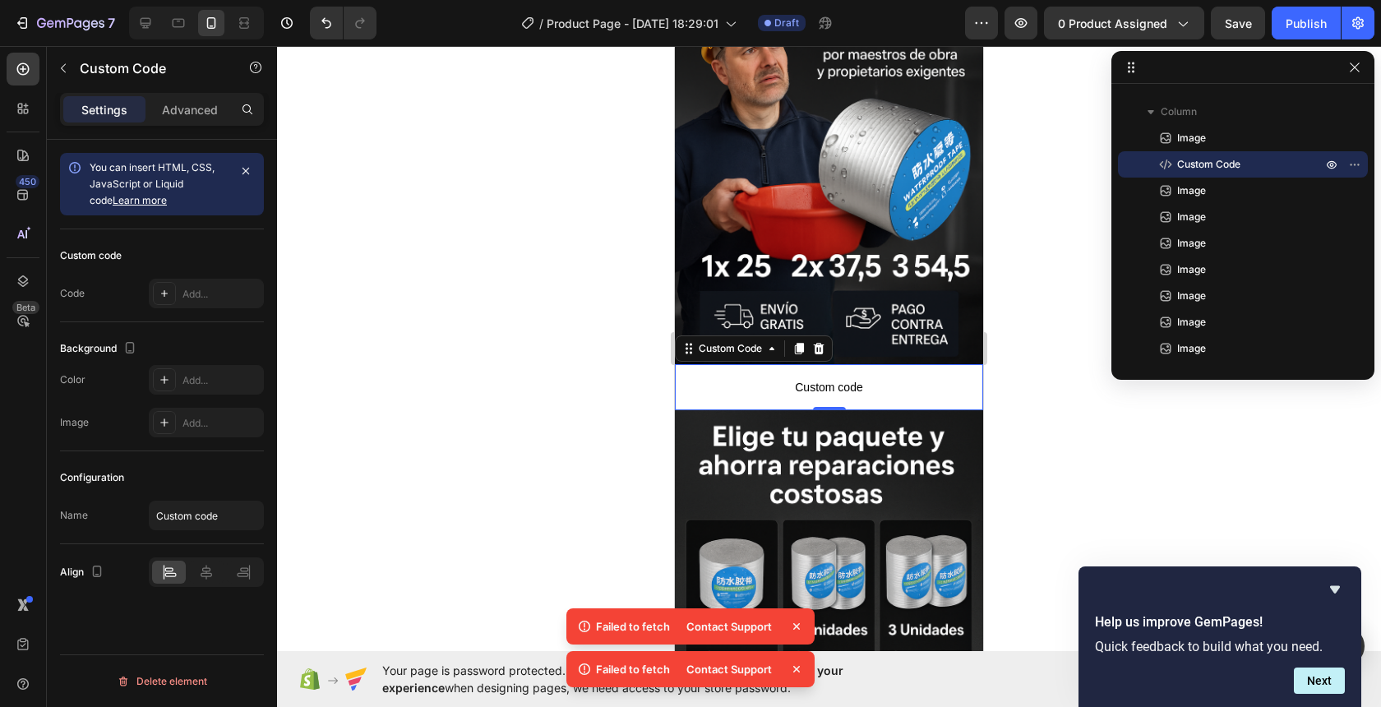
click at [875, 373] on p "Custom code" at bounding box center [829, 387] width 308 height 46
click at [211, 302] on div "Add..." at bounding box center [206, 294] width 115 height 30
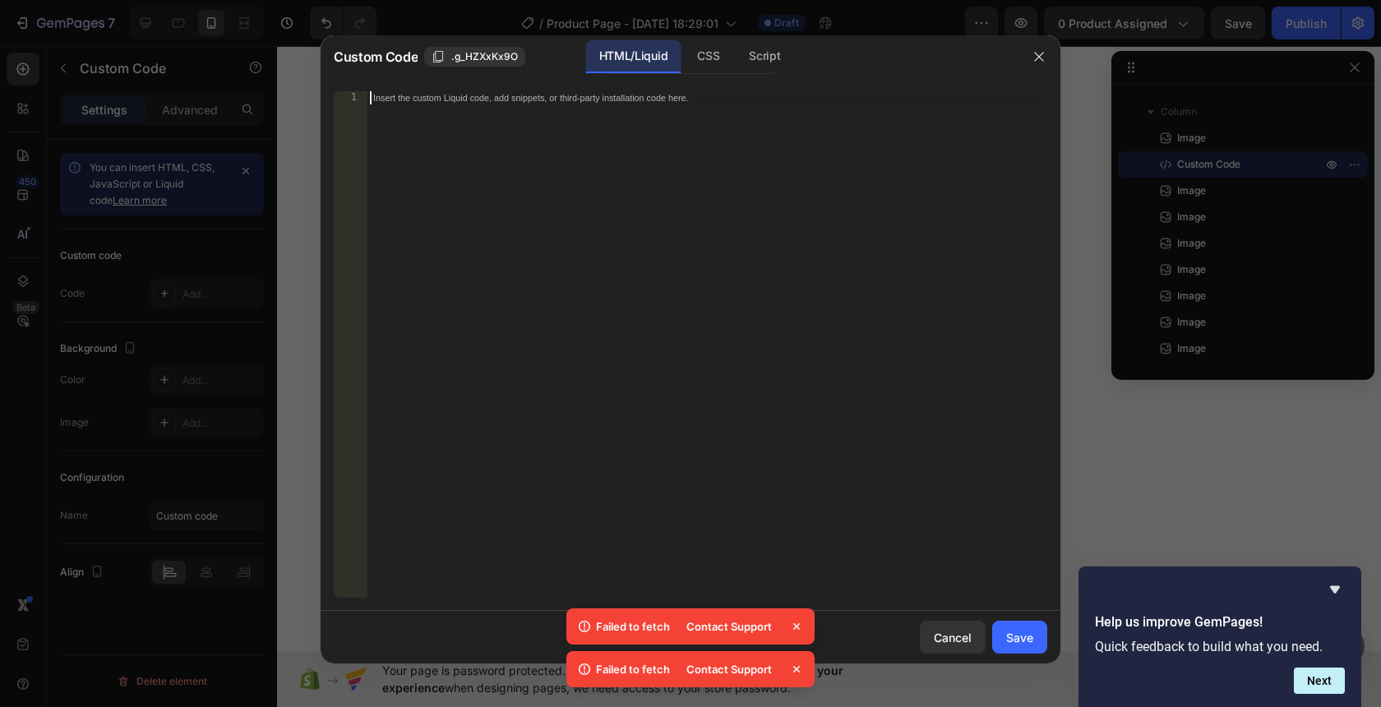
click at [540, 187] on div "Insert the custom Liquid code, add snippets, or third-party installation code h…" at bounding box center [707, 357] width 681 height 533
paste textarea "<div id="_rsi-cod-form-embed-custom-hook"></div>"
type textarea "<div id="_rsi-cod-form-embed-custom-hook"></div>"
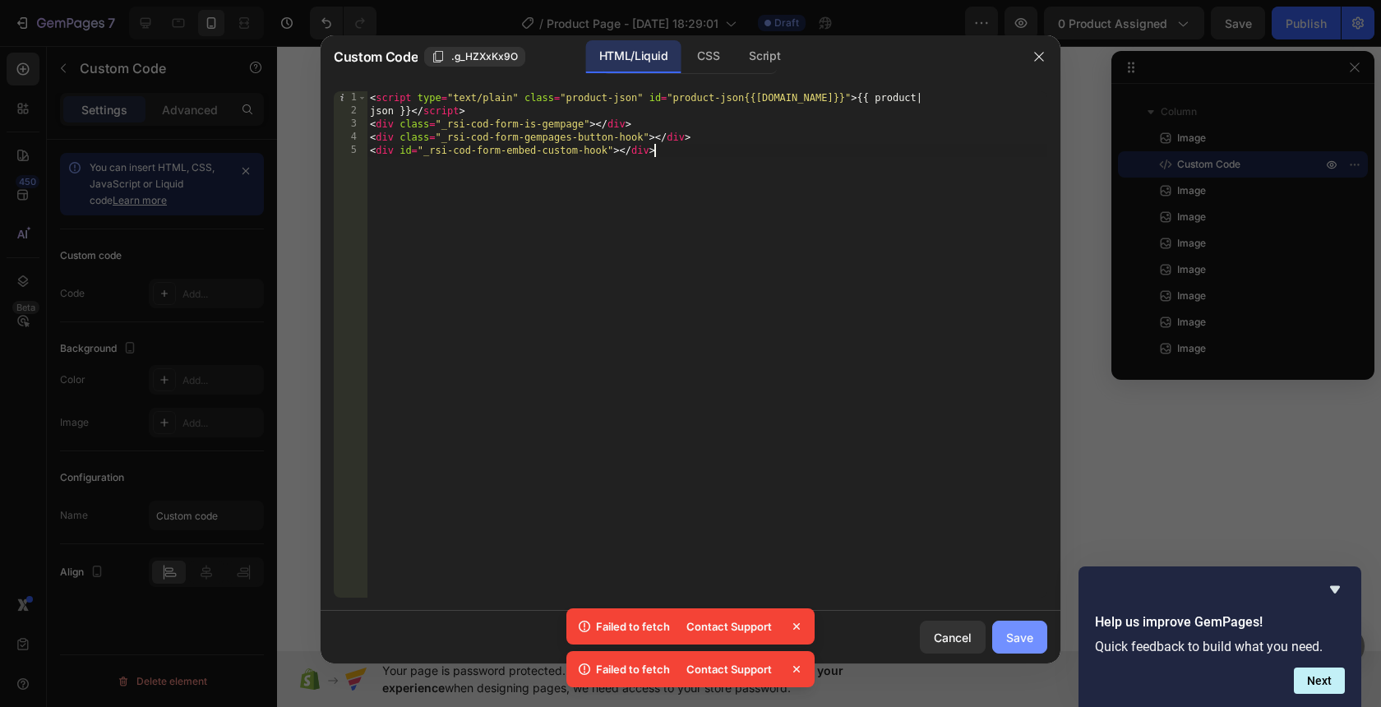
click at [1028, 640] on div "Save" at bounding box center [1019, 637] width 27 height 17
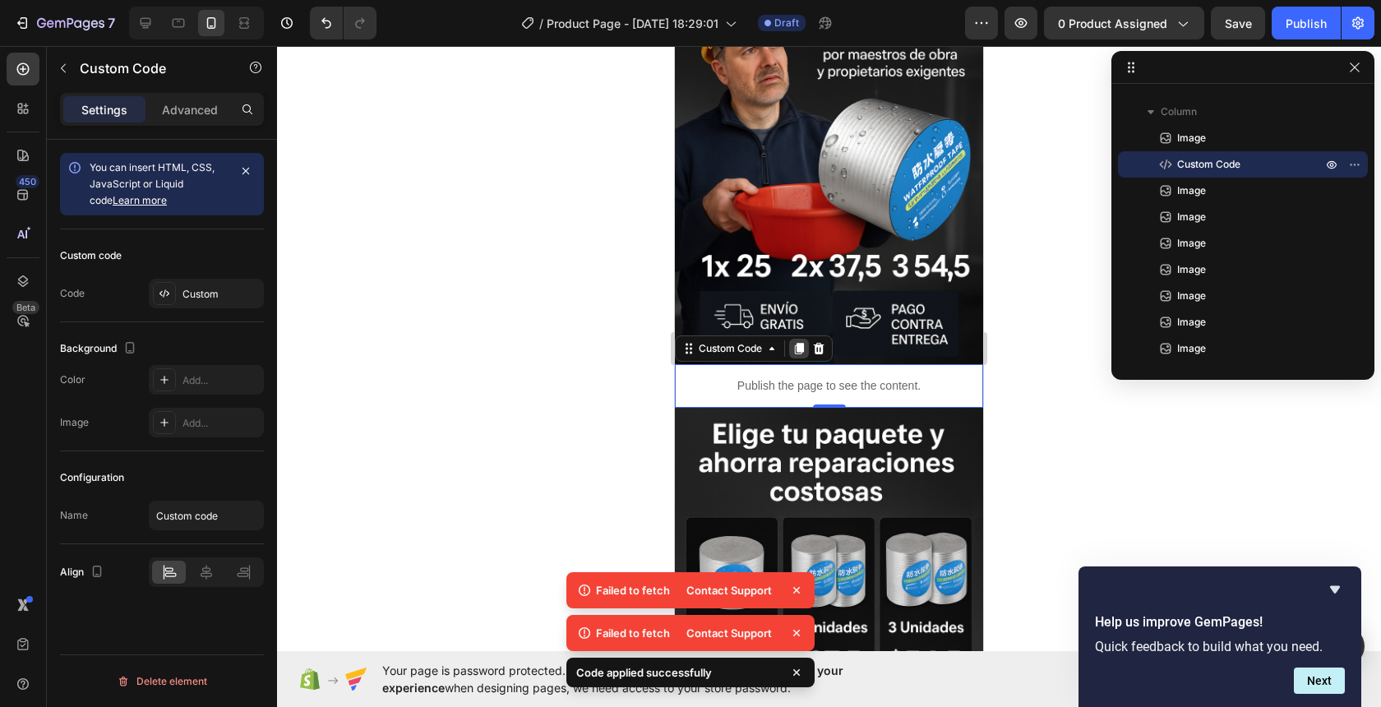
click at [800, 350] on icon at bounding box center [799, 349] width 9 height 12
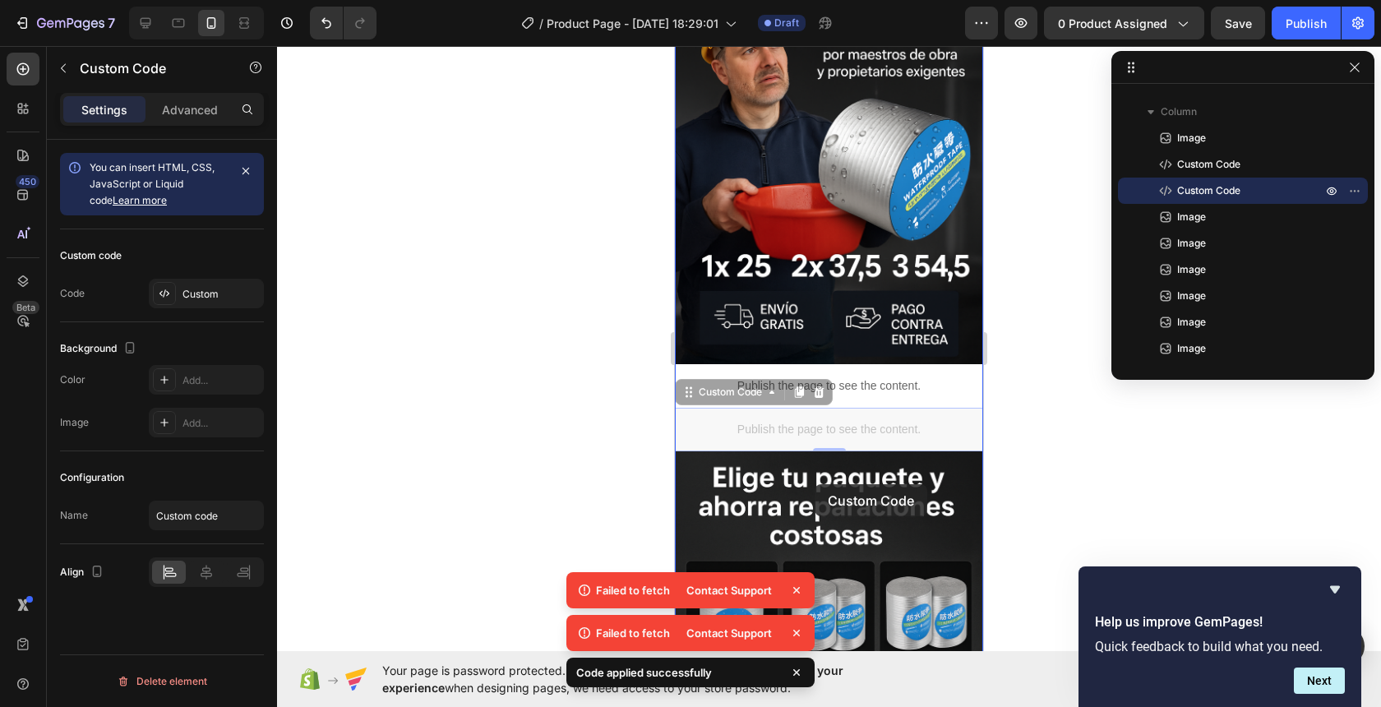
scroll to position [227, 0]
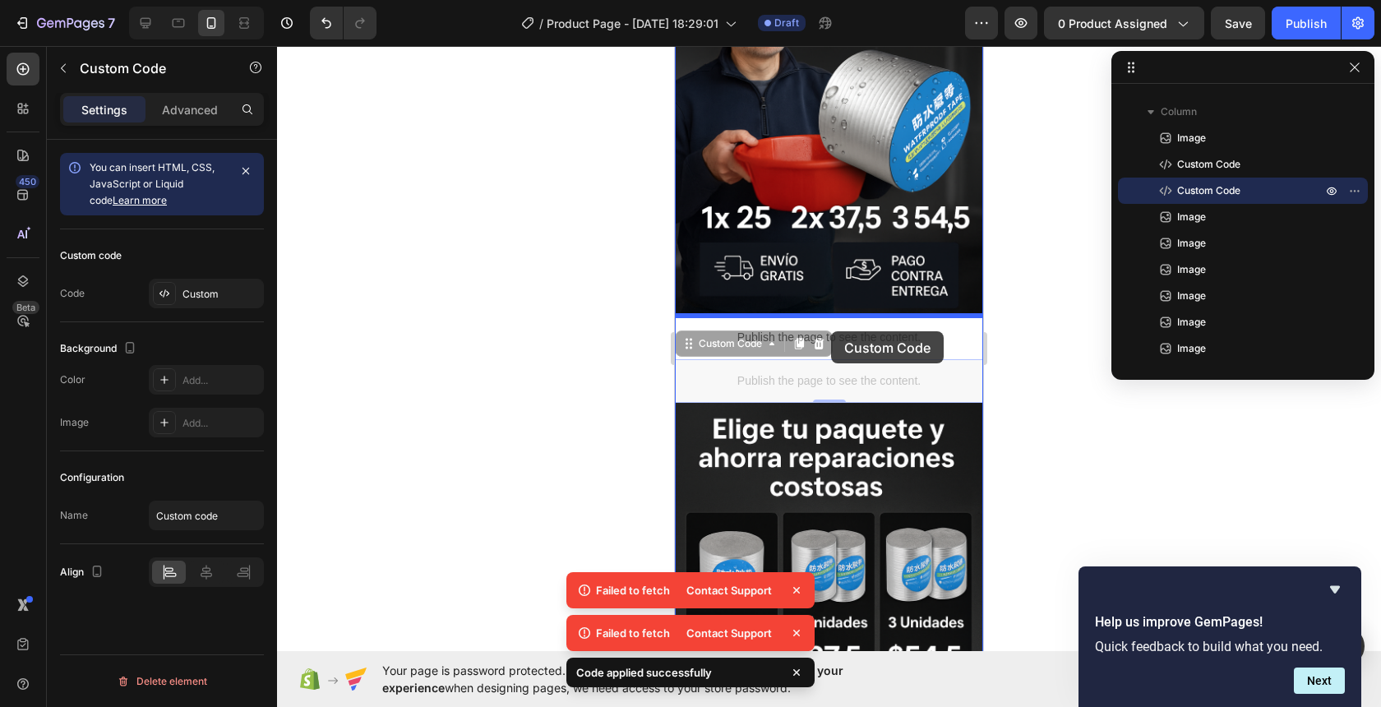
drag, startPoint x: 821, startPoint y: 416, endPoint x: 829, endPoint y: 344, distance: 72.8
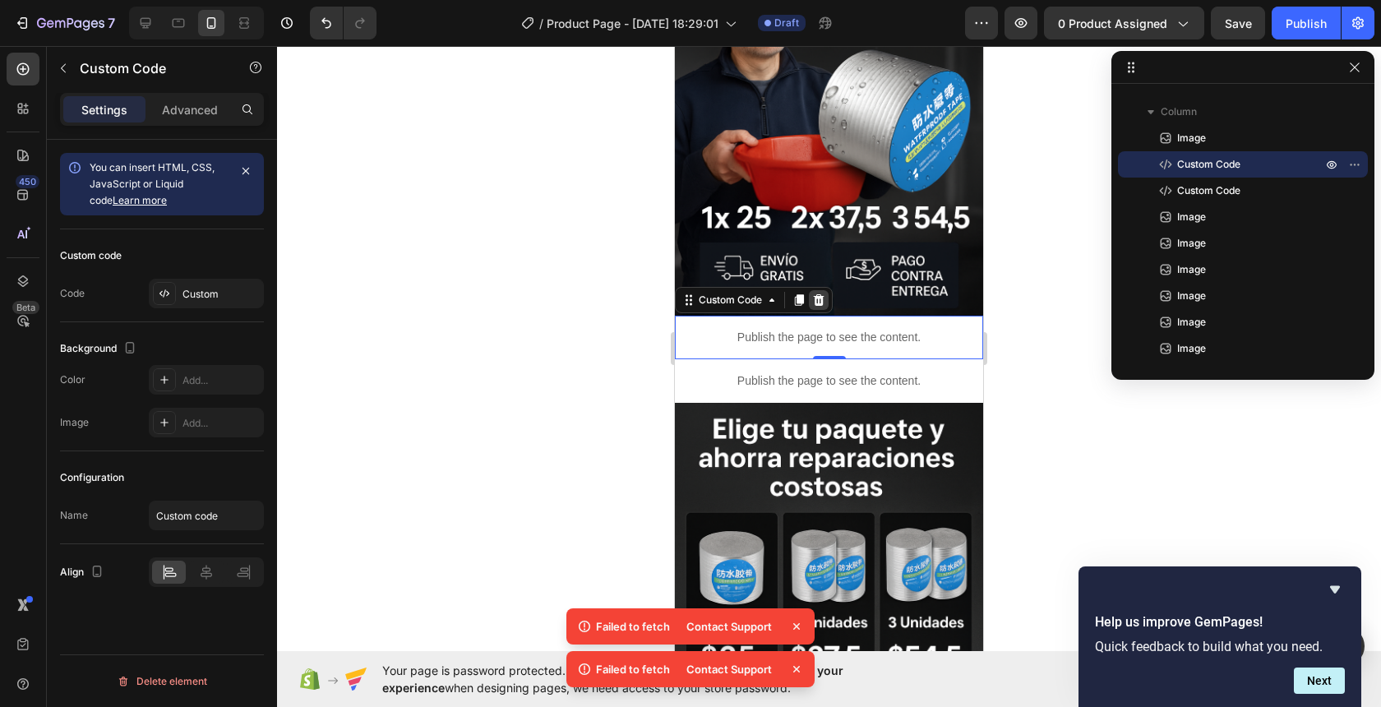
click at [821, 301] on icon at bounding box center [819, 300] width 11 height 12
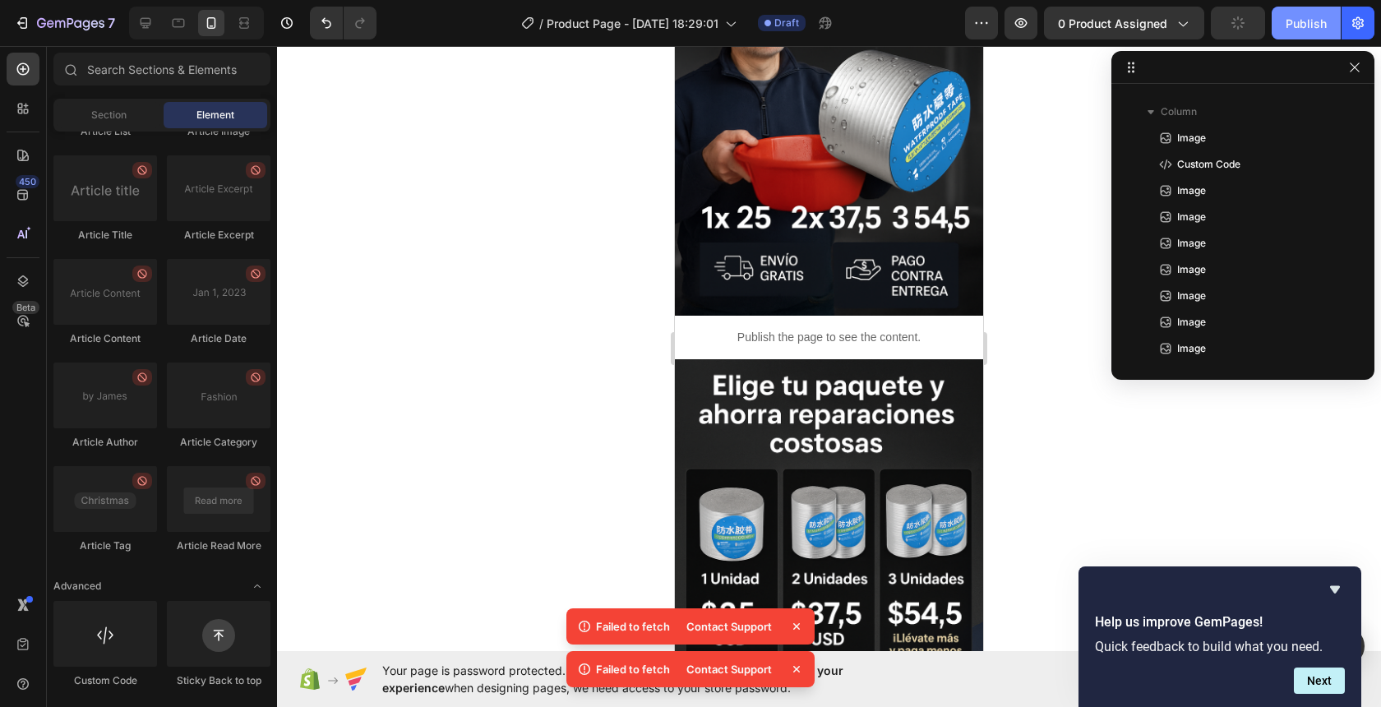
click at [1311, 30] on div "Publish" at bounding box center [1306, 23] width 41 height 17
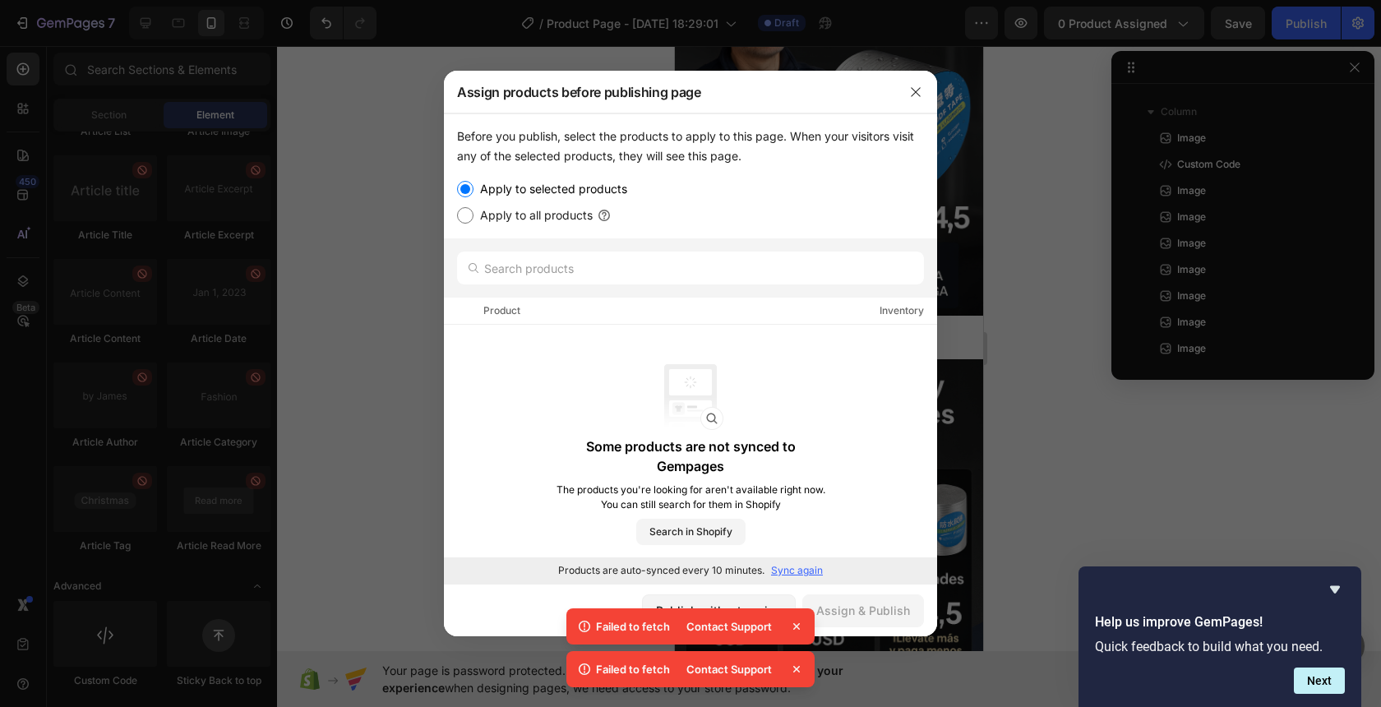
click at [469, 218] on input "Apply to all products" at bounding box center [465, 215] width 16 height 16
radio input "true"
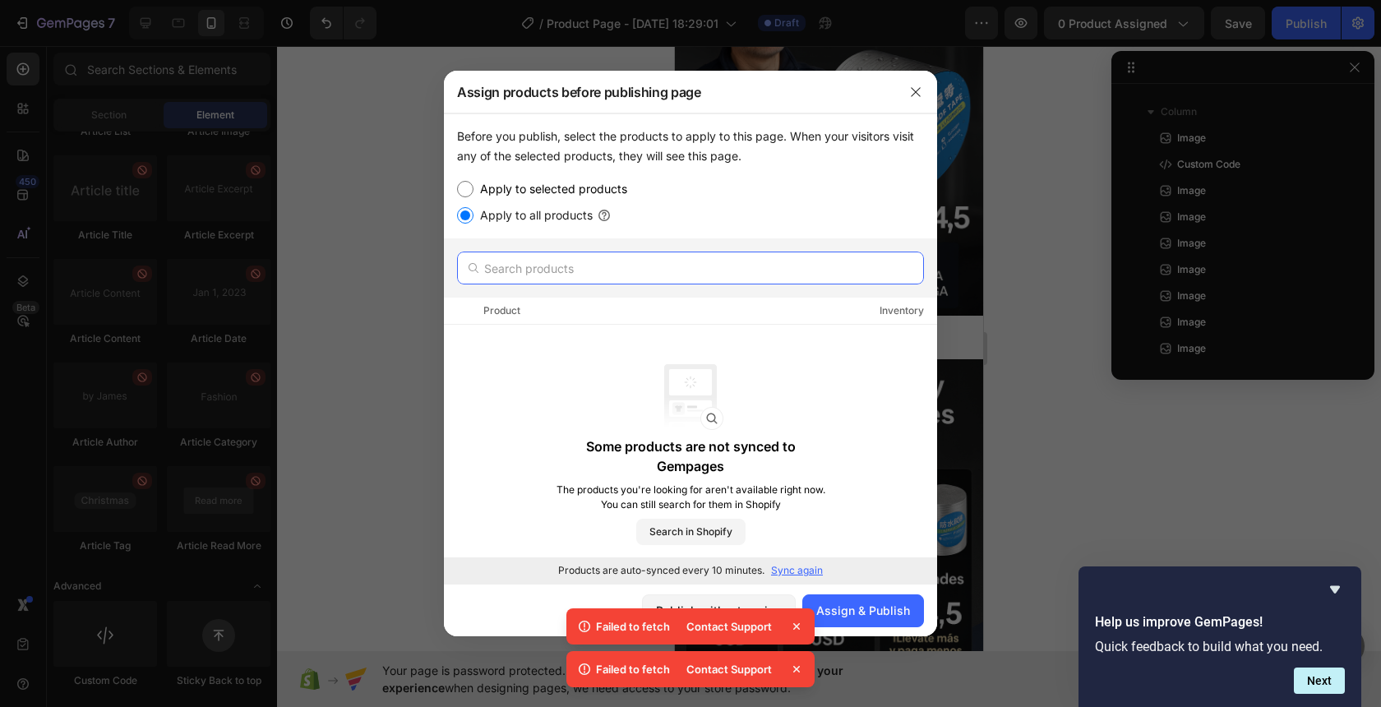
click at [514, 264] on input "text" at bounding box center [690, 268] width 467 height 33
click at [548, 313] on div "Product Inventory" at bounding box center [690, 311] width 493 height 27
click at [875, 606] on div "Assign & Publish" at bounding box center [863, 610] width 94 height 17
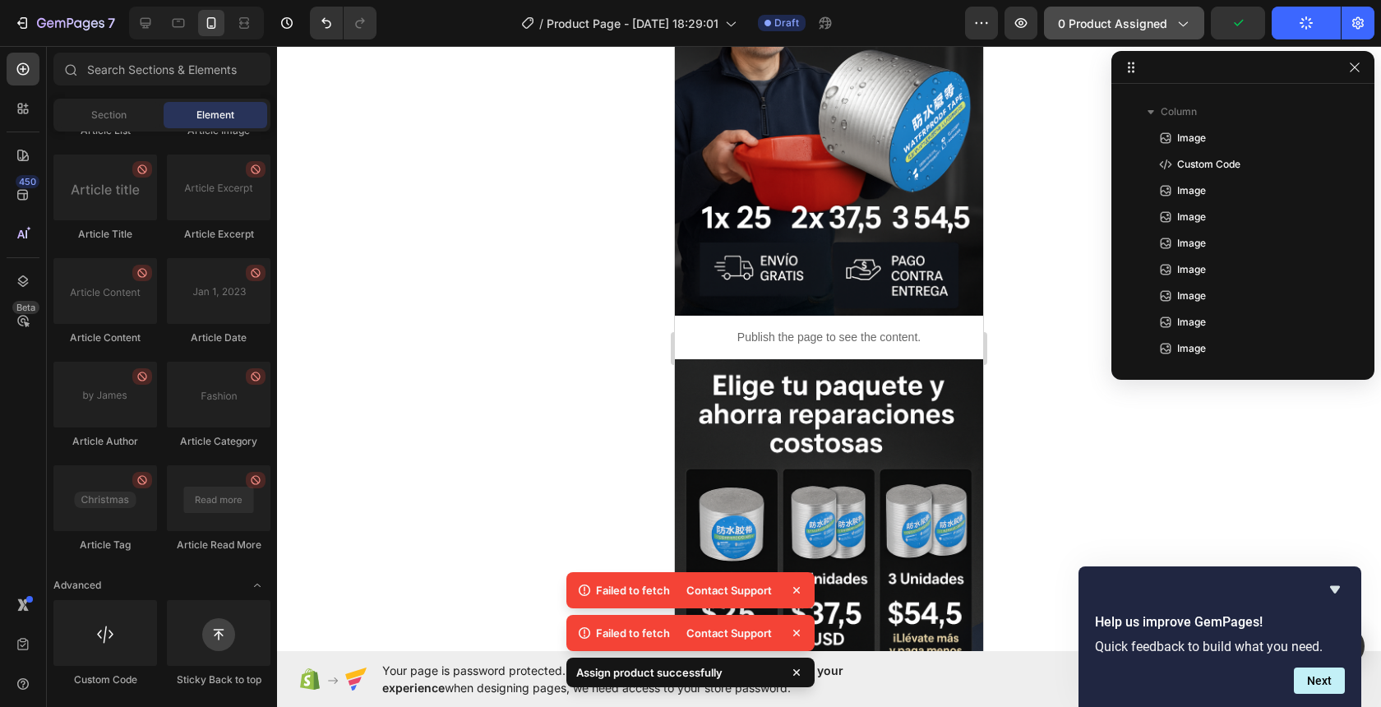
click at [1126, 22] on span "0 product assigned" at bounding box center [1112, 23] width 109 height 17
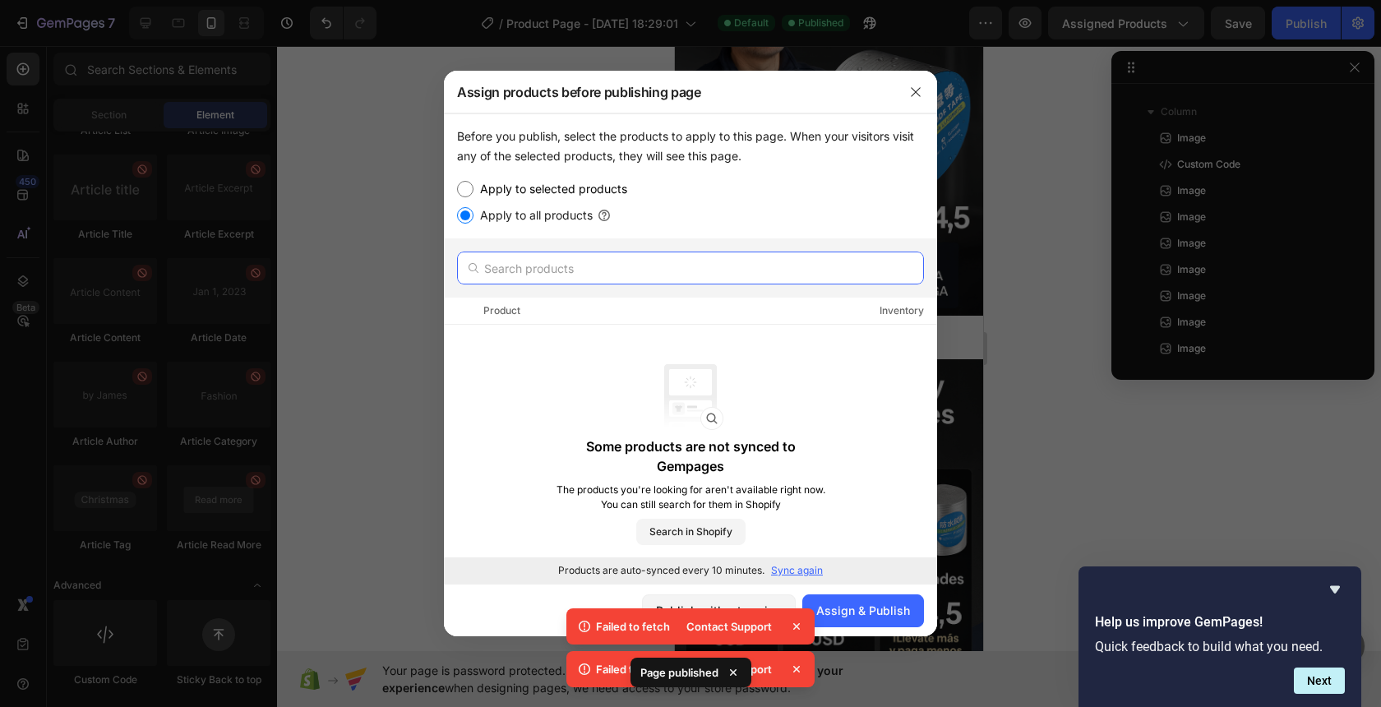
click at [590, 255] on input "text" at bounding box center [690, 268] width 467 height 33
click at [788, 626] on icon at bounding box center [796, 626] width 16 height 16
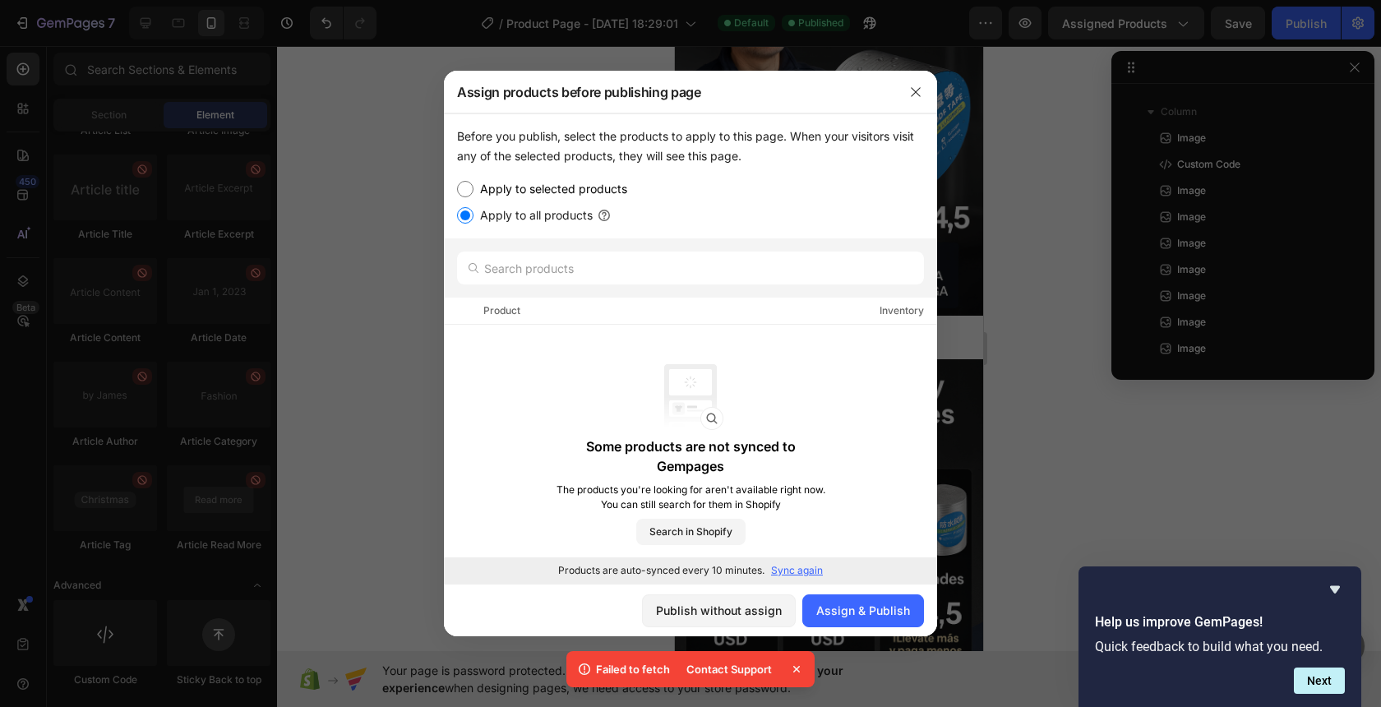
click at [797, 671] on icon at bounding box center [796, 669] width 16 height 16
click at [543, 187] on label "Apply to selected products" at bounding box center [551, 189] width 154 height 20
click at [474, 187] on input "Apply to selected products" at bounding box center [465, 189] width 16 height 16
radio input "true"
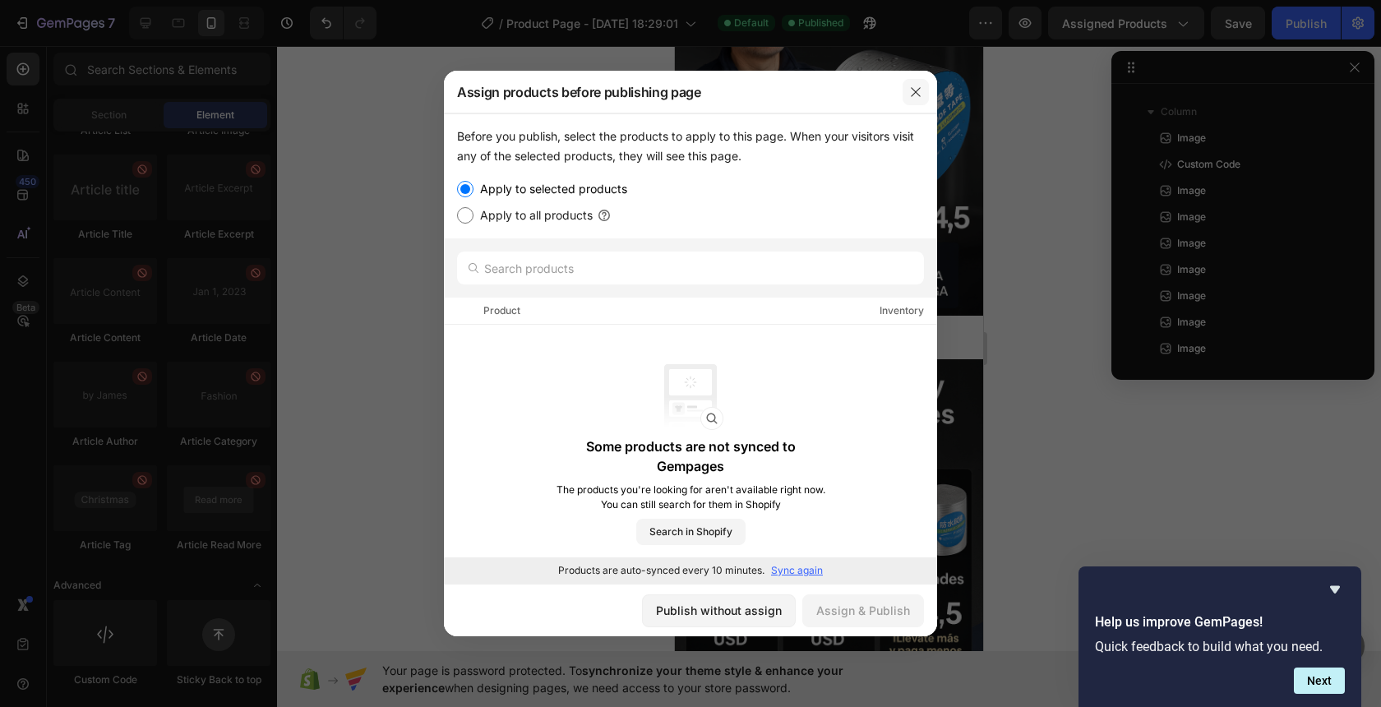
click at [925, 91] on button "button" at bounding box center [916, 92] width 26 height 26
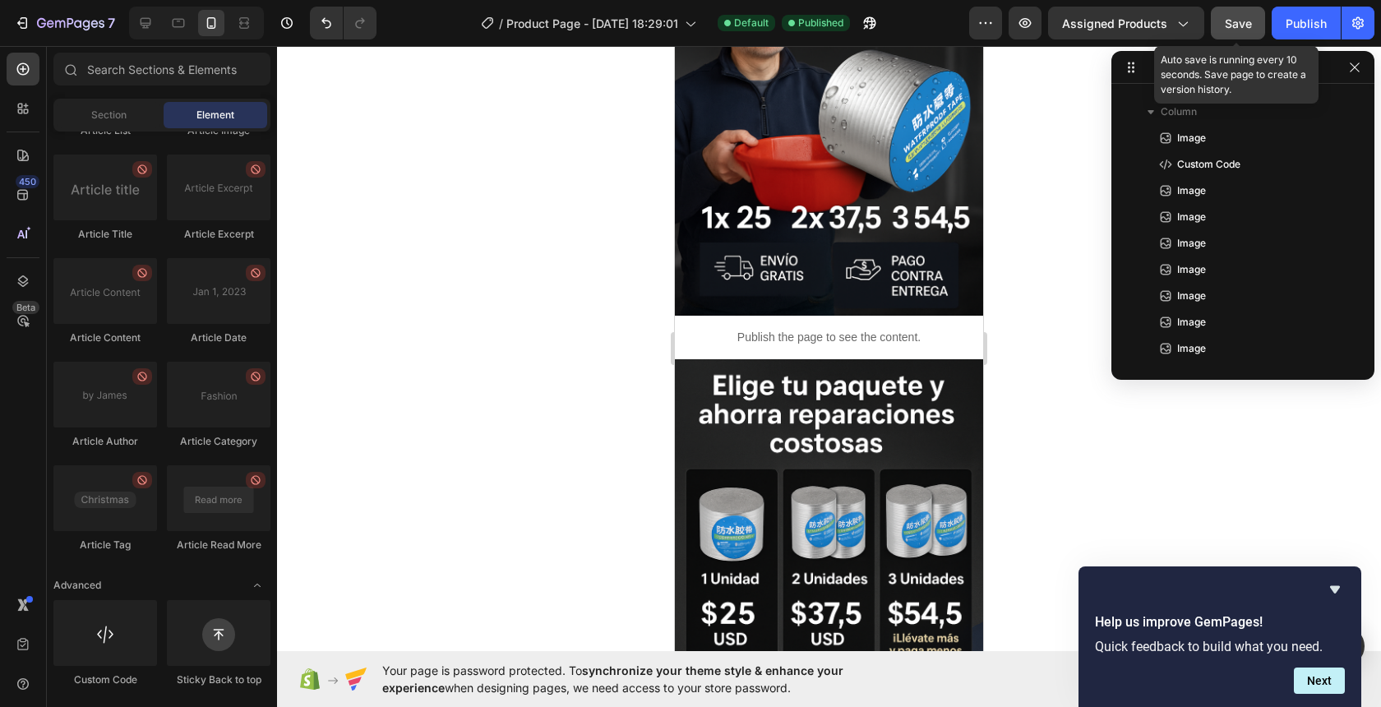
click at [1235, 30] on div "Save" at bounding box center [1238, 23] width 27 height 17
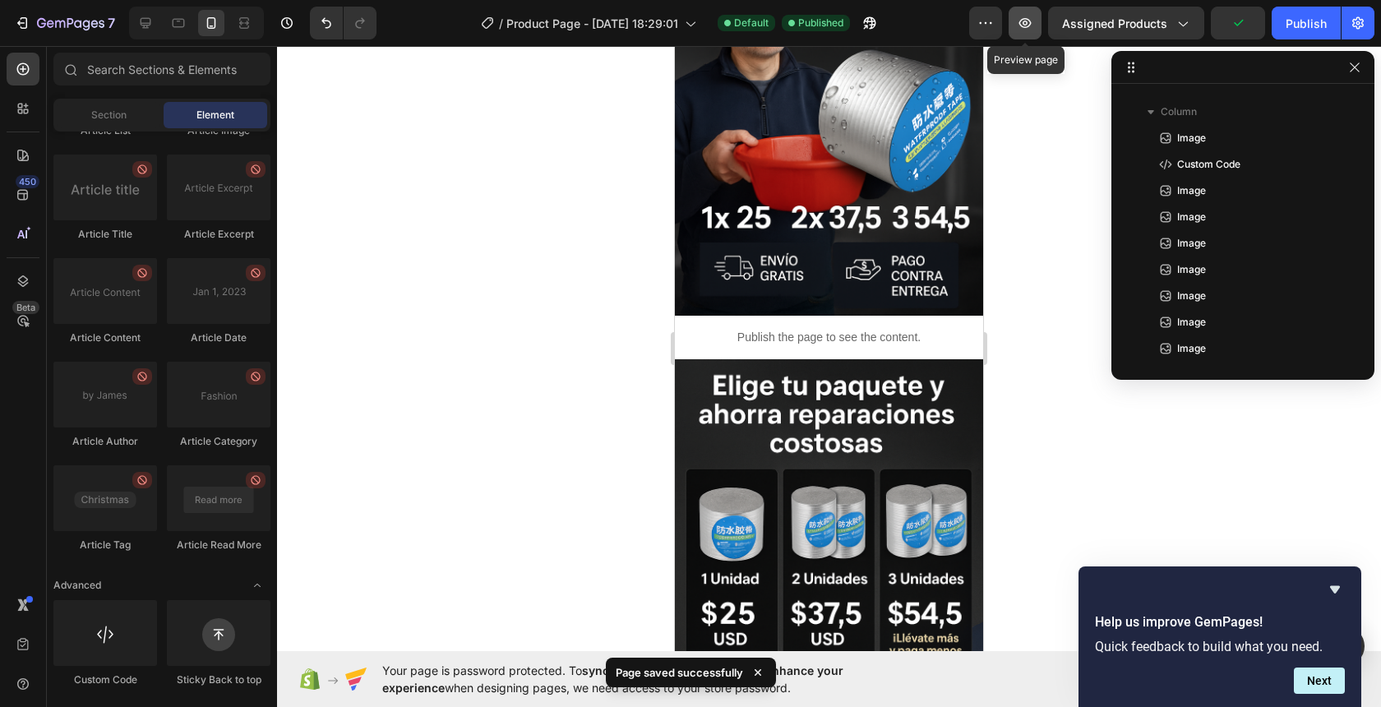
click at [1027, 24] on icon "button" at bounding box center [1025, 23] width 16 height 16
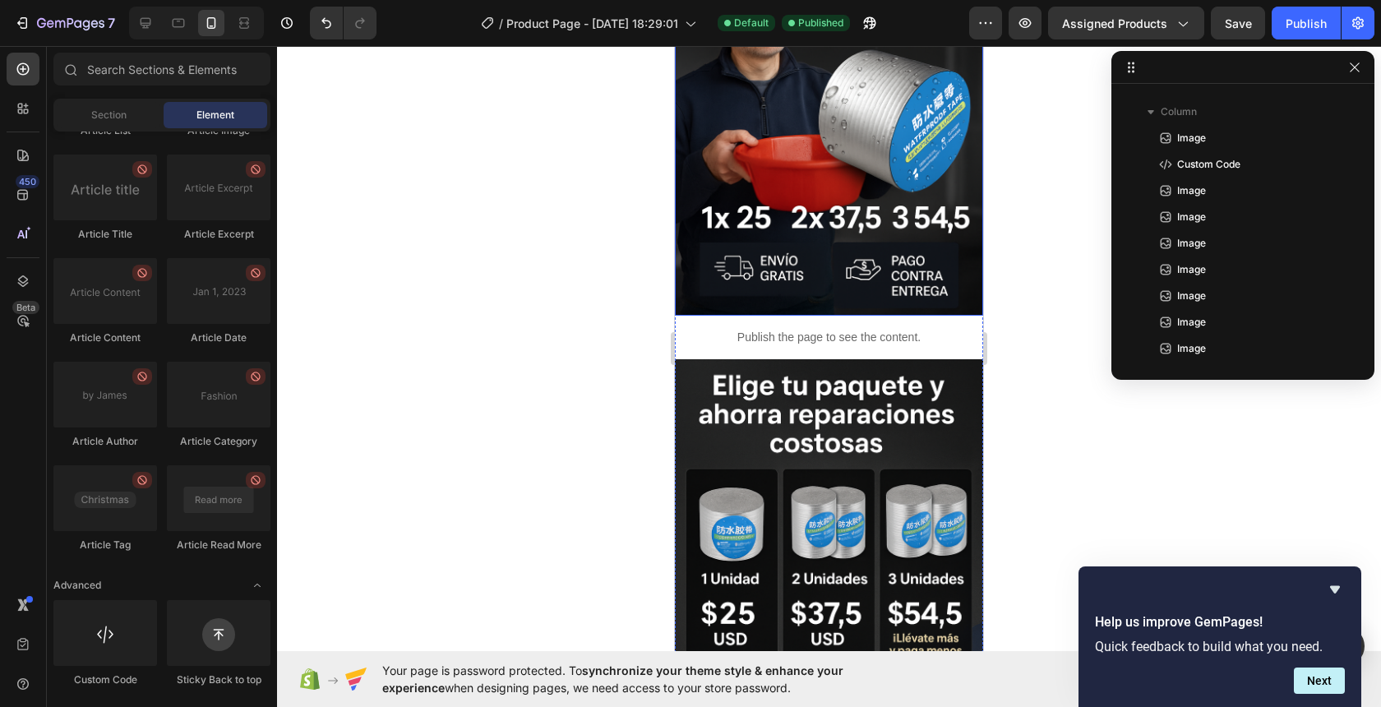
scroll to position [0, 0]
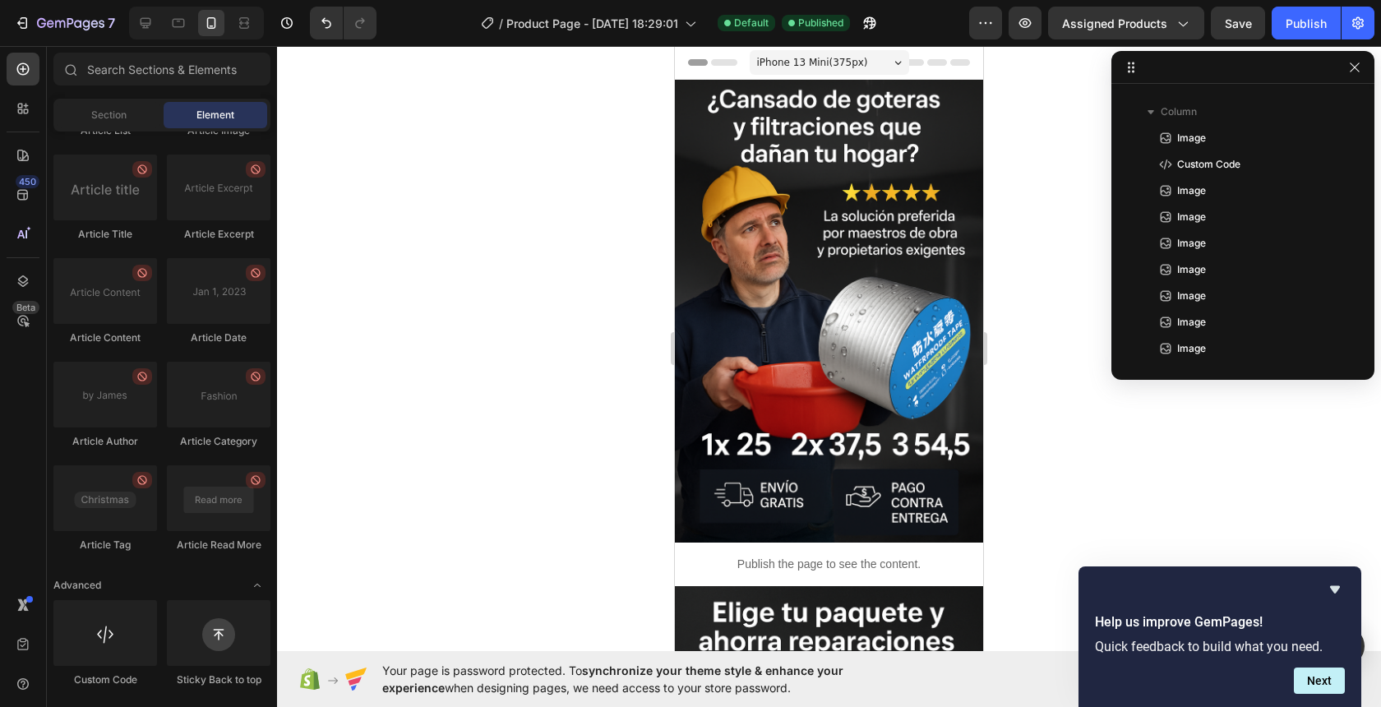
click at [1259, 44] on div "7 / Product Page - [DATE] 18:29:01 Default Published Preview Assigned Products …" at bounding box center [690, 23] width 1381 height 47
click at [1251, 19] on span "Save" at bounding box center [1238, 23] width 27 height 14
click at [574, 241] on div at bounding box center [829, 376] width 1104 height 661
